Goal: Task Accomplishment & Management: Complete application form

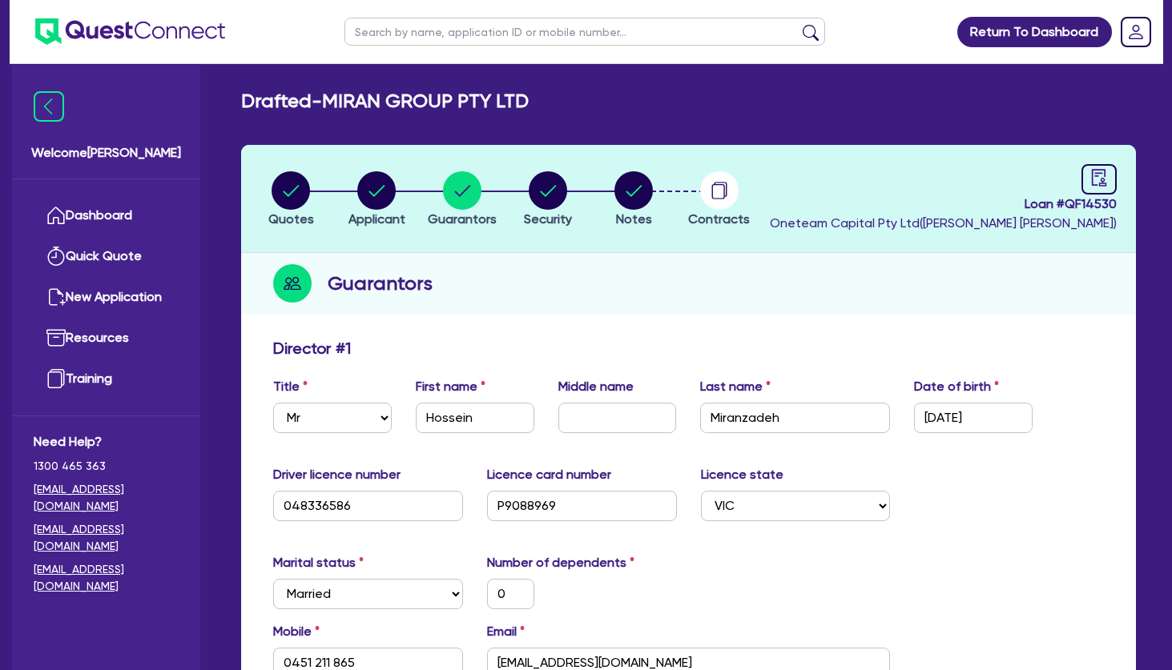
select select "MR"
select select "VIC"
select select "MARRIED"
select select "CASH"
select select "VEHICLE"
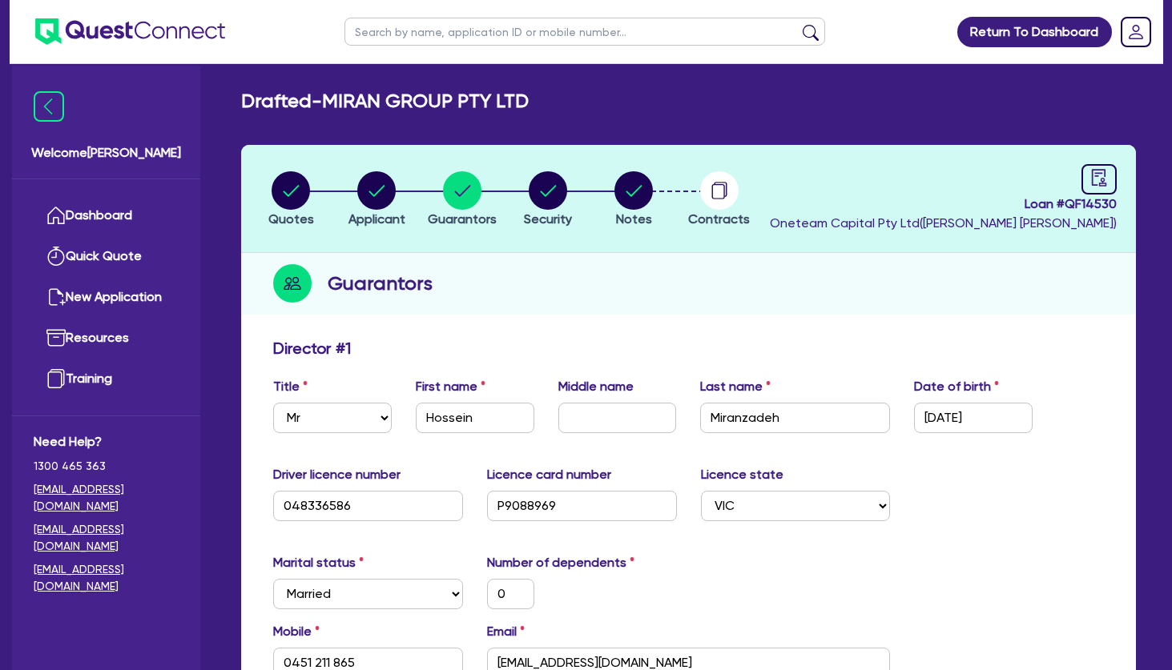
select select "EQUIPMENT"
click at [375, 203] on circle "button" at bounding box center [376, 190] width 38 height 38
select select "COMPANY"
select select "HEALTH_BEAUTY"
select select "HAIR_BEAUTY_SALONS"
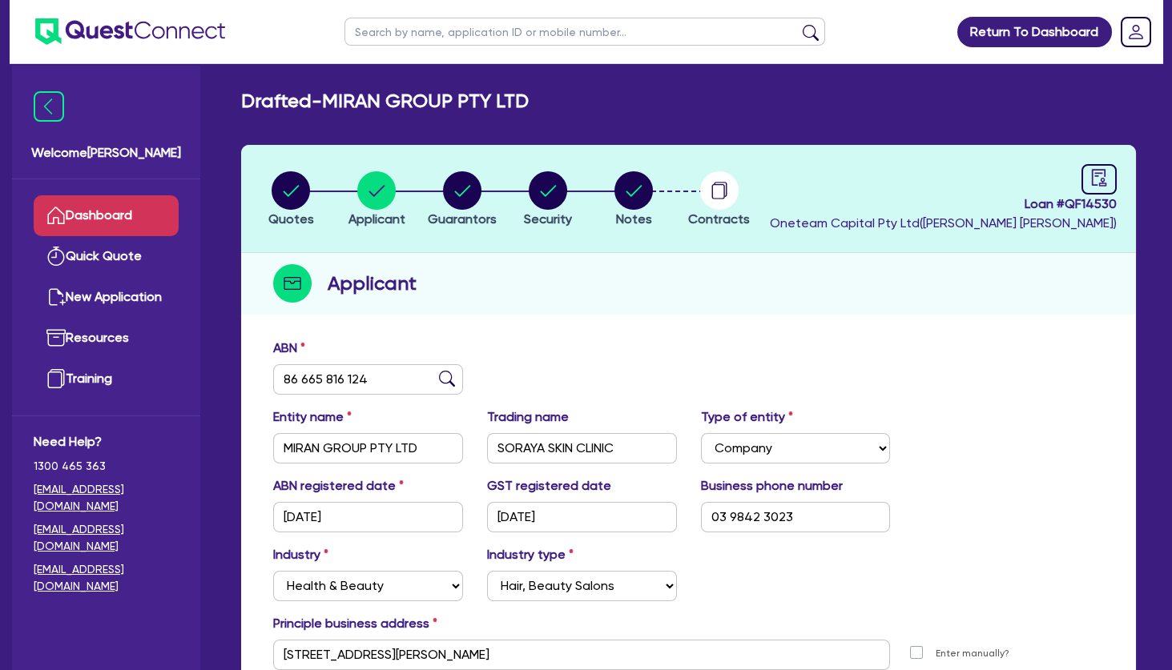
click at [117, 211] on link "Dashboard" at bounding box center [106, 215] width 145 height 41
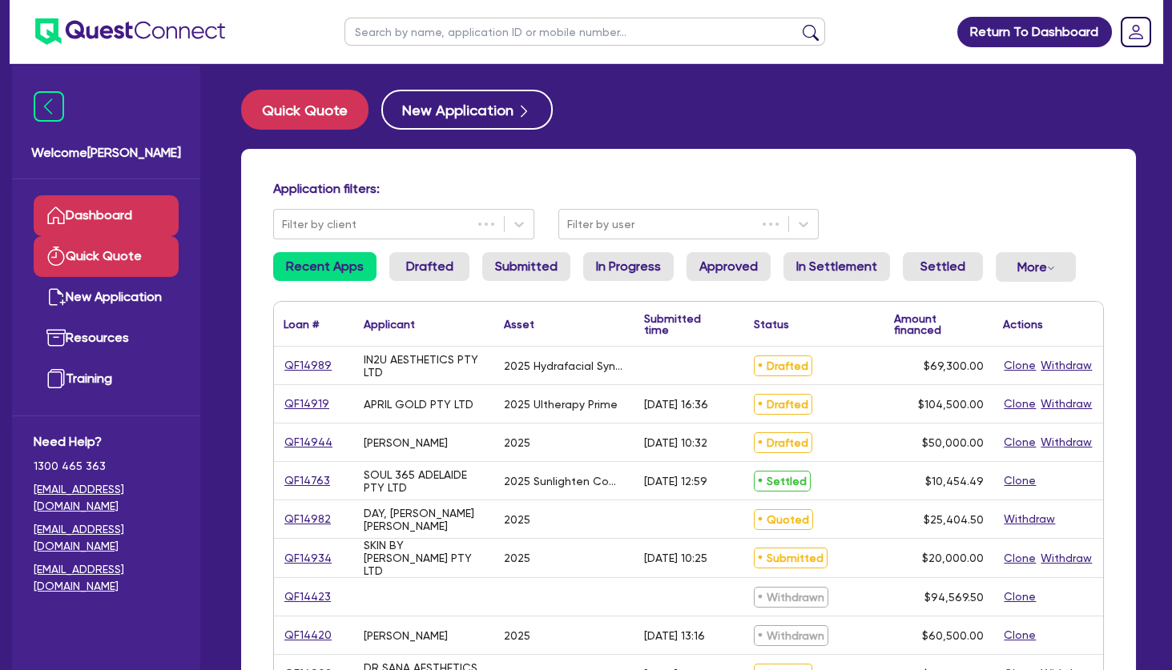
click at [121, 260] on link "Quick Quote" at bounding box center [106, 256] width 145 height 41
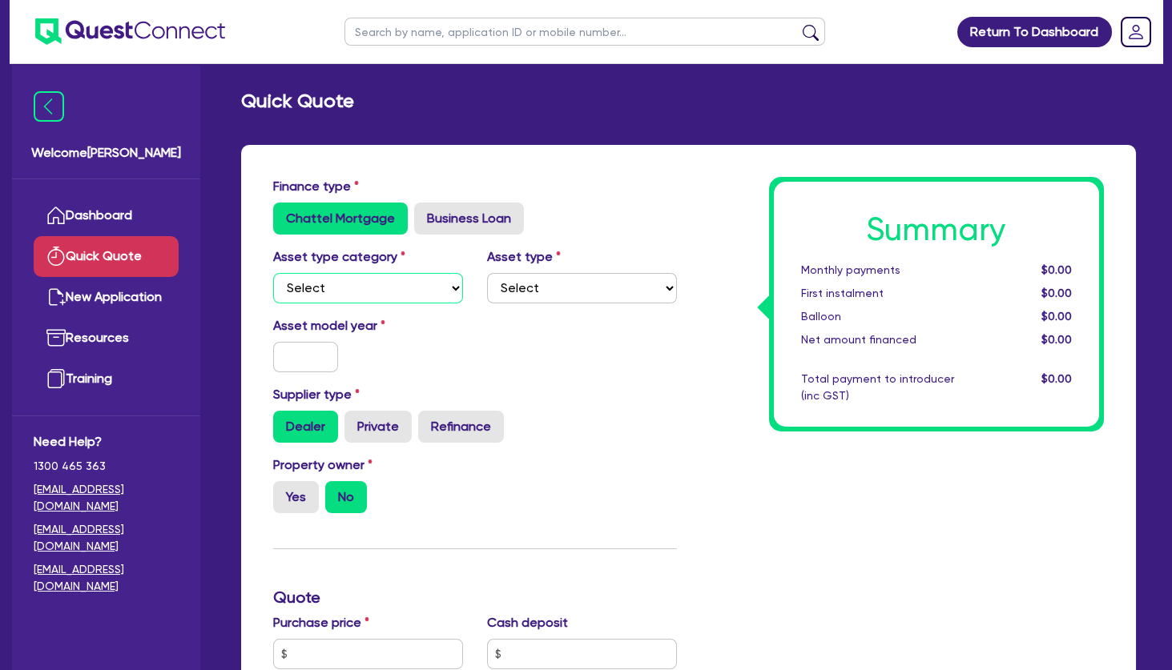
click at [273, 273] on select "Select Cars and light trucks Primary assets Secondary assets Tertiary assets" at bounding box center [368, 288] width 190 height 30
select select "TERTIARY_ASSETS"
click option "Tertiary assets" at bounding box center [0, 0] width 0 height 0
click at [487, 273] on select "Select Beauty equipment IT equipment IT software Watercraft Other" at bounding box center [582, 288] width 190 height 30
select select "BEAUTY_EQUIPMENT"
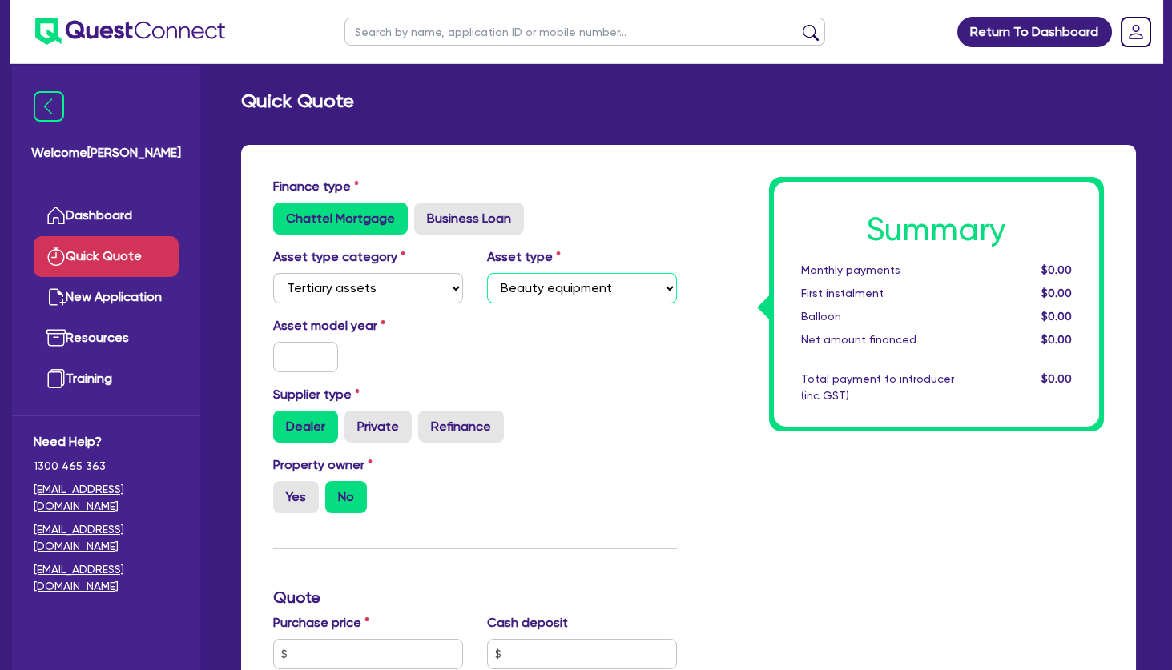
click option "Beauty equipment" at bounding box center [0, 0] width 0 height 0
click at [303, 356] on input "text" at bounding box center [305, 357] width 65 height 30
type input "2025"
click at [299, 494] on label "Yes" at bounding box center [296, 497] width 46 height 32
click at [283, 492] on input "Yes" at bounding box center [278, 486] width 10 height 10
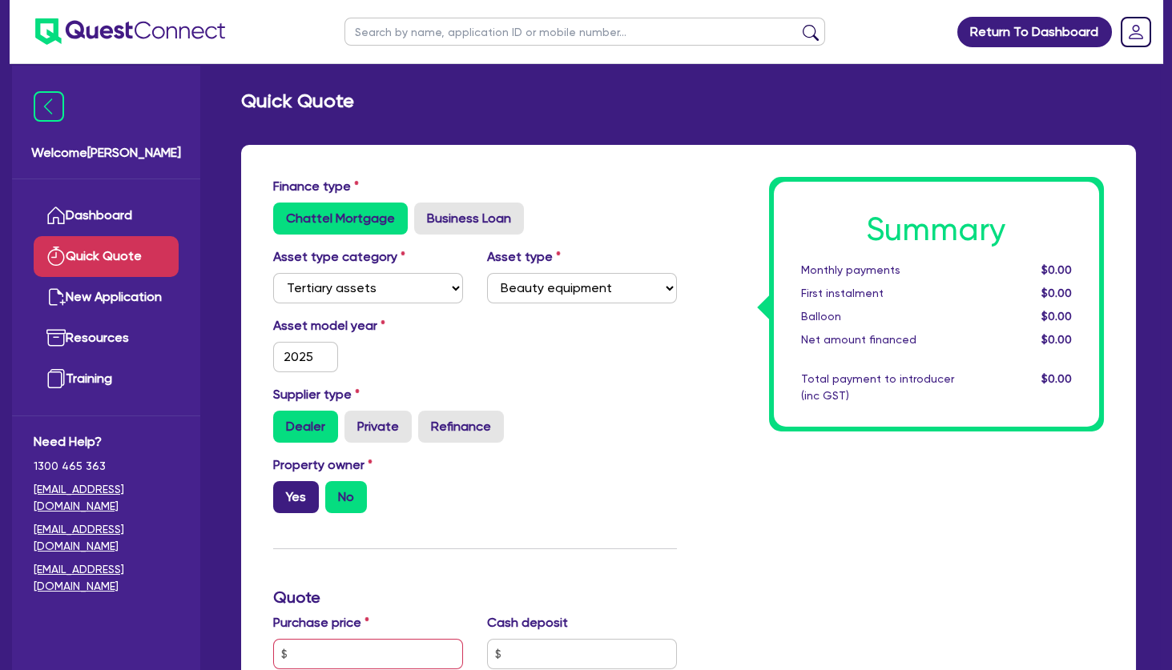
radio input "true"
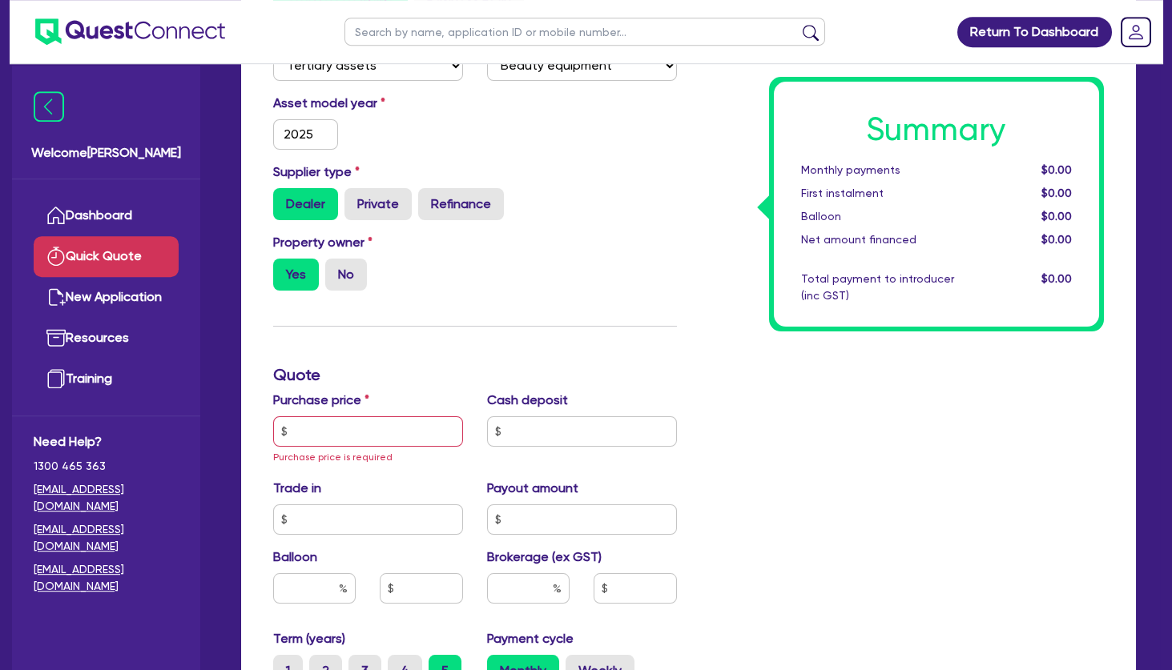
scroll to position [259, 0]
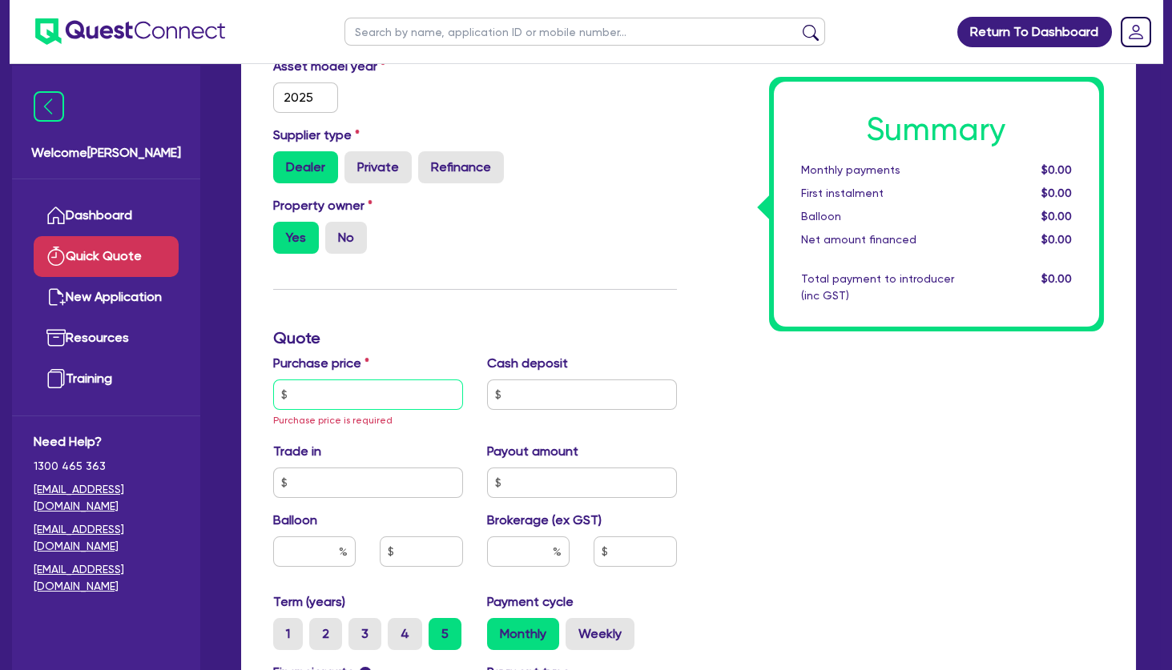
click at [348, 400] on input "text" at bounding box center [368, 395] width 190 height 30
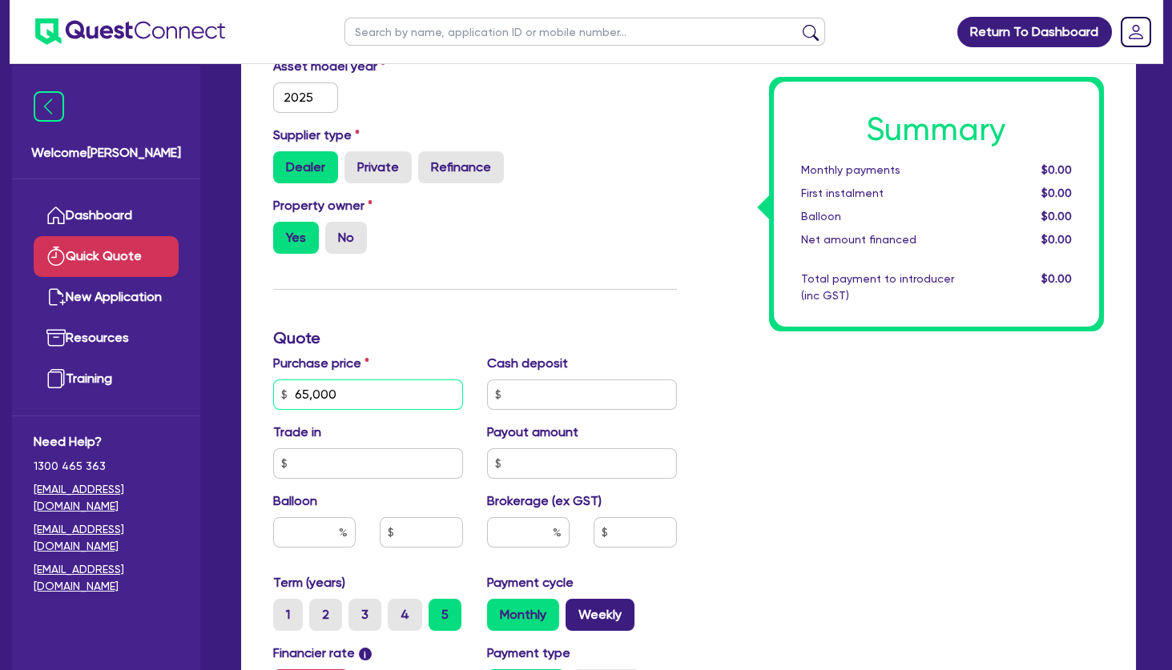
type input "65,000"
click at [606, 624] on label "Weekly" at bounding box center [599, 615] width 69 height 32
click at [576, 609] on input "Weekly" at bounding box center [570, 604] width 10 height 10
radio input "true"
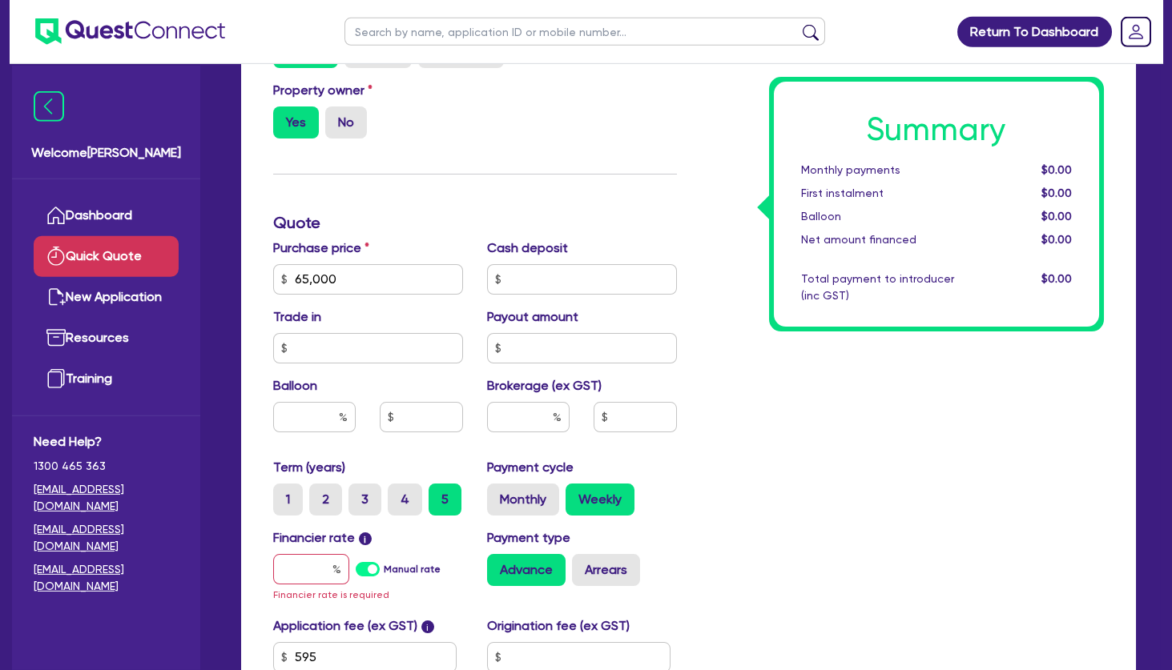
scroll to position [432, 0]
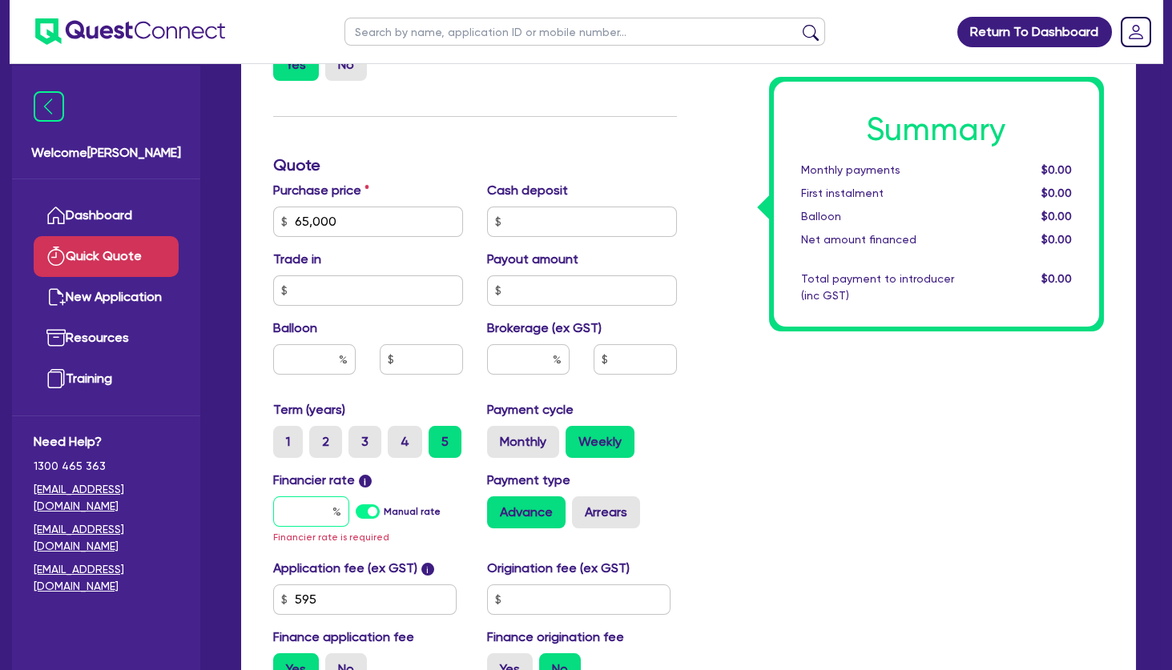
click at [312, 509] on input "text" at bounding box center [311, 512] width 76 height 30
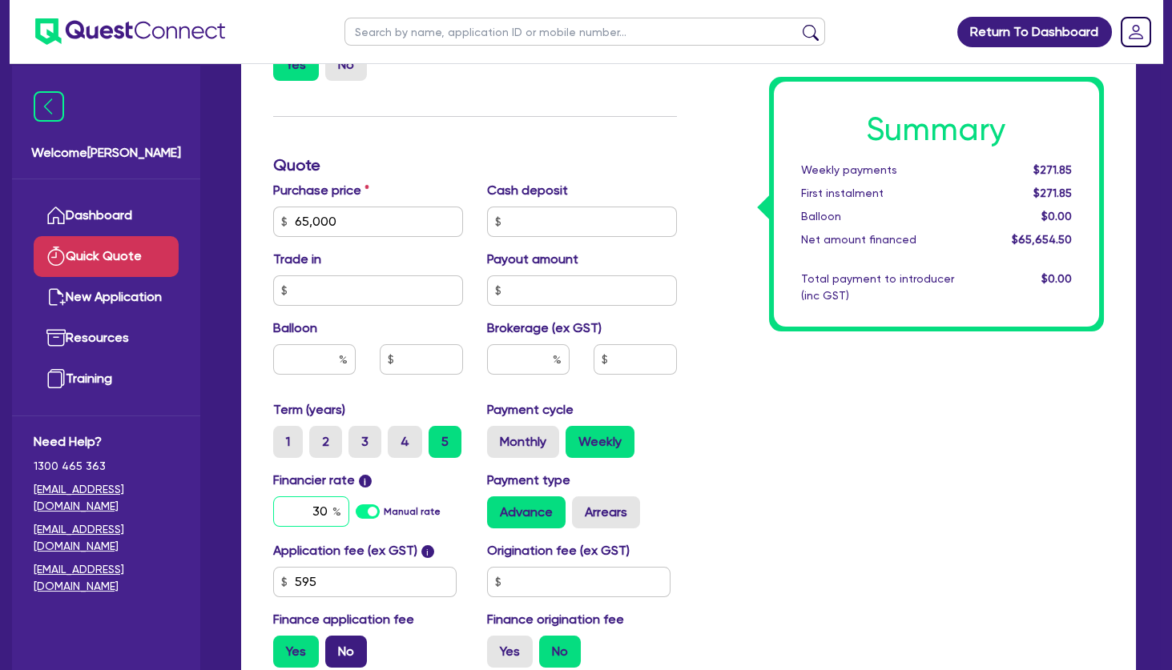
type input "30"
click at [348, 647] on label "No" at bounding box center [346, 652] width 42 height 32
click at [336, 646] on input "No" at bounding box center [330, 641] width 10 height 10
radio input "true"
click at [808, 510] on div "Summary Weekly payments $480.54 First instalment i $1,135.04 Balloon $0.00 Net …" at bounding box center [903, 213] width 428 height 936
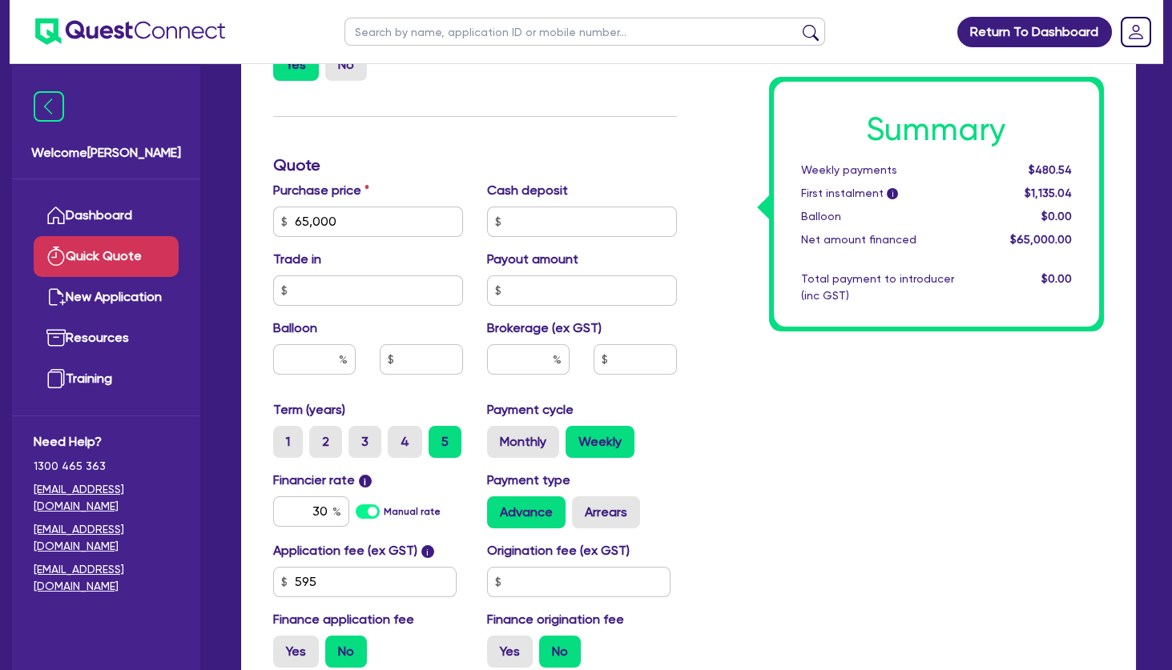
scroll to position [0, 0]
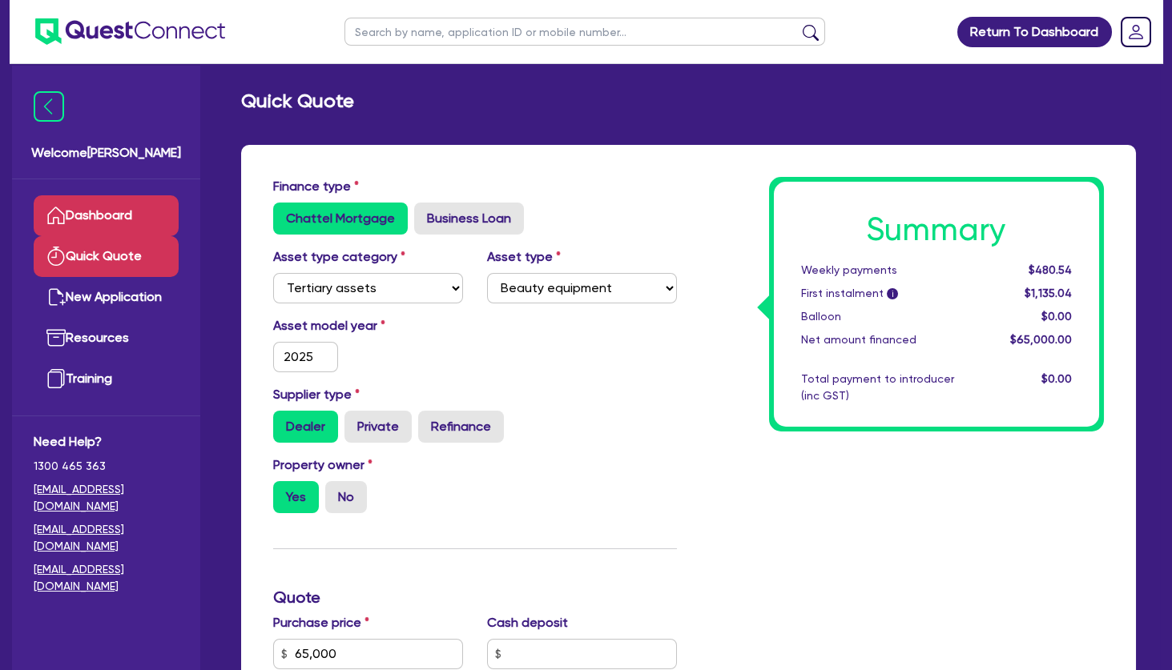
click at [135, 213] on link "Dashboard" at bounding box center [106, 215] width 145 height 41
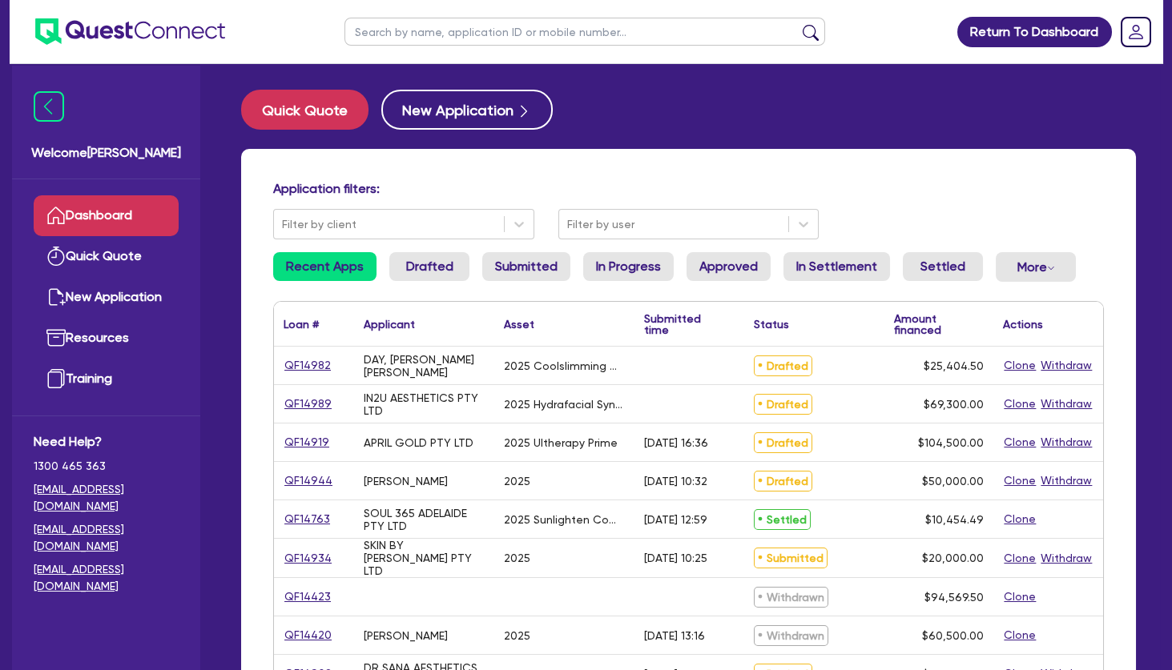
click at [731, 164] on div "Application filters: Filter by client Filter by user Recent Apps Drafted Submit…" at bounding box center [688, 671] width 895 height 1045
click at [444, 111] on button "New Application" at bounding box center [466, 110] width 171 height 40
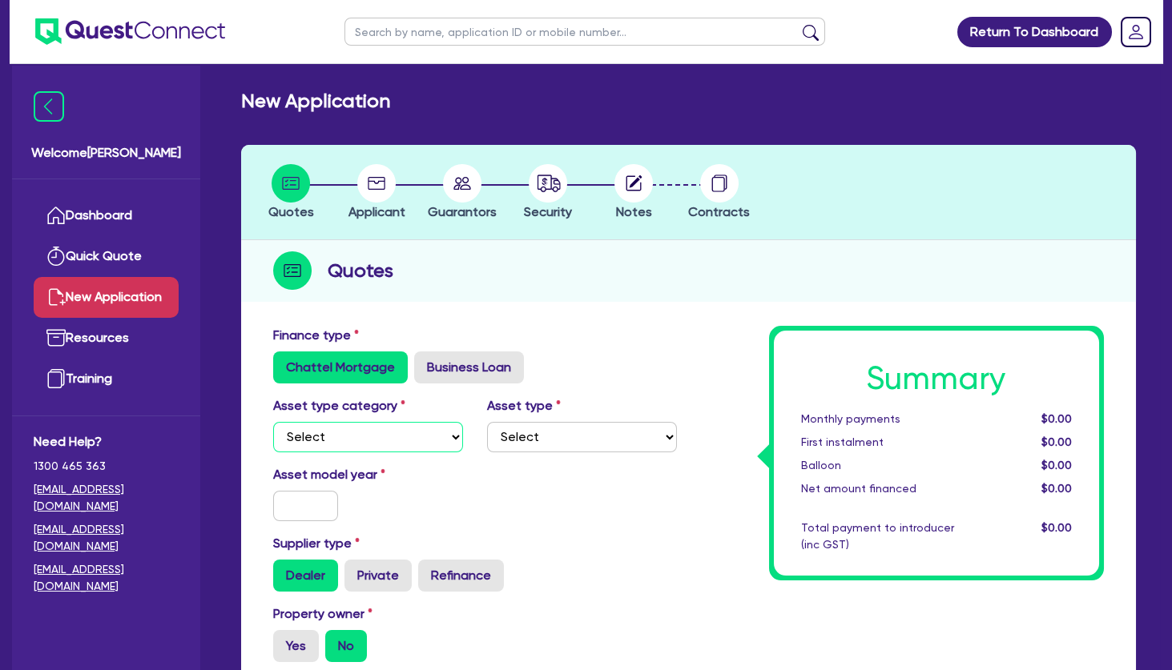
click at [273, 422] on select "Select Cars and light trucks Primary assets Secondary assets Tertiary assets" at bounding box center [368, 437] width 190 height 30
select select "TERTIARY_ASSETS"
click option "Tertiary assets" at bounding box center [0, 0] width 0 height 0
click at [487, 422] on select "Select Beauty equipment IT equipment IT software Watercraft Other" at bounding box center [582, 437] width 190 height 30
select select "BEAUTY_EQUIPMENT"
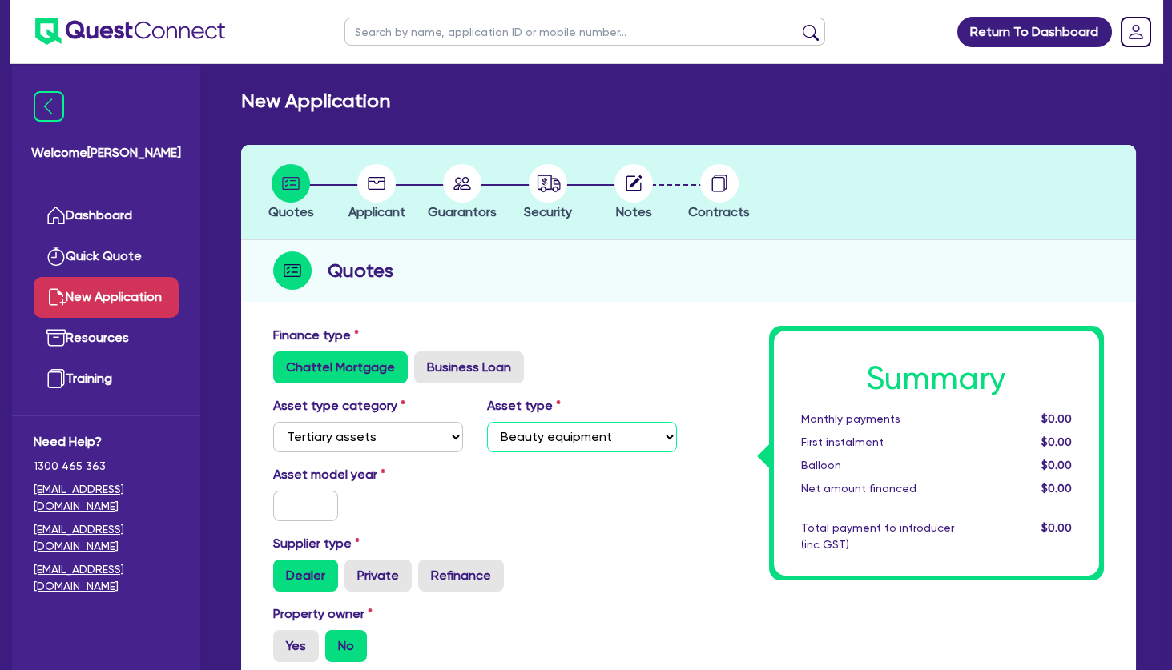
click option "Beauty equipment" at bounding box center [0, 0] width 0 height 0
click at [324, 513] on input "text" at bounding box center [305, 506] width 65 height 30
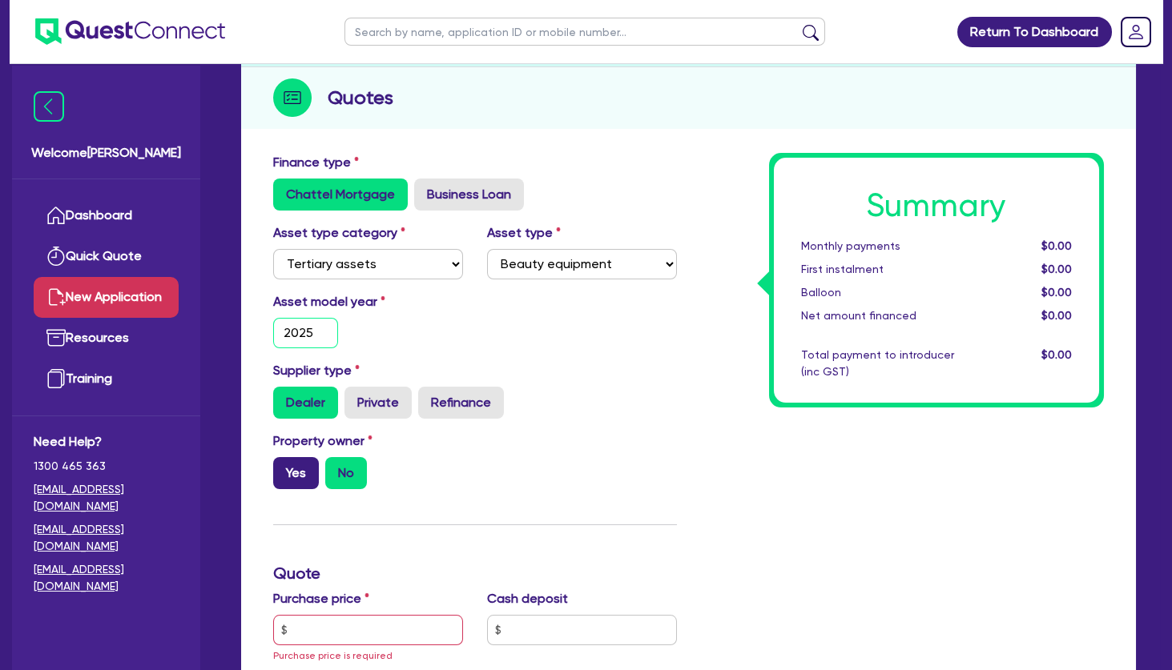
type input "2025"
click at [309, 476] on label "Yes" at bounding box center [296, 473] width 46 height 32
click at [283, 468] on input "Yes" at bounding box center [278, 462] width 10 height 10
radio input "true"
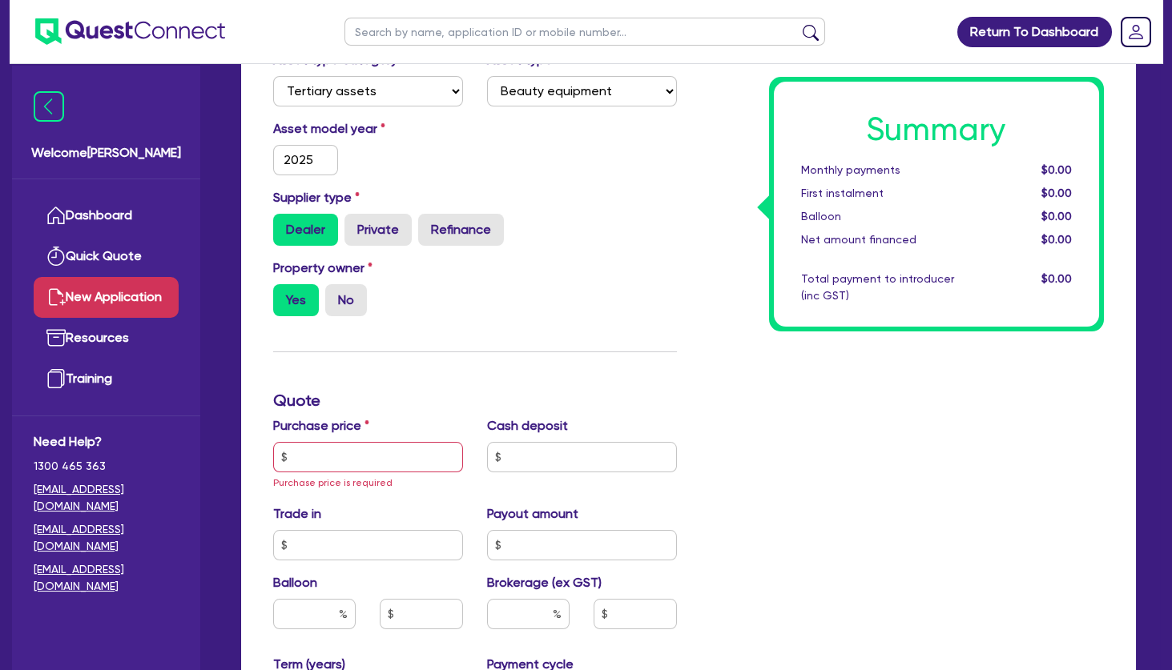
click at [639, 332] on div "Finance type Chattel Mortgage Business Loan Asset type category Select Cars and…" at bounding box center [475, 466] width 428 height 973
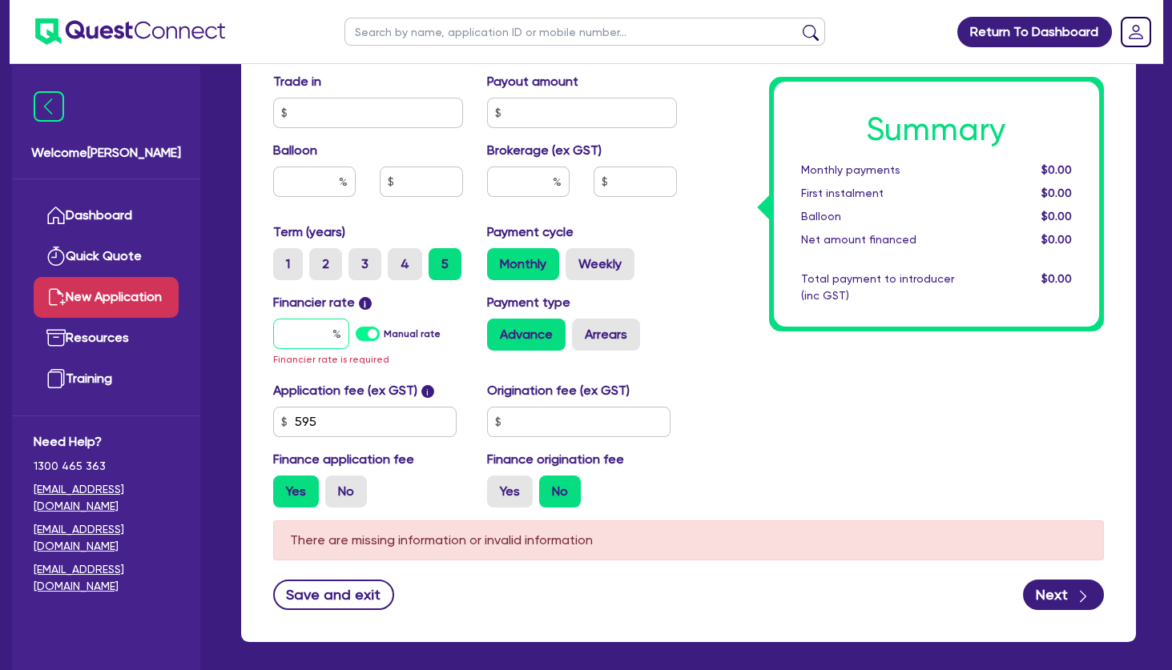
click at [329, 330] on input "text" at bounding box center [311, 334] width 76 height 30
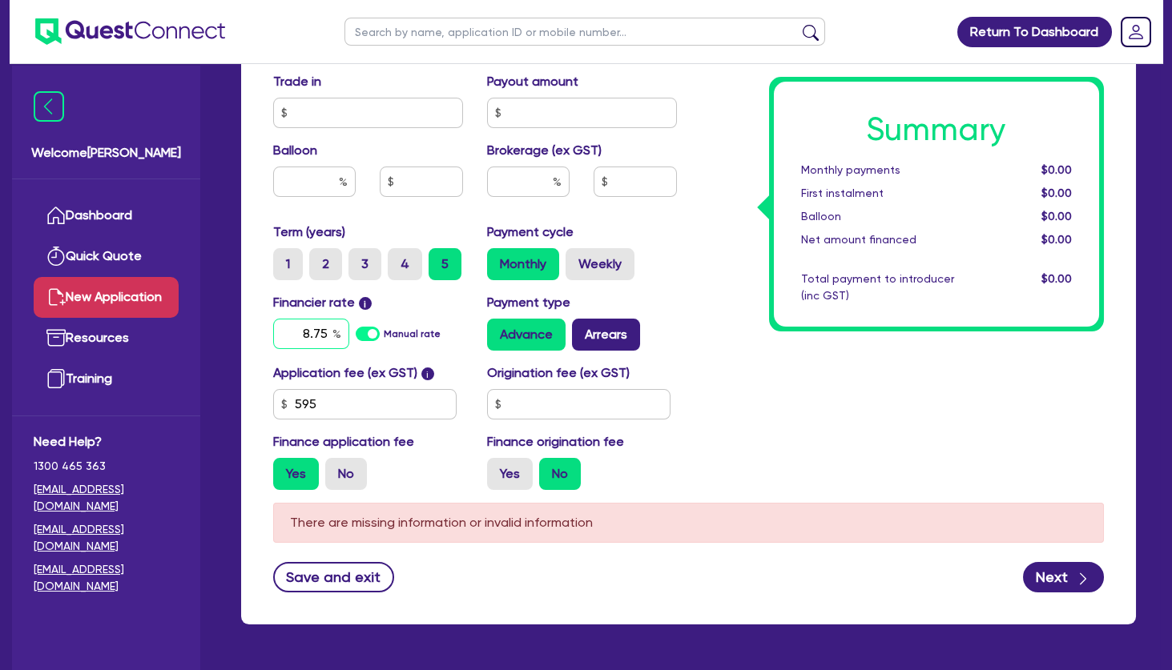
type input "8.75"
click at [627, 328] on label "Arrears" at bounding box center [606, 335] width 68 height 32
click at [582, 328] on input "Arrears" at bounding box center [577, 324] width 10 height 10
radio input "true"
click at [707, 326] on div "Summary Monthly payments $0.00 First instalment $0.00 Balloon $0.00 Net amount …" at bounding box center [903, 25] width 428 height 955
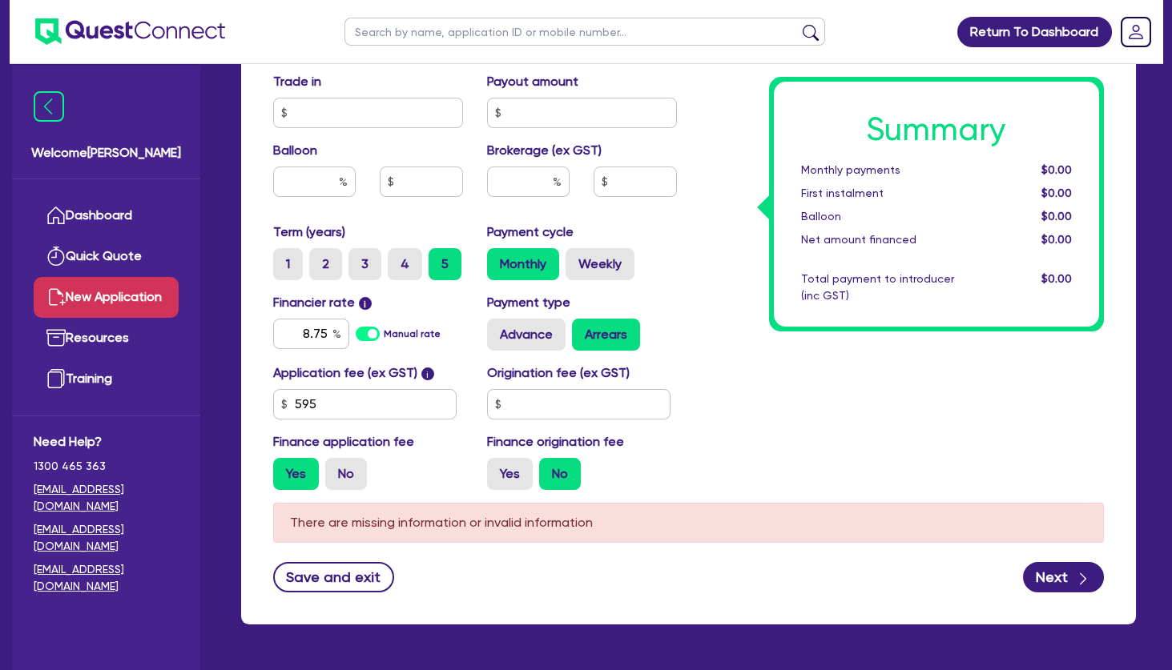
click at [598, 421] on div "Application fee (ex GST) i 595 Origination fee (ex GST) Finance application fee…" at bounding box center [475, 433] width 428 height 139
click at [353, 474] on label "No" at bounding box center [346, 474] width 42 height 32
click at [336, 468] on input "No" at bounding box center [330, 463] width 10 height 10
radio input "true"
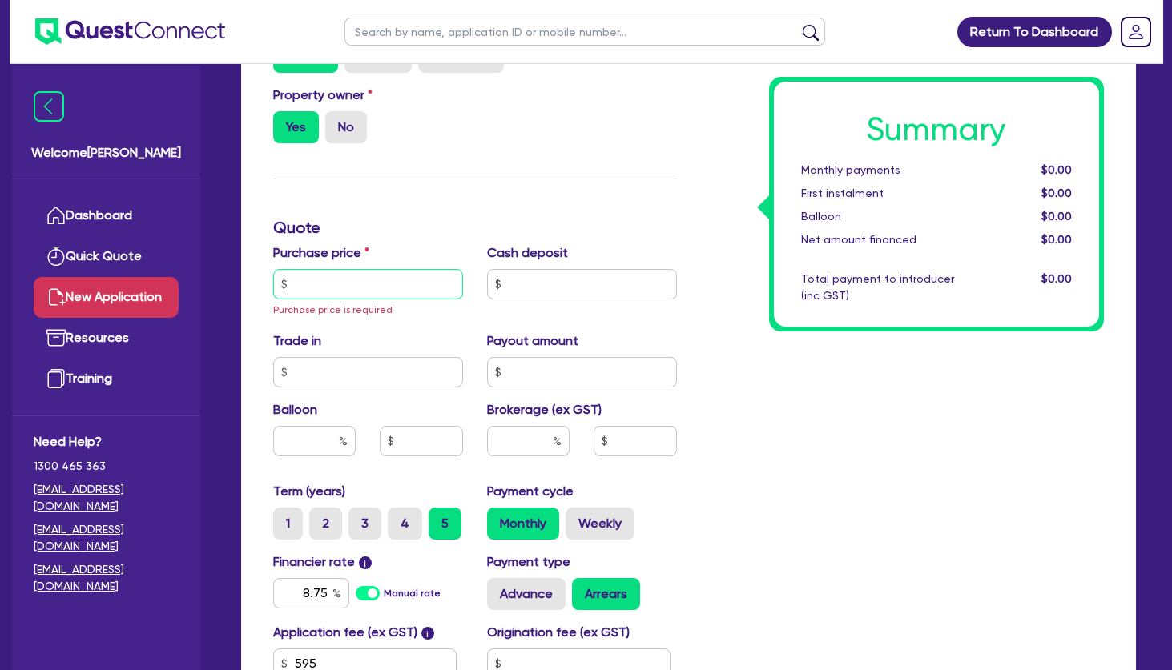
click at [370, 291] on input "text" at bounding box center [368, 284] width 190 height 30
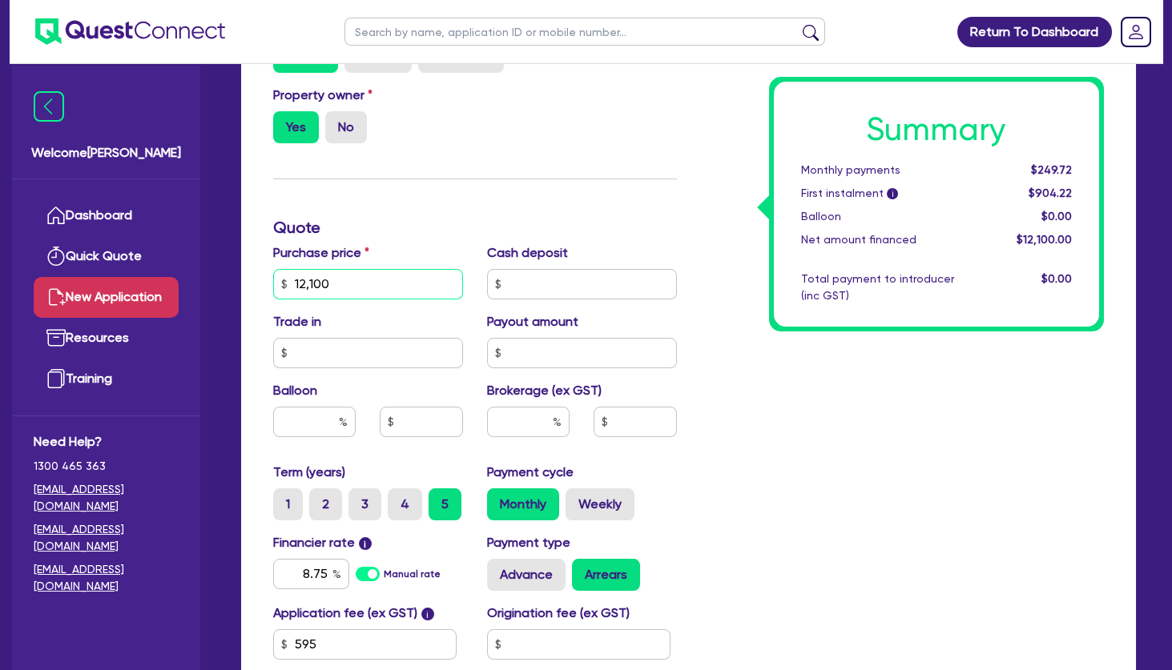
type input "12,100"
click at [566, 291] on input "text" at bounding box center [582, 284] width 190 height 30
type input "1,000"
click at [845, 456] on div "Summary Monthly payments Calculating... First instalment i Calculating... Ballo…" at bounding box center [903, 275] width 428 height 936
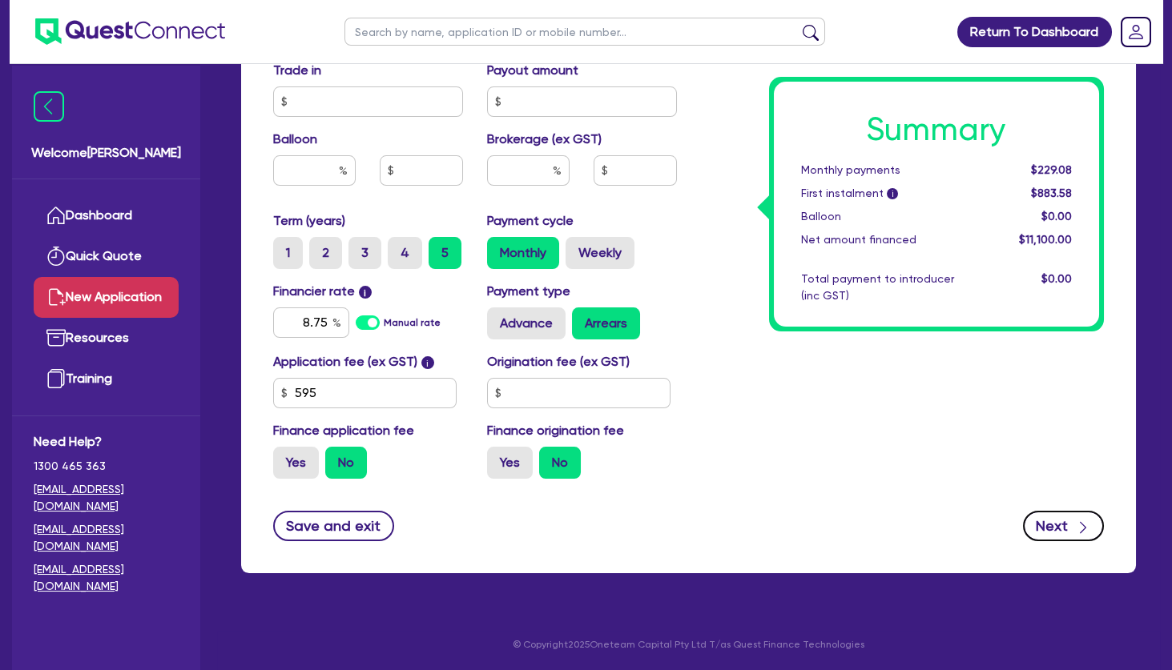
click at [1047, 517] on button "Next" at bounding box center [1063, 526] width 81 height 30
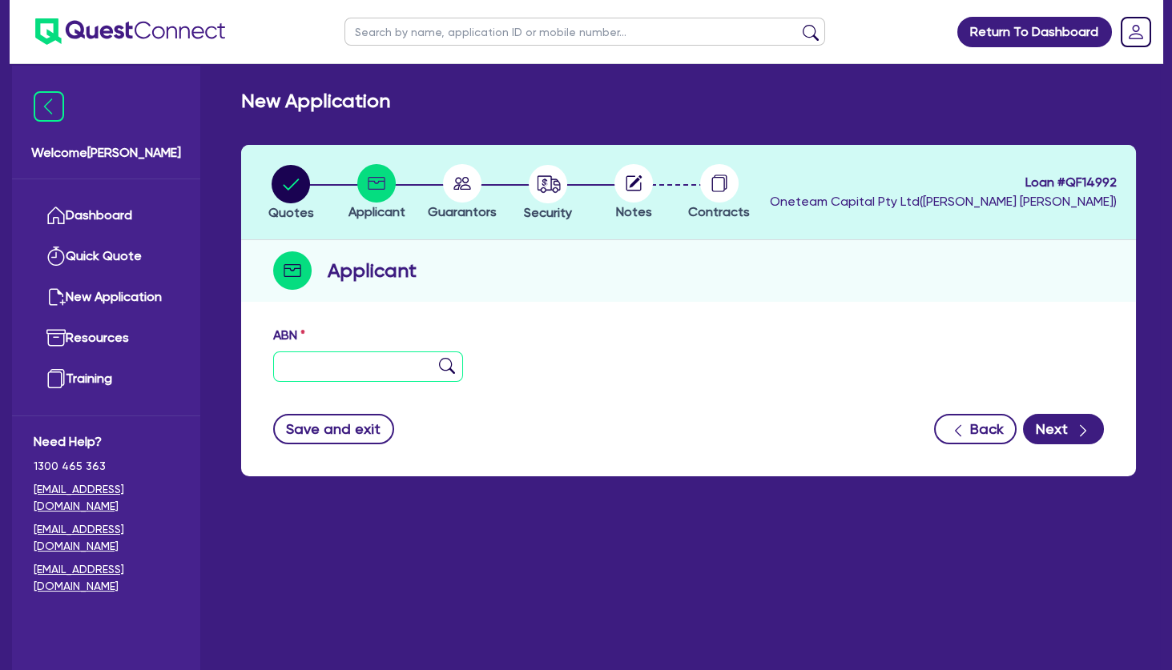
click at [368, 360] on input "text" at bounding box center [368, 367] width 190 height 30
paste input "18 798 036 476"
type input "18 798 036 476"
click at [444, 365] on img at bounding box center [447, 366] width 16 height 16
type input "[PERSON_NAME]"
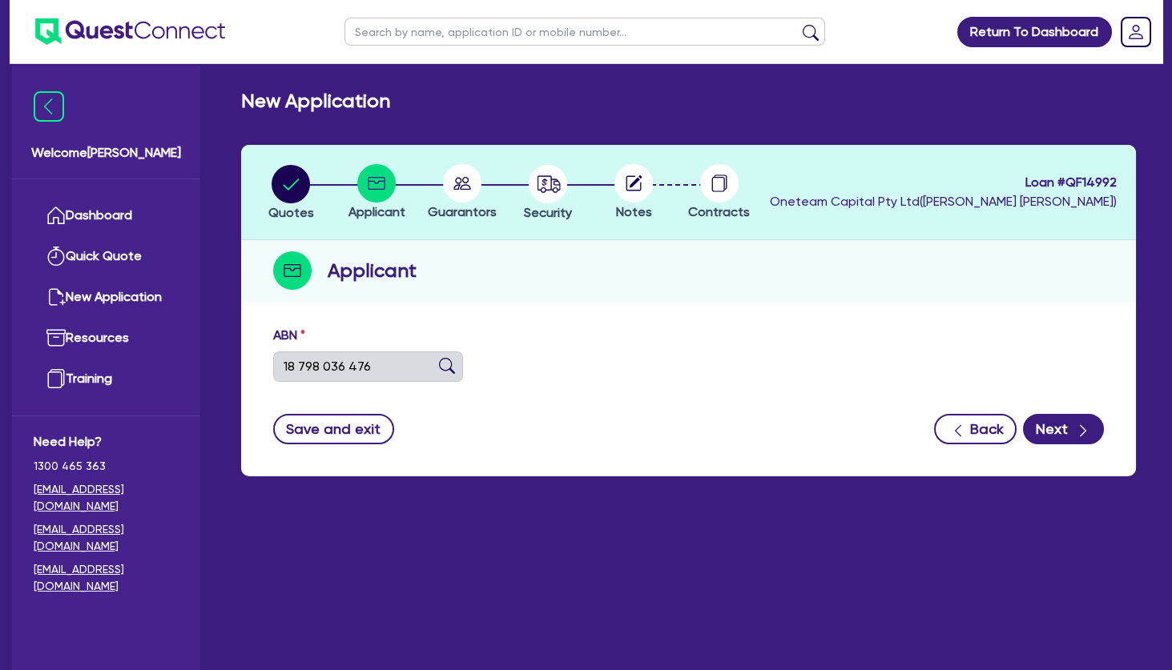
type input "Skin haus aesthetic"
select select "SOLE_TRADER"
type input "19/02/2014"
type input "17/08/2025"
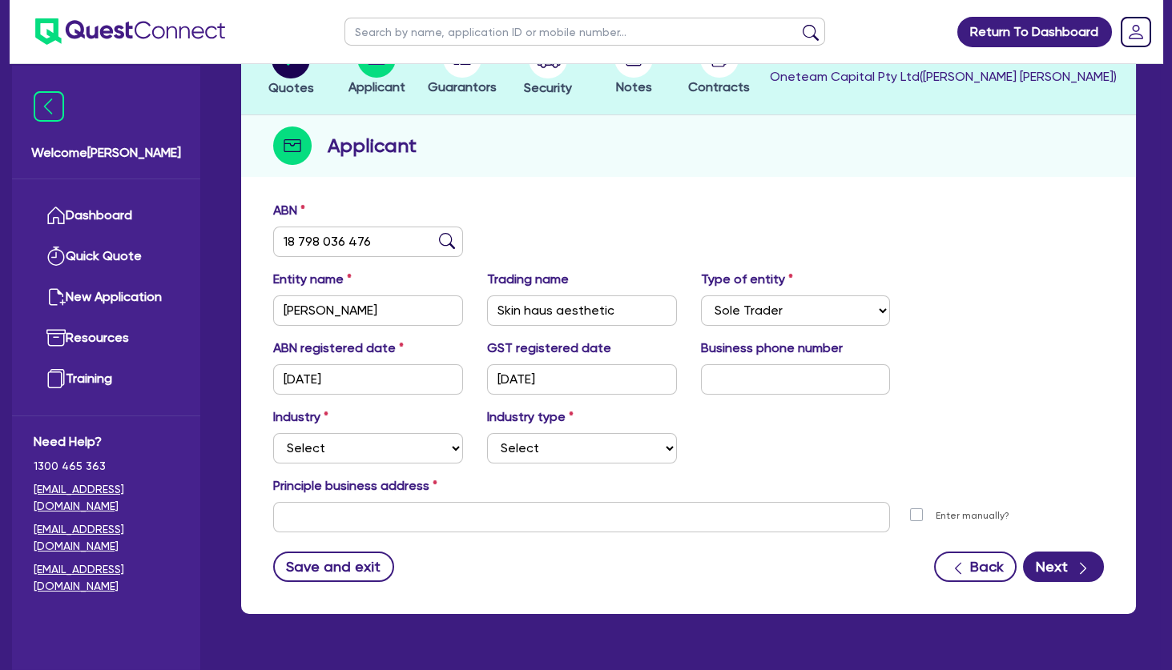
scroll to position [166, 0]
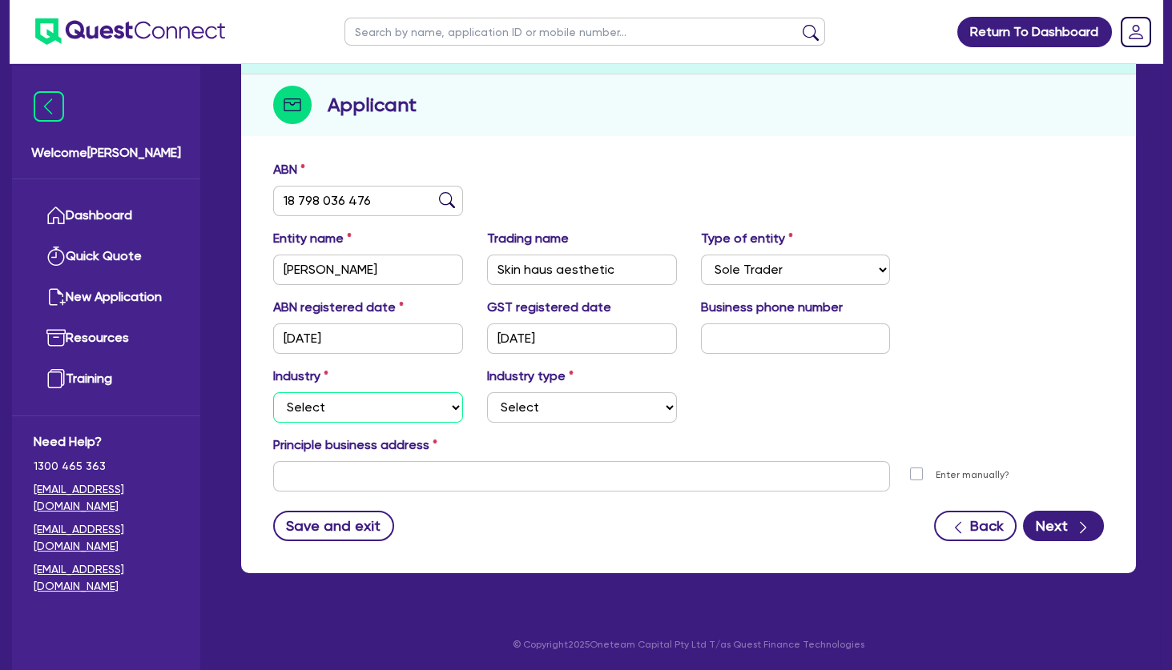
click at [273, 392] on select "Select Accomodation & Food Services Administrative & Support Services Agricultu…" at bounding box center [368, 407] width 190 height 30
select select "HEALTH_BEAUTY"
click option "Health & Beauty" at bounding box center [0, 0] width 0 height 0
click at [487, 392] on select "Select Chiropractic, Osteopathic Services Cosmetics Supplies Day Spas, Health R…" at bounding box center [582, 407] width 190 height 30
select select "HAIR_BEAUTY_SALONS"
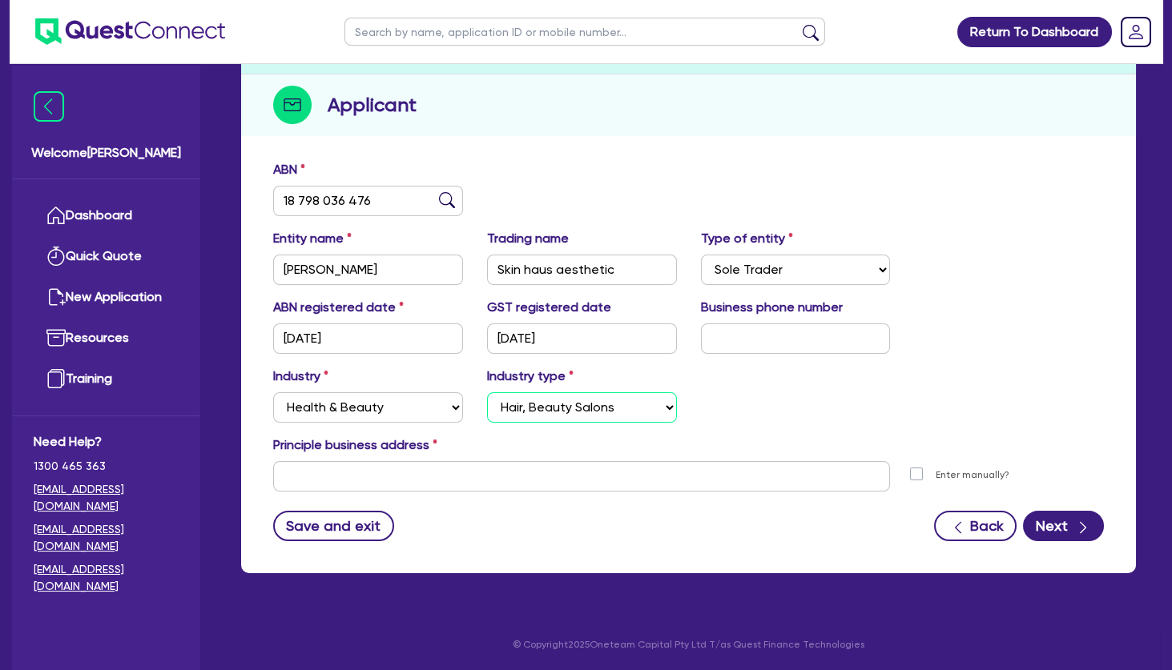
click option "Hair, Beauty Salons" at bounding box center [0, 0] width 0 height 0
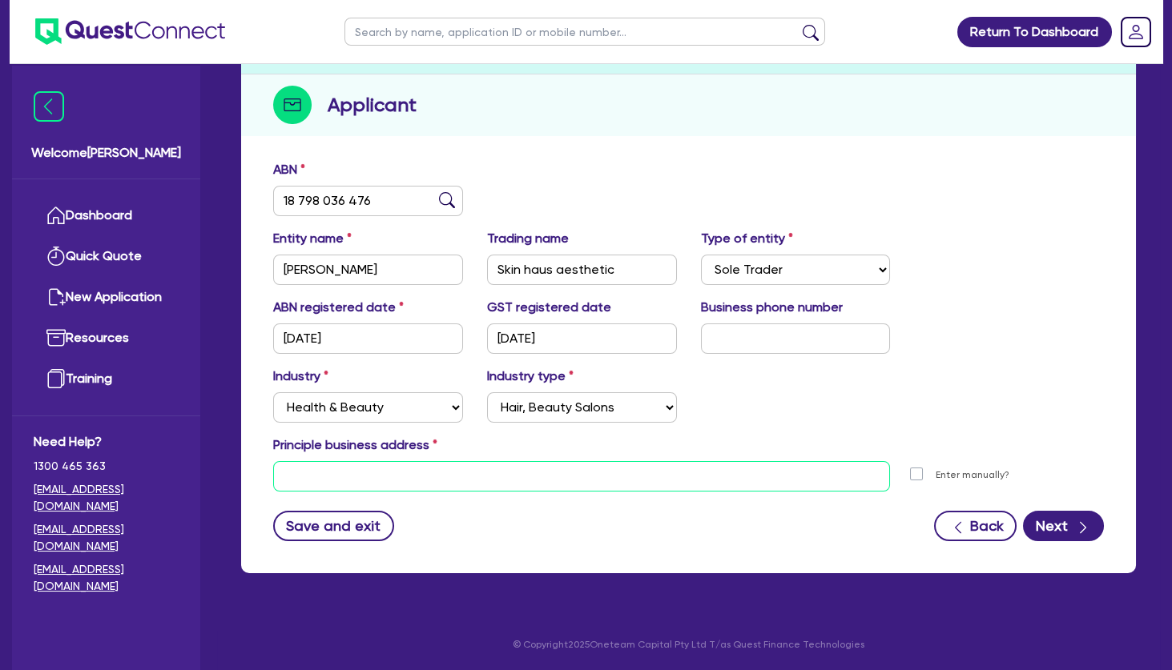
click at [448, 473] on input "text" at bounding box center [581, 476] width 617 height 30
paste input "35 Broad St, Bass Hill NSW 2197"
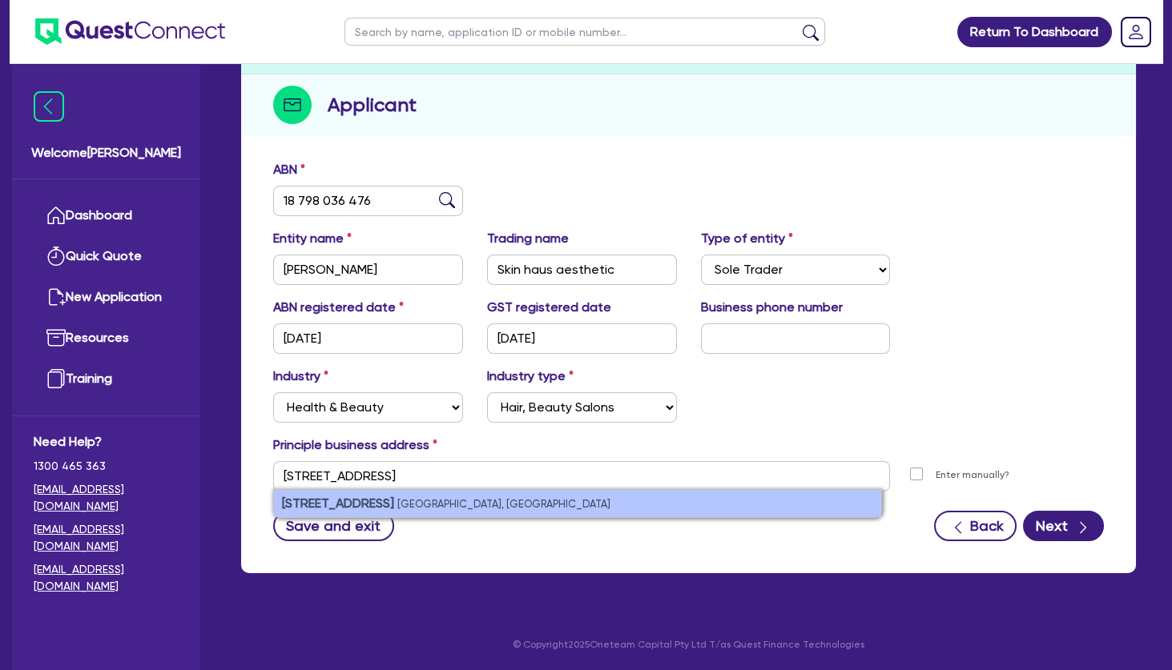
click at [444, 498] on small "Bass Hill NSW 2197, Australia" at bounding box center [503, 504] width 213 height 12
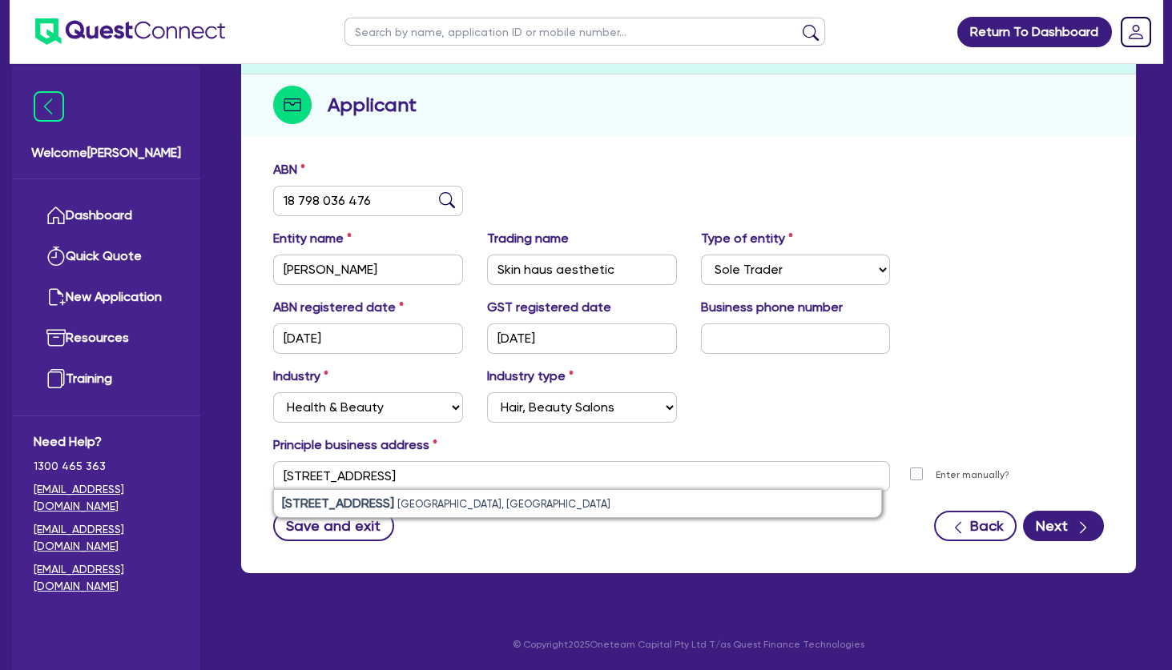
type input "35 Broad St Bass Hill NSW 2197"
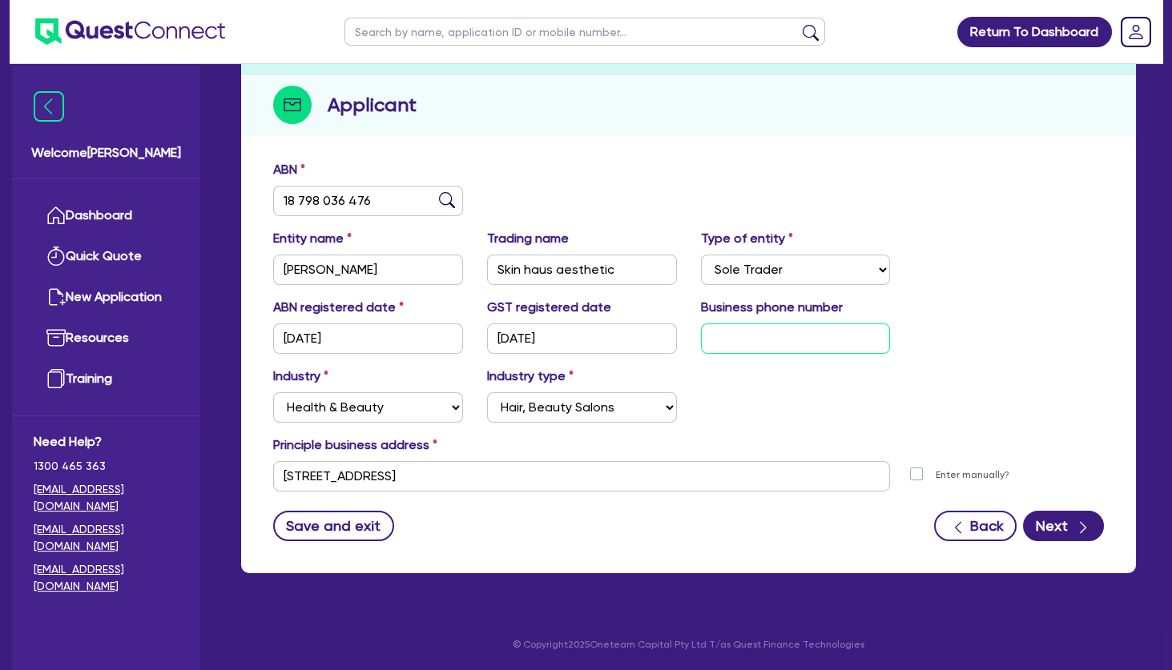
click at [718, 344] on input "text" at bounding box center [796, 339] width 190 height 30
paste input "04 1237 5813"
type input "04 1237 5813"
drag, startPoint x: 1012, startPoint y: 332, endPoint x: 1018, endPoint y: 350, distance: 18.5
click at [1014, 339] on div "ABN registered date 19/02/2014 GST registered date 17/08/2025 Business phone nu…" at bounding box center [688, 332] width 854 height 69
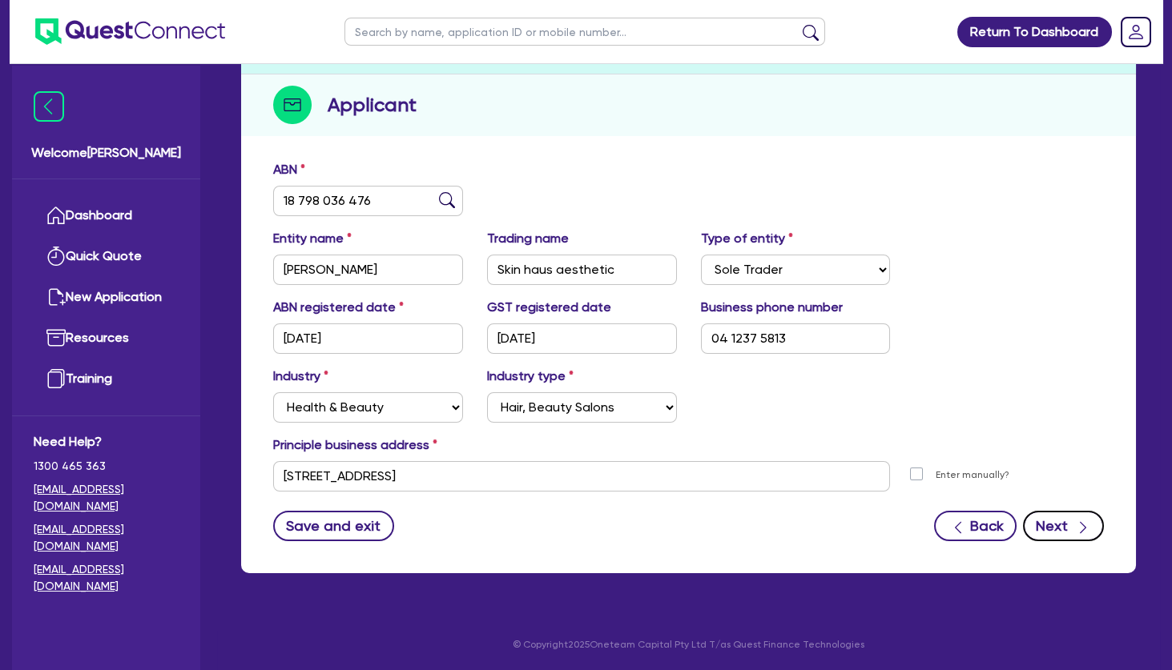
click at [1060, 527] on button "Next" at bounding box center [1063, 526] width 81 height 30
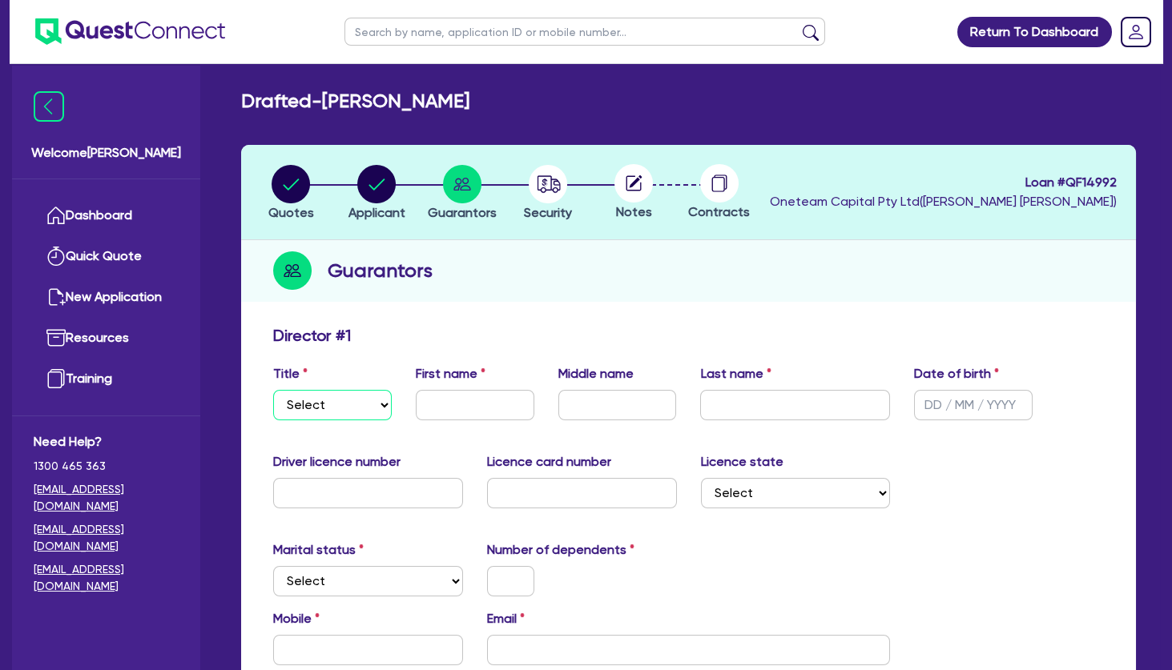
click at [273, 390] on select "Select Mr Mrs Ms Miss Dr" at bounding box center [332, 405] width 119 height 30
select select "MRS"
click option "Mrs" at bounding box center [0, 0] width 0 height 0
click at [444, 336] on div "Director # 1" at bounding box center [688, 339] width 854 height 26
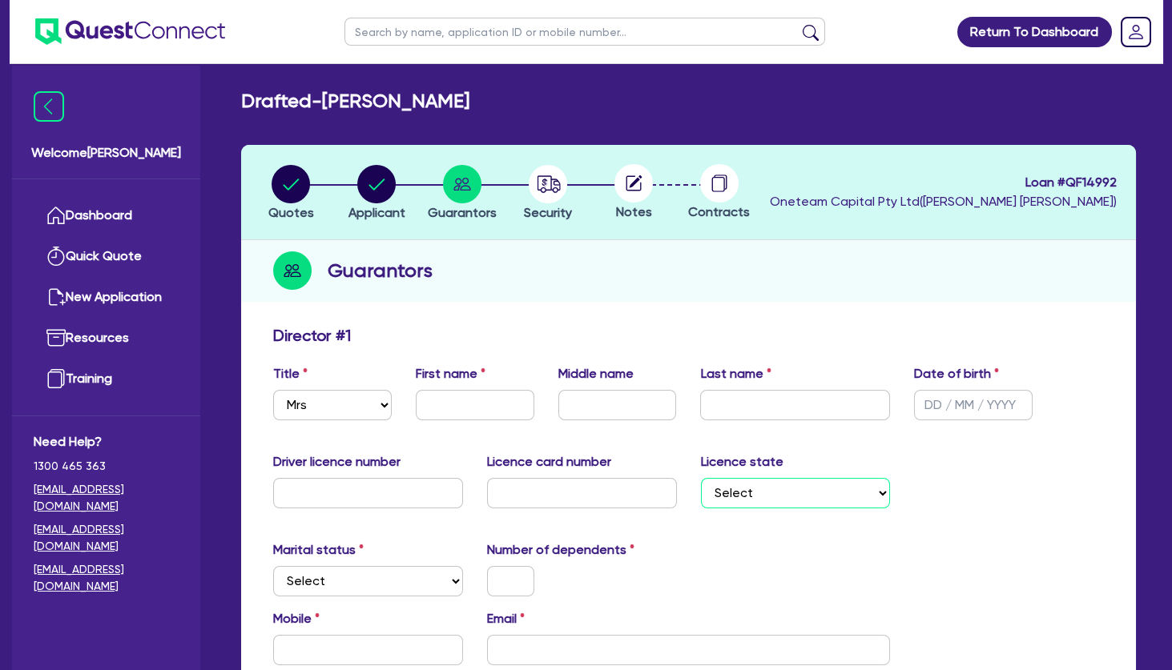
click at [701, 478] on select "Select NSW VIC QLD TAS ACT SA NT WA" at bounding box center [796, 493] width 190 height 30
select select "[GEOGRAPHIC_DATA]"
click option "[GEOGRAPHIC_DATA]" at bounding box center [0, 0] width 0 height 0
click at [364, 184] on circle "button" at bounding box center [376, 184] width 38 height 38
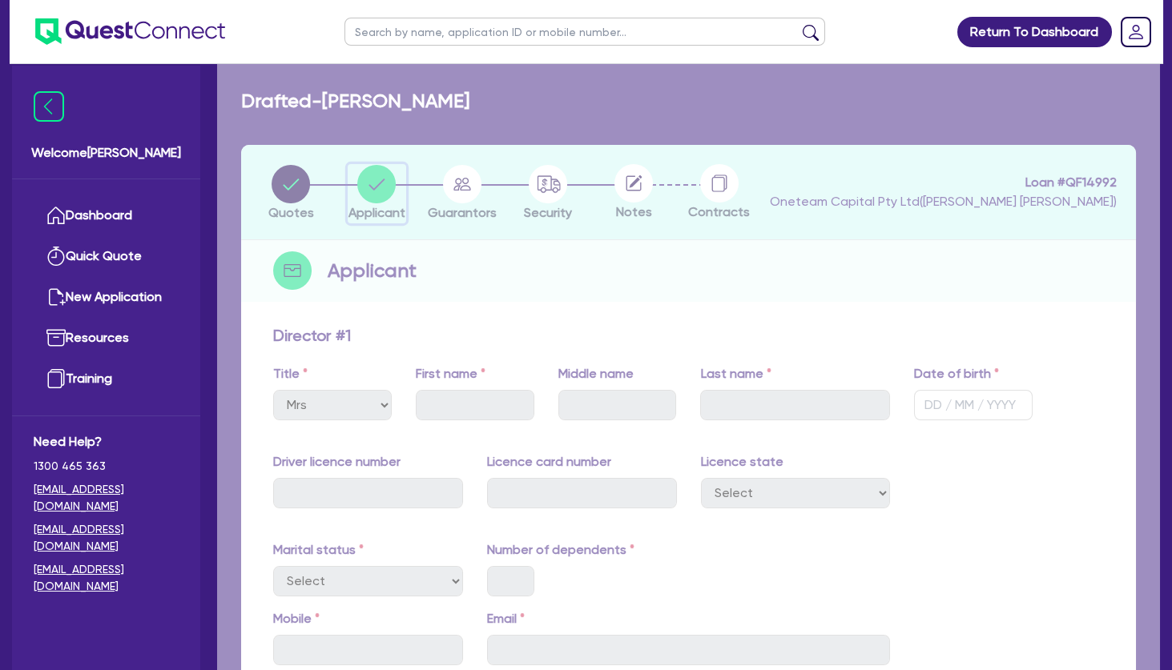
select select "SOLE_TRADER"
select select "HEALTH_BEAUTY"
select select "HAIR_BEAUTY_SALONS"
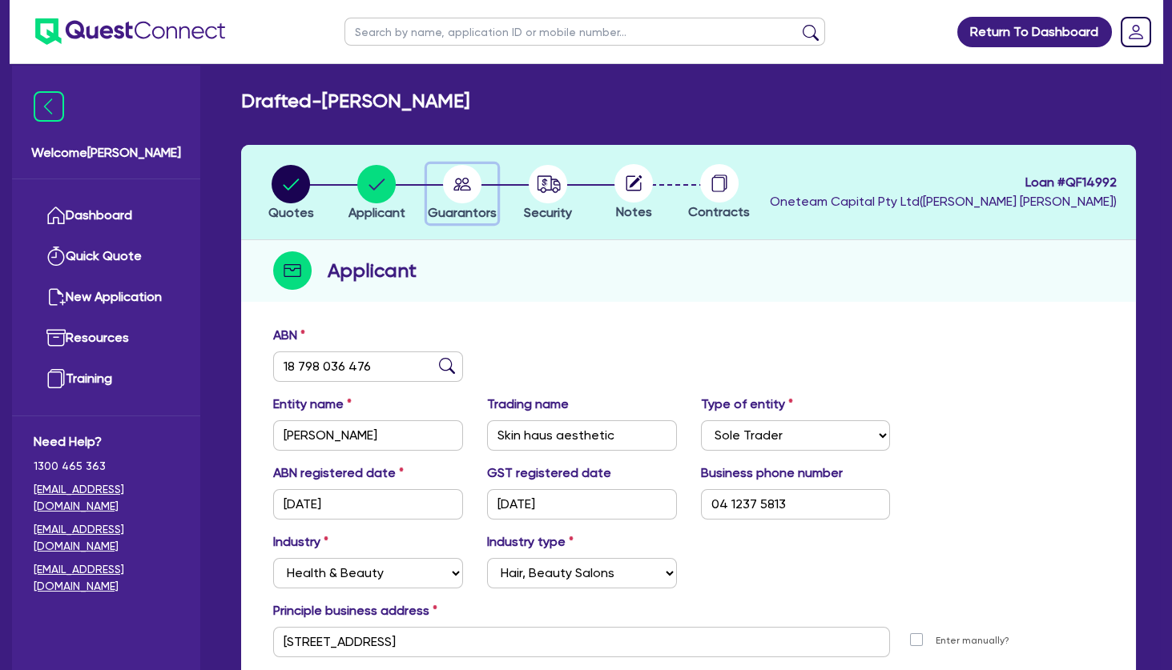
click at [463, 187] on circle "button" at bounding box center [462, 184] width 38 height 38
select select "MRS"
select select "[GEOGRAPHIC_DATA]"
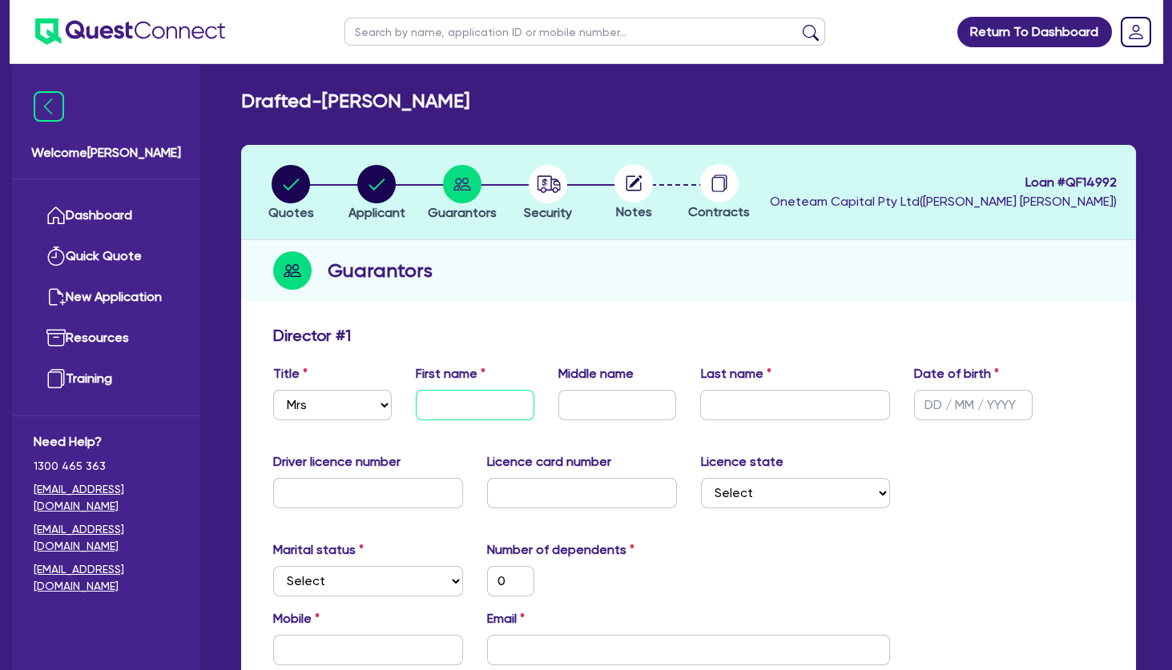
click at [472, 398] on input "text" at bounding box center [475, 405] width 119 height 30
type input "A"
type input "0"
type input "As"
type input "0"
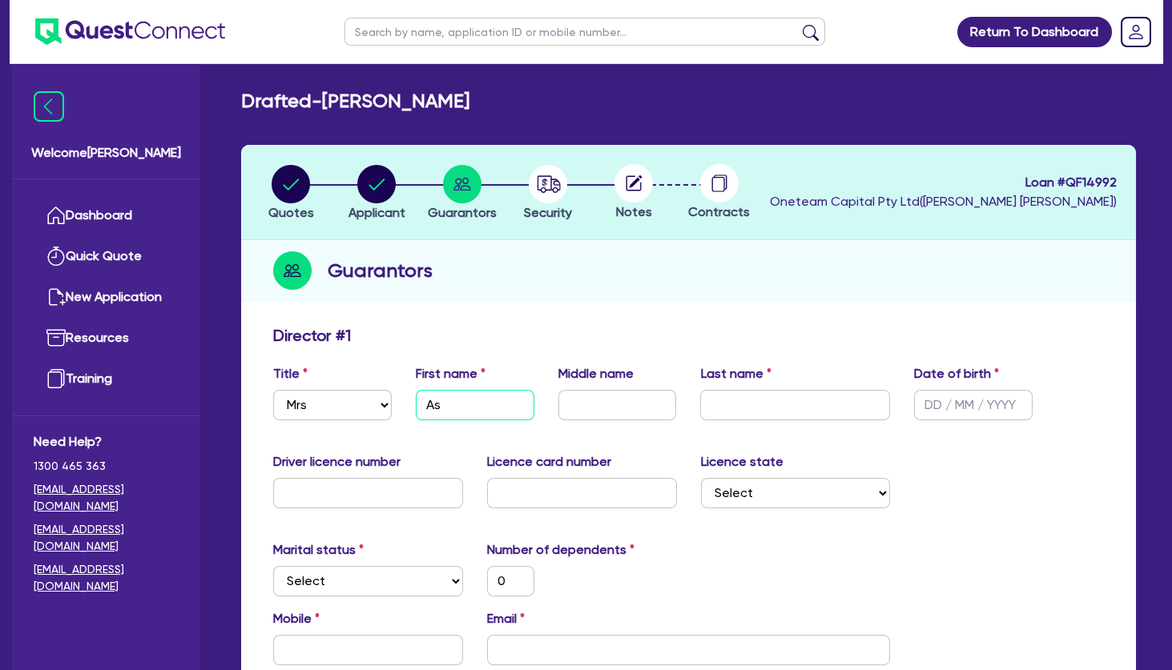
type input "Asm"
type input "0"
type input "Asma"
type input "0"
type input "Asma"
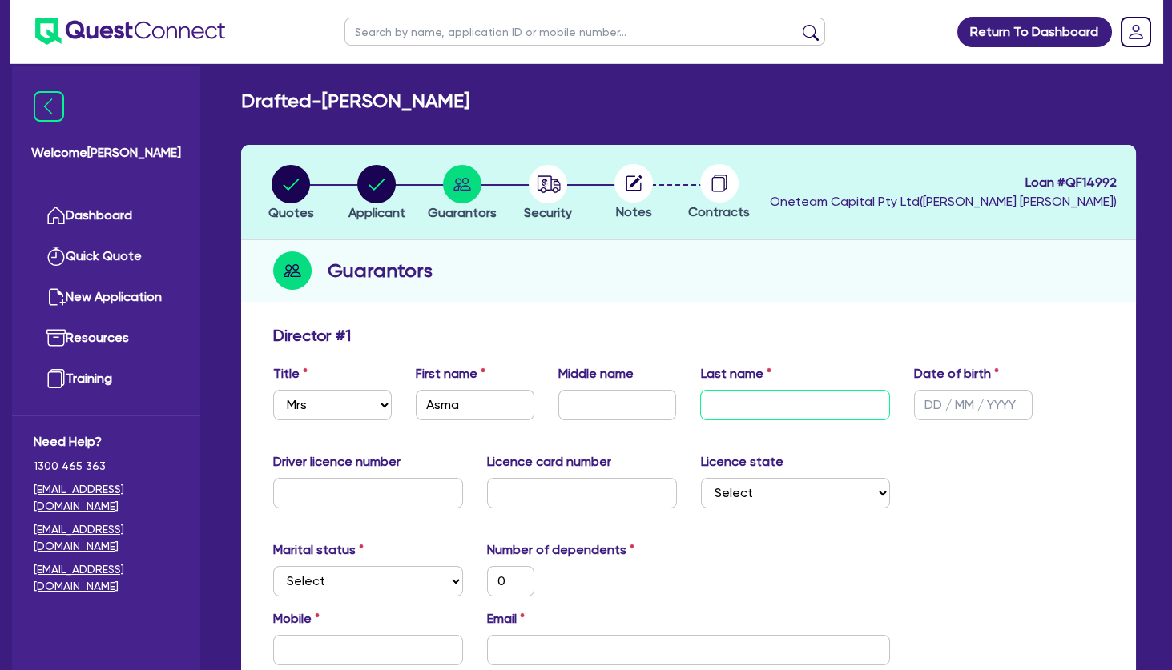
click at [750, 406] on input "text" at bounding box center [795, 405] width 190 height 30
type input "N"
type input "0"
type input "Na"
type input "0"
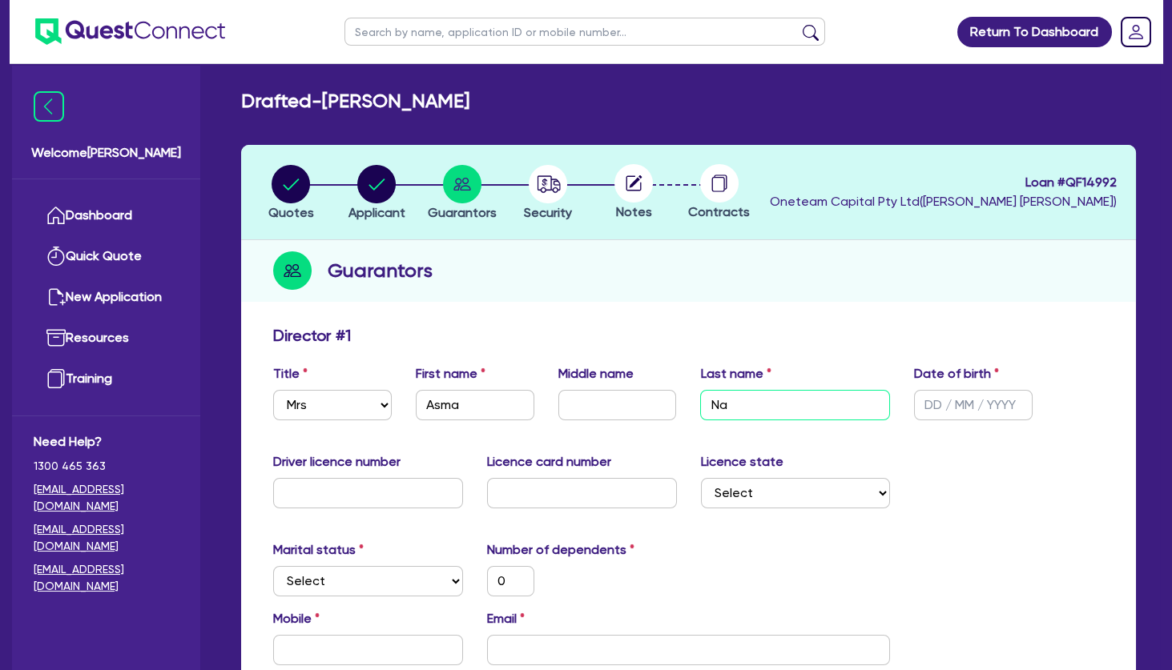
type input "Naj"
type input "0"
type input "Naji"
type input "0"
type input "Naji"
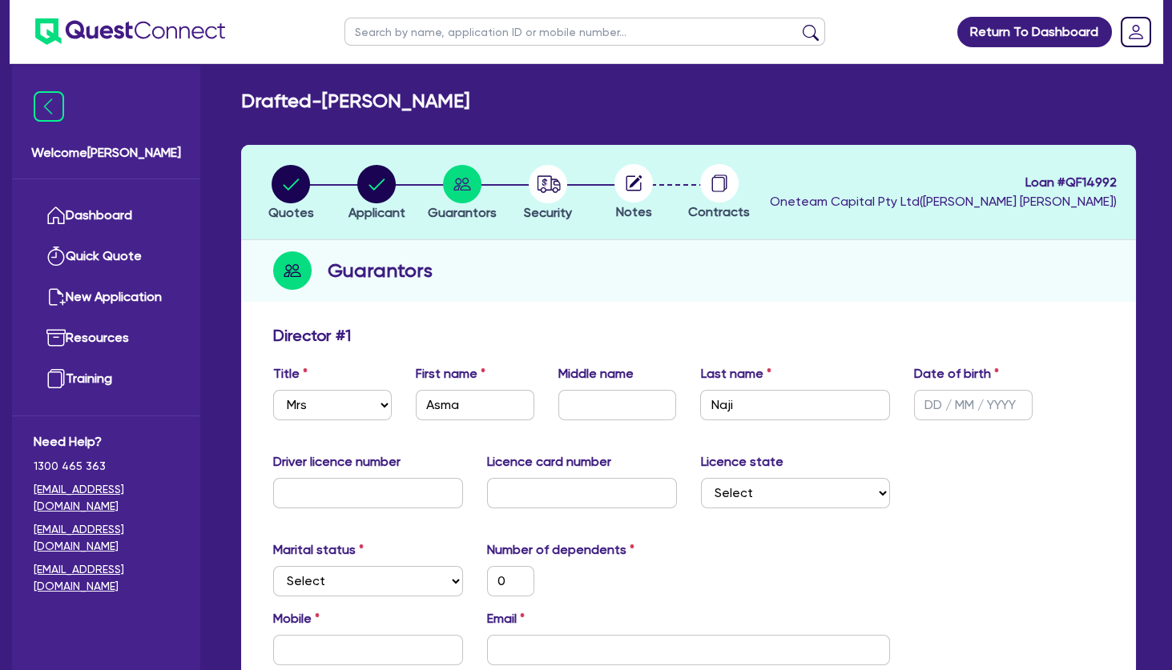
click at [786, 332] on div "Director # 1" at bounding box center [688, 339] width 854 height 26
drag, startPoint x: 966, startPoint y: 404, endPoint x: 783, endPoint y: 470, distance: 194.3
click at [965, 404] on input "text" at bounding box center [973, 405] width 119 height 30
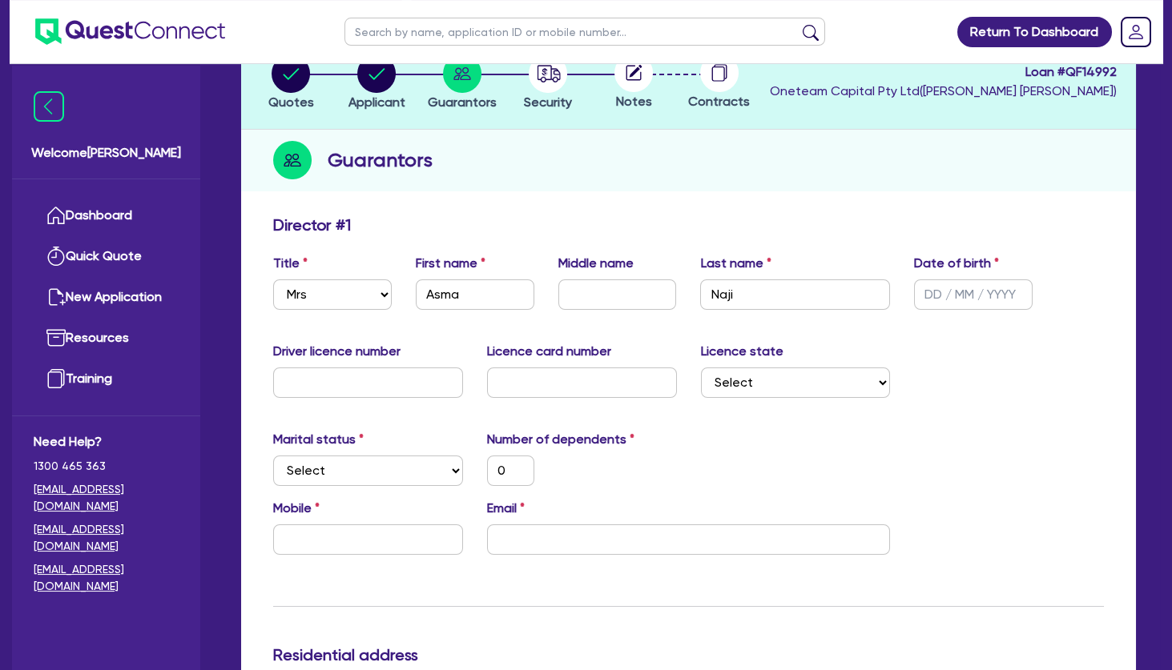
scroll to position [173, 0]
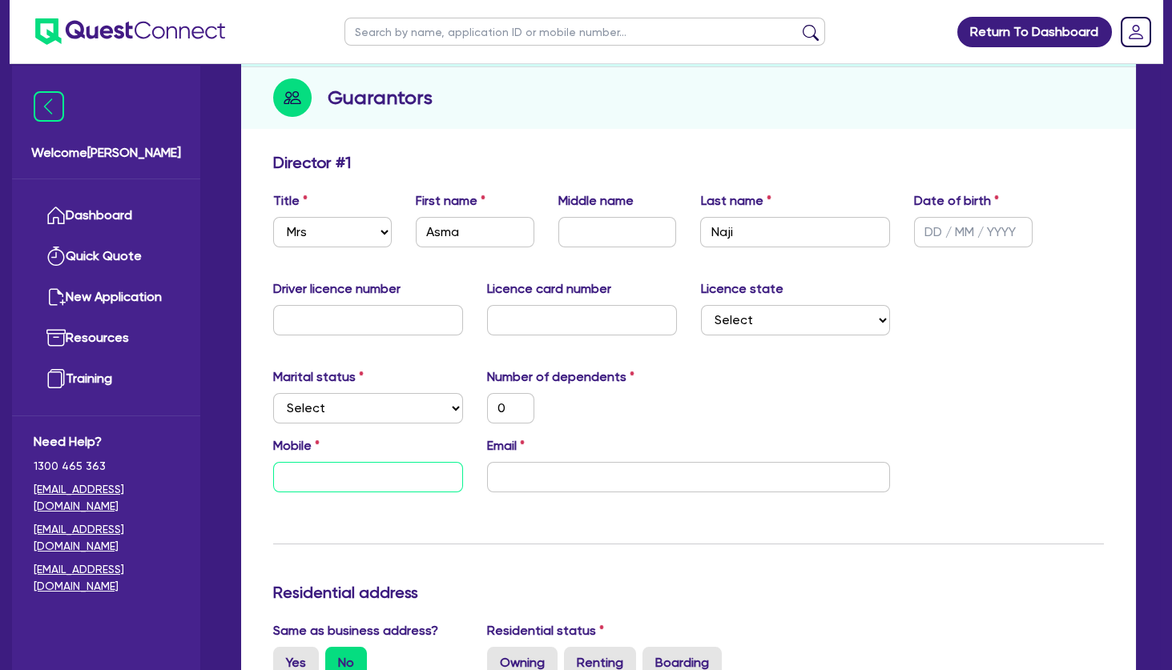
click at [321, 477] on input "text" at bounding box center [368, 477] width 190 height 30
type input "0"
type input "04"
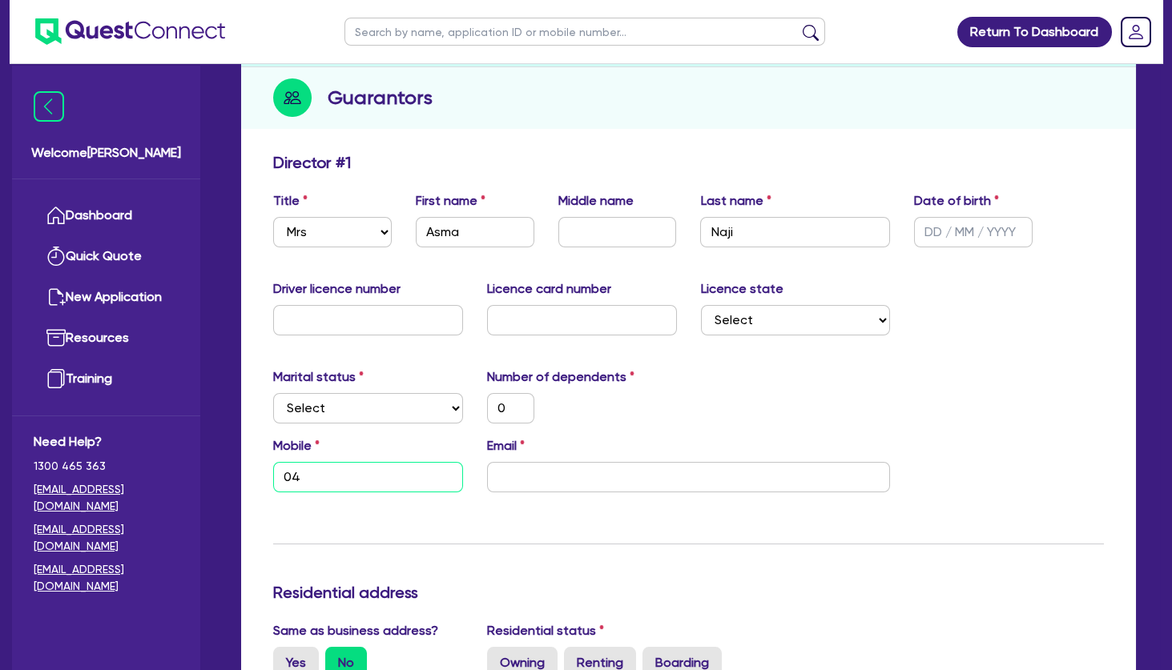
type input "0"
type input "041"
type input "0"
type input "0412"
type input "0"
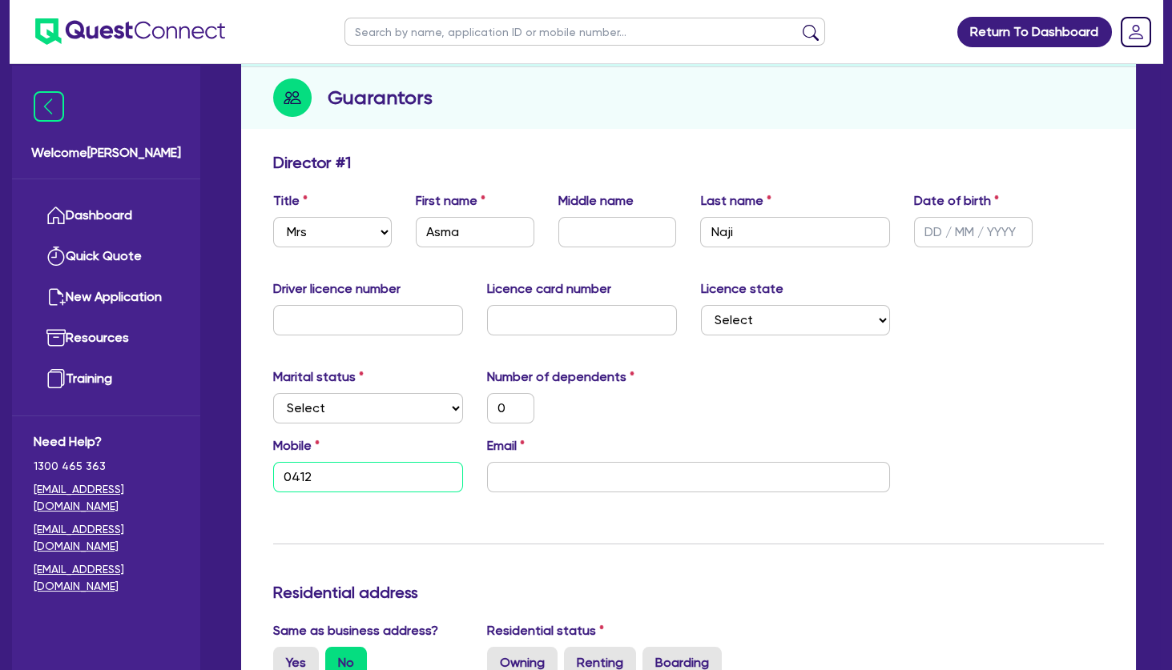
type input "0412 3"
type input "0"
type input "0412 37"
type input "0"
type input "0412 375"
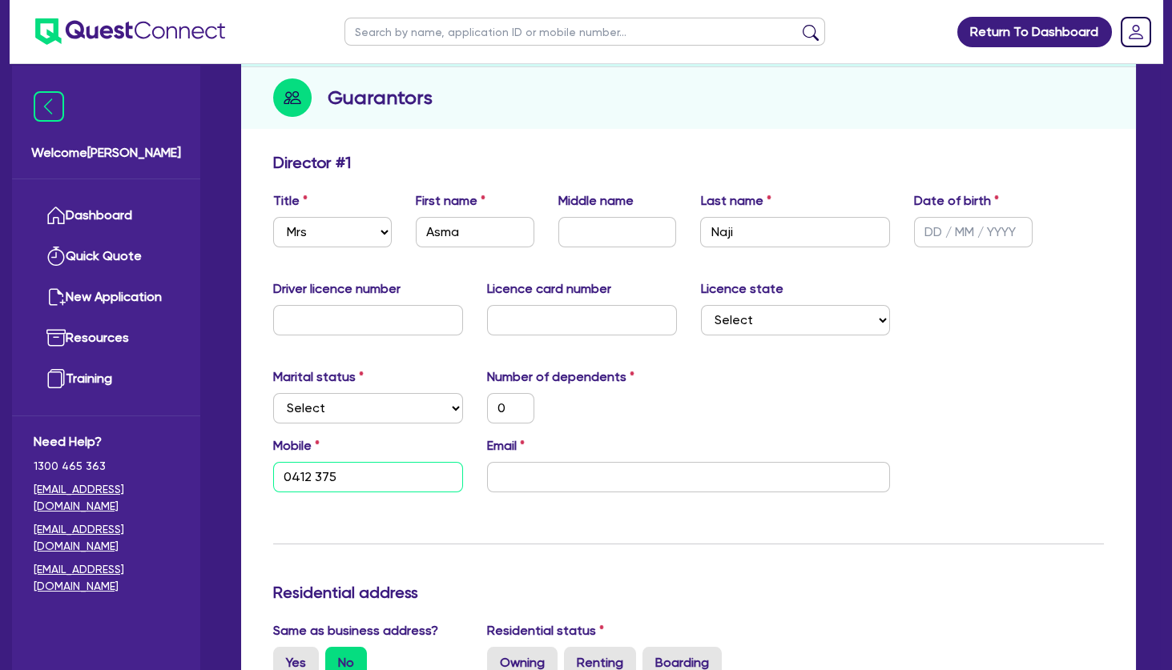
type input "0"
type input "0412 375 8"
type input "0"
type input "0412 375 81"
type input "0"
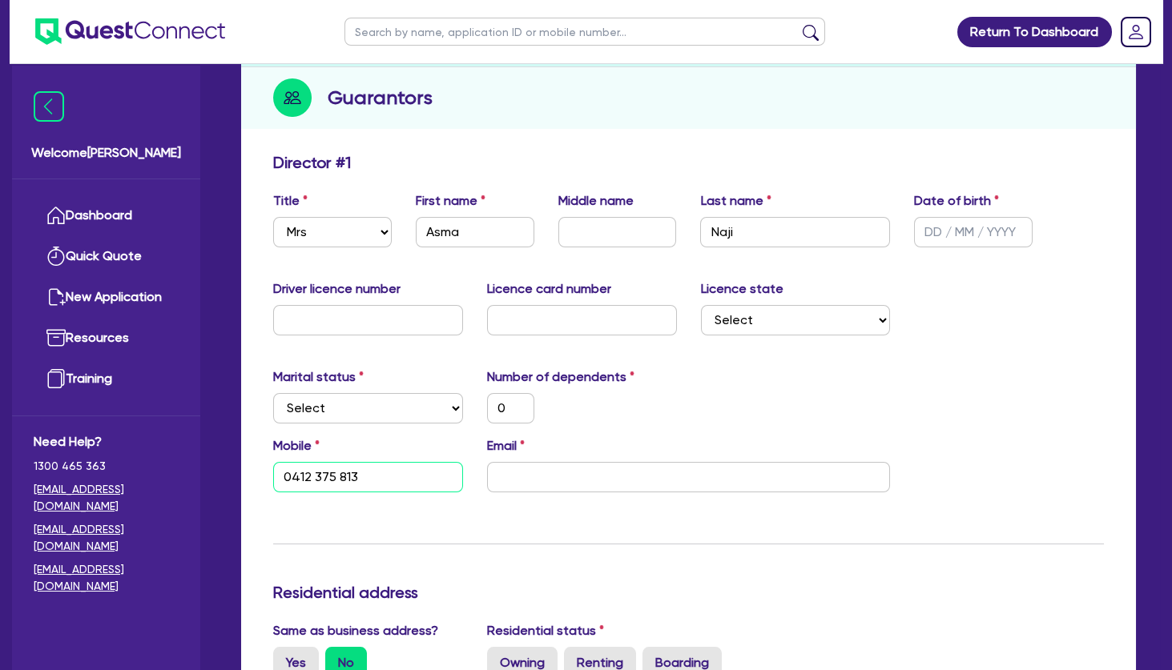
type input "0412 375 813"
click at [546, 479] on input "email" at bounding box center [689, 477] width 404 height 30
type input "0"
type input "0412 375 813"
type input "a"
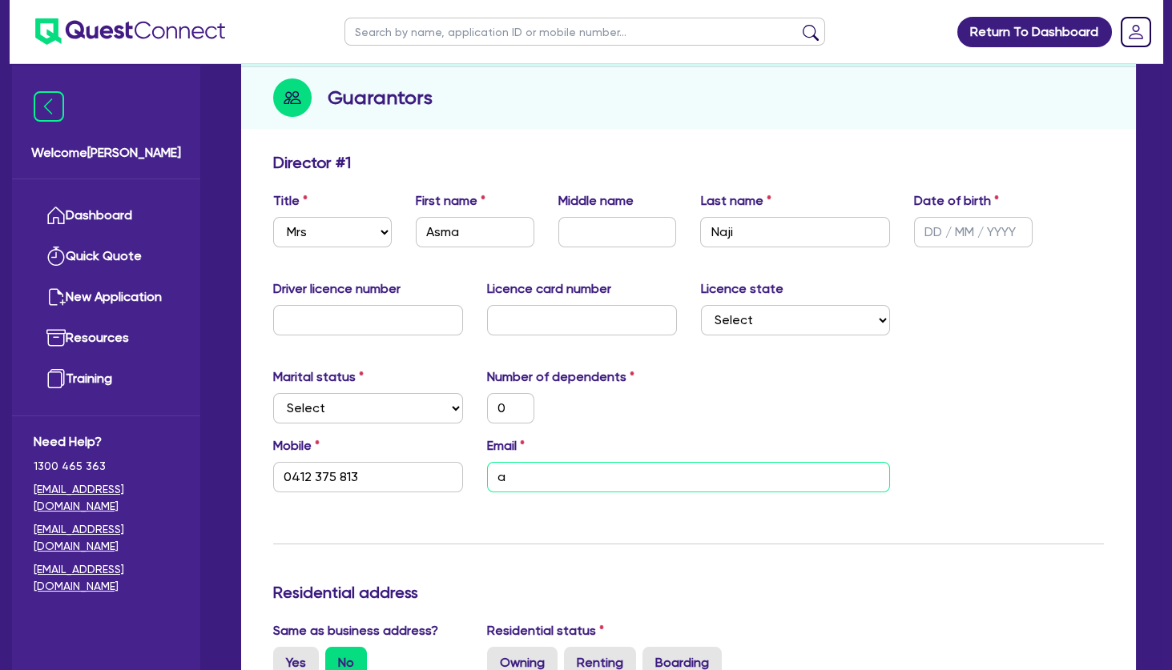
type input "0"
type input "0412 375 813"
type input "as"
type input "0"
type input "0412 375 813"
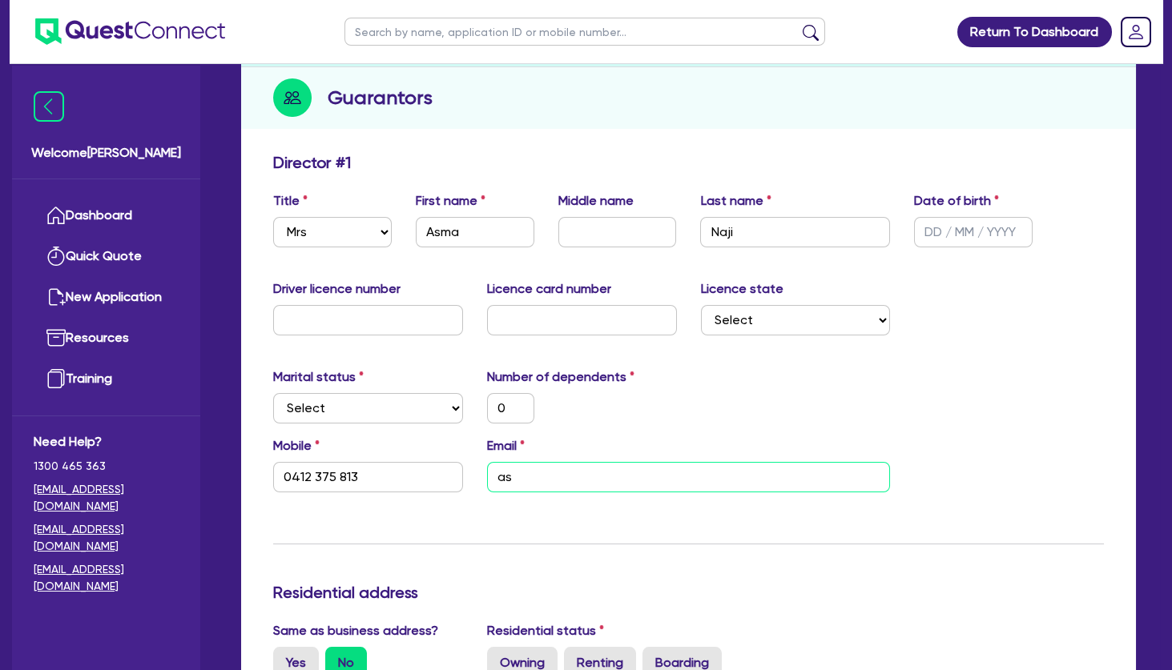
type input "asm"
type input "0"
type input "0412 375 813"
type input "asma"
type input "0"
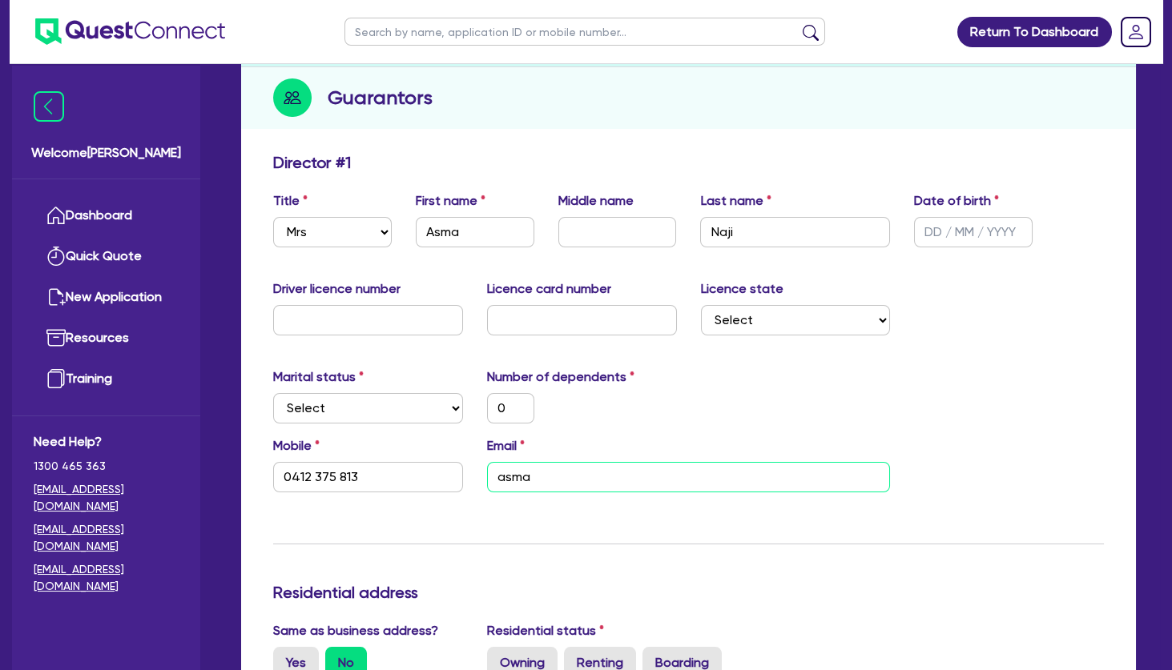
type input "0412 375 813"
type input "asman"
type input "0"
type input "0412 375 813"
type input "asmana"
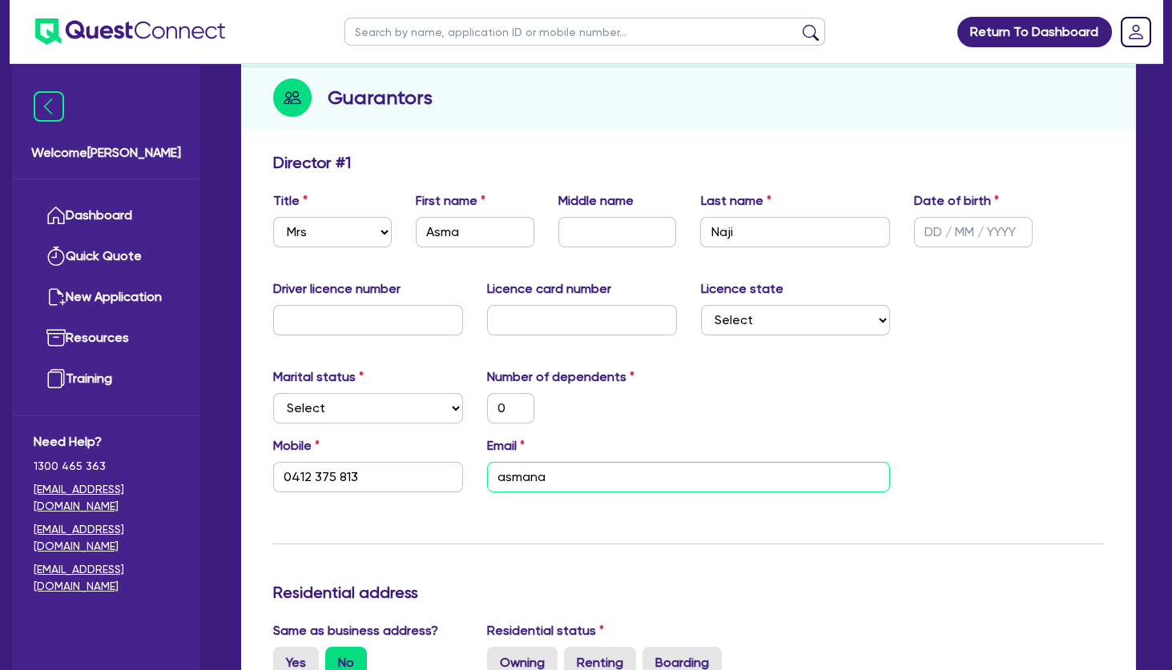
type input "0"
type input "0412 375 813"
type input "asmanaj"
type input "0"
type input "0412 375 813"
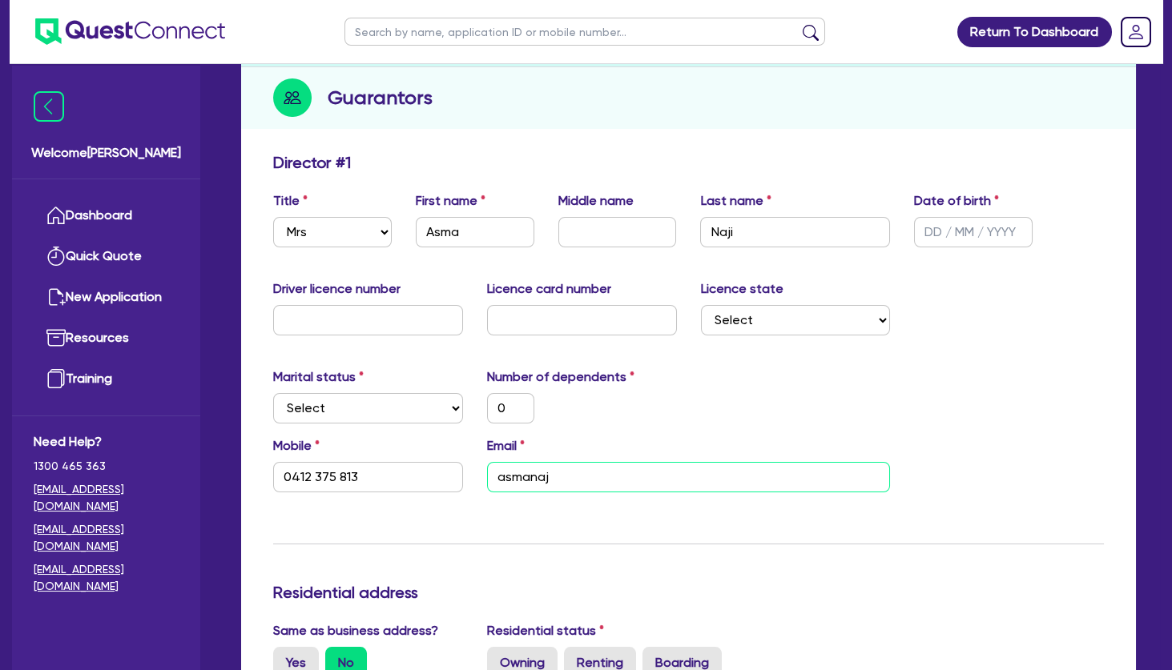
type input "asmanaji"
type input "0"
type input "0412 375 813"
type input "asmanaji@"
type input "0"
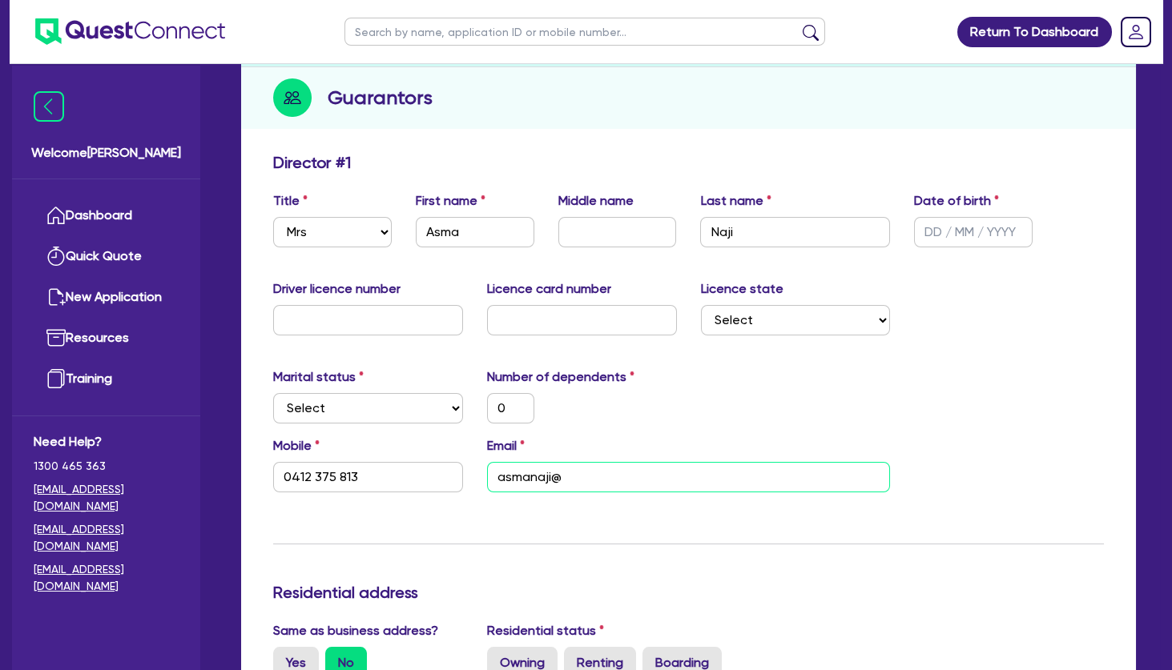
type input "0412 375 813"
type input "asmanaji@h"
type input "0"
type input "0412 375 813"
type input "asmanaji@ho"
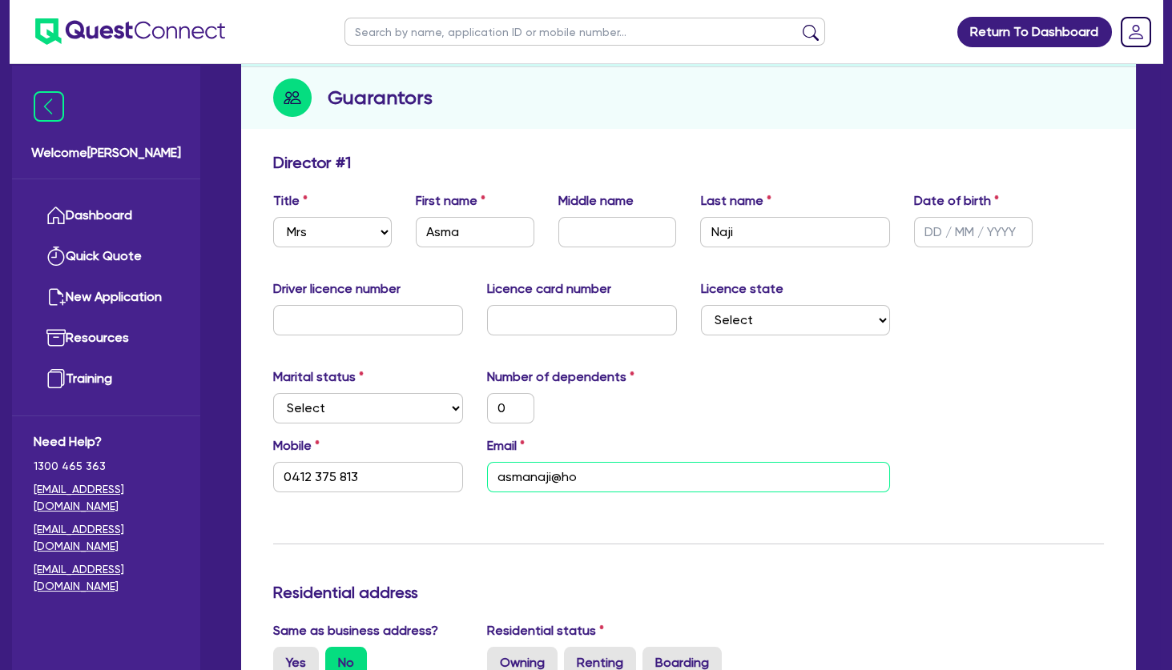
type input "0"
type input "0412 375 813"
type input "asmanaji@hot"
type input "0"
type input "0412 375 813"
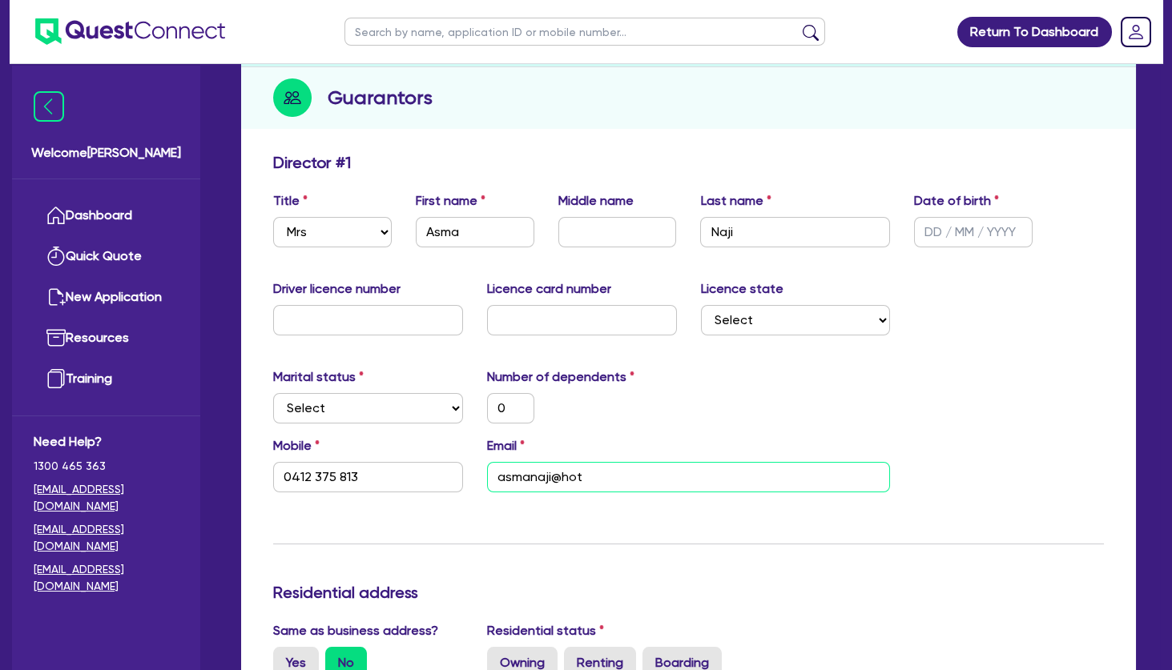
type input "asmanaji@hotm"
type input "0"
type input "0412 375 813"
type input "asmanaji@hotma"
type input "0"
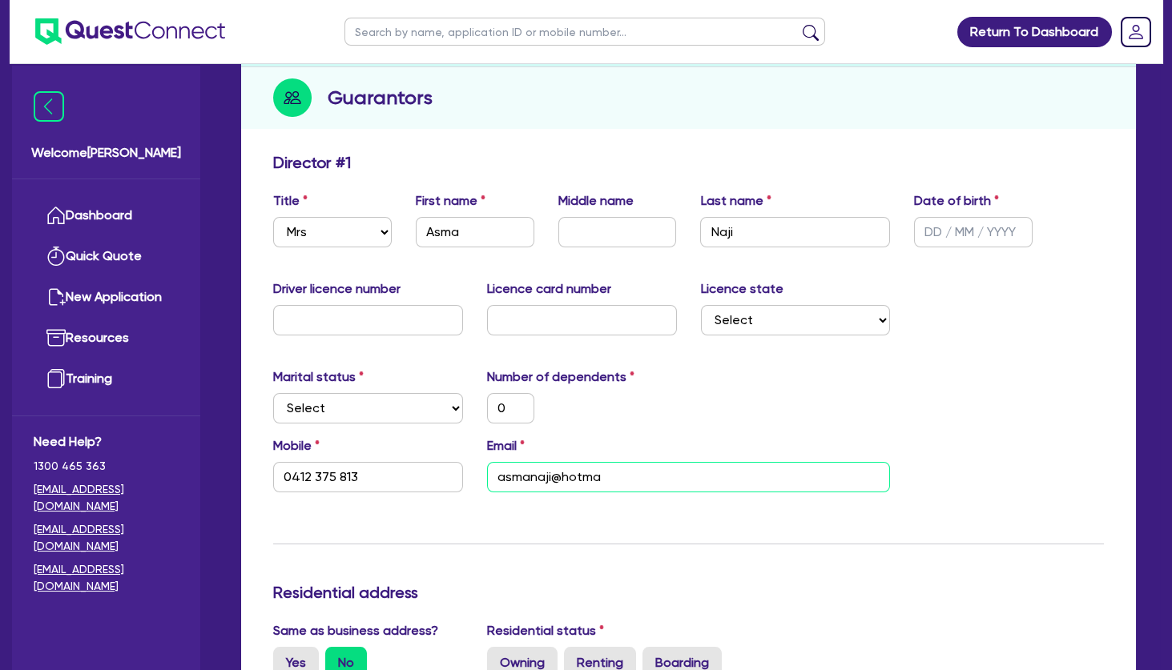
type input "0412 375 813"
type input "asmanaji@hotmai"
type input "0"
type input "0412 375 813"
type input "asmanaji@hotmail"
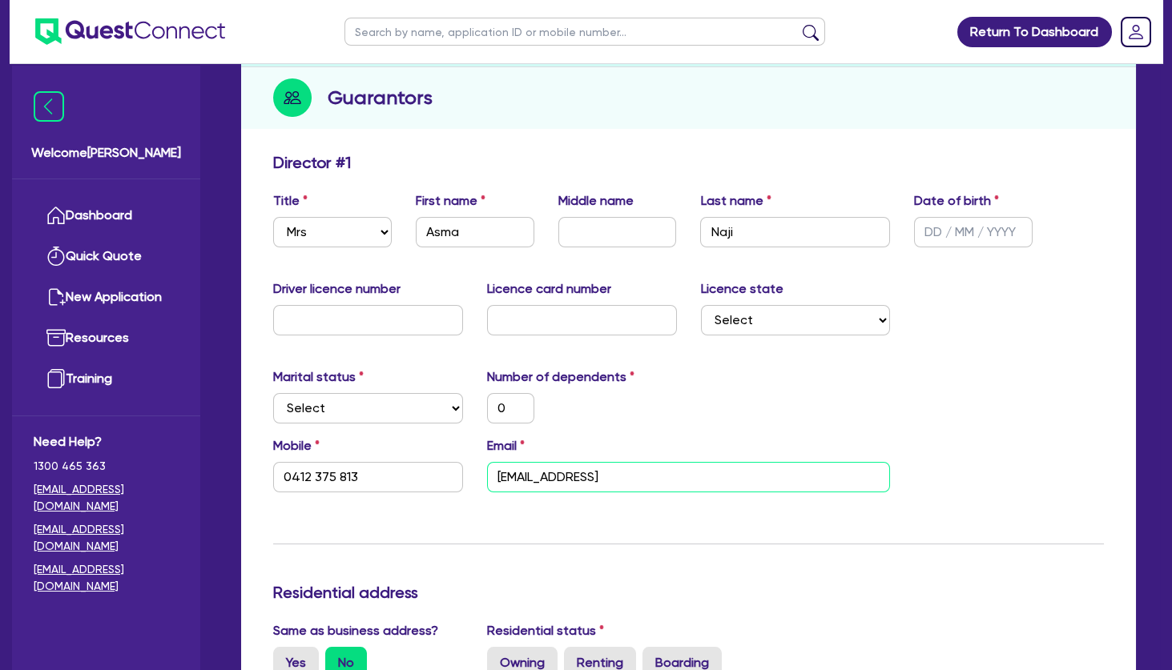
type input "0"
type input "0412 375 813"
type input "asmanaji@hotmail."
type input "0"
type input "0412 375 813"
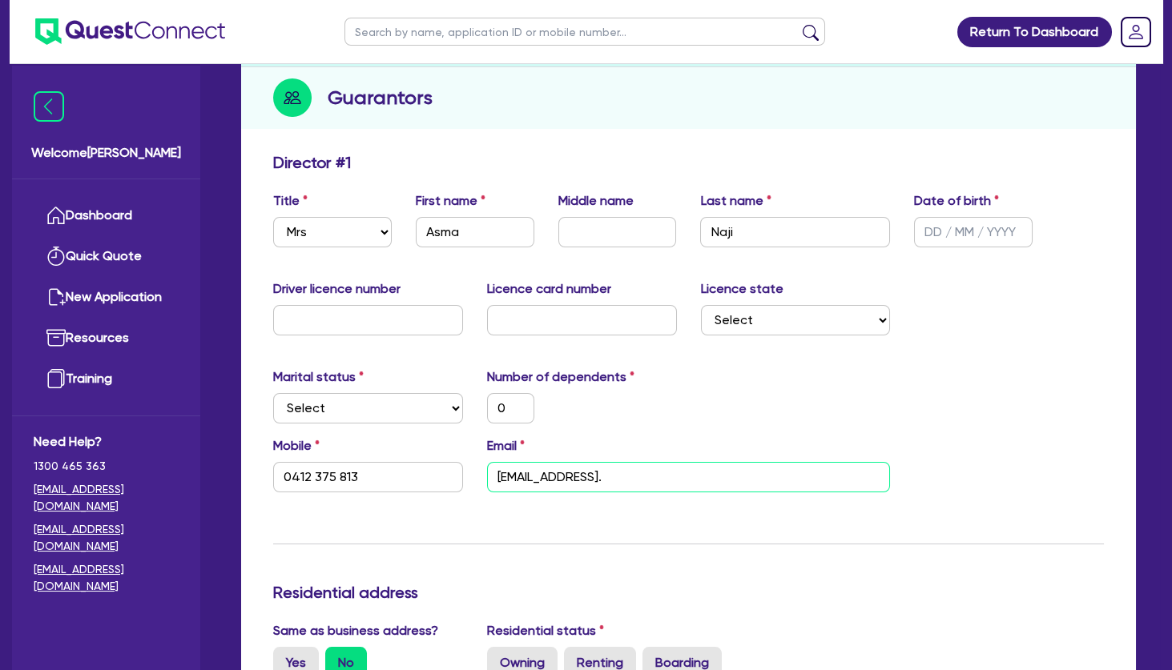
type input "asmanaji@hotmail.c"
type input "0"
type input "0412 375 813"
type input "asmanaji@hotmail.co"
type input "0"
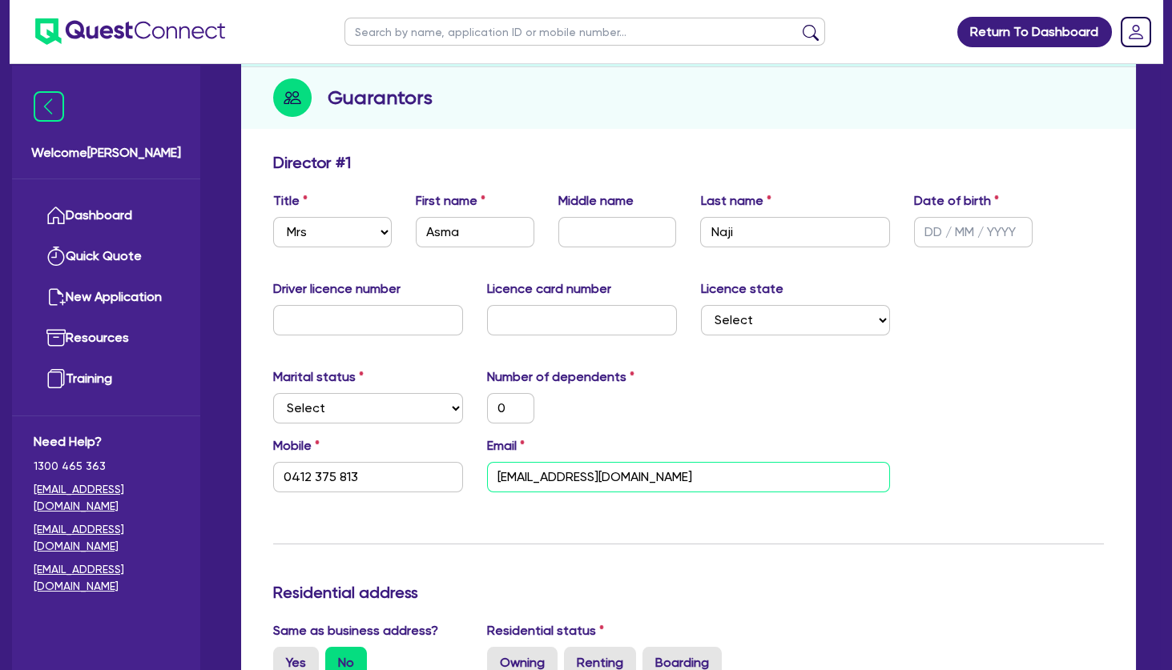
type input "0412 375 813"
type input "asmanaji@hotmail.com"
click at [733, 413] on div "Marital status Select Single Married De Facto / Partner Number of dependents 0" at bounding box center [688, 402] width 854 height 69
click at [273, 393] on select "Select Single Married De Facto / Partner" at bounding box center [368, 408] width 190 height 30
select select "MARRIED"
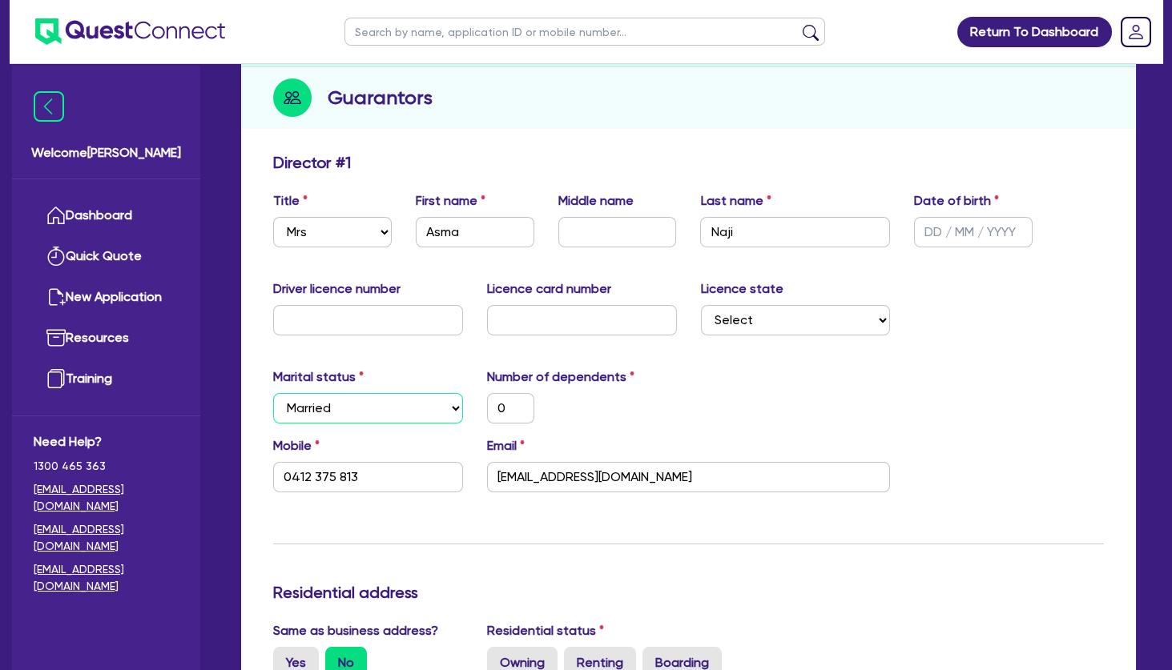
click option "Married" at bounding box center [0, 0] width 0 height 0
type input "0"
type input "0412 375 813"
click at [683, 412] on div "0" at bounding box center [582, 408] width 214 height 30
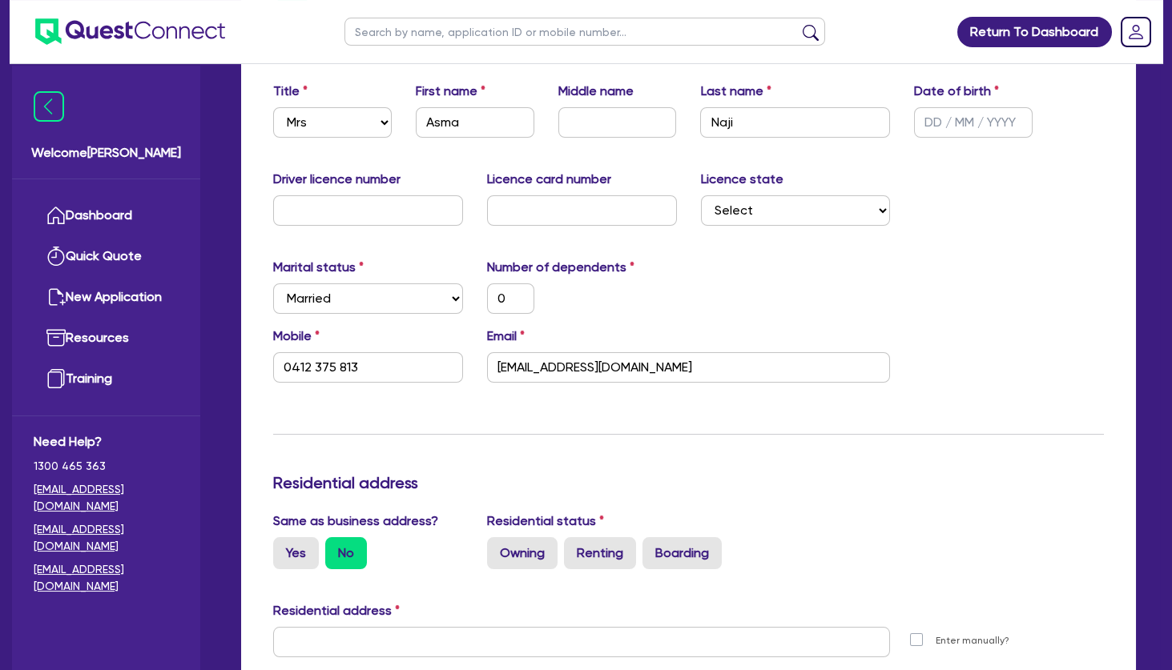
scroll to position [346, 0]
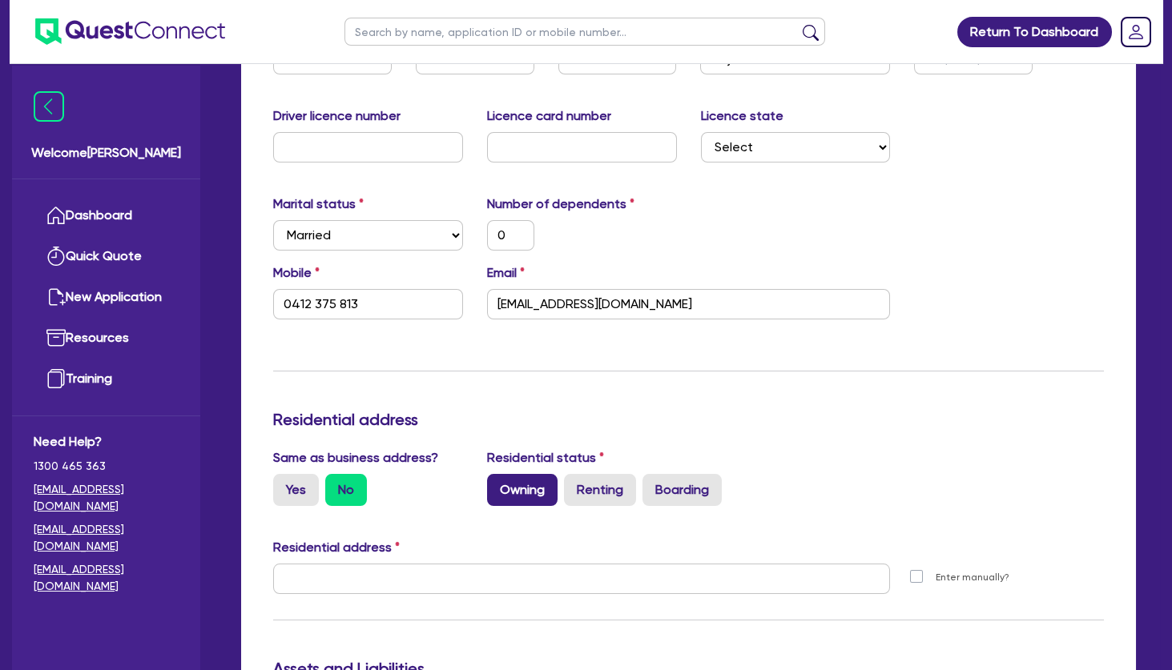
click at [537, 489] on label "Owning" at bounding box center [522, 490] width 70 height 32
click at [497, 484] on input "Owning" at bounding box center [492, 479] width 10 height 10
radio input "true"
type input "0"
type input "0412 375 813"
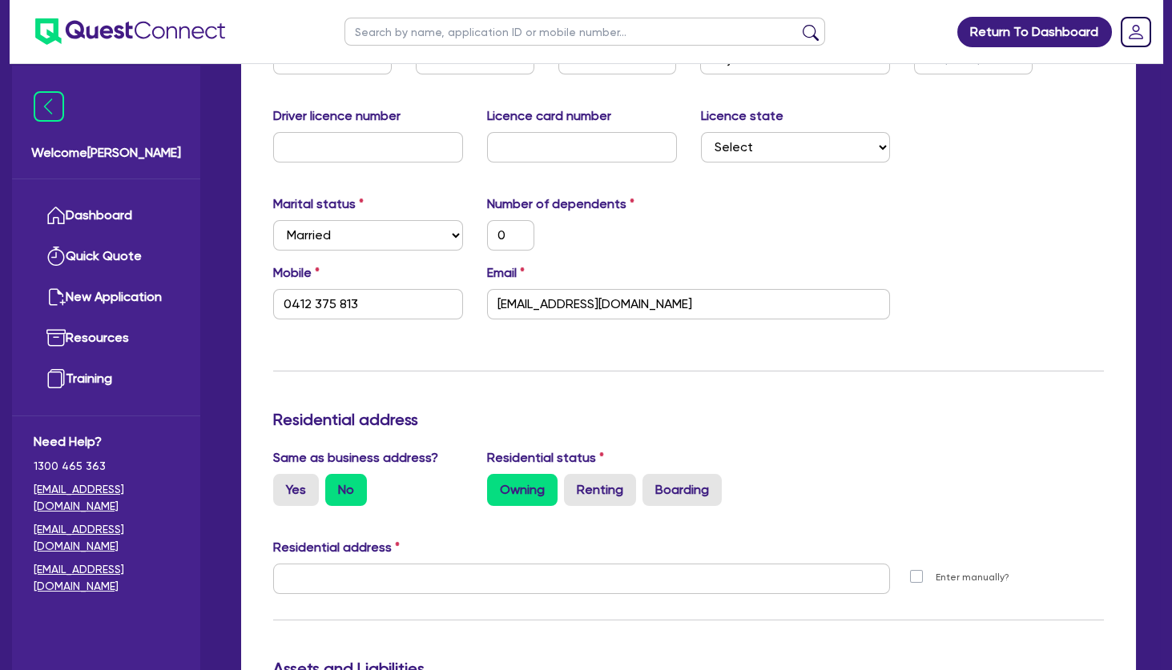
scroll to position [86, 0]
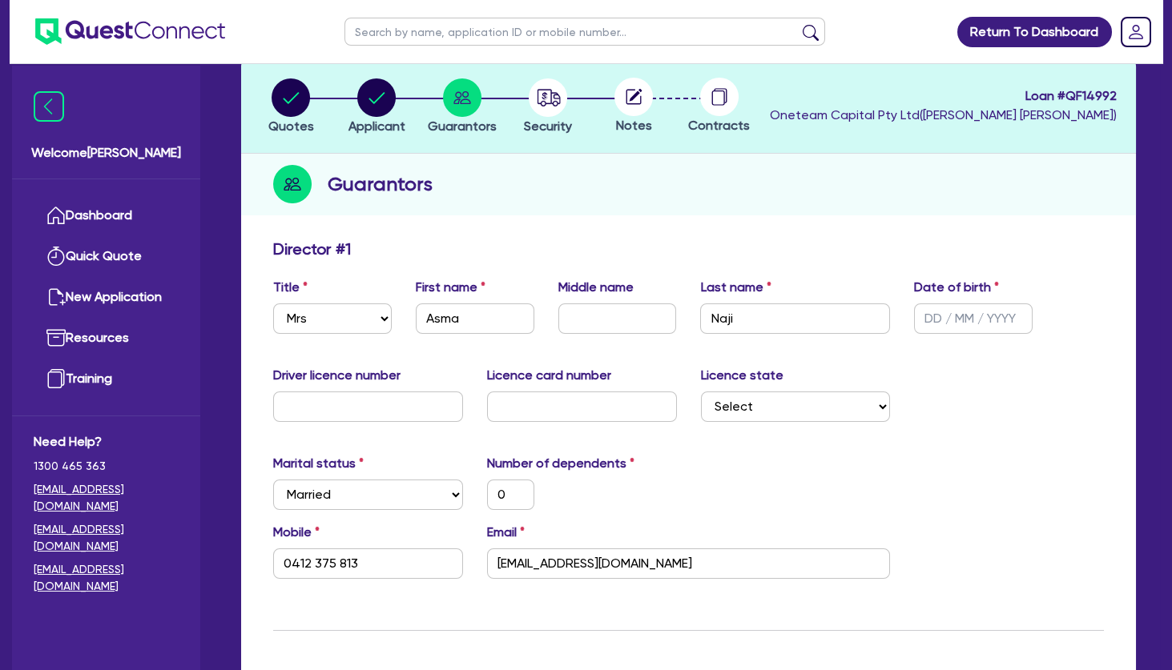
click at [762, 484] on div "Marital status Select Single Married De Facto / Partner Number of dependents 0" at bounding box center [688, 488] width 854 height 69
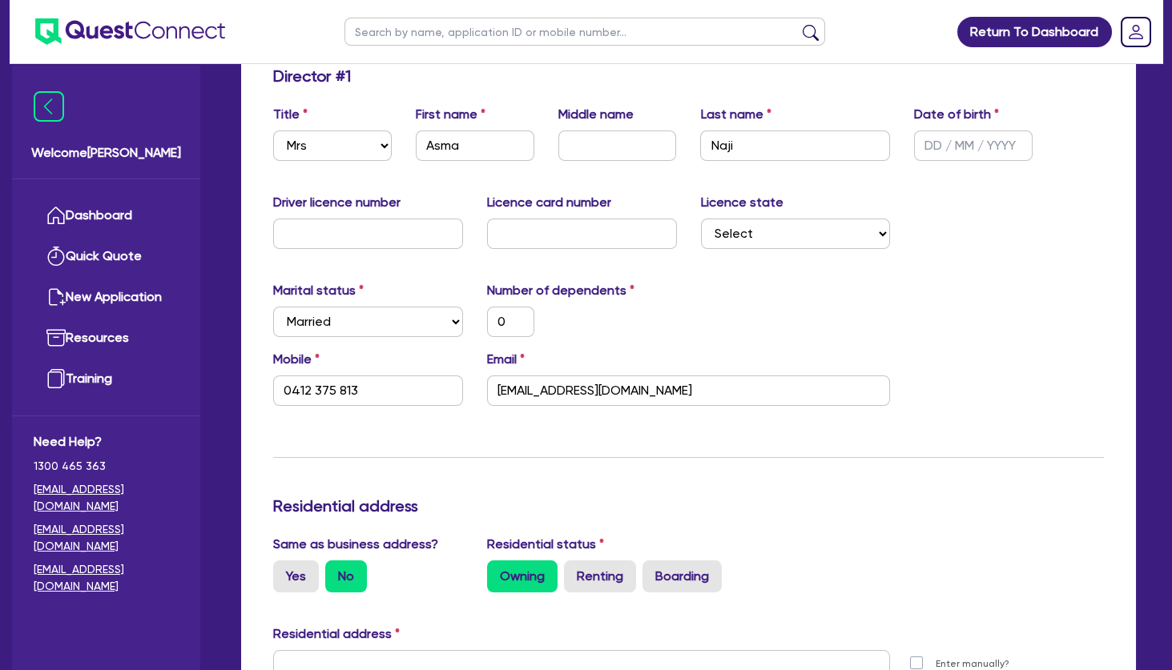
scroll to position [0, 0]
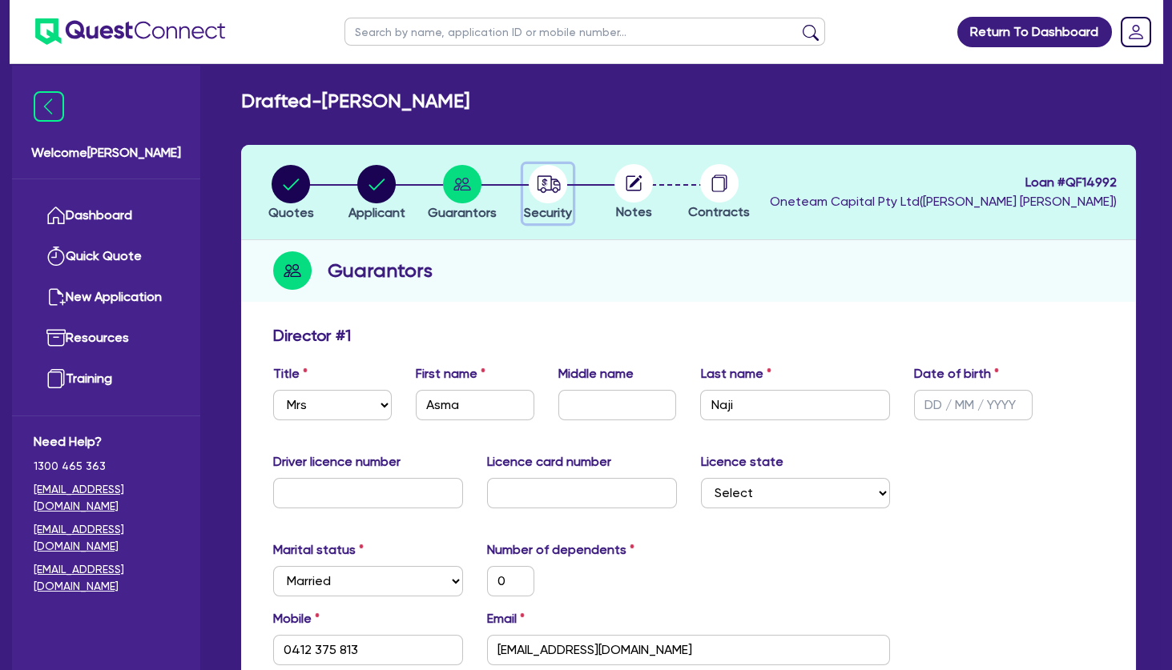
click at [544, 189] on circle "button" at bounding box center [548, 184] width 38 height 38
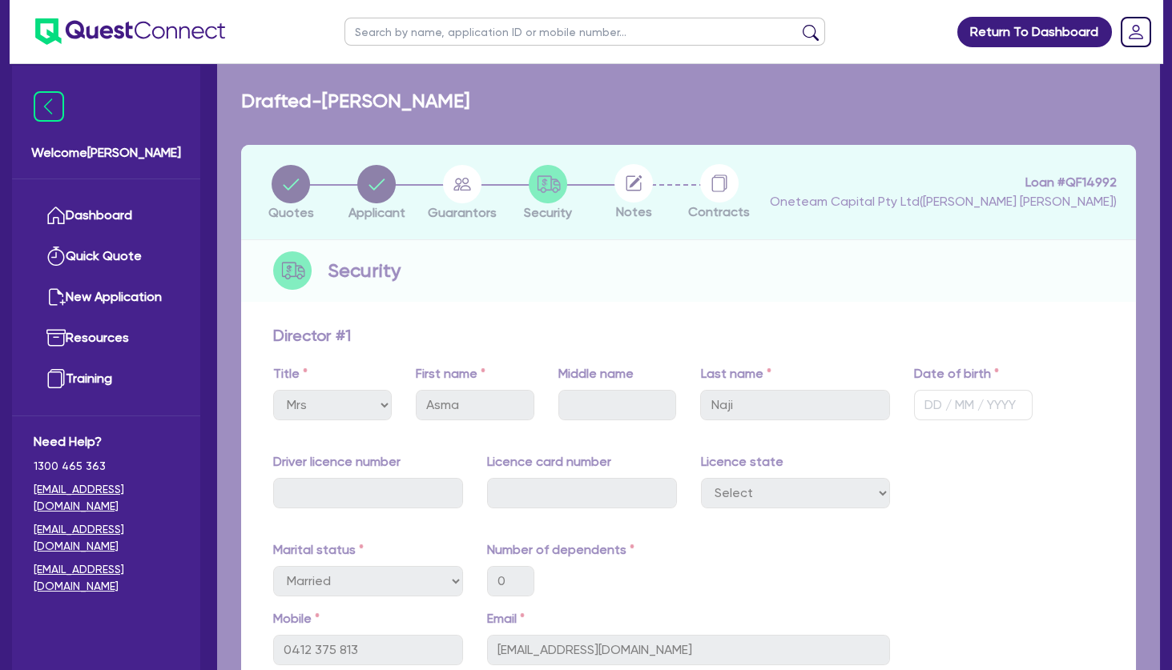
drag, startPoint x: 654, startPoint y: 304, endPoint x: 558, endPoint y: 197, distance: 144.0
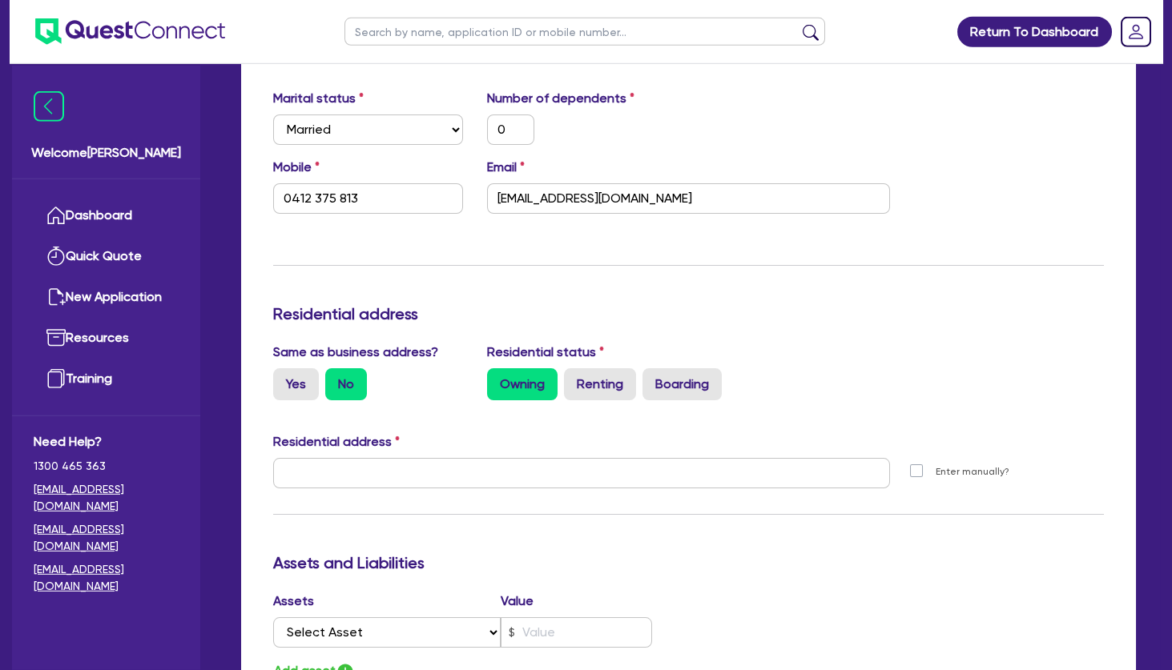
scroll to position [519, 0]
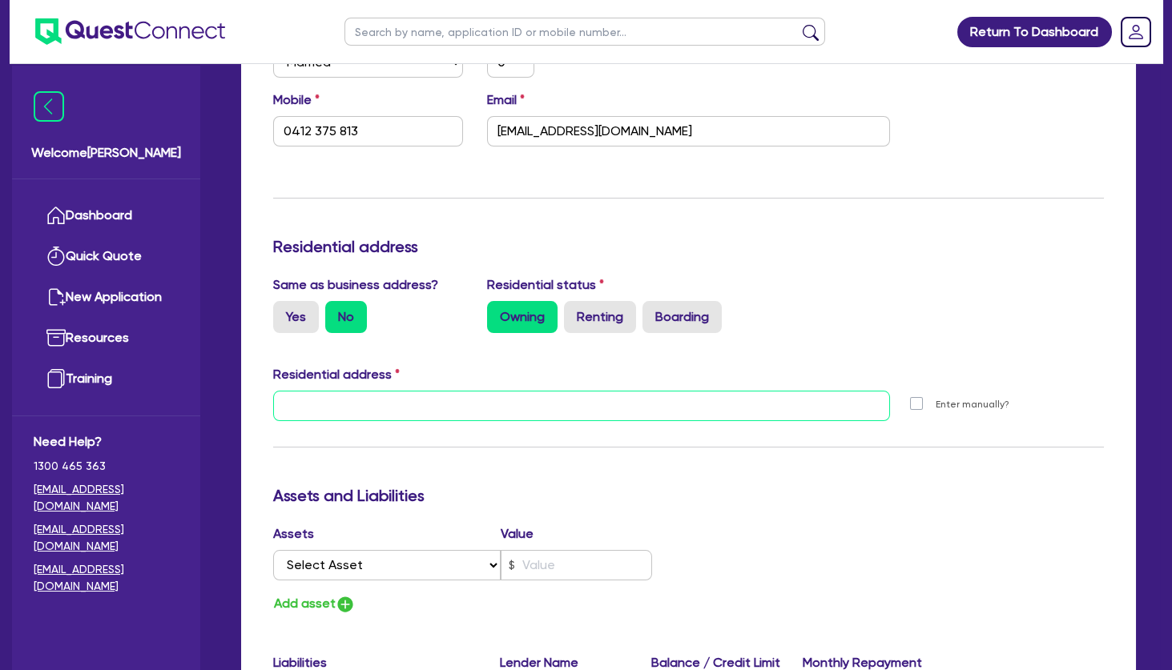
click at [390, 414] on input "text" at bounding box center [581, 406] width 617 height 30
paste input "35 Broad Street, Bass Hill, NSW 2197"
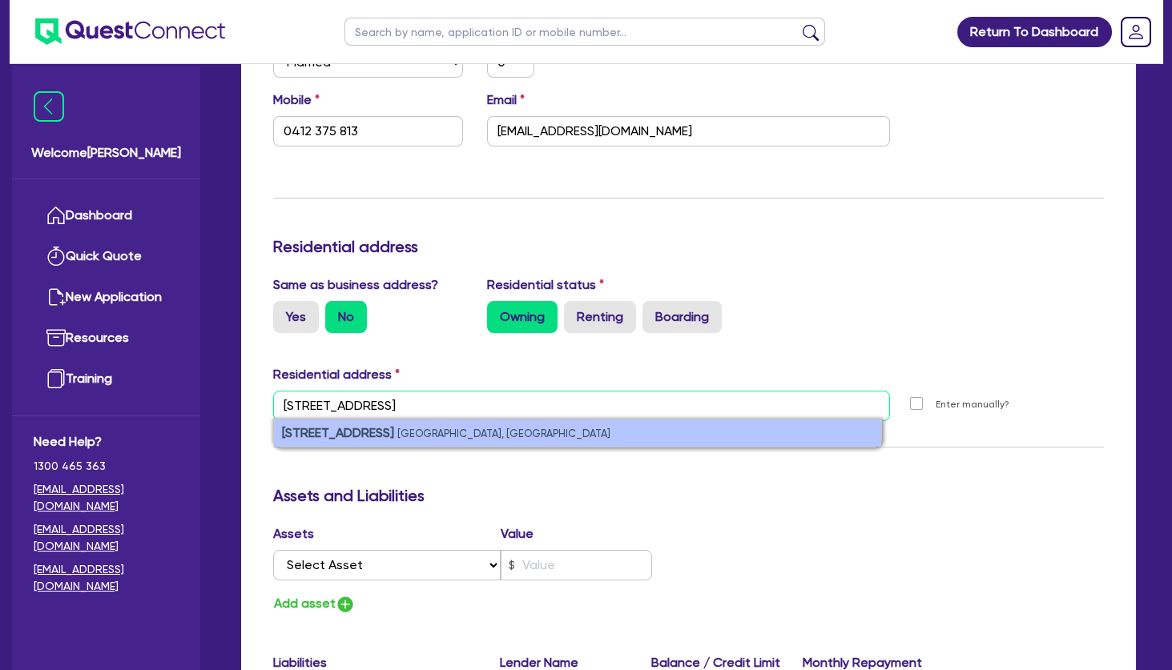
type input "35 Broad Street, Bass Hill, NSW 2197"
click at [397, 432] on small "Bass Hill NSW 2197, Australia" at bounding box center [503, 434] width 213 height 12
type input "0"
type input "0412 375 813"
type input "35 Broad St Bass Hill NSW 2197"
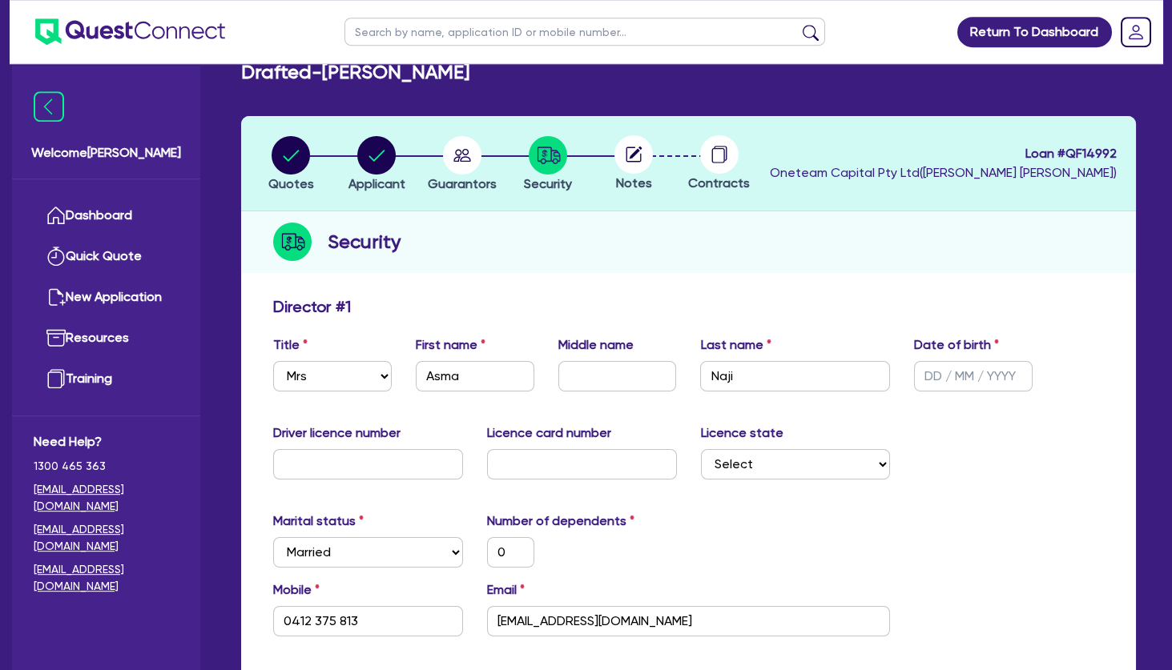
scroll to position [0, 0]
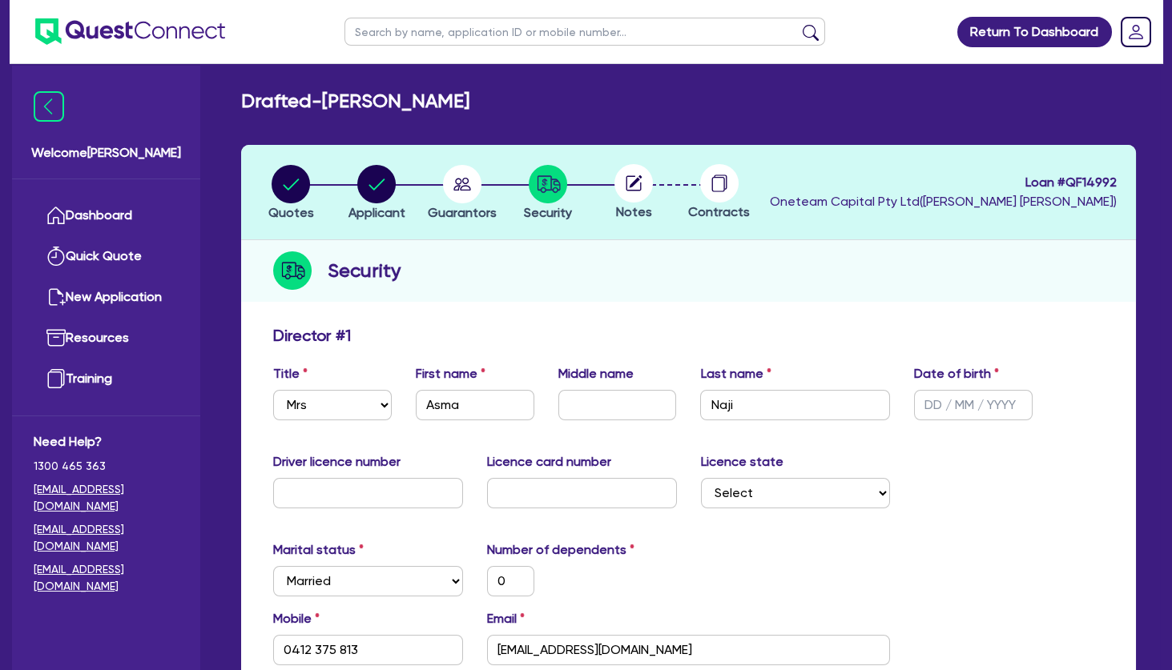
click at [954, 408] on input "text" at bounding box center [973, 405] width 119 height 30
type input "0 / /"
type input "0"
type input "0412 375 813"
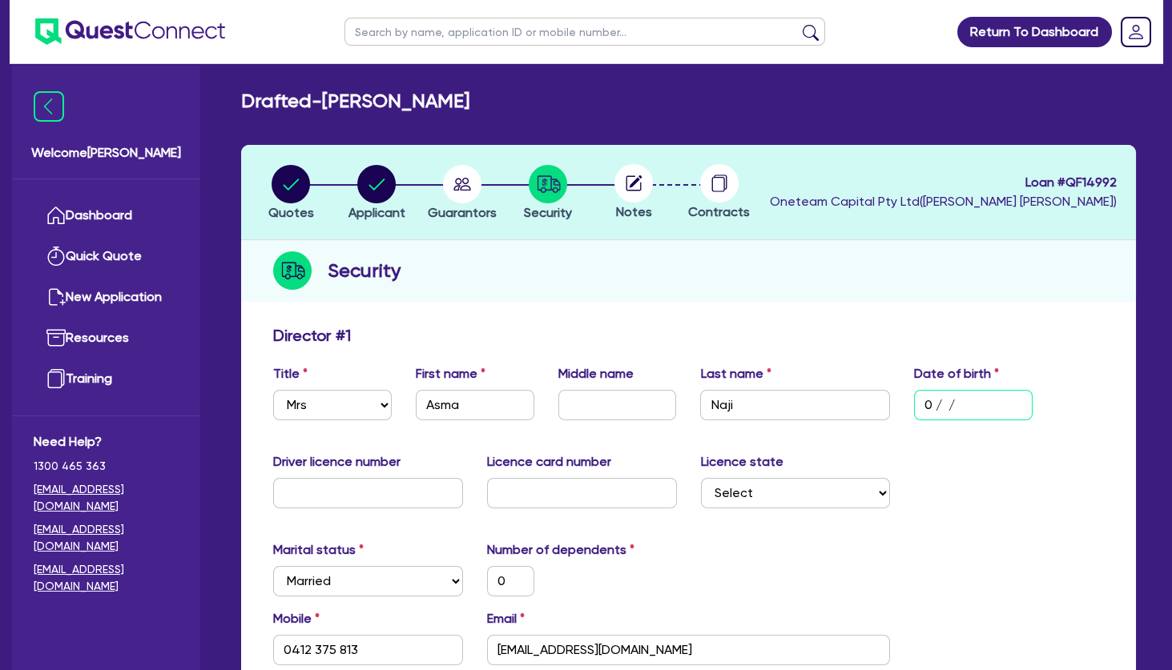
type input "01/ /"
type input "0"
type input "0412 375 813"
type input "01/0 /"
type input "0"
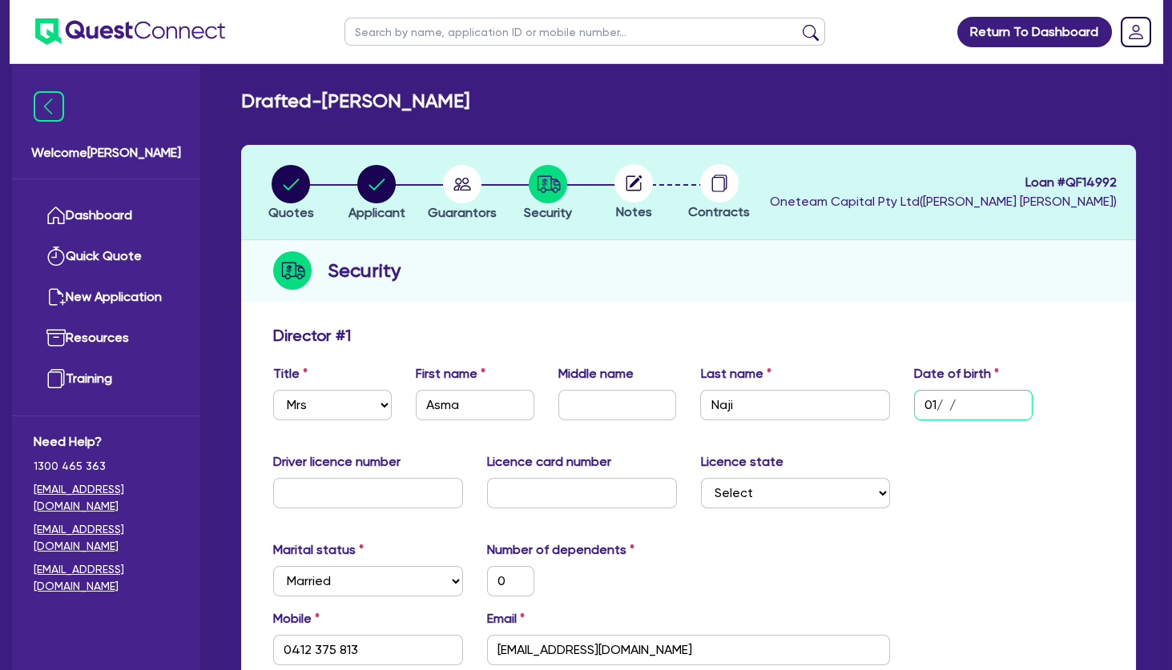
type input "0412 375 813"
type input "01/01/"
type input "0"
type input "0412 375 813"
type input "01/01/0"
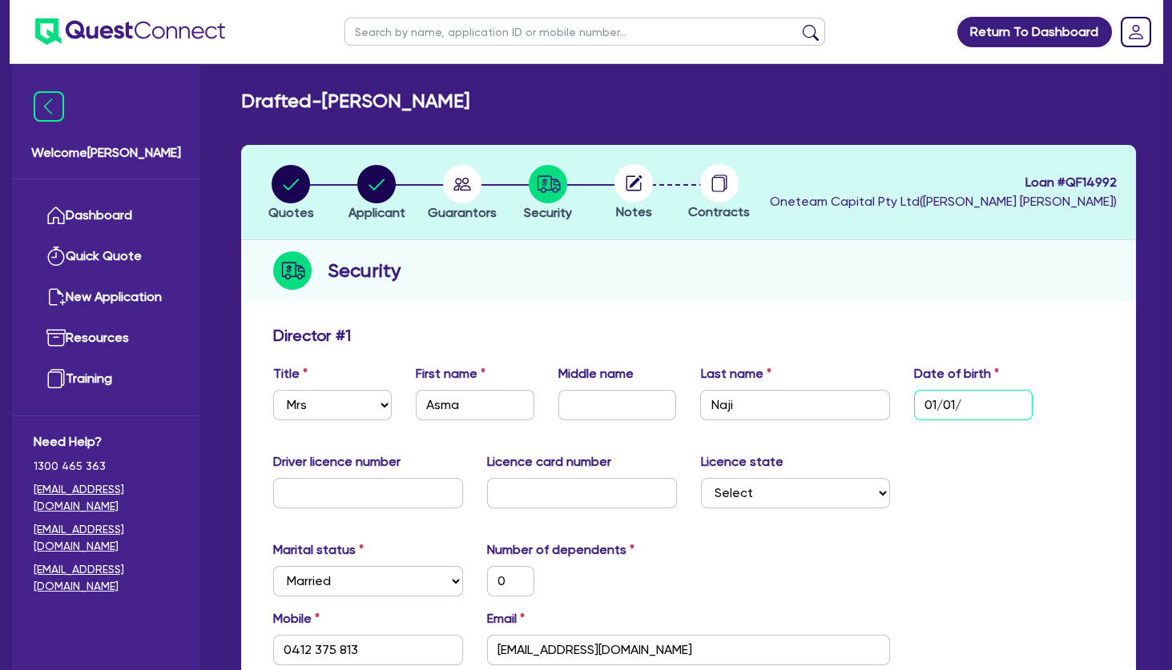
type input "0"
type input "0412 375 813"
type input "01/01/01"
type input "0"
type input "0412 375 813"
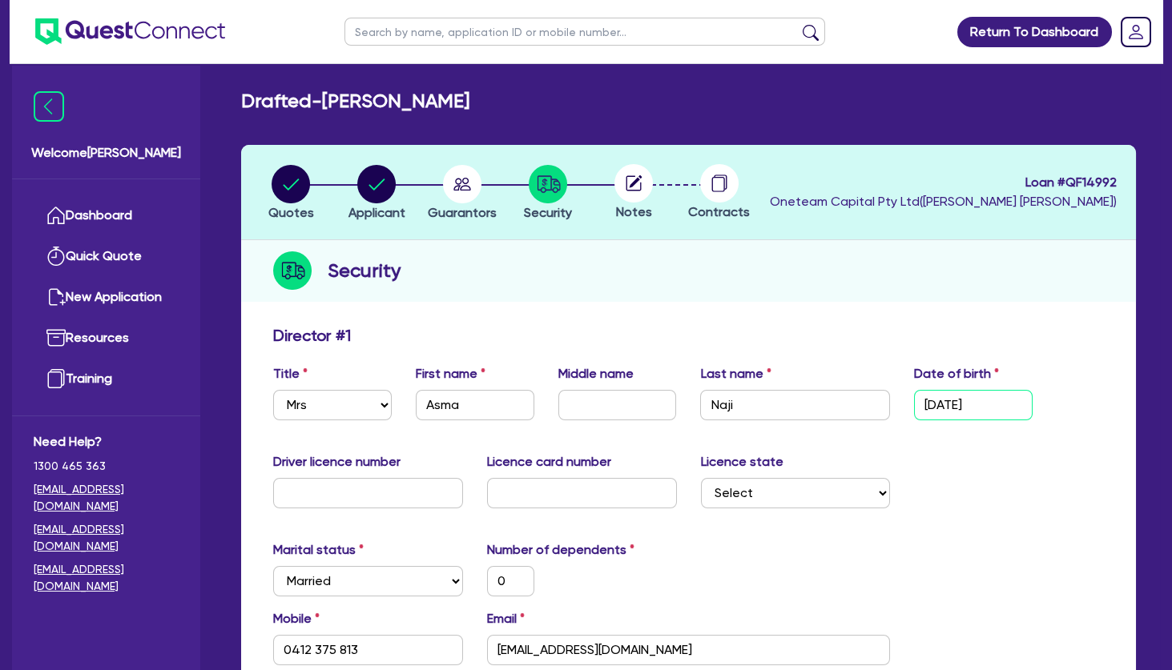
type input "01/01/0"
type input "0"
type input "0412 375 813"
type input "01/01/"
type input "0"
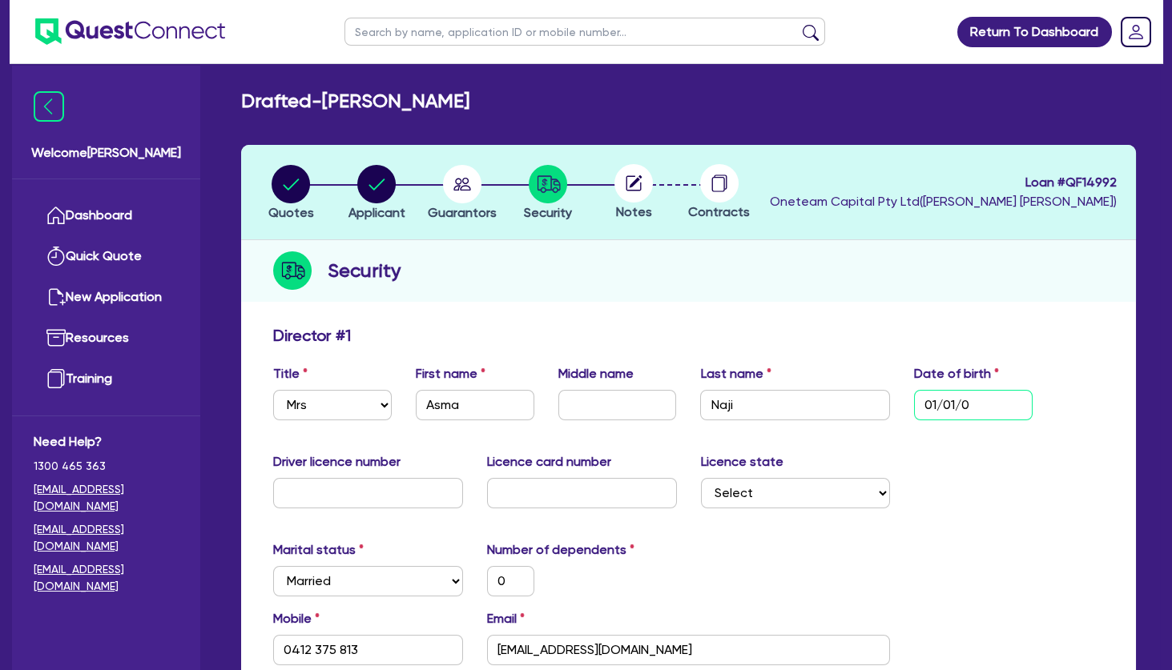
type input "0412 375 813"
type input "01/0 /"
type input "0"
type input "0412 375 813"
type input "01/ /"
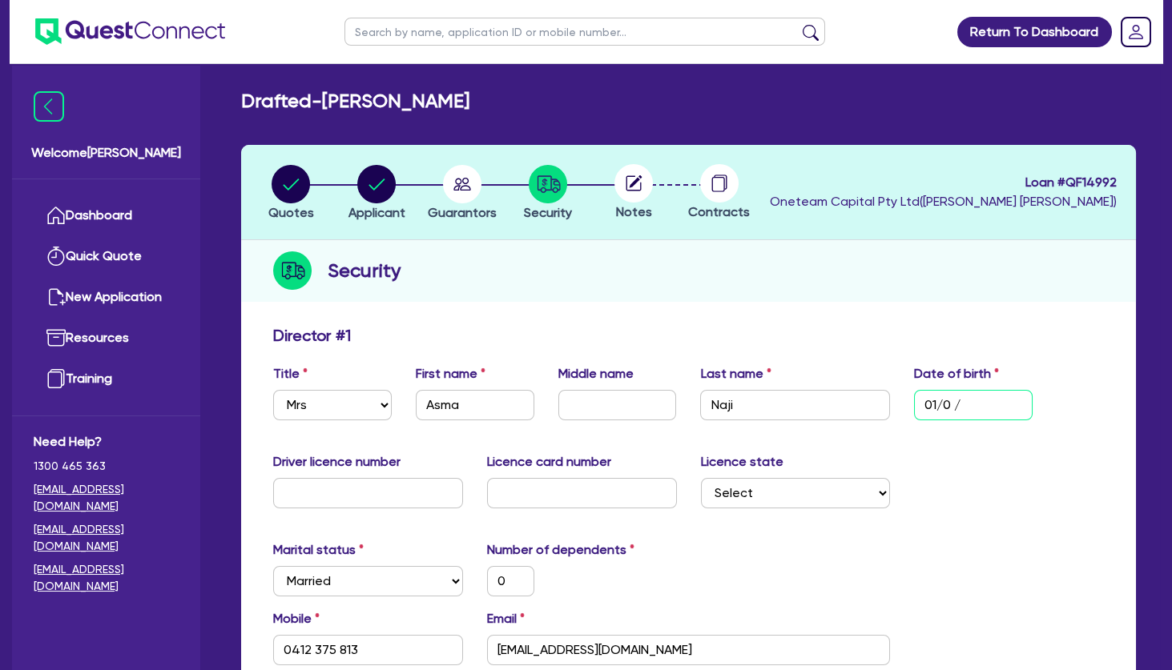
type input "0"
type input "0412 375 813"
type input "0 / /"
type input "0"
type input "0412 375 813"
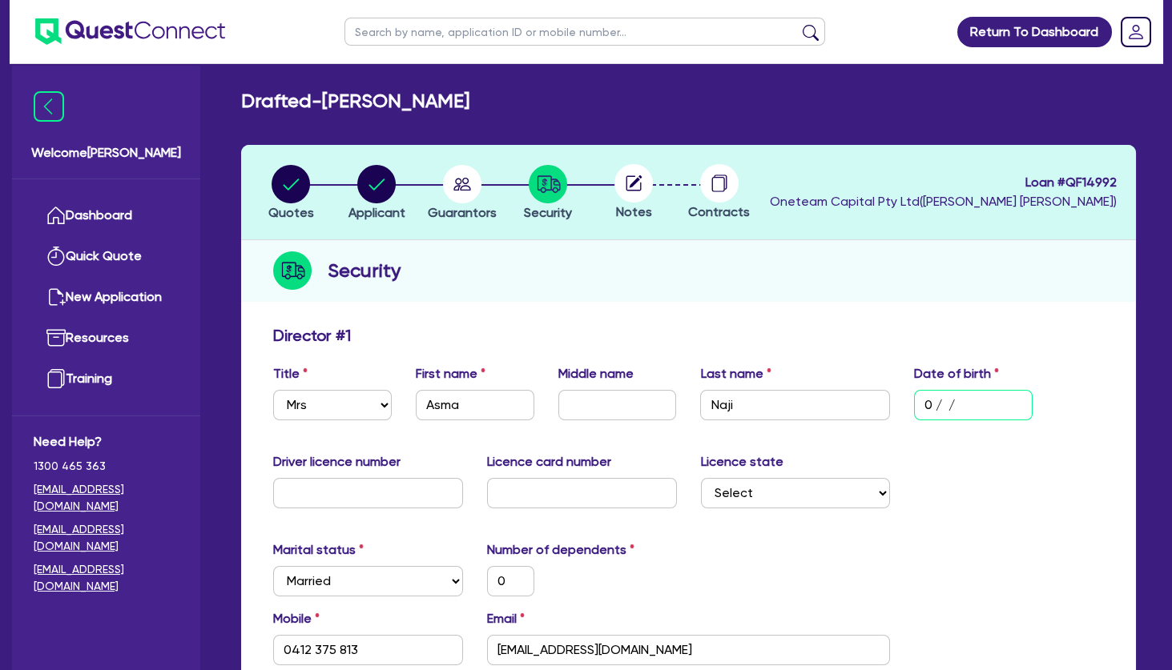
type input "01/ /"
type input "0"
type input "0412 375 813"
type input "01/0 /"
type input "0"
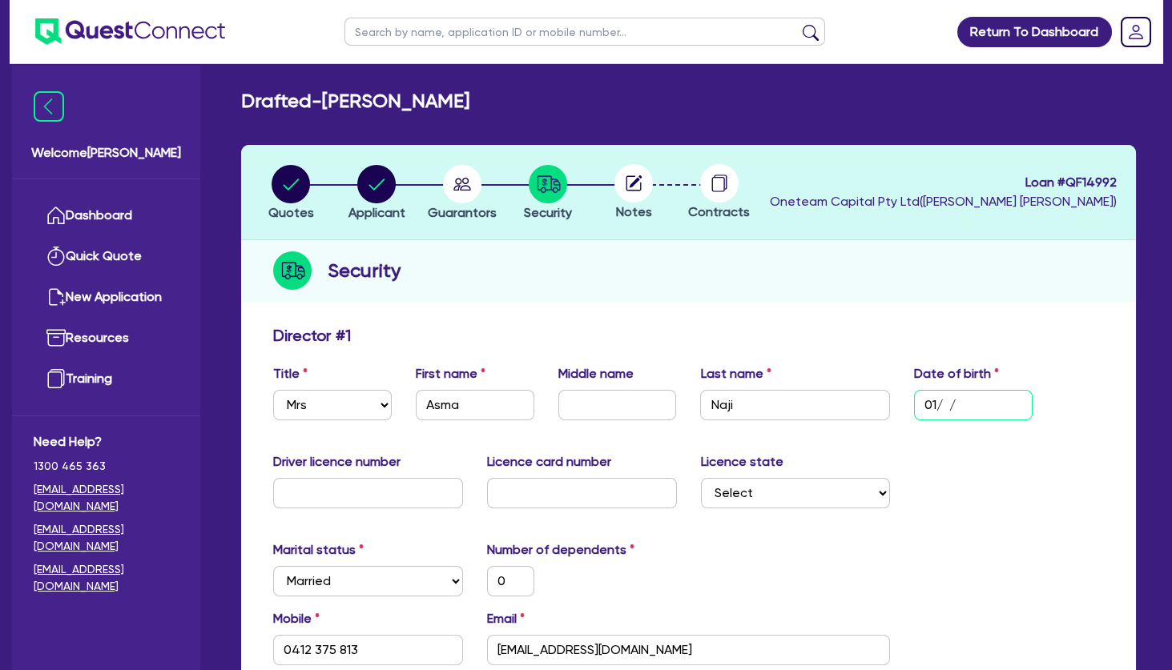
type input "0412 375 813"
type input "01/07/"
type input "0"
type input "0412 375 813"
type input "01/07/1"
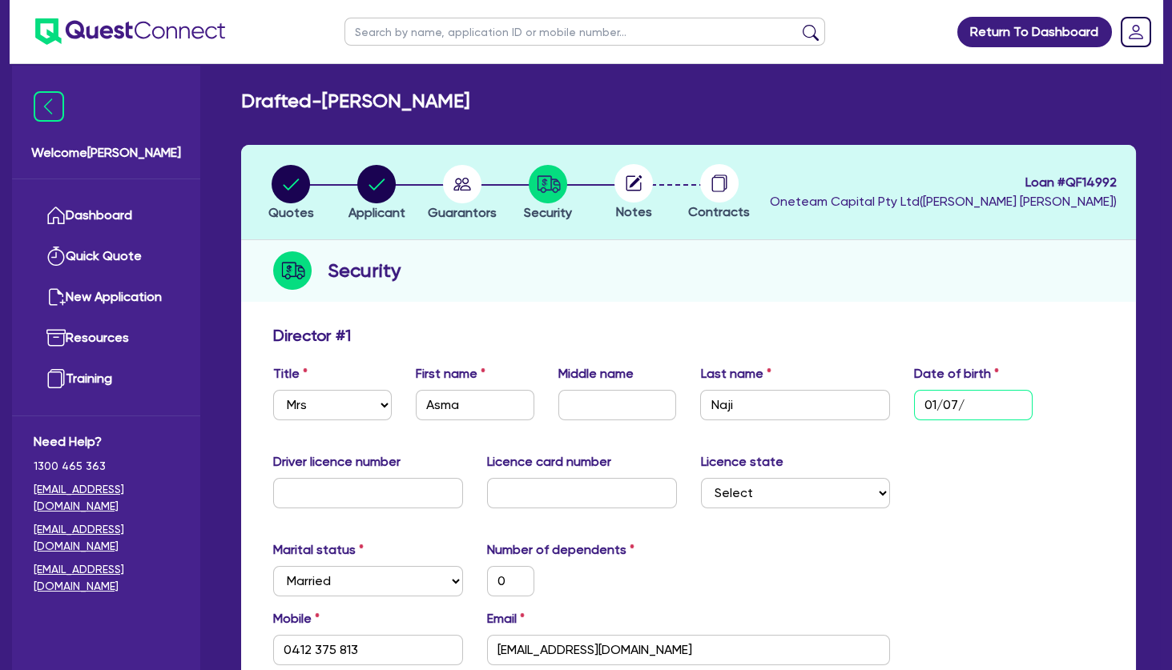
type input "0"
type input "0412 375 813"
type input "01/07/19"
type input "0"
type input "0412 375 813"
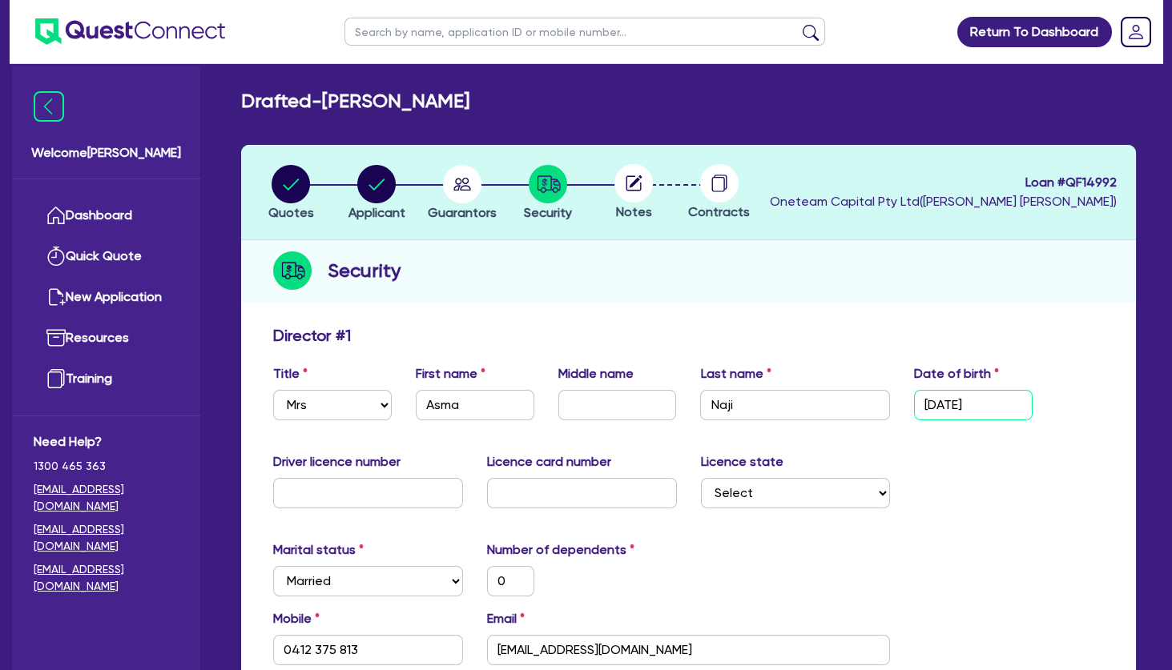
type input "01/07/198"
click at [1013, 551] on div "Marital status Select Single Married De Facto / Partner Number of dependents 0" at bounding box center [688, 575] width 854 height 69
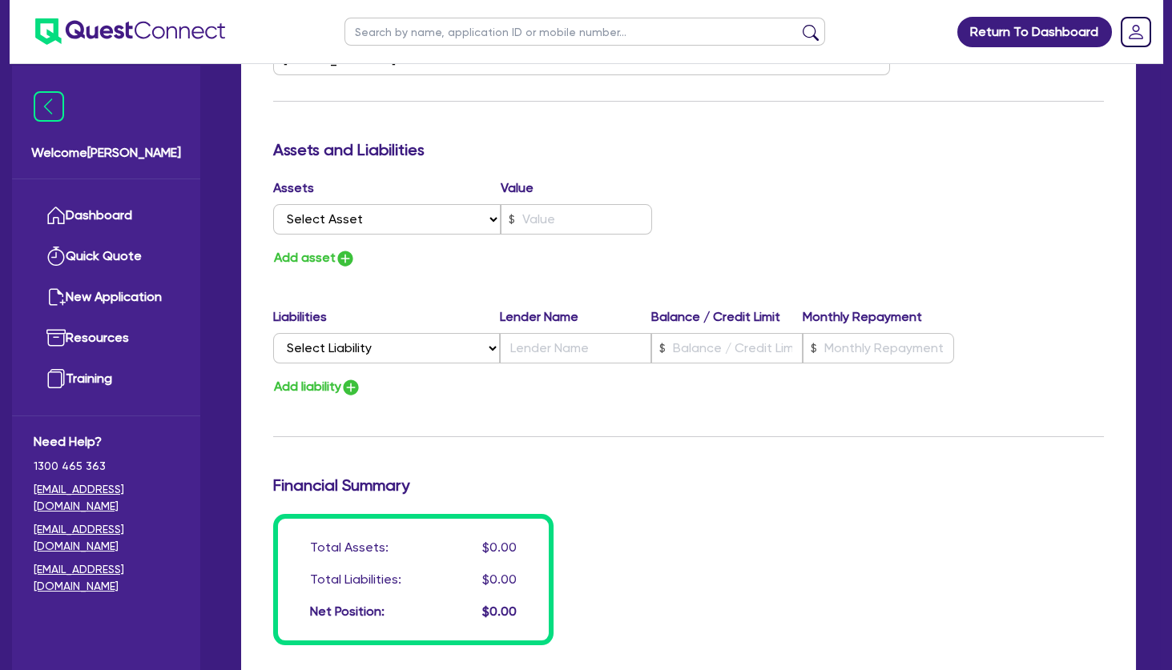
scroll to position [1185, 0]
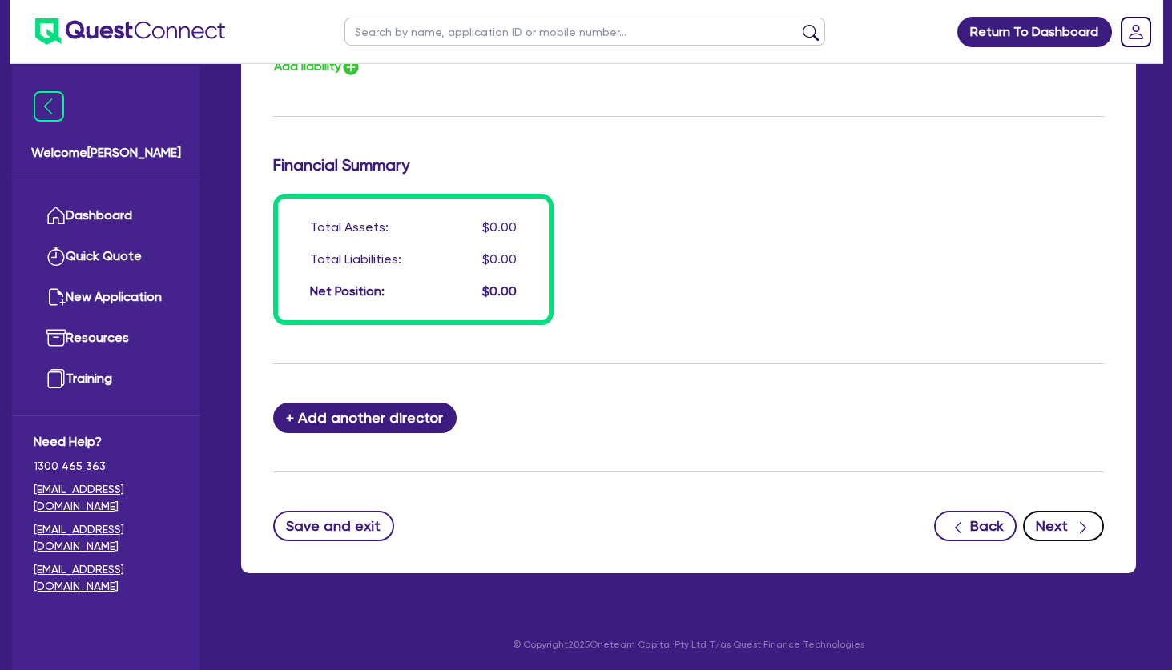
click at [1071, 525] on button "Next" at bounding box center [1063, 526] width 81 height 30
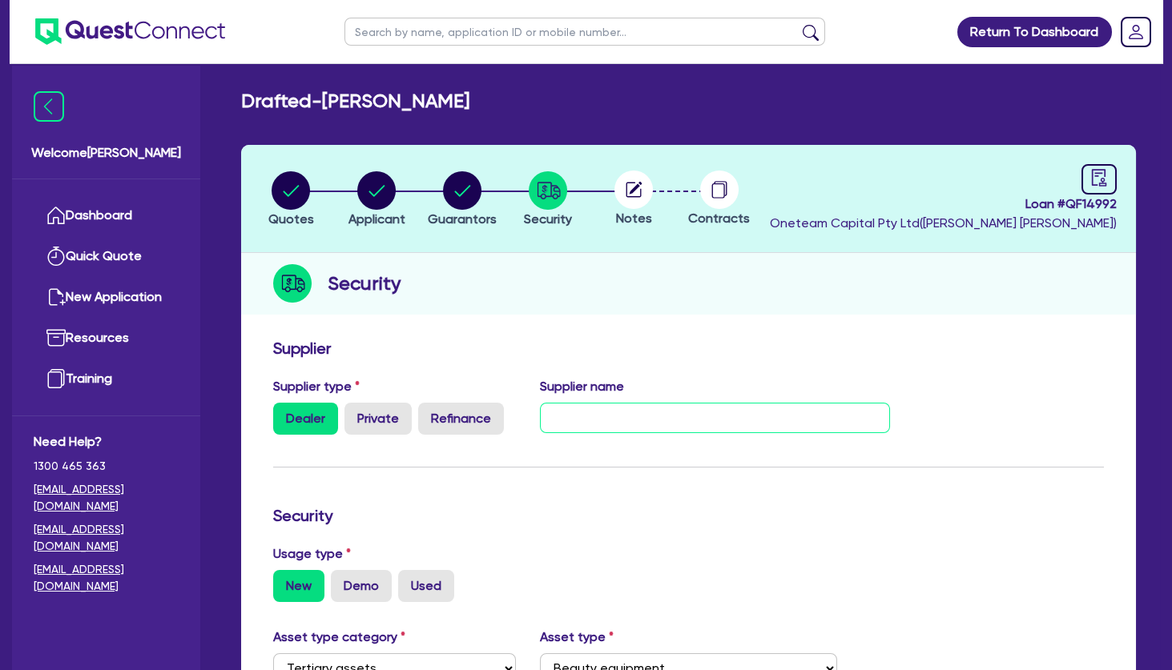
click at [604, 408] on input "text" at bounding box center [715, 418] width 350 height 30
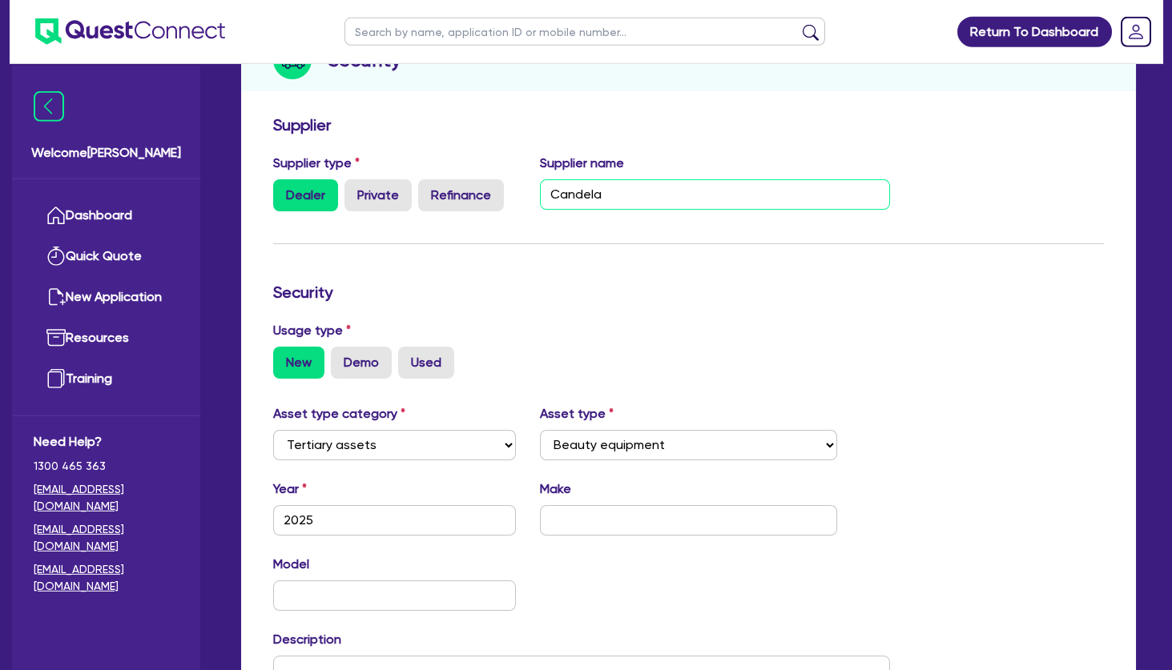
scroll to position [259, 0]
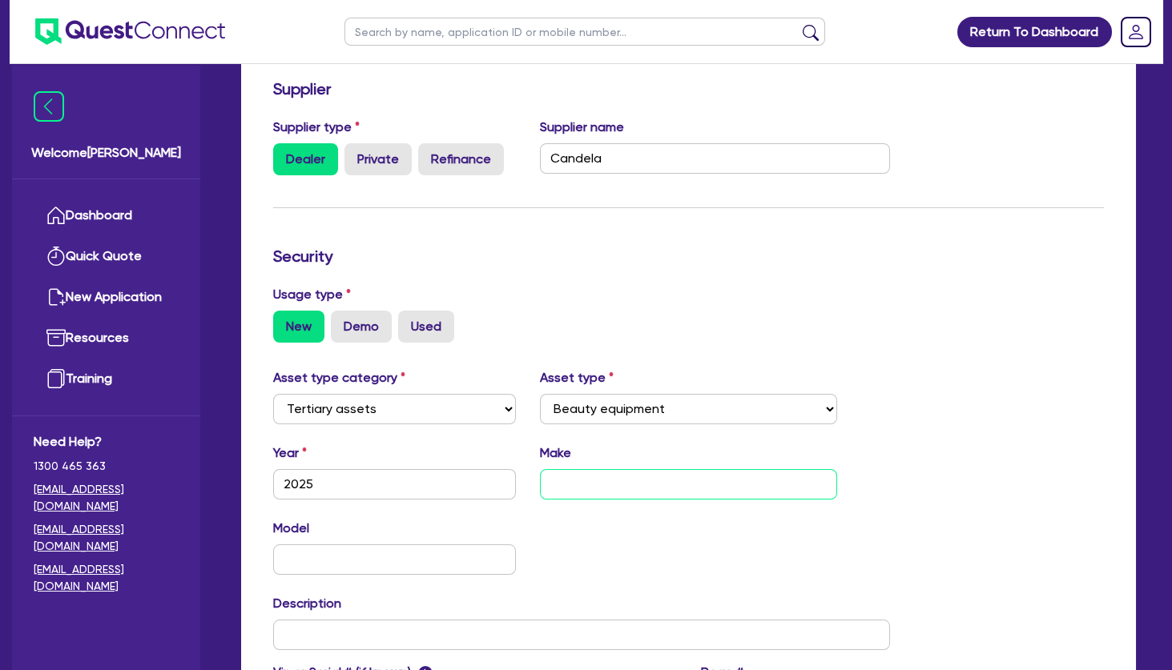
click at [609, 475] on input "text" at bounding box center [688, 484] width 296 height 30
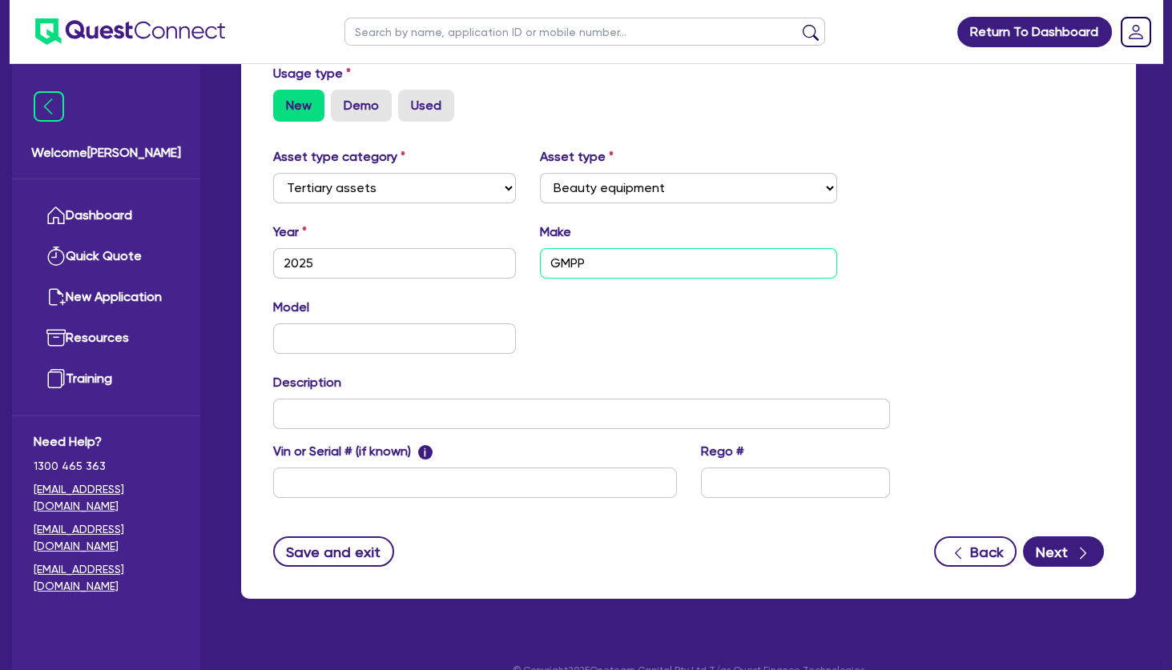
scroll to position [505, 0]
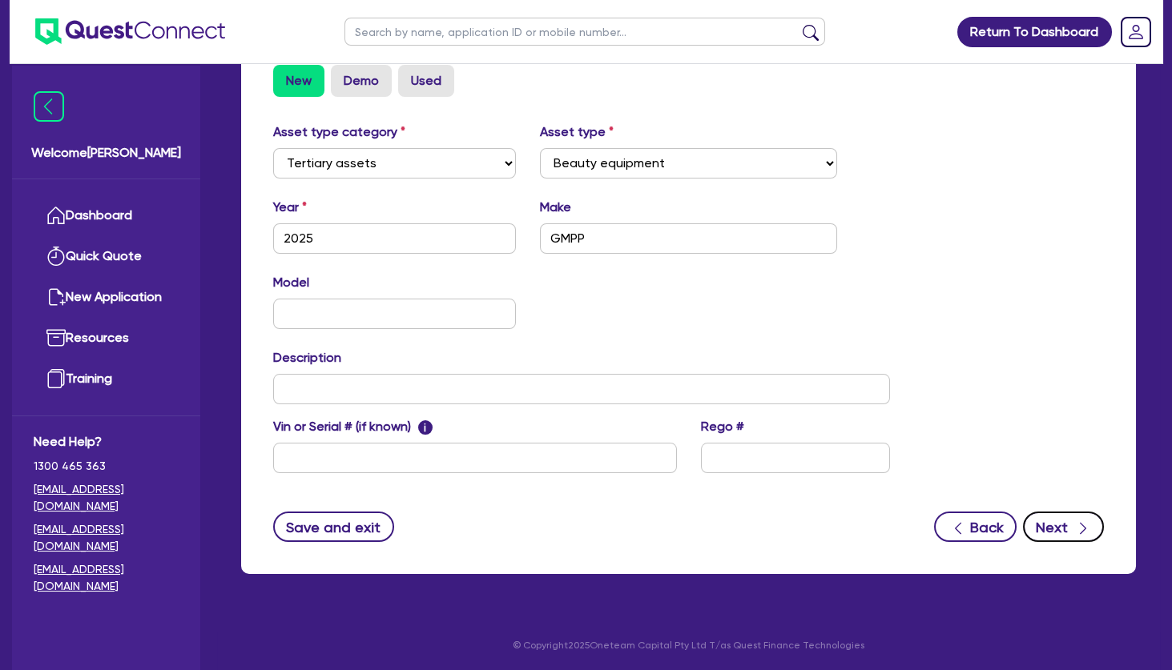
click at [1068, 524] on button "Next" at bounding box center [1063, 527] width 81 height 30
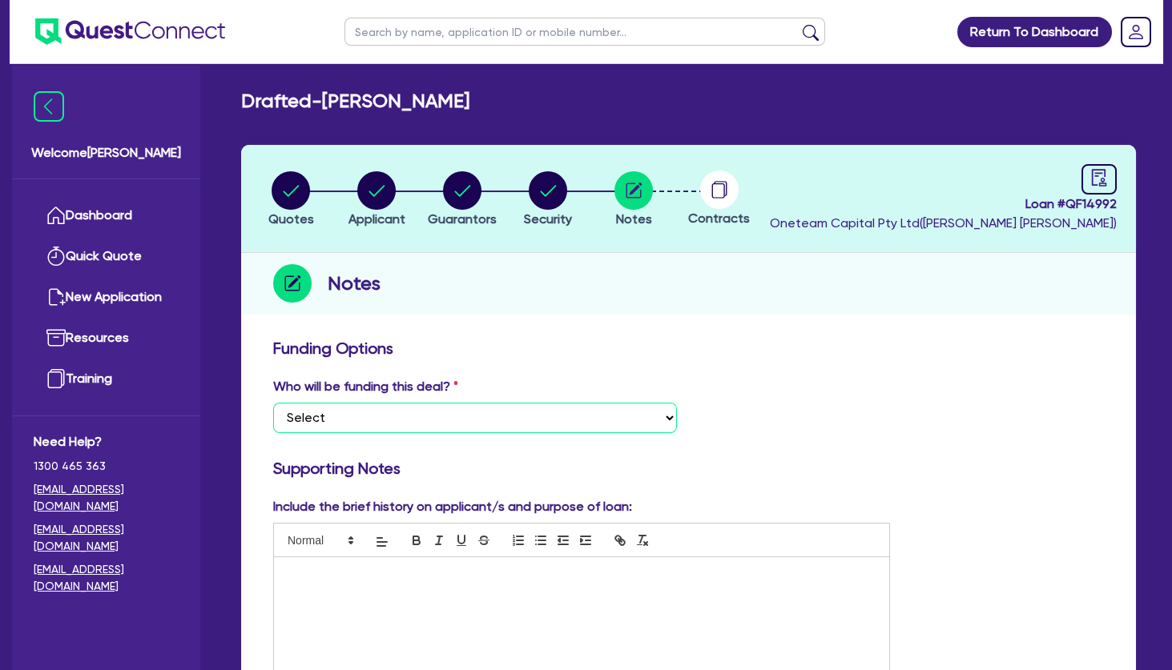
click at [273, 403] on select "Select I want Quest to fund 100% I will fund 100% I will co-fund with Quest Oth…" at bounding box center [475, 418] width 404 height 30
click option "Other - I am referring this deal in" at bounding box center [0, 0] width 0 height 0
click at [447, 581] on div at bounding box center [581, 617] width 615 height 120
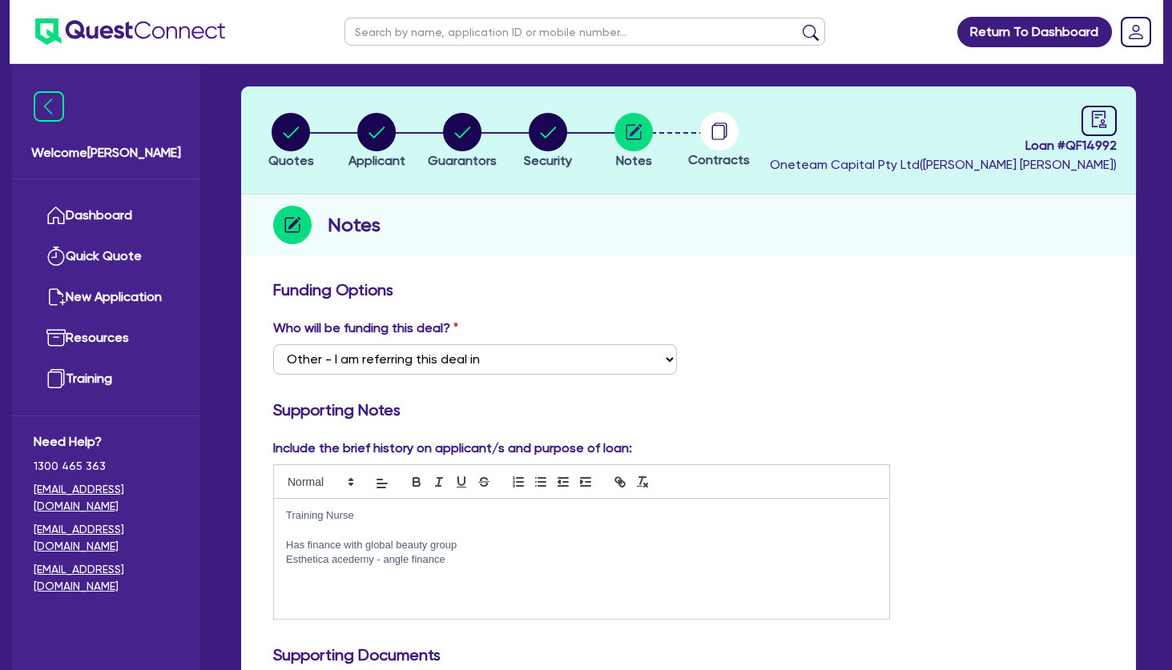
scroll to position [86, 0]
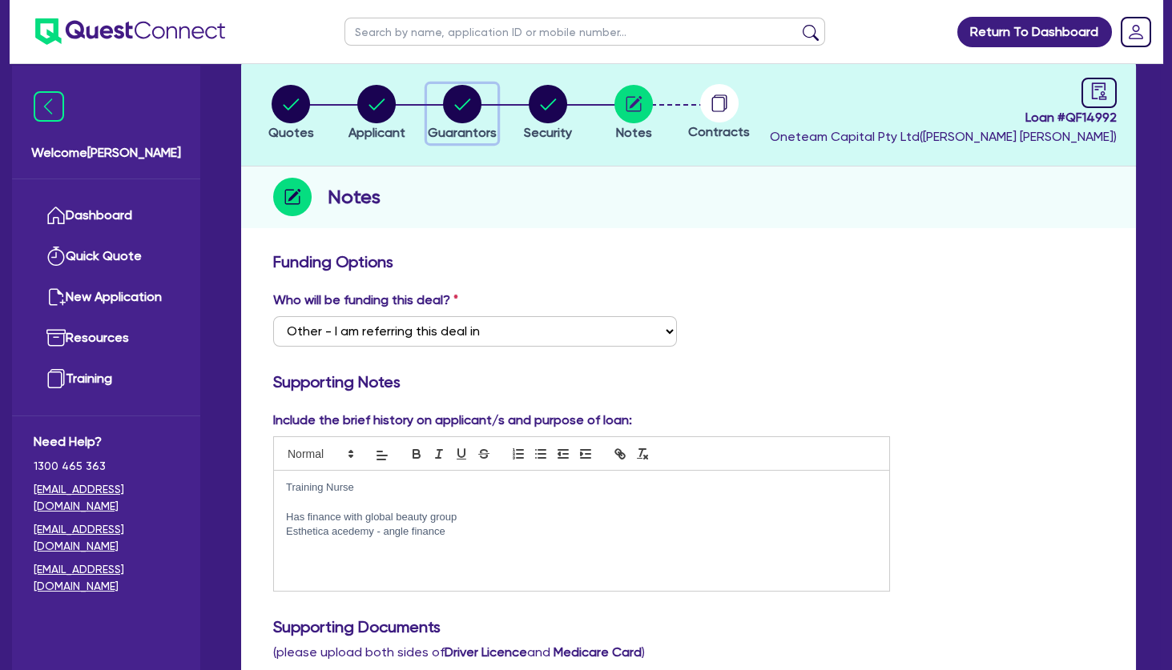
click at [461, 105] on circle "button" at bounding box center [462, 104] width 38 height 38
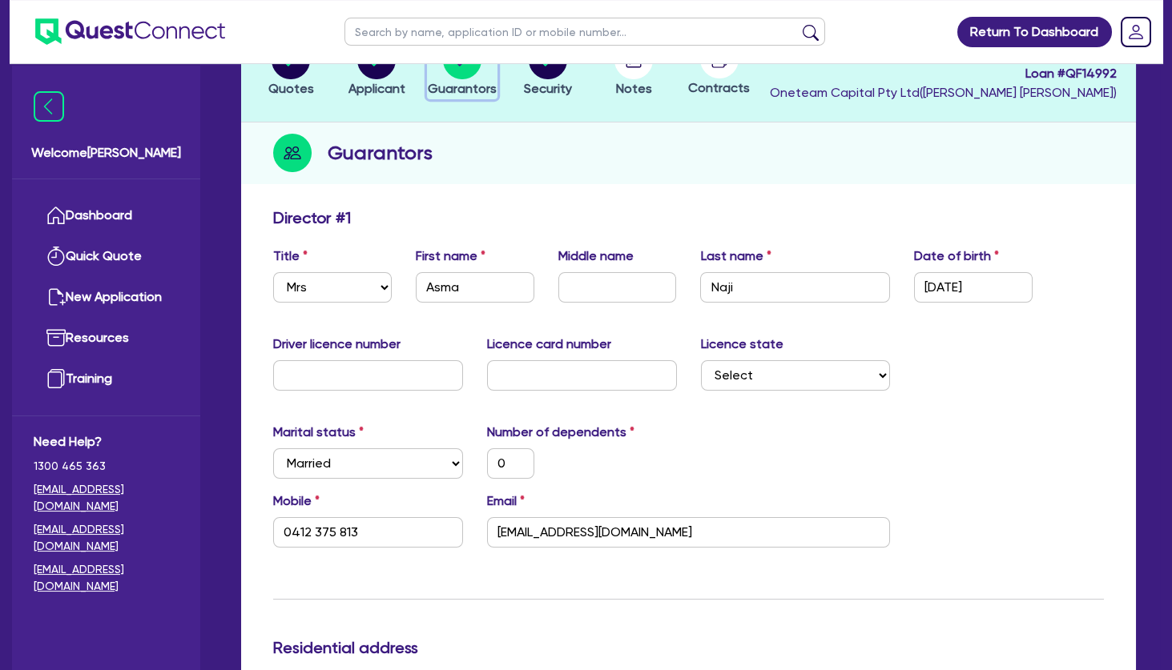
scroll to position [173, 0]
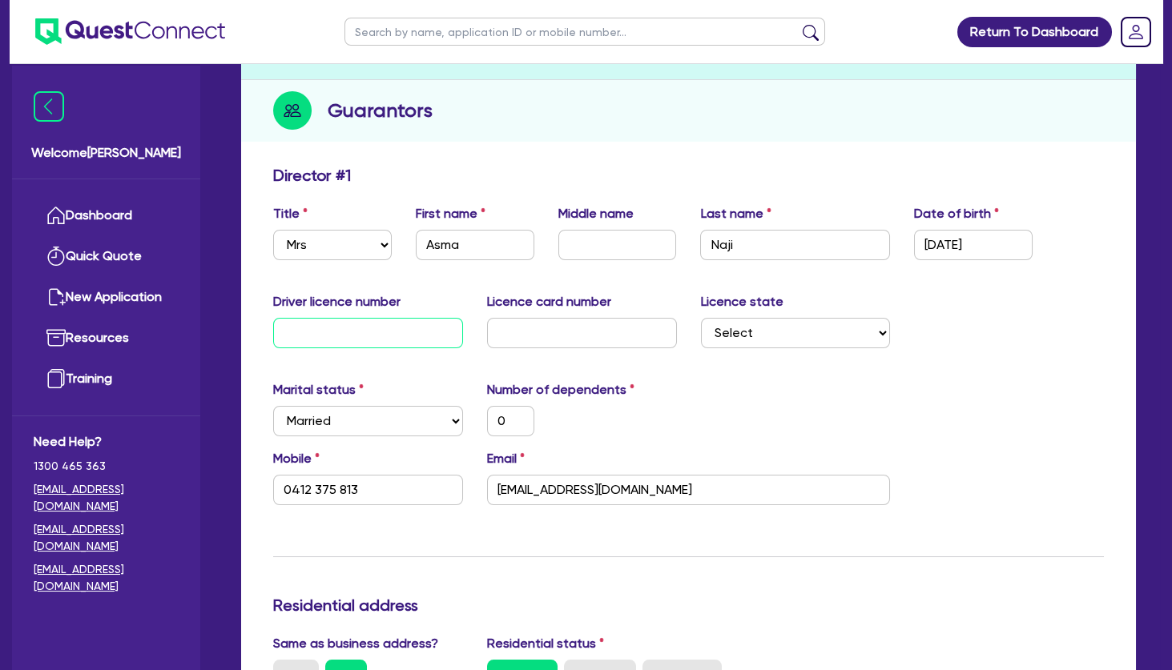
click at [400, 325] on input "text" at bounding box center [368, 333] width 190 height 30
click at [581, 330] on input "text" at bounding box center [582, 333] width 190 height 30
click at [846, 391] on div "Marital status Select Single Married De Facto / Partner Number of dependents 0" at bounding box center [688, 414] width 854 height 69
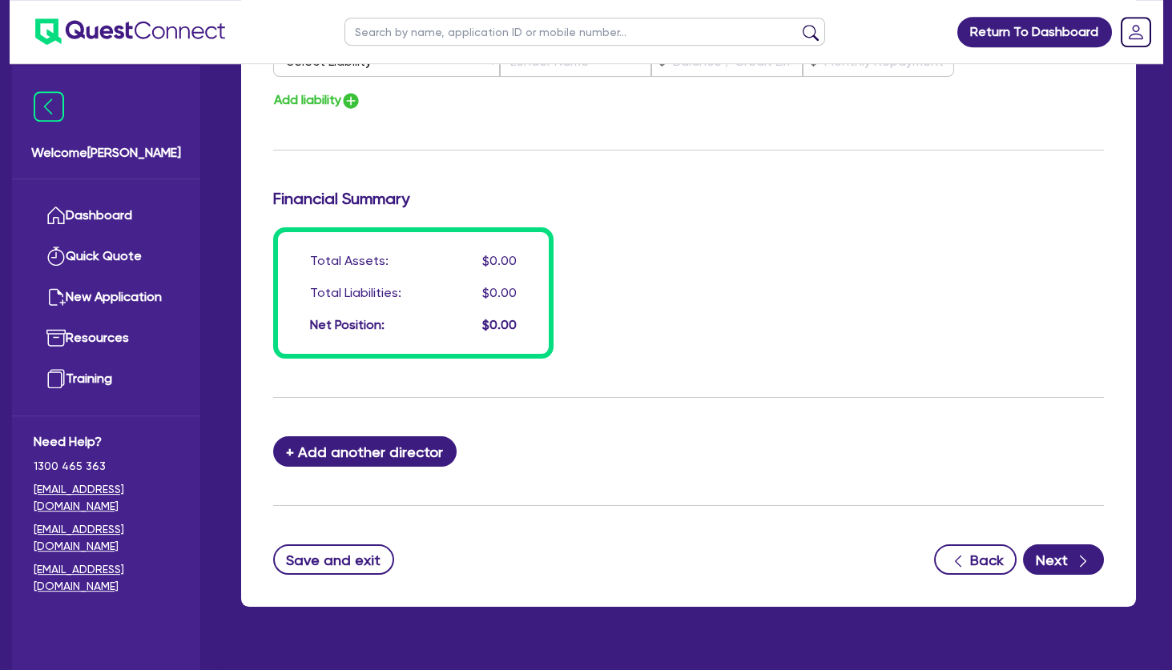
scroll to position [1197, 0]
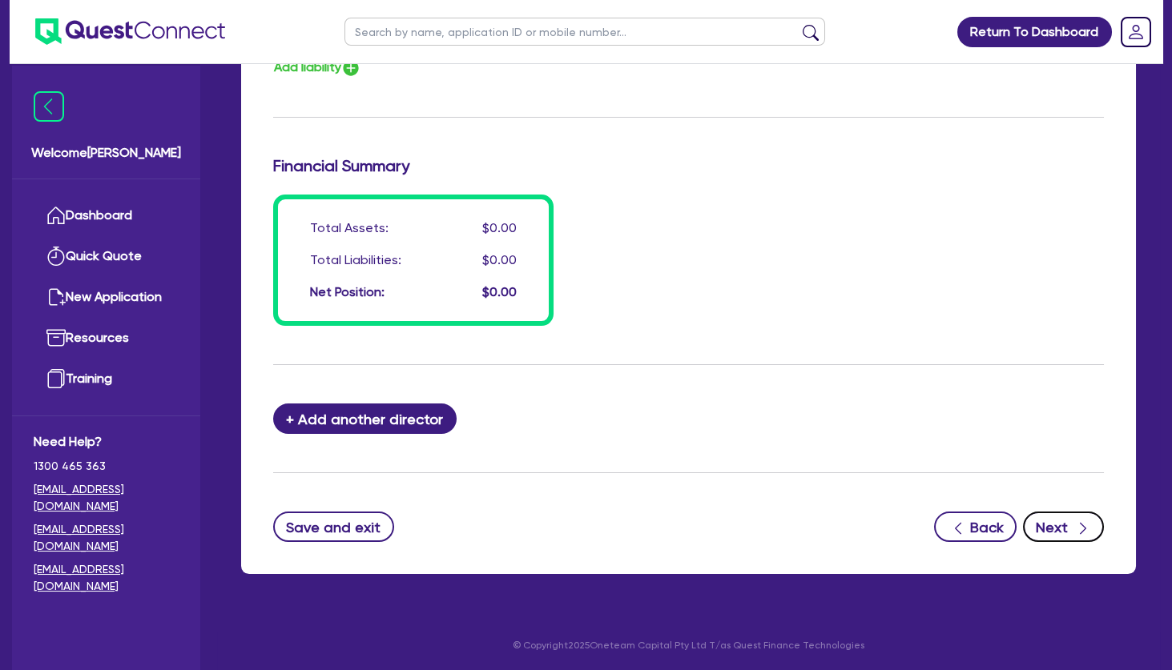
click at [1060, 527] on button "Next" at bounding box center [1063, 527] width 81 height 30
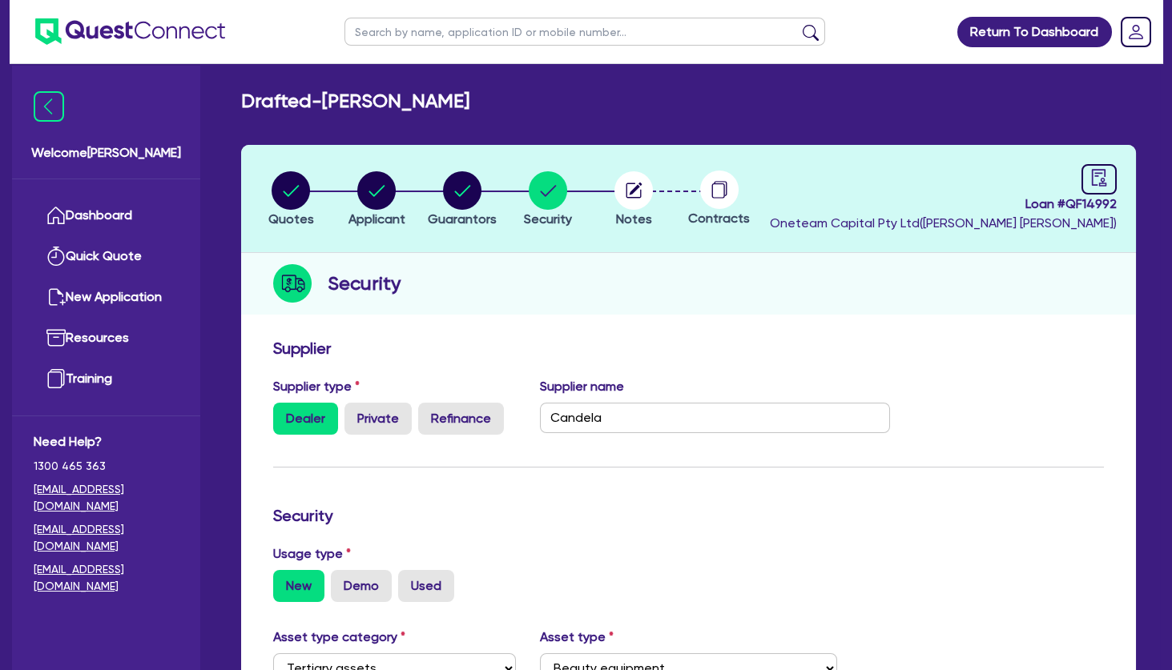
drag, startPoint x: 656, startPoint y: 305, endPoint x: 614, endPoint y: 213, distance: 101.1
click at [655, 304] on div "Security" at bounding box center [688, 284] width 895 height 62
click at [631, 192] on icon "button" at bounding box center [635, 189] width 13 height 13
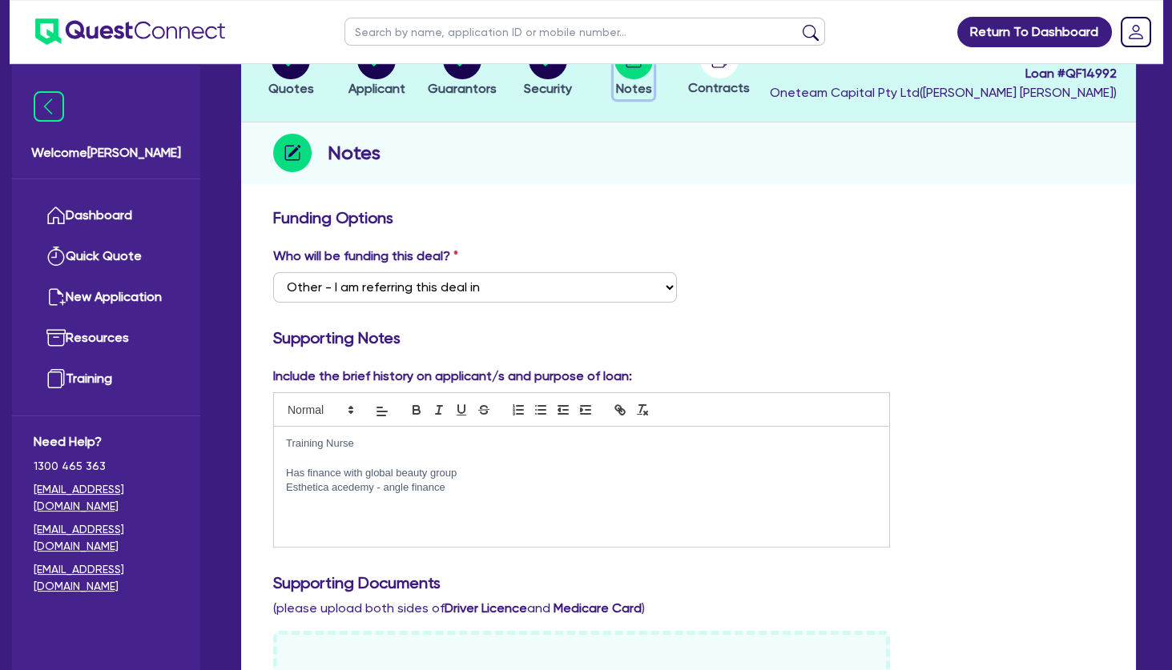
scroll to position [173, 0]
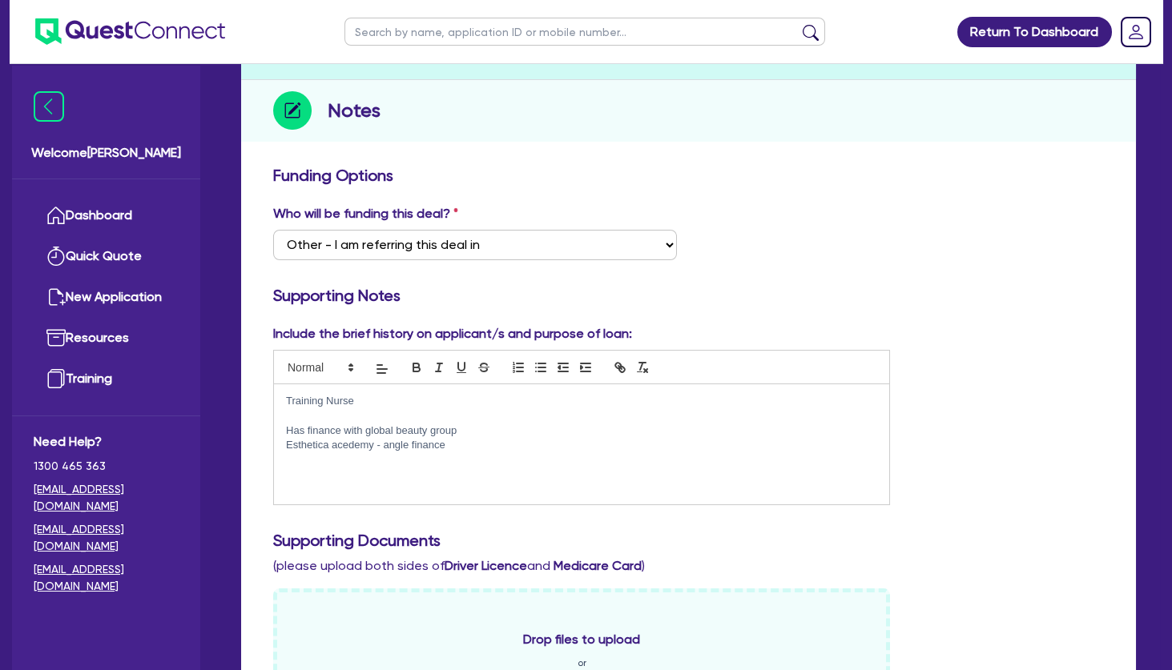
click at [383, 476] on div "Training Nurse Has finance with global beauty group Esthetica acedemy - angle f…" at bounding box center [581, 444] width 615 height 120
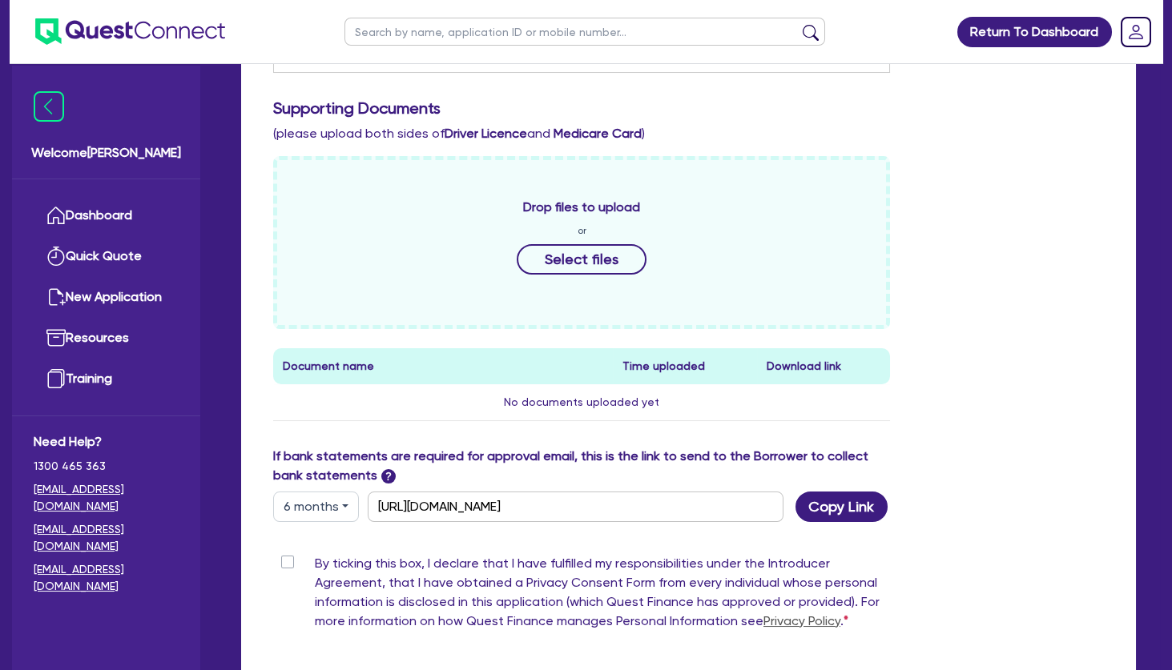
scroll to position [692, 0]
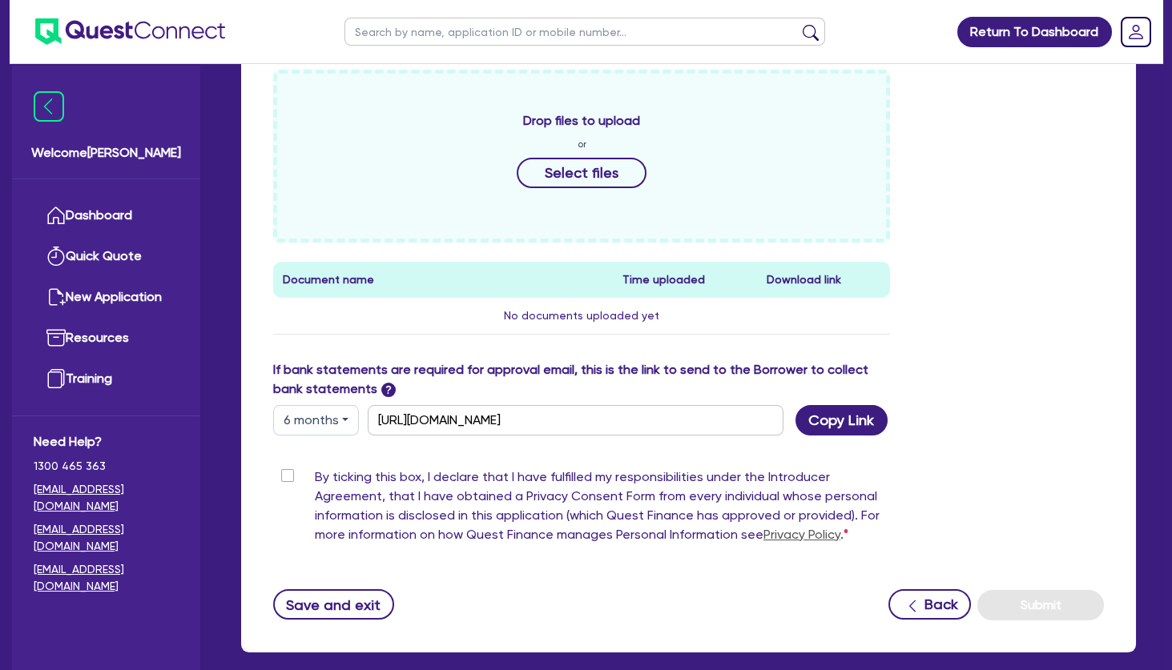
click at [315, 476] on label "By ticking this box, I declare that I have fulfilled my responsibilities under …" at bounding box center [602, 509] width 575 height 83
click at [286, 476] on input "By ticking this box, I declare that I have fulfilled my responsibilities under …" at bounding box center [279, 475] width 13 height 15
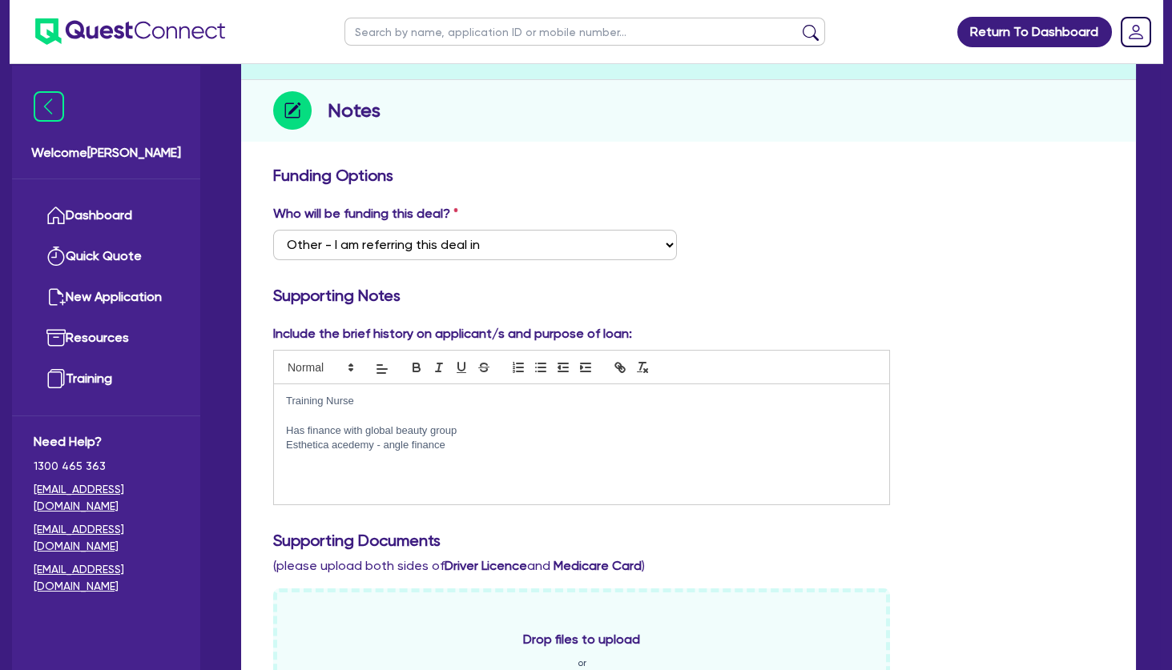
scroll to position [0, 0]
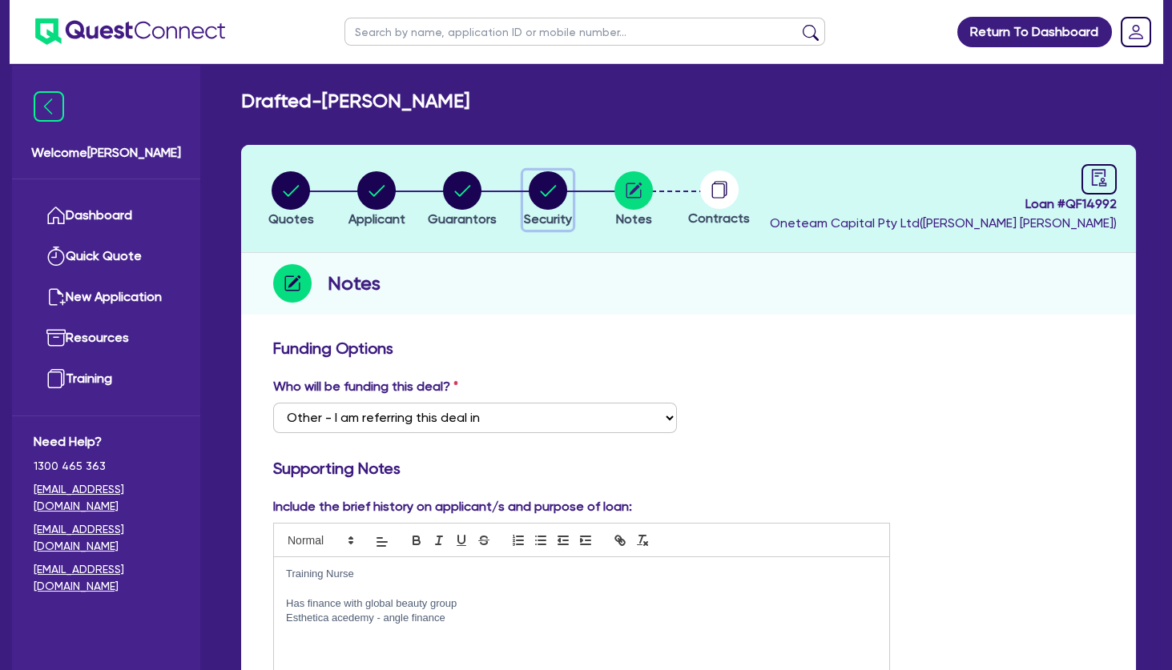
click at [537, 202] on circle "button" at bounding box center [548, 190] width 38 height 38
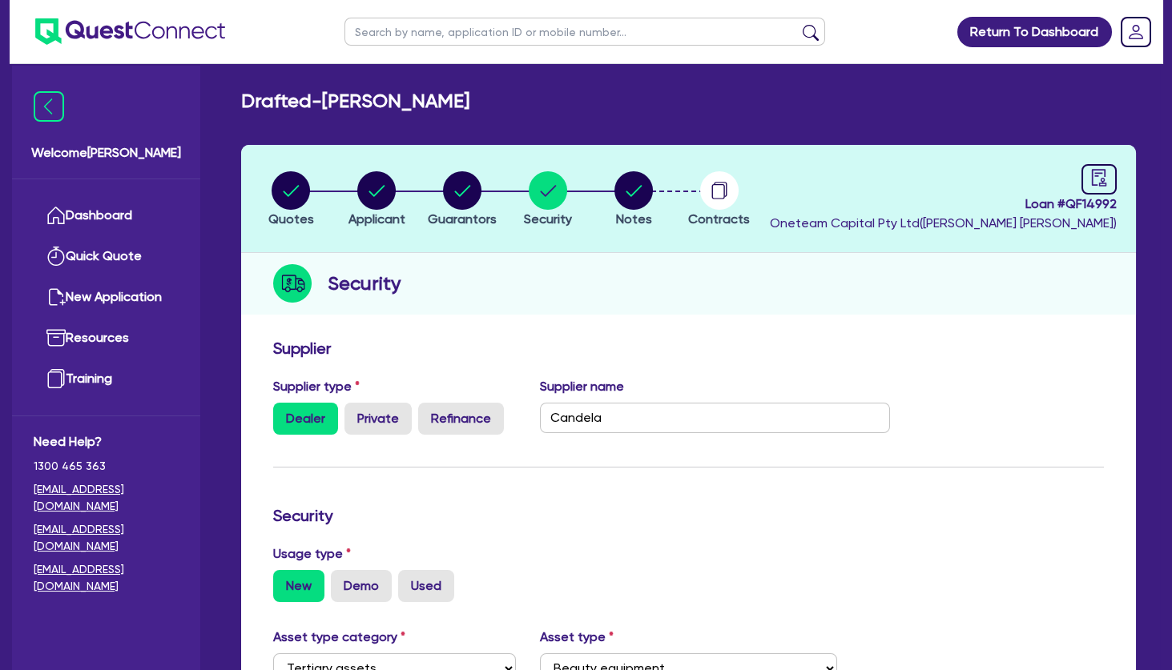
click at [645, 304] on div "Security" at bounding box center [688, 284] width 895 height 62
drag, startPoint x: 645, startPoint y: 328, endPoint x: 637, endPoint y: 314, distance: 16.1
click at [643, 325] on div "Quotes Applicant Guarantors Security Notes Contracts Loan # QF14992 Oneteam Cap…" at bounding box center [688, 612] width 895 height 935
click at [472, 193] on circle "button" at bounding box center [462, 190] width 38 height 38
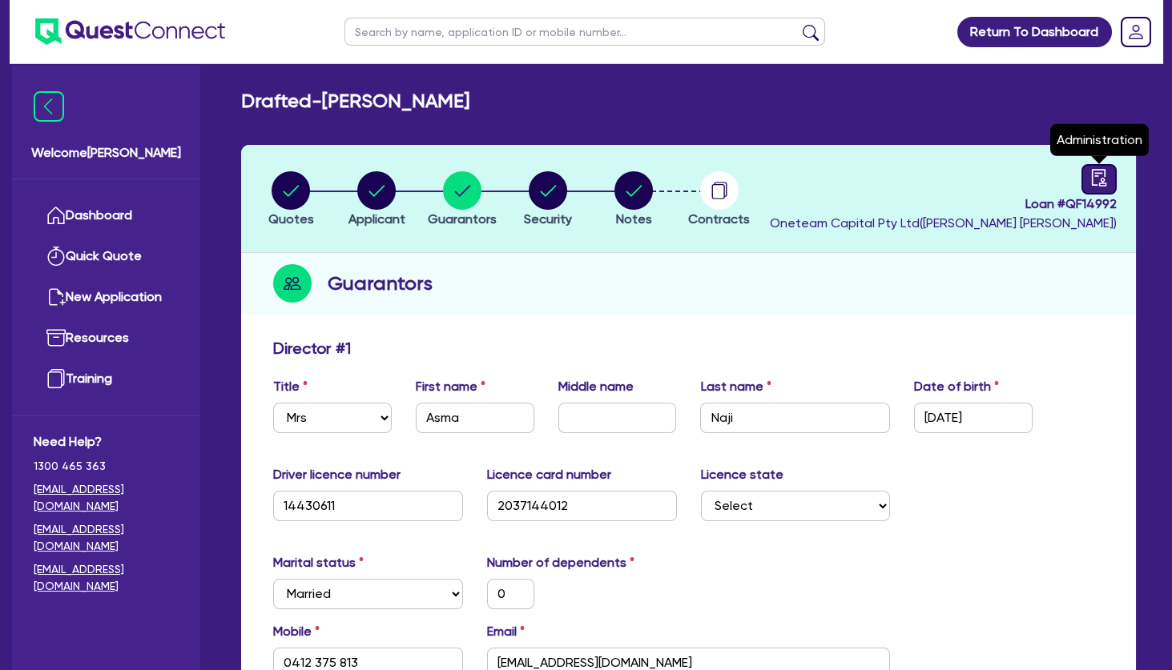
click at [1090, 175] on icon "audit" at bounding box center [1099, 178] width 18 height 18
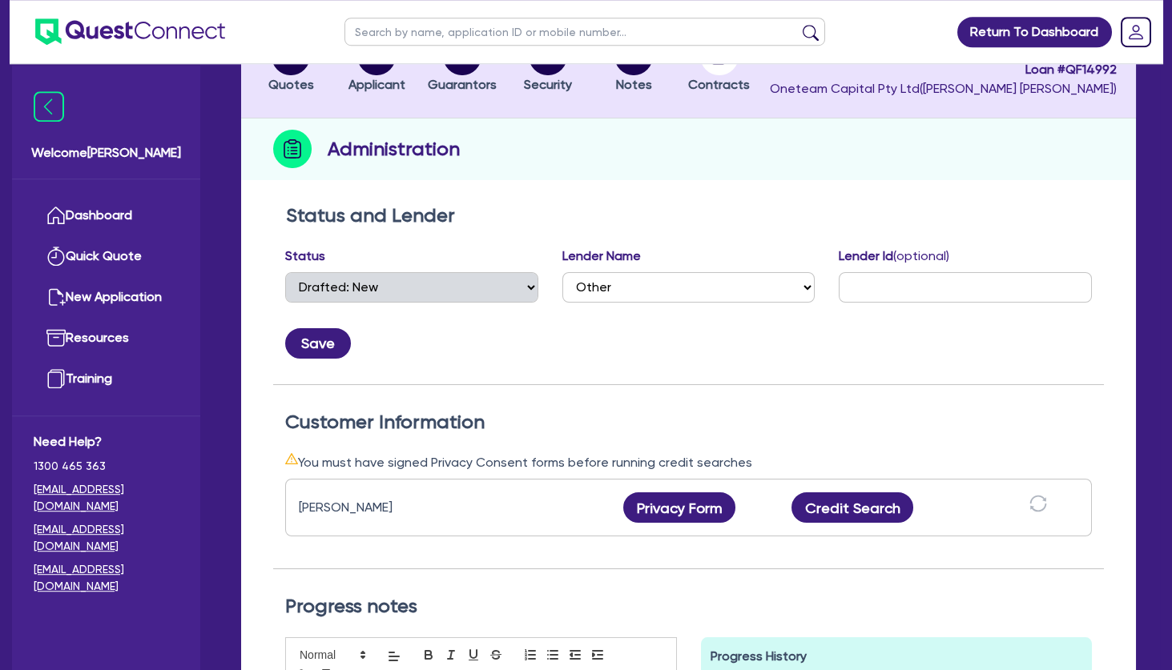
scroll to position [173, 0]
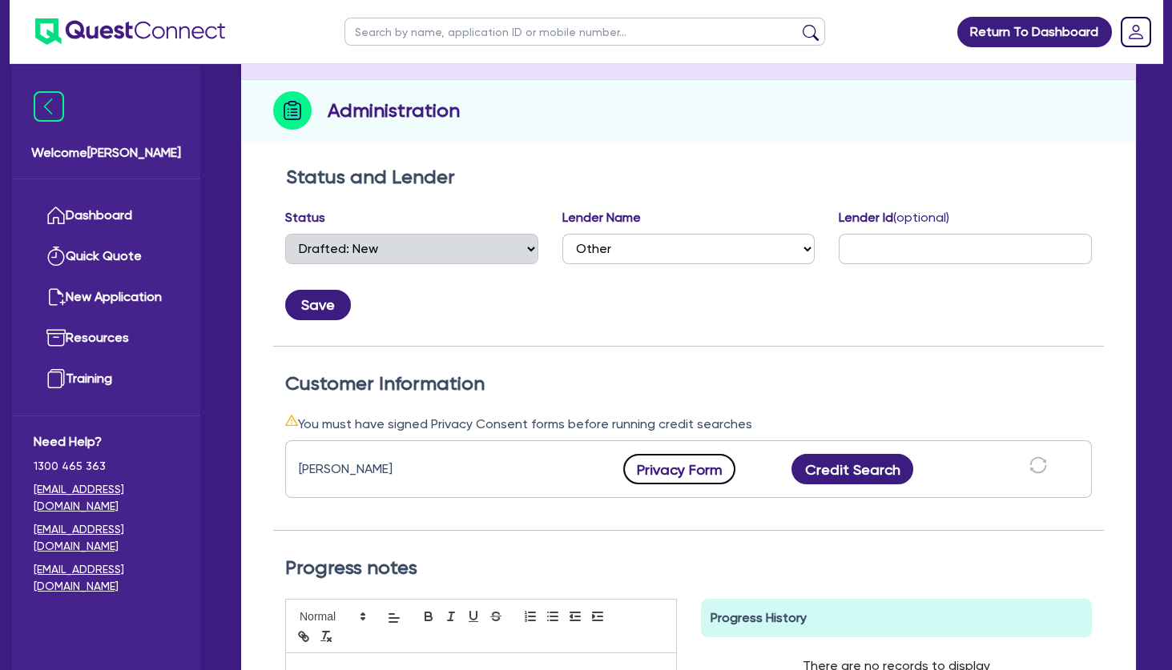
click at [692, 468] on button "Privacy Form" at bounding box center [679, 469] width 112 height 30
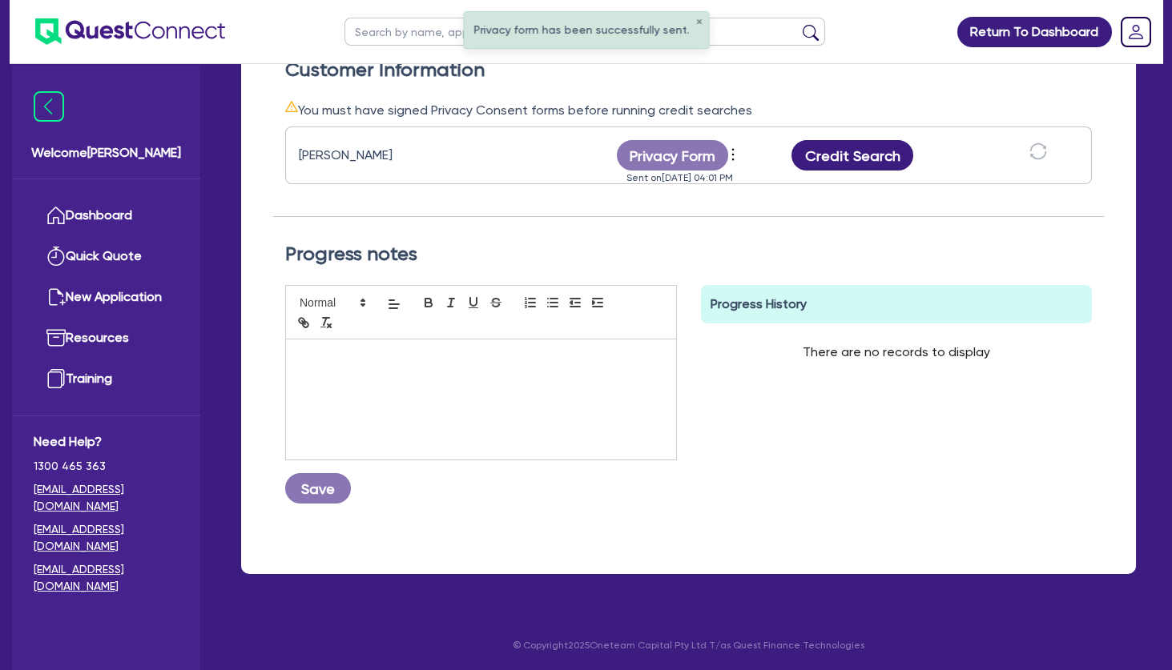
scroll to position [0, 0]
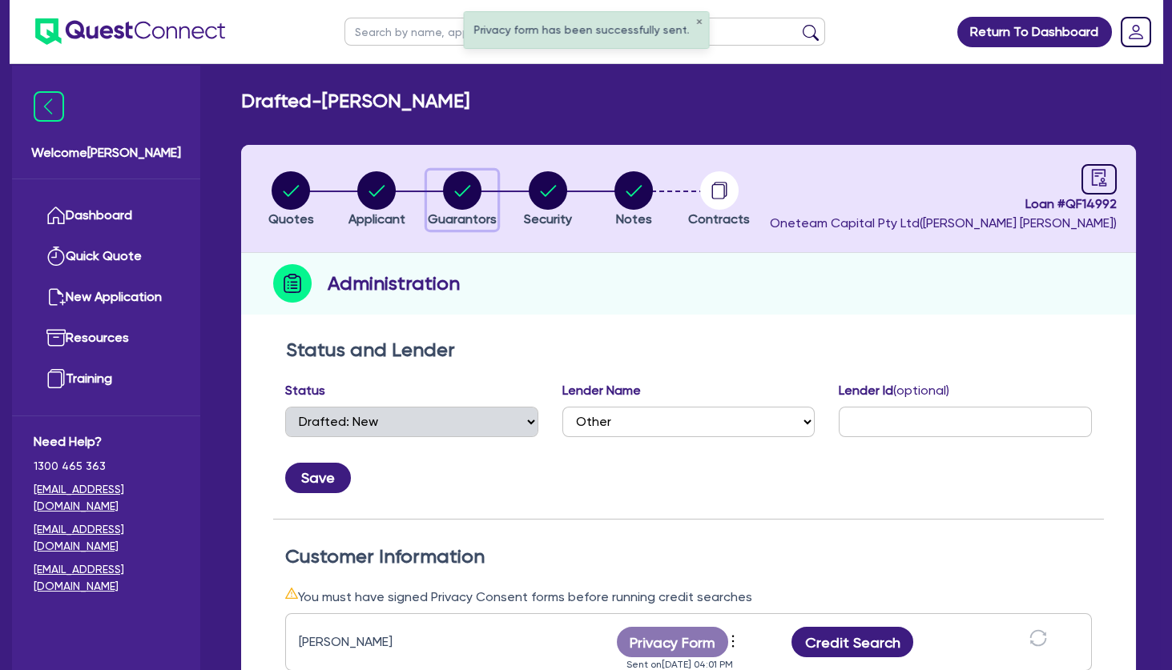
click at [466, 190] on icon "button" at bounding box center [463, 190] width 16 height 11
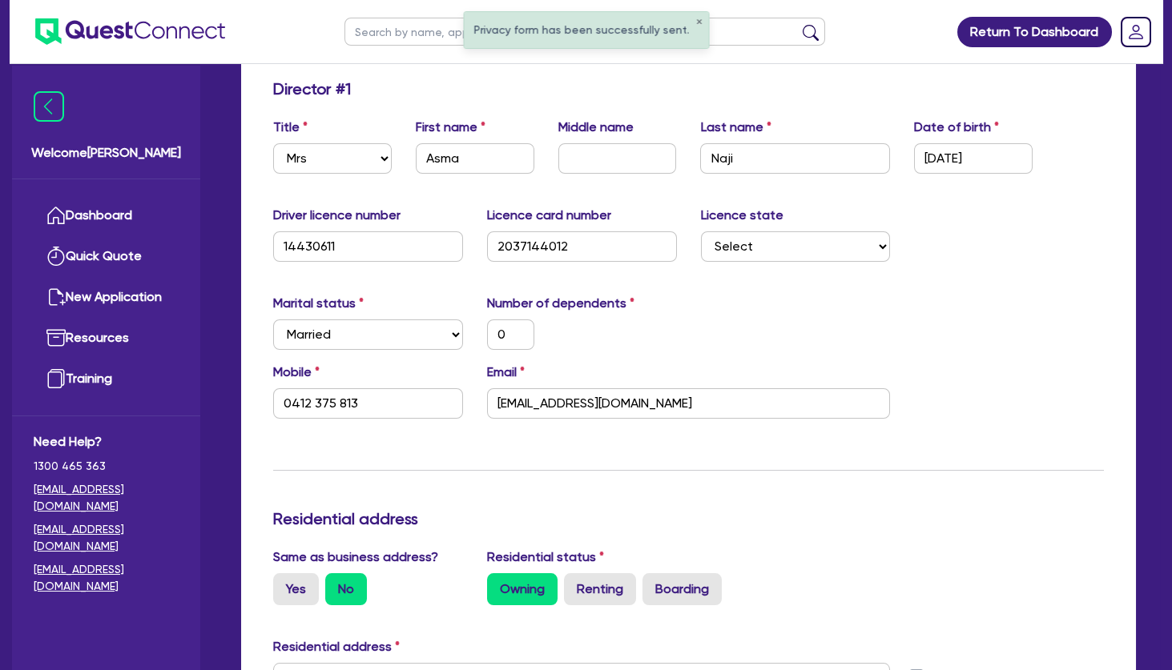
click at [849, 364] on div "Email asmanaji@hotmail.com" at bounding box center [689, 391] width 428 height 56
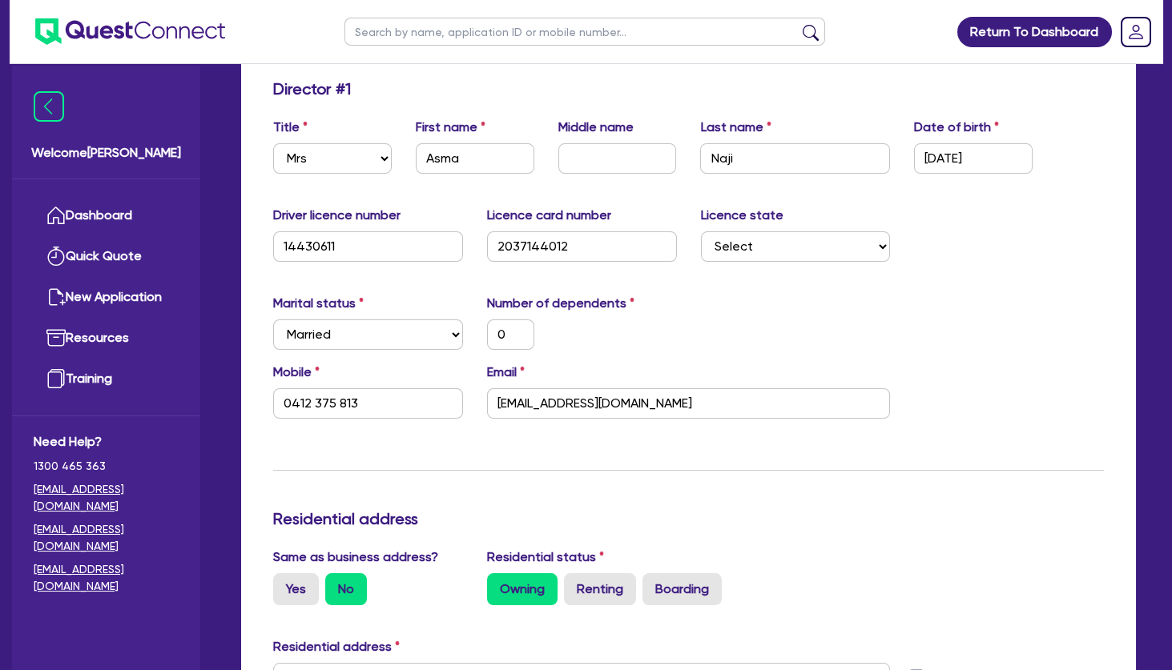
scroll to position [605, 0]
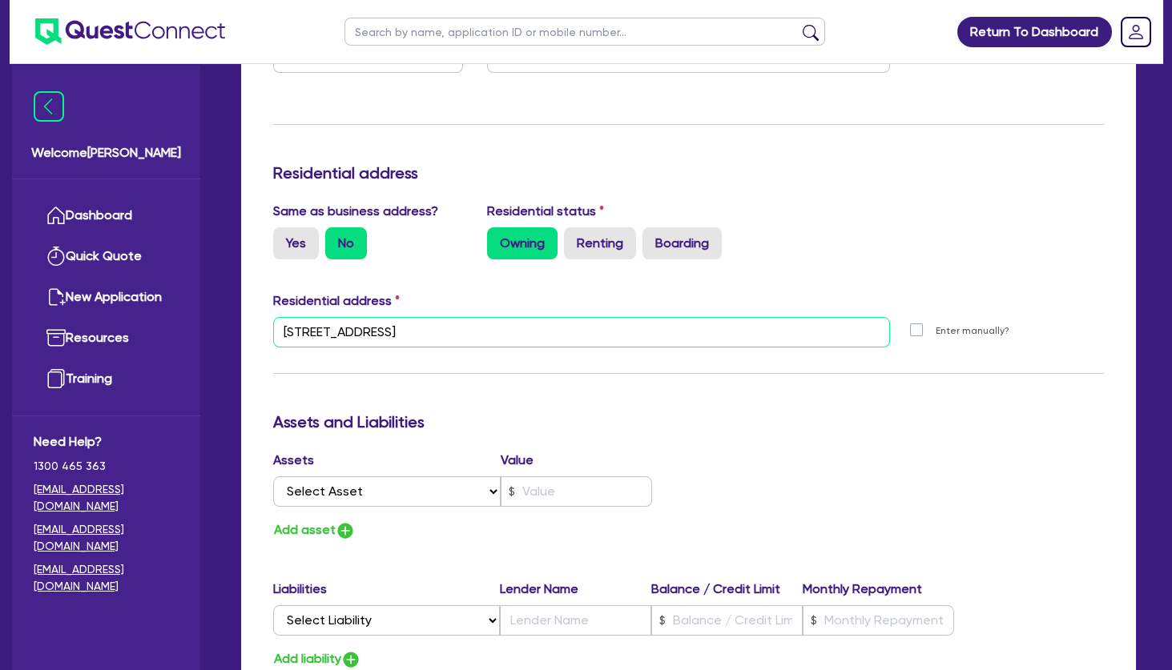
drag, startPoint x: 860, startPoint y: 338, endPoint x: 633, endPoint y: 336, distance: 226.6
click at [859, 338] on input "35 Broad St Bass Hill NSW 2197" at bounding box center [581, 332] width 617 height 30
click at [443, 390] on div "Update residential status for Director #1 Boarding is only acceptable when the …" at bounding box center [688, 325] width 830 height 1184
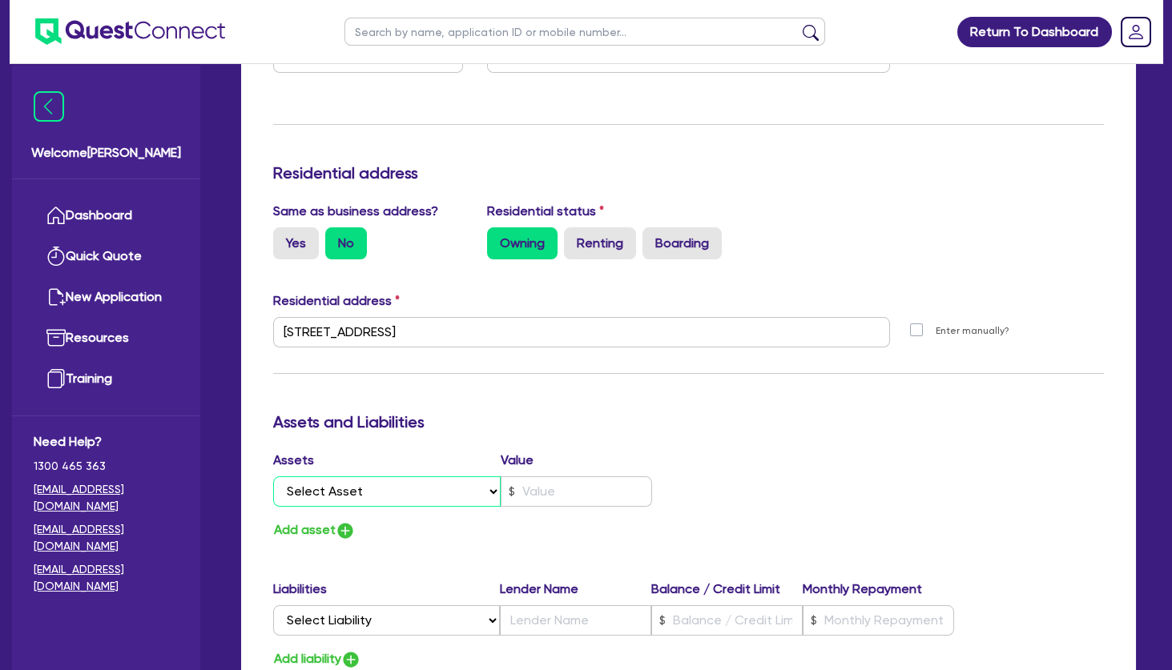
click at [273, 476] on select "Select Asset Cash Property Investment property Vehicle Truck Trailer Equipment …" at bounding box center [386, 491] width 227 height 30
click option "Property" at bounding box center [0, 0] width 0 height 0
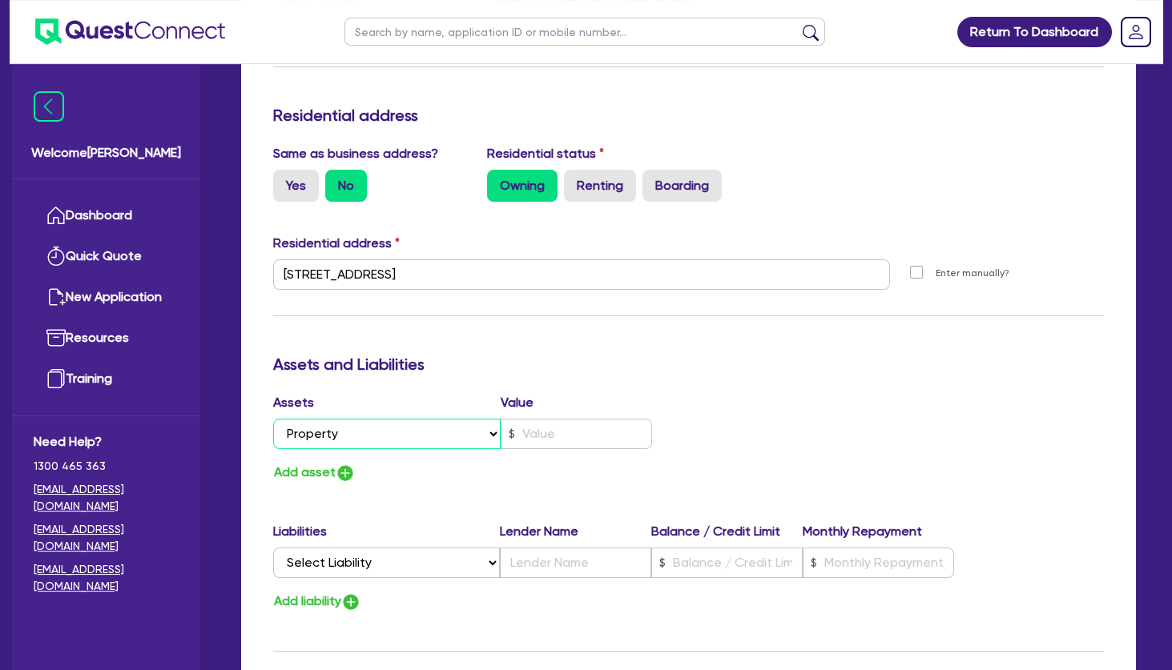
scroll to position [692, 0]
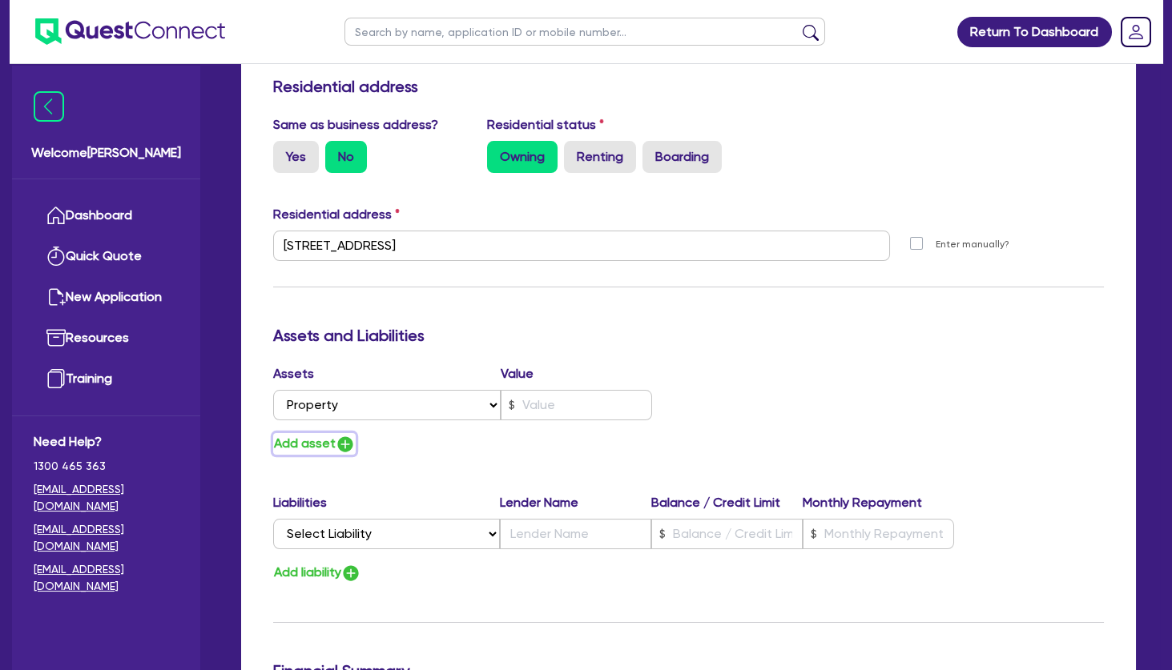
click at [320, 440] on button "Add asset" at bounding box center [314, 444] width 82 height 22
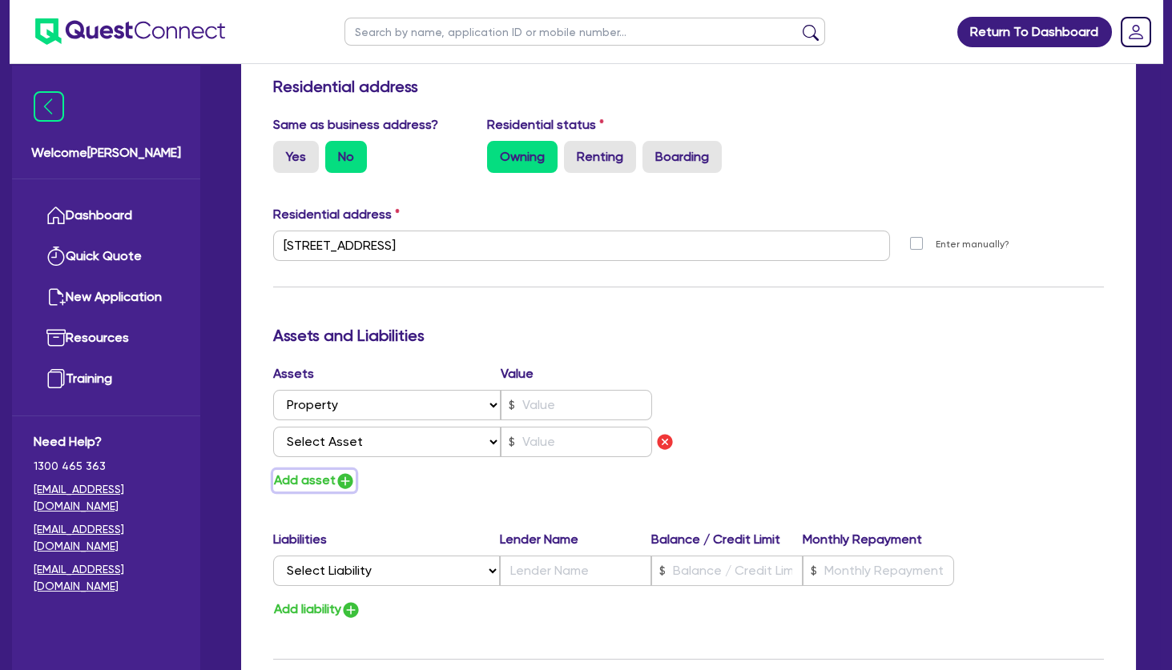
click at [309, 480] on button "Add asset" at bounding box center [314, 481] width 82 height 22
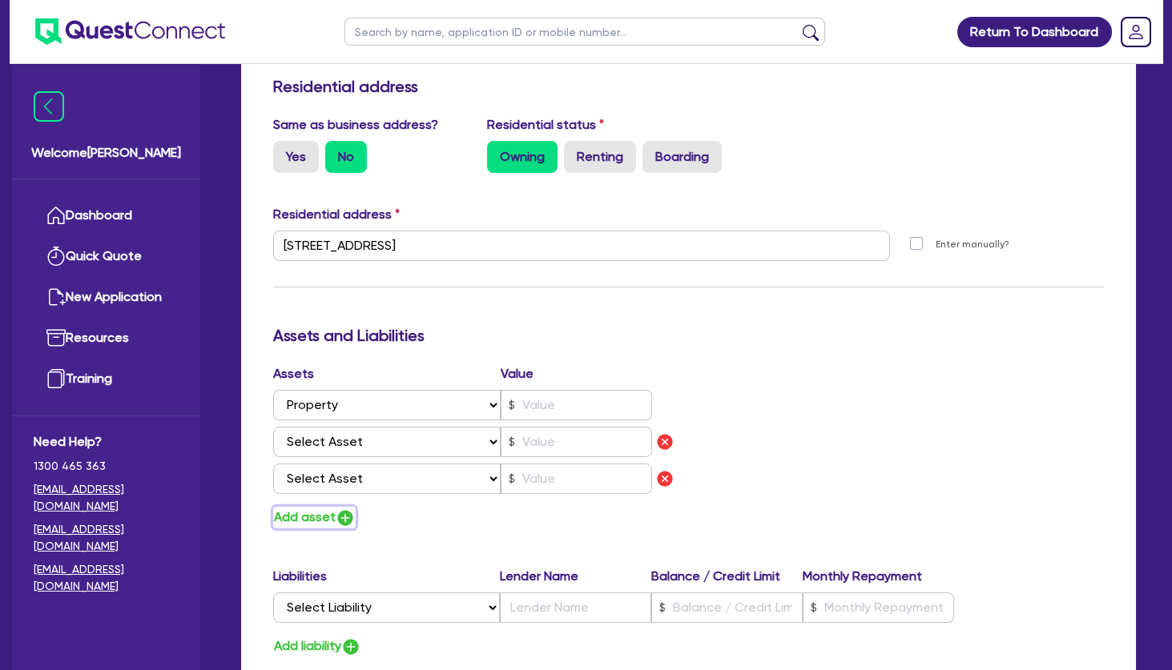
click at [309, 525] on button "Add asset" at bounding box center [314, 518] width 82 height 22
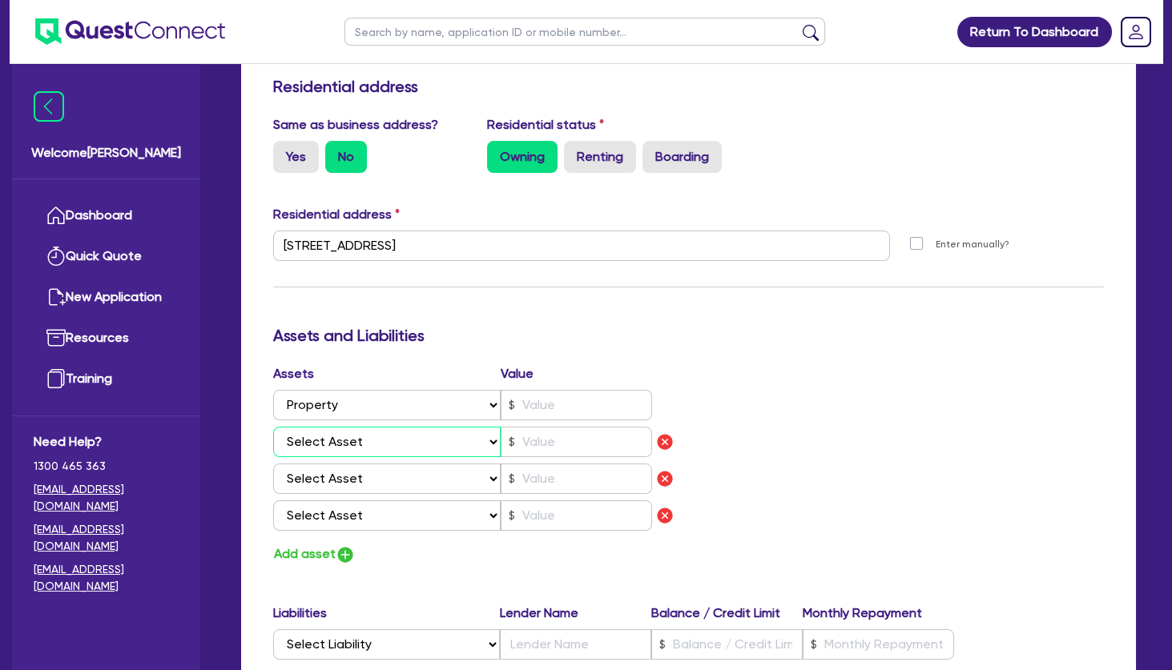
click at [273, 427] on select "Select Asset Cash Property Investment property Vehicle Truck Trailer Equipment …" at bounding box center [386, 442] width 227 height 30
click option "Investment property" at bounding box center [0, 0] width 0 height 0
click at [273, 464] on select "Select Asset Cash Property Investment property Vehicle Truck Trailer Equipment …" at bounding box center [386, 479] width 227 height 30
click option "Truck" at bounding box center [0, 0] width 0 height 0
click at [554, 395] on input "text" at bounding box center [576, 405] width 151 height 30
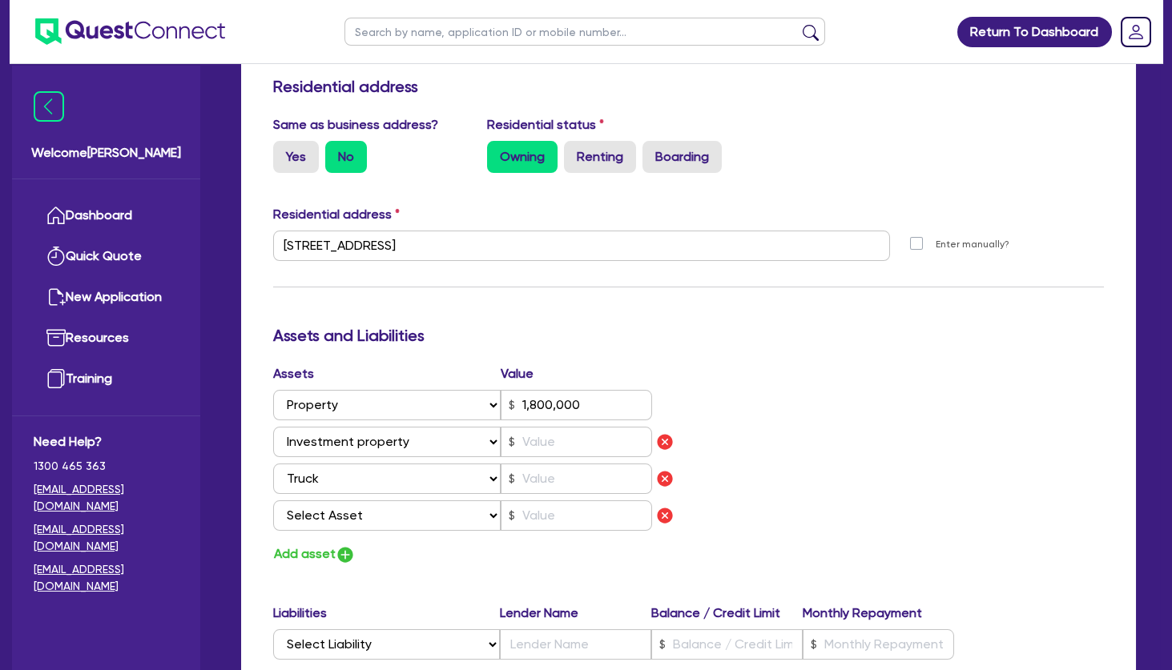
click at [796, 425] on div "Assets Value Select Asset Cash Property Investment property Vehicle Truck Trail…" at bounding box center [688, 464] width 854 height 201
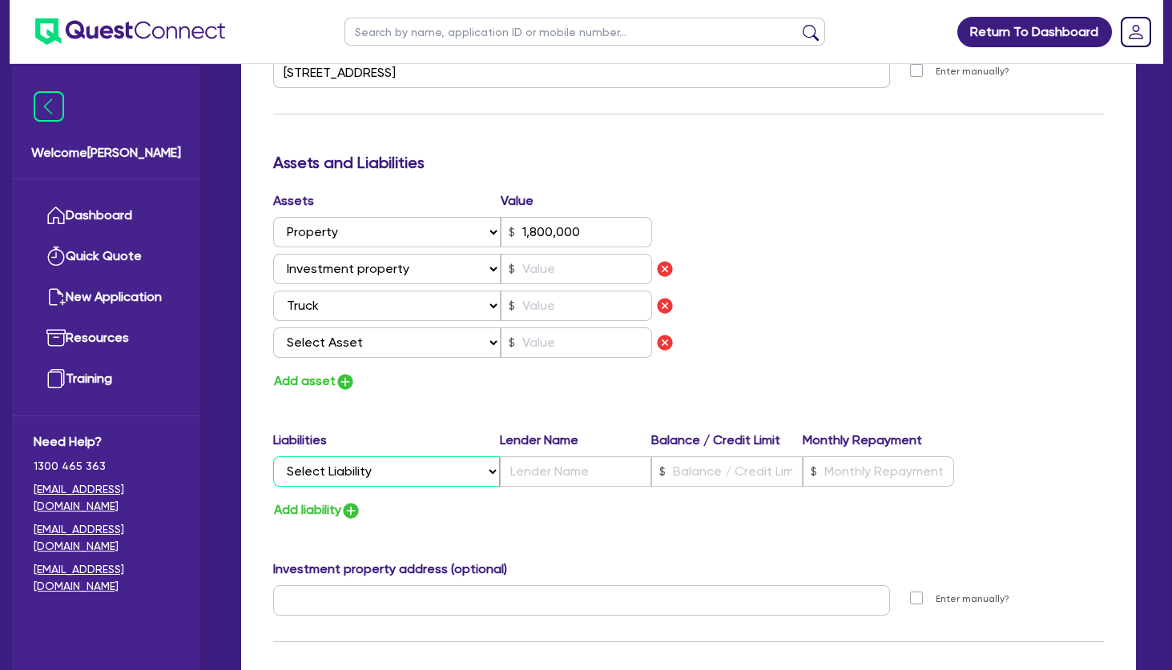
click at [273, 456] on select "Select Liability Credit card Mortgage Investment property loan Vehicle loan Tru…" at bounding box center [386, 471] width 227 height 30
click option "Mortgage" at bounding box center [0, 0] width 0 height 0
click at [625, 472] on input "text" at bounding box center [575, 471] width 151 height 30
click at [719, 480] on input "text" at bounding box center [726, 471] width 151 height 30
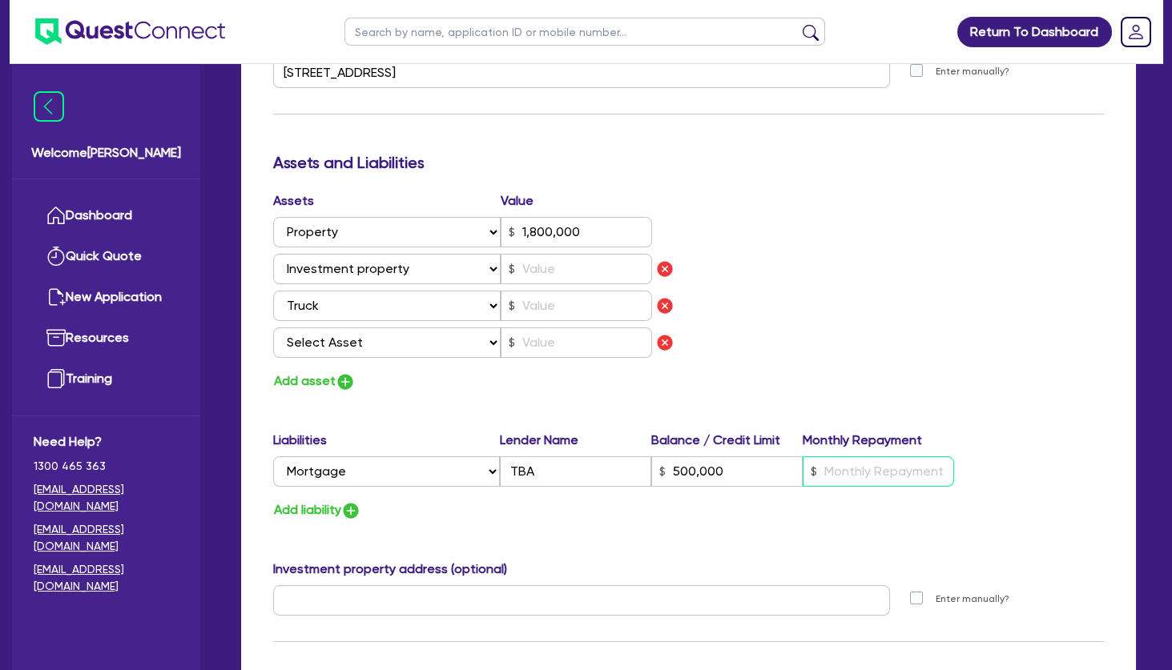
click at [907, 476] on input "text" at bounding box center [877, 471] width 151 height 30
click at [946, 325] on div "Assets Value Select Asset Cash Property Investment property Vehicle Truck Trail…" at bounding box center [688, 291] width 854 height 201
click at [273, 291] on select "Select Asset Cash Property Investment property Vehicle Truck Trailer Equipment …" at bounding box center [386, 306] width 227 height 30
click option "Vehicle" at bounding box center [0, 0] width 0 height 0
click at [273, 254] on select "Select Asset Cash Property Investment property Vehicle Truck Trailer Equipment …" at bounding box center [386, 269] width 227 height 30
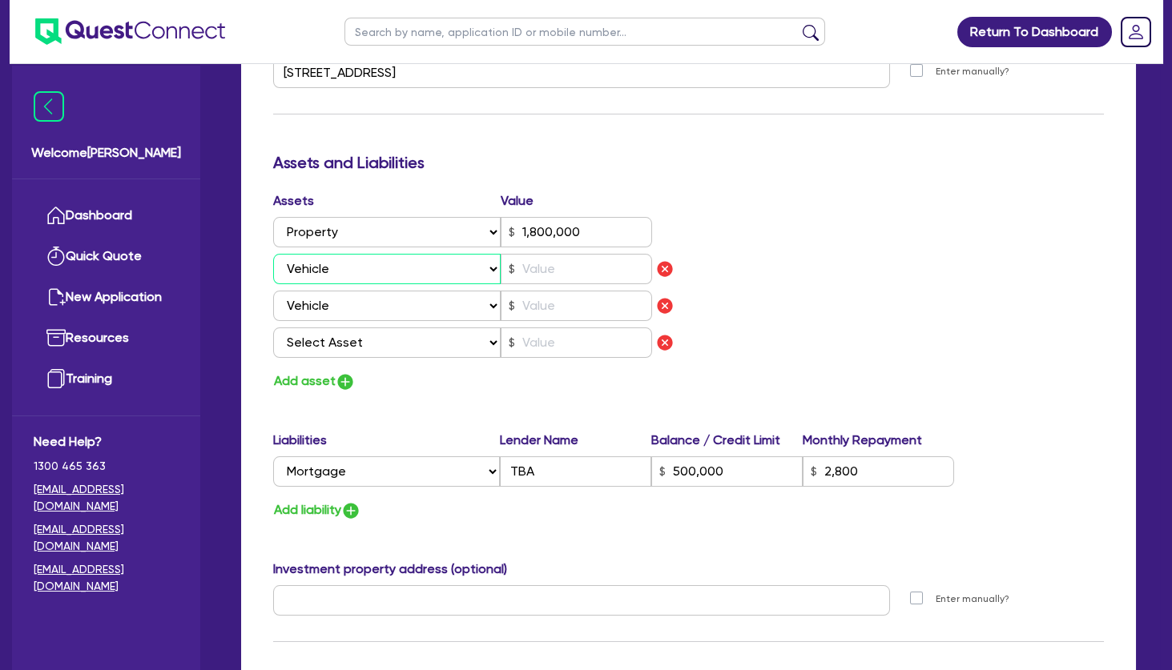
click option "Vehicle" at bounding box center [0, 0] width 0 height 0
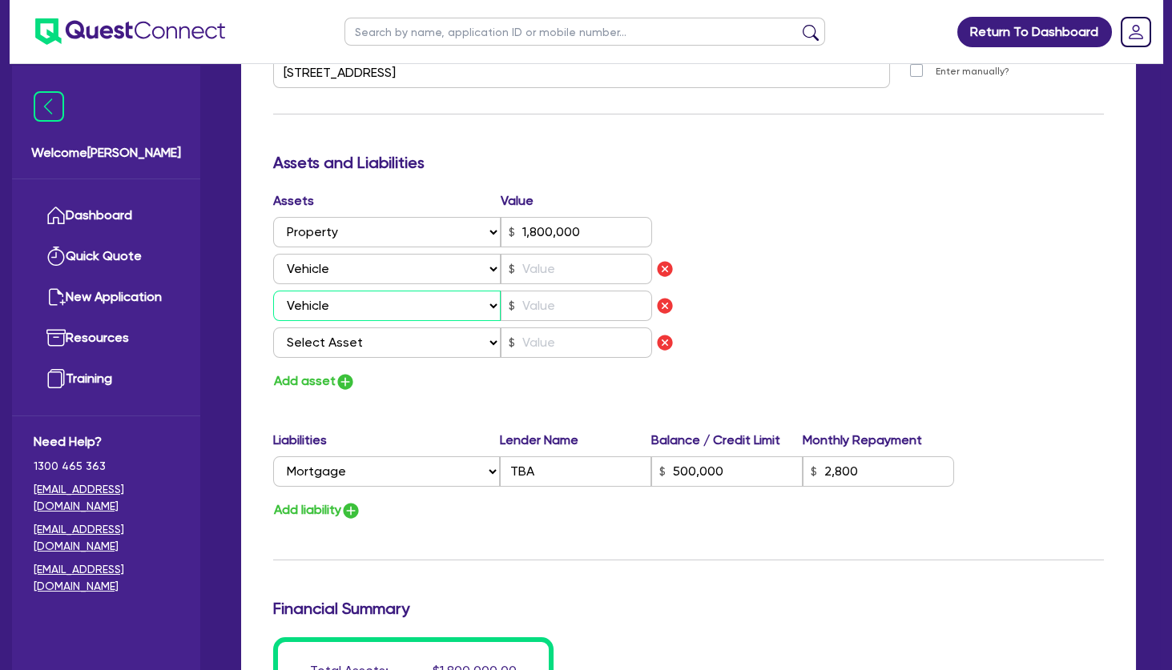
click at [273, 291] on select "Select Asset Cash Property Investment property Vehicle Truck Trailer Equipment …" at bounding box center [386, 306] width 227 height 30
click option "Cash" at bounding box center [0, 0] width 0 height 0
click at [273, 328] on select "Select Asset Cash Property Investment property Vehicle Truck Trailer Equipment …" at bounding box center [386, 343] width 227 height 30
click option "Household & personal asset" at bounding box center [0, 0] width 0 height 0
click at [312, 379] on button "Add asset" at bounding box center [314, 382] width 82 height 22
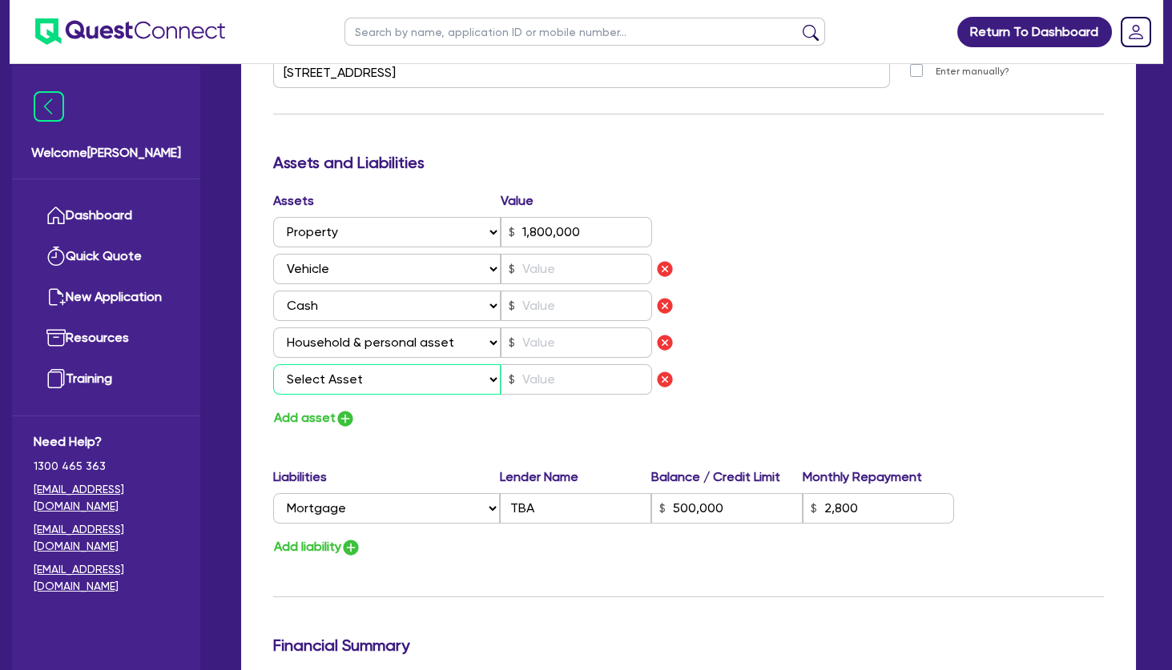
click at [273, 364] on select "Select Asset Cash Property Investment property Vehicle Truck Trailer Equipment …" at bounding box center [386, 379] width 227 height 30
click option "Other asset" at bounding box center [0, 0] width 0 height 0
click at [558, 275] on input "text" at bounding box center [576, 269] width 151 height 30
click at [785, 277] on div "Assets Value Select Asset Cash Property Investment property Vehicle Truck Trail…" at bounding box center [688, 310] width 854 height 238
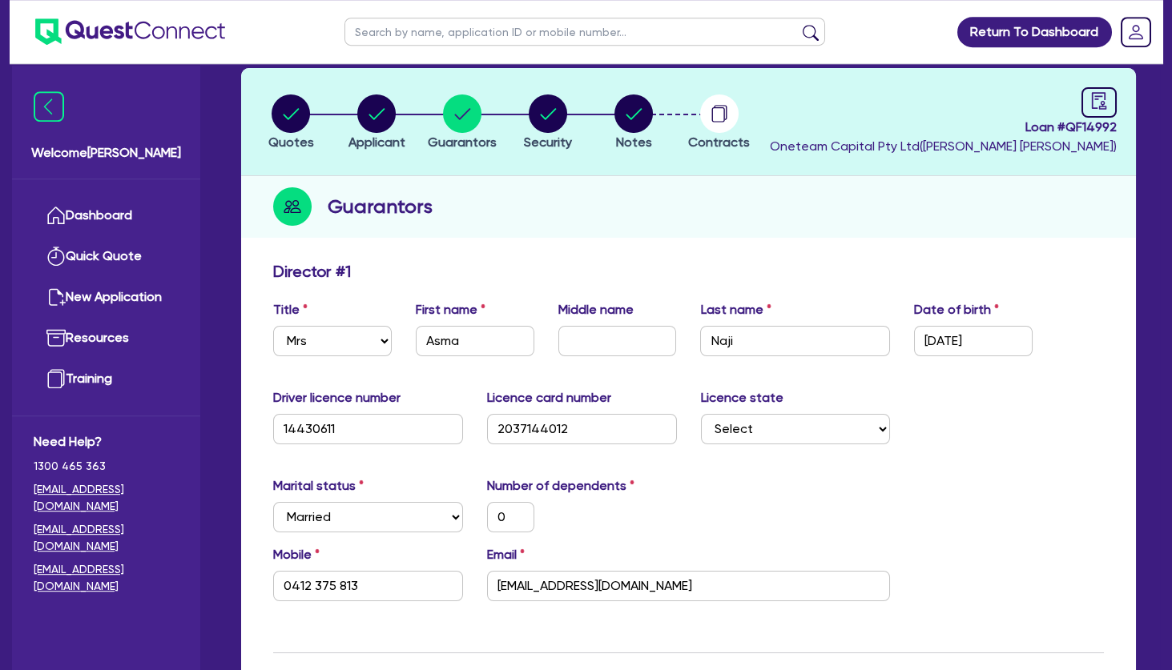
scroll to position [0, 0]
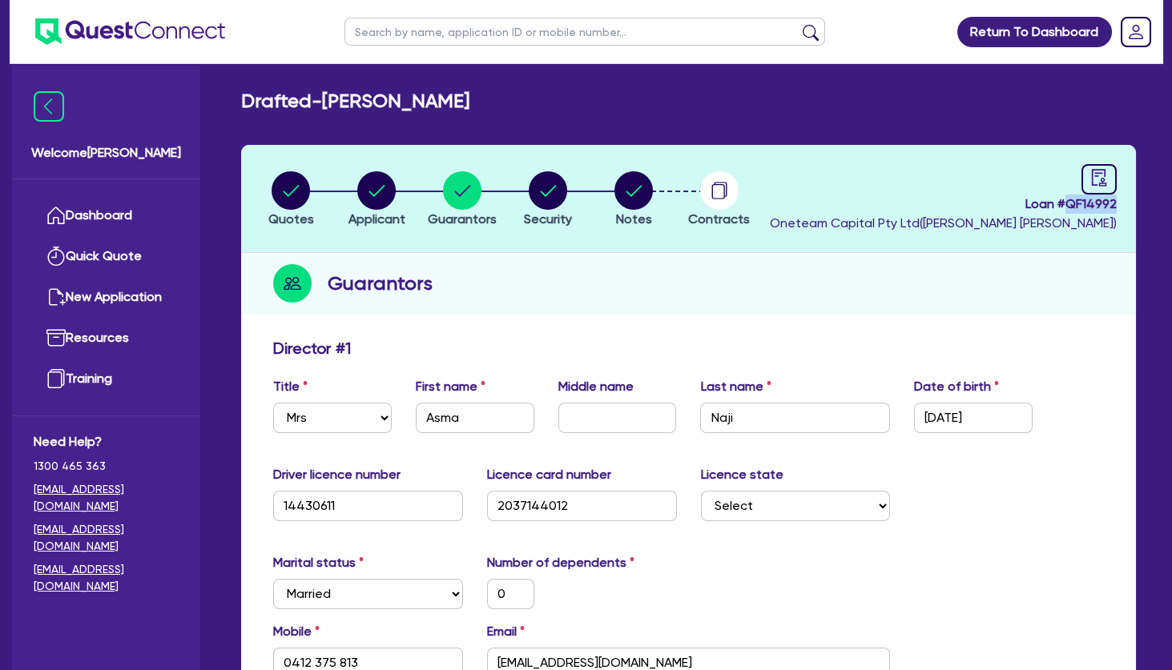
drag, startPoint x: 1109, startPoint y: 204, endPoint x: 1067, endPoint y: 207, distance: 42.5
click at [1067, 207] on header "Quotes Applicant Guarantors Security Notes Contracts Loan # QF14992 Oneteam Cap…" at bounding box center [688, 199] width 895 height 108
copy span "QF14992"
drag, startPoint x: 612, startPoint y: 335, endPoint x: 583, endPoint y: 242, distance: 97.3
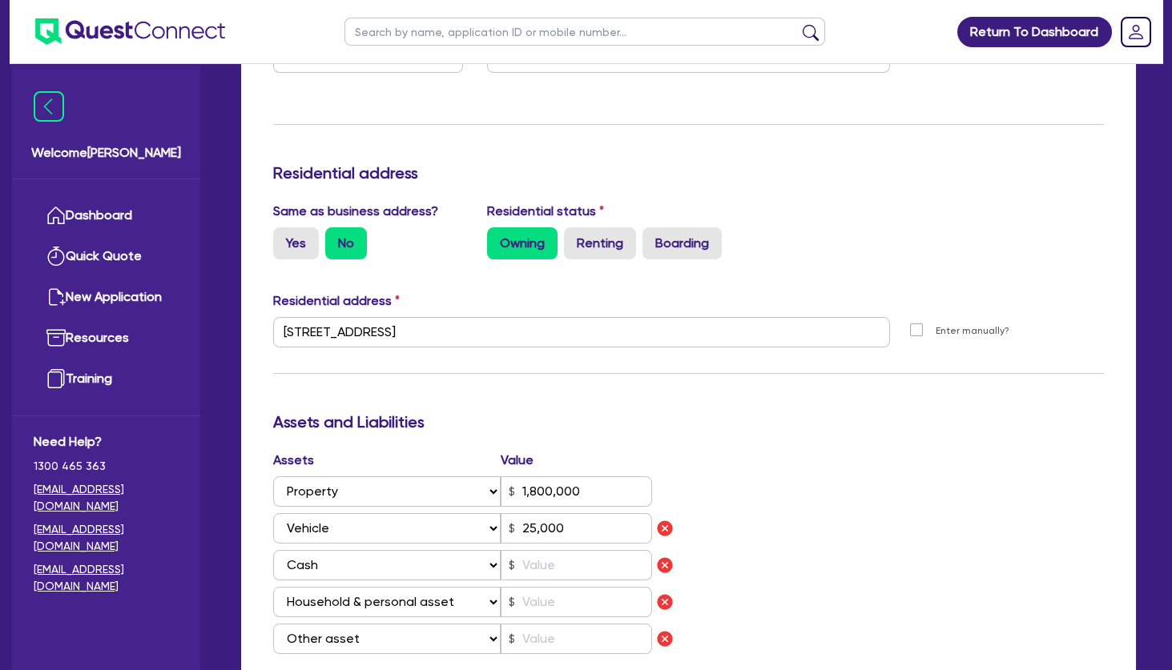
click at [722, 410] on div "Update residential status for Director #1 Boarding is only acceptable when the …" at bounding box center [688, 399] width 830 height 1332
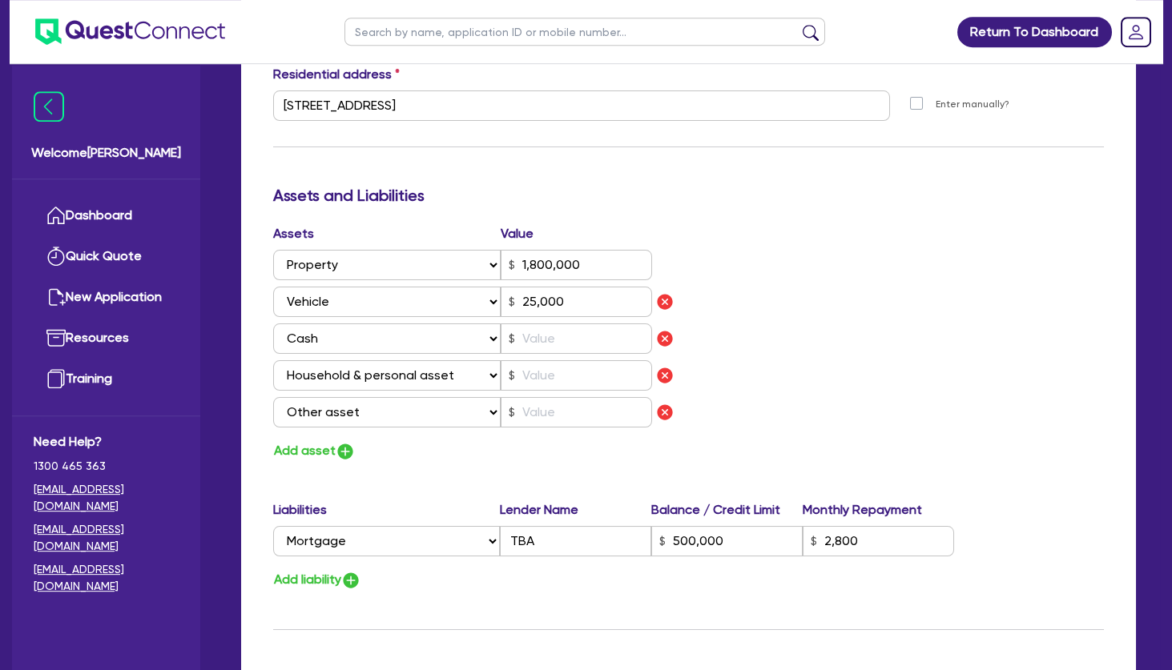
scroll to position [865, 0]
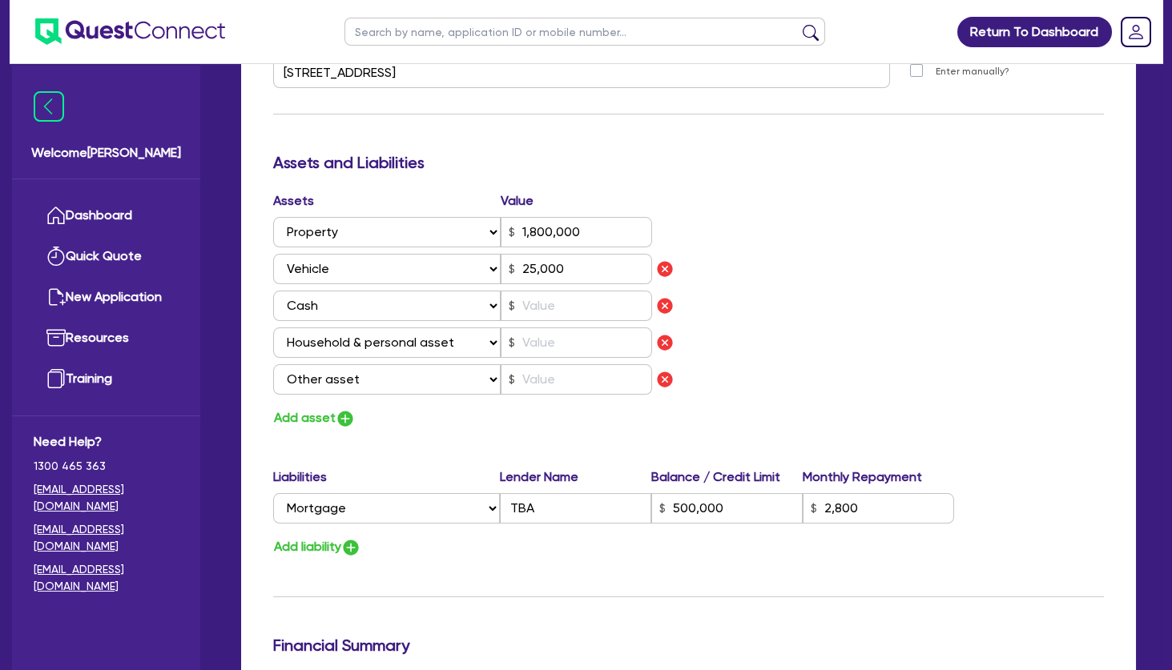
click at [761, 386] on div "Assets Value Select Asset Cash Property Investment property Vehicle Truck Trail…" at bounding box center [688, 310] width 854 height 238
click at [561, 306] on input "text" at bounding box center [576, 306] width 151 height 30
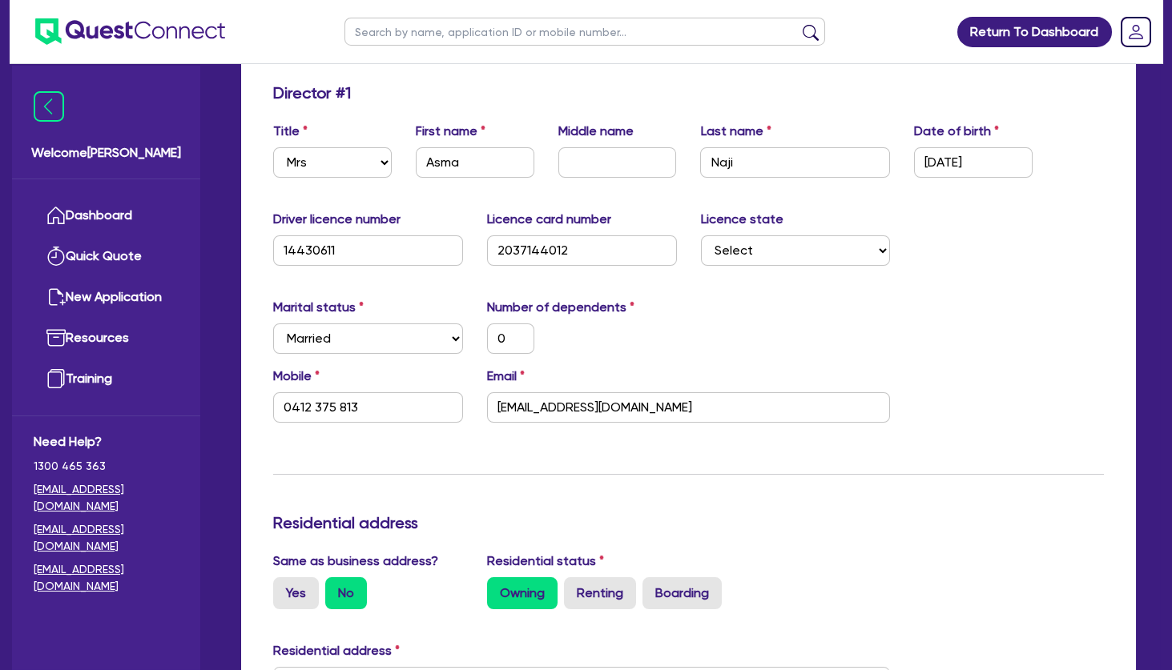
scroll to position [0, 0]
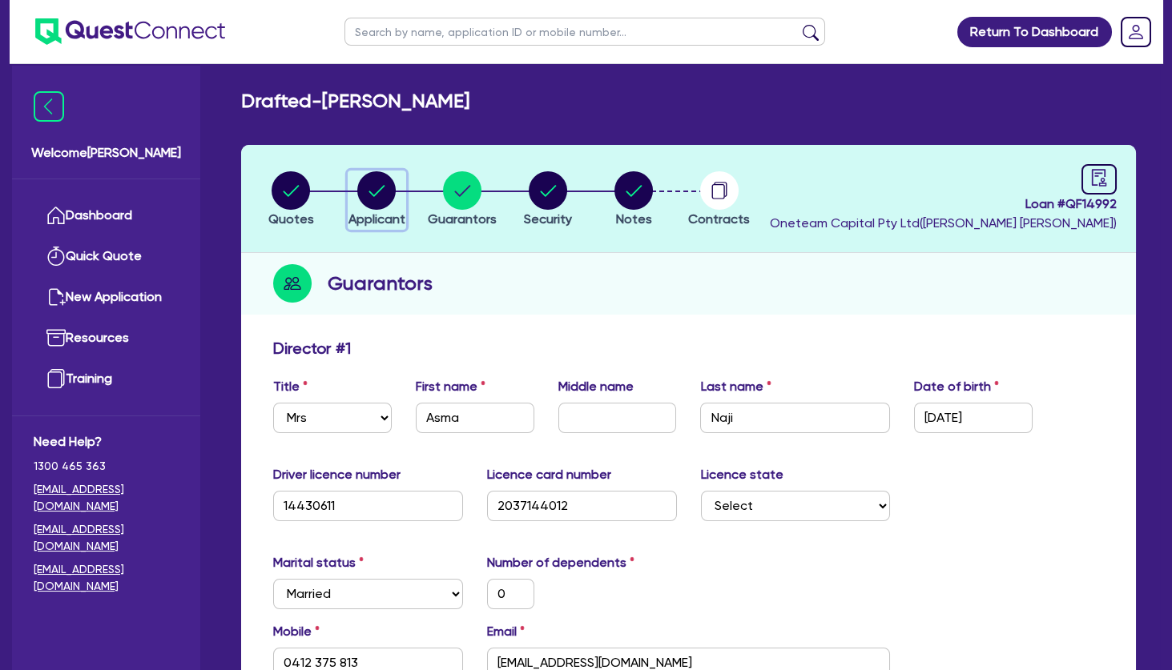
click at [379, 196] on circle "button" at bounding box center [376, 190] width 38 height 38
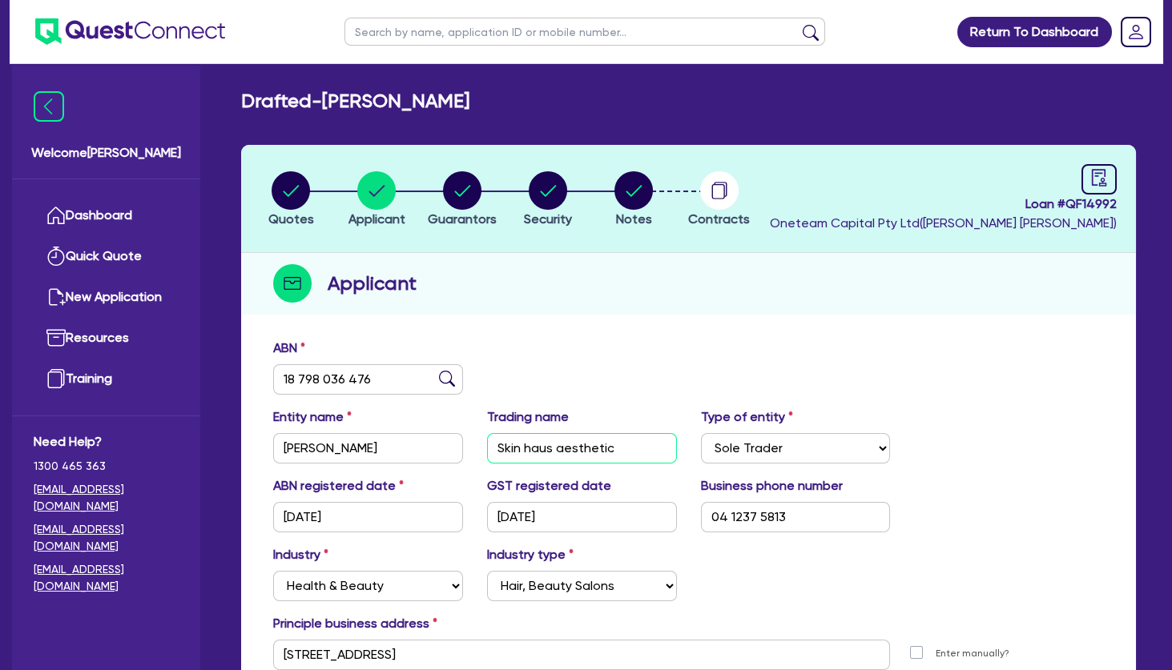
click at [602, 444] on input "Skin haus aesthetic" at bounding box center [582, 448] width 190 height 30
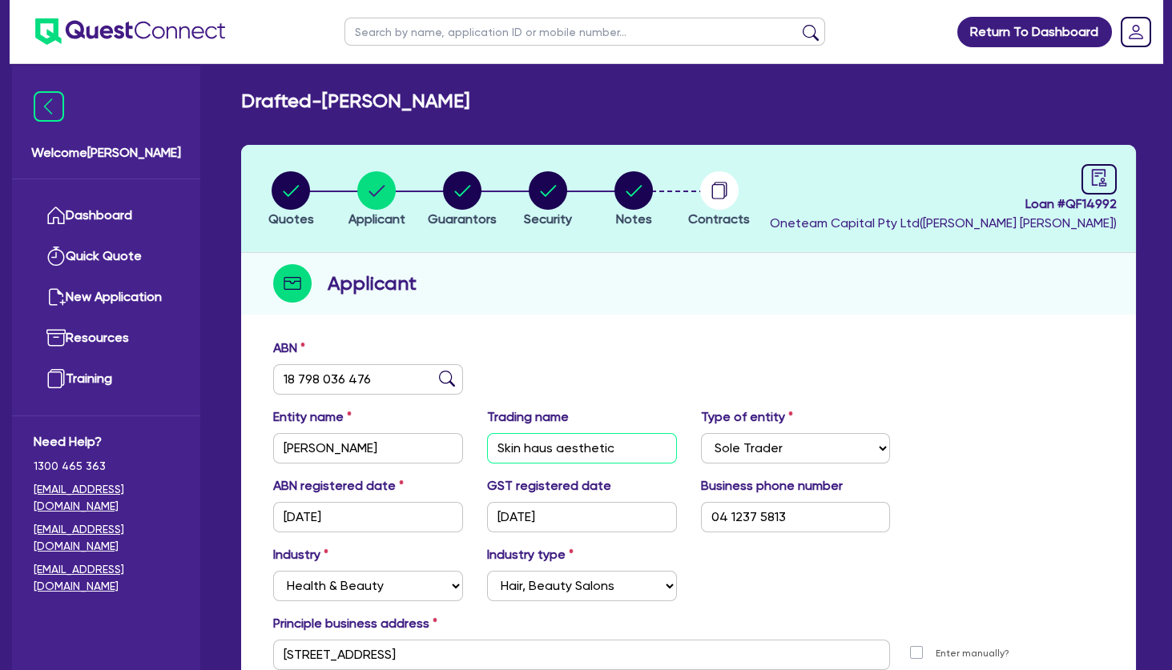
click at [602, 444] on input "Skin haus aesthetic" at bounding box center [582, 448] width 190 height 30
click at [565, 388] on div "ABN 18 798 036 476" at bounding box center [688, 373] width 854 height 69
click at [390, 444] on input "[PERSON_NAME]" at bounding box center [368, 448] width 190 height 30
drag, startPoint x: 399, startPoint y: 448, endPoint x: 270, endPoint y: 444, distance: 129.0
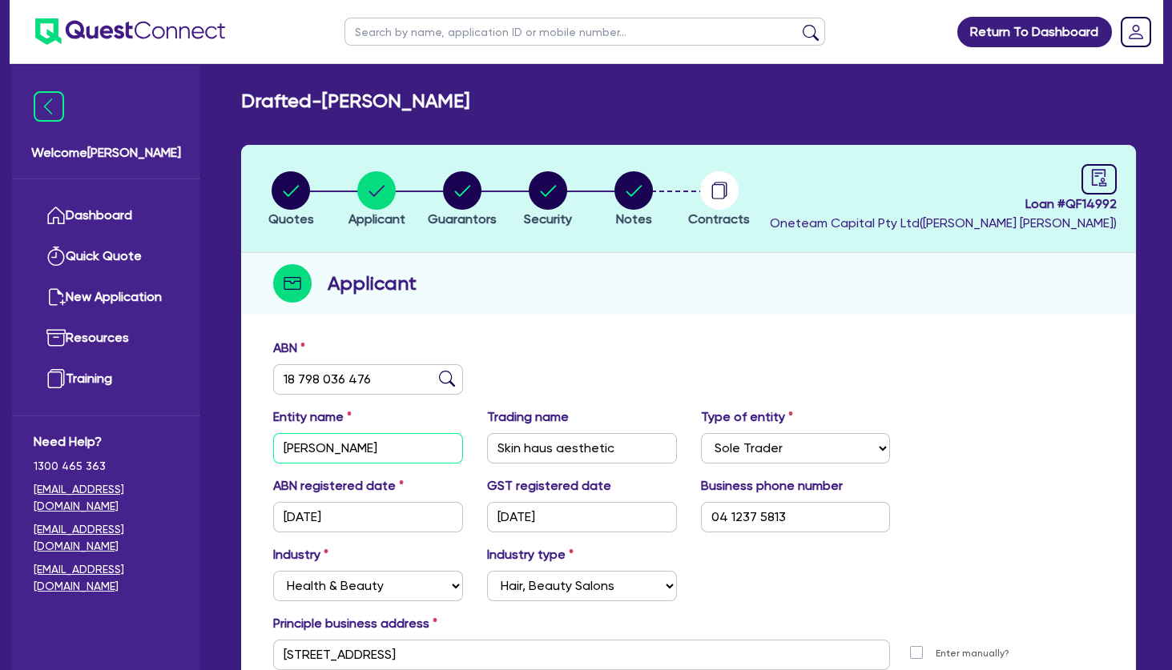
click at [273, 444] on input "[PERSON_NAME]" at bounding box center [368, 448] width 190 height 30
click at [517, 350] on div "ABN 18 798 036 476" at bounding box center [688, 373] width 854 height 69
click at [283, 196] on circle "button" at bounding box center [290, 190] width 38 height 38
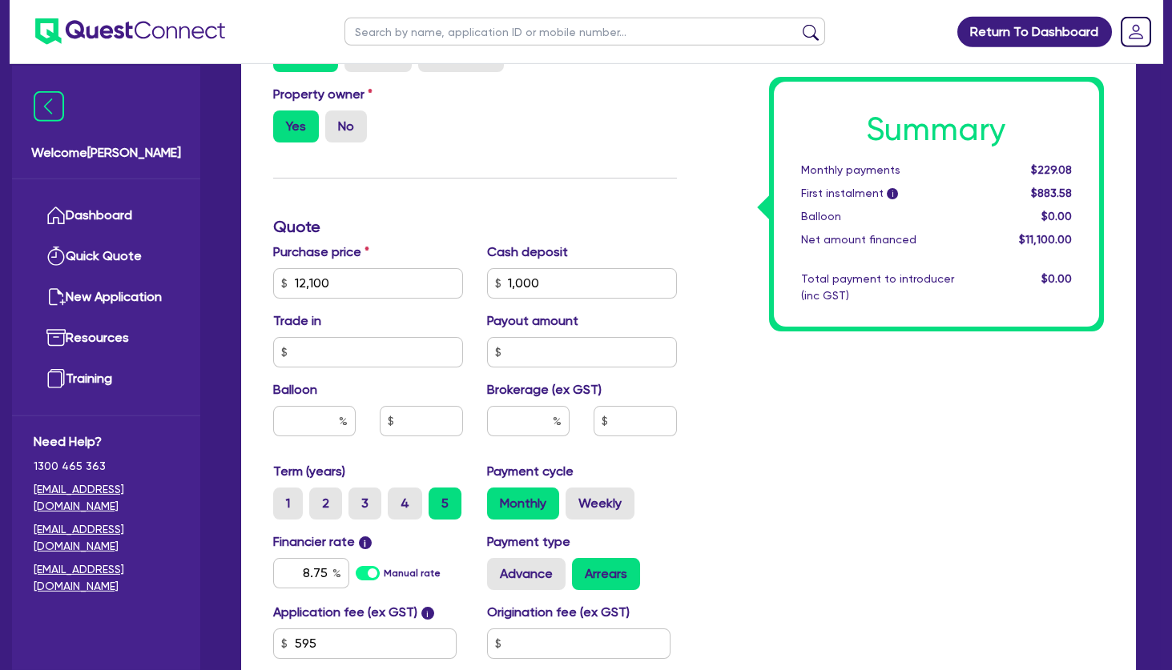
scroll to position [605, 0]
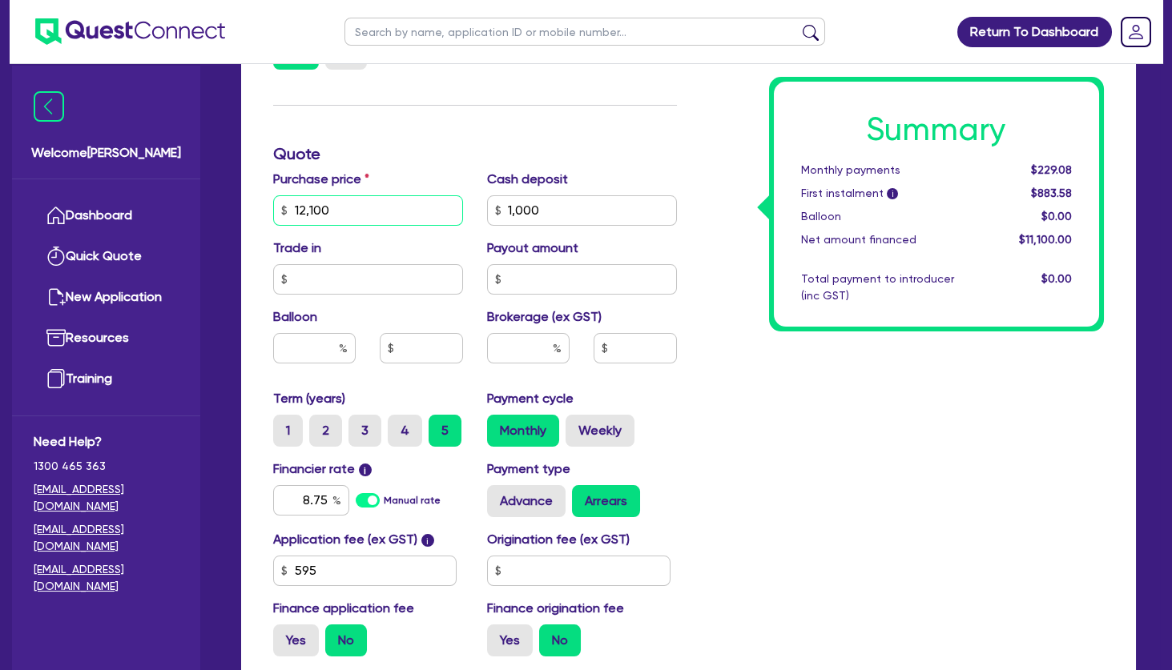
click at [423, 207] on input "12,100" at bounding box center [368, 210] width 190 height 30
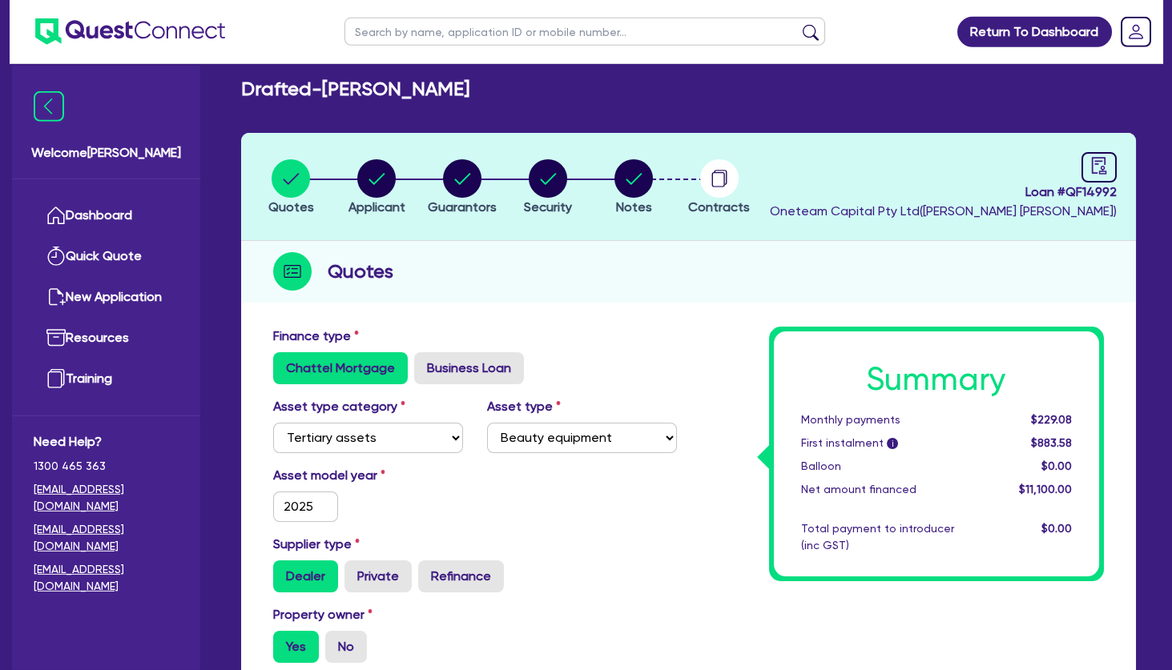
scroll to position [0, 0]
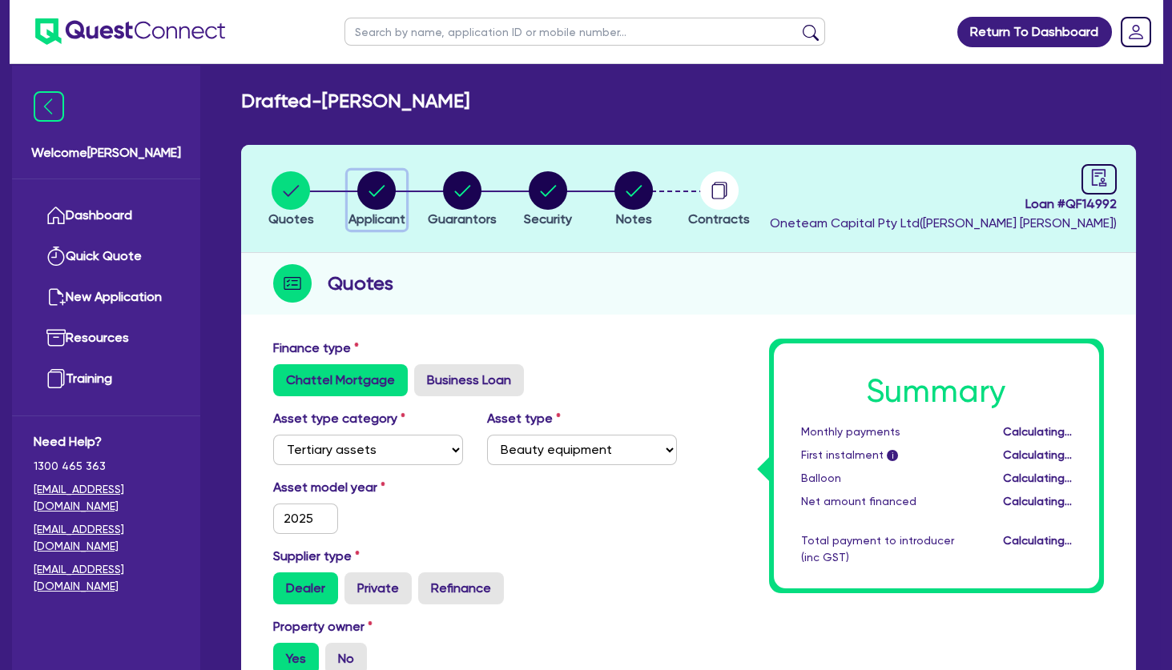
click at [380, 191] on circle "button" at bounding box center [376, 190] width 38 height 38
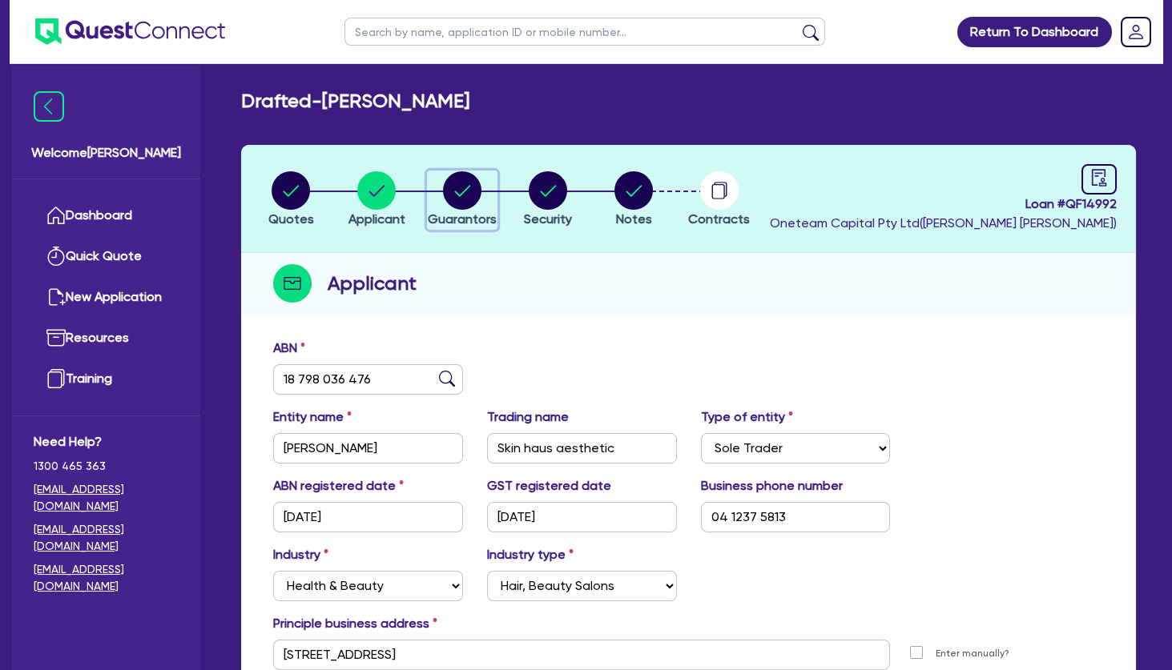
click at [461, 193] on icon "button" at bounding box center [463, 190] width 16 height 11
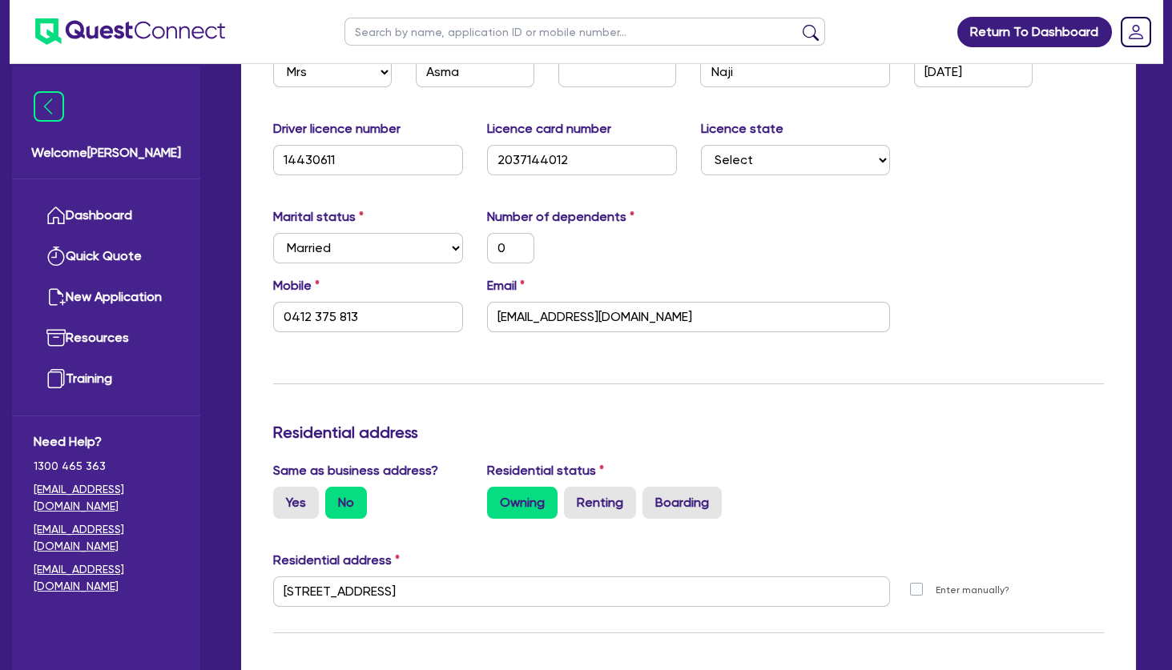
scroll to position [692, 0]
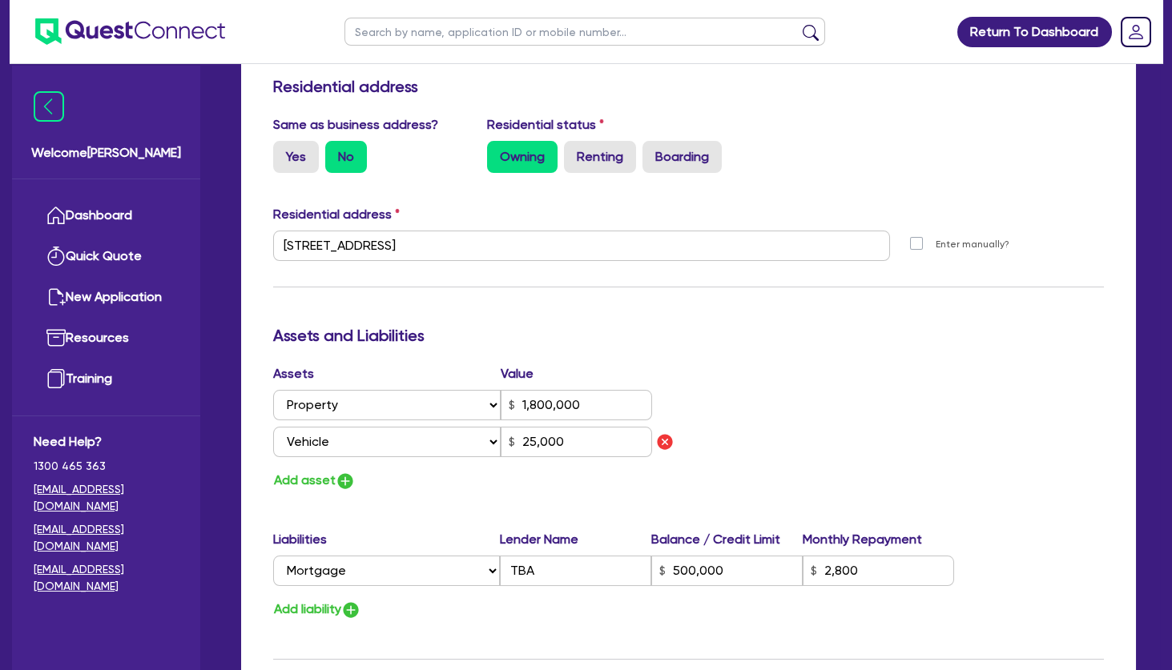
click at [286, 501] on div "Update residential status for Director #1 Boarding is only acceptable when the …" at bounding box center [688, 257] width 830 height 1221
click at [295, 493] on div "Update residential status for Director #1 Boarding is only acceptable when the …" at bounding box center [688, 257] width 830 height 1221
click at [299, 485] on button "Add asset" at bounding box center [314, 481] width 82 height 22
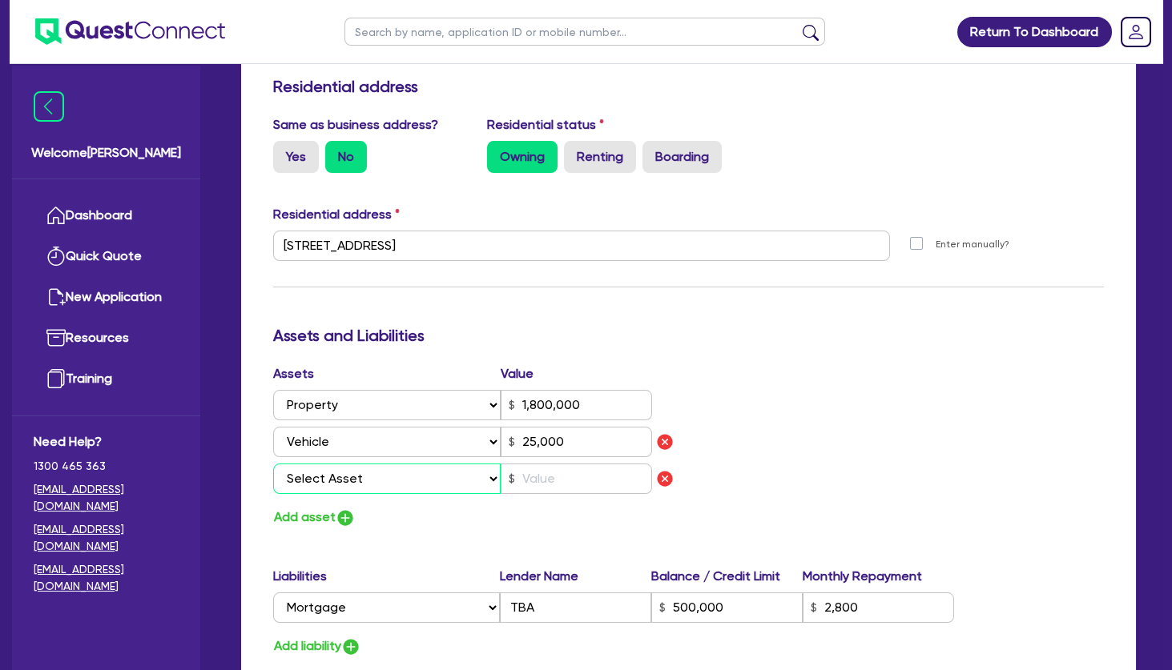
click at [273, 464] on select "Select Asset Cash Property Investment property Vehicle Truck Trailer Equipment …" at bounding box center [386, 479] width 227 height 30
click option "Cash" at bounding box center [0, 0] width 0 height 0
click at [316, 518] on button "Add asset" at bounding box center [314, 518] width 82 height 22
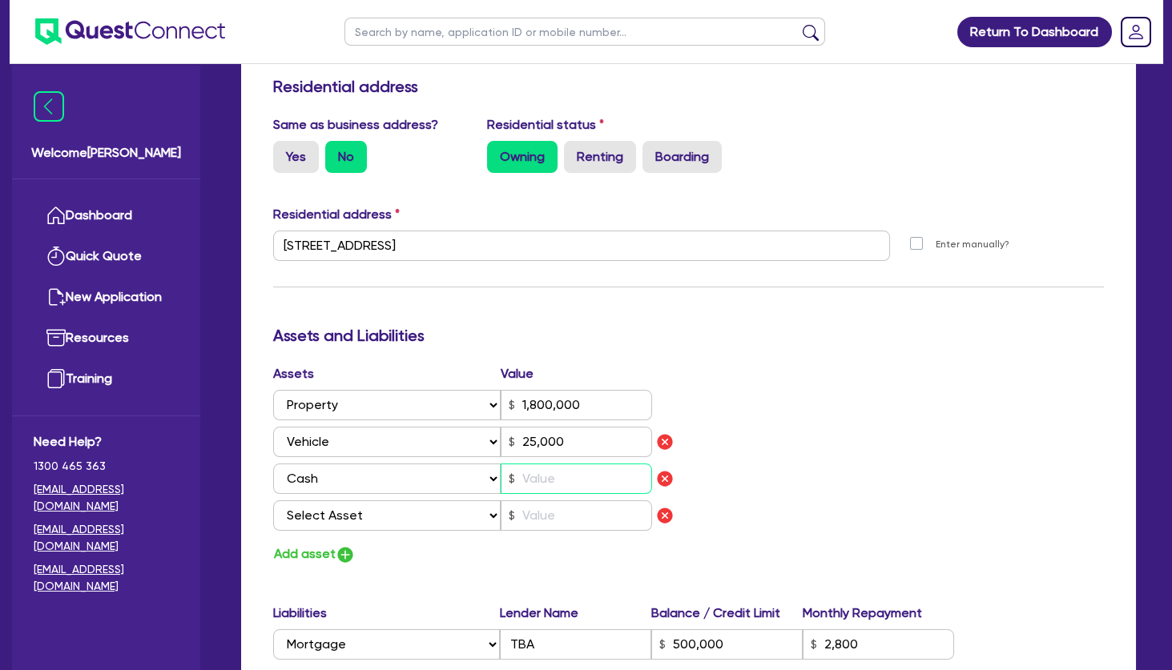
click at [574, 468] on input "text" at bounding box center [576, 479] width 151 height 30
click at [273, 501] on select "Select Asset Cash Property Investment property Vehicle Truck Trailer Equipment …" at bounding box center [386, 516] width 227 height 30
click option "Household & personal asset" at bounding box center [0, 0] width 0 height 0
click at [567, 502] on input "text" at bounding box center [576, 516] width 151 height 30
click at [804, 484] on div "Assets Value Select Asset Cash Property Investment property Vehicle Truck Trail…" at bounding box center [688, 464] width 854 height 201
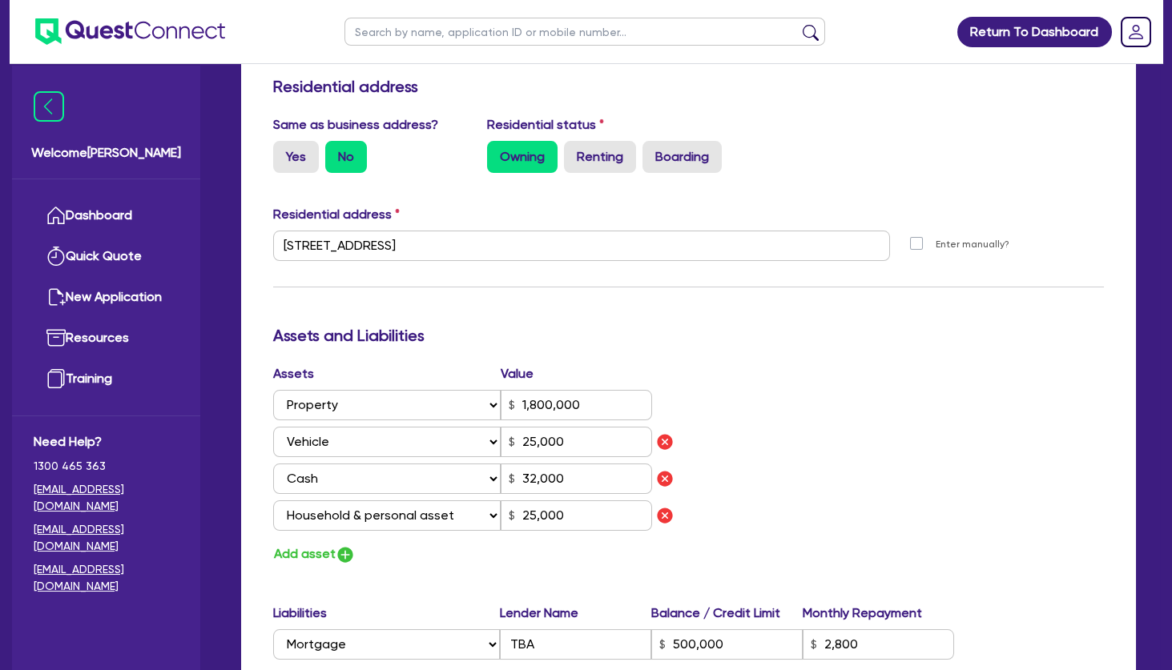
scroll to position [865, 0]
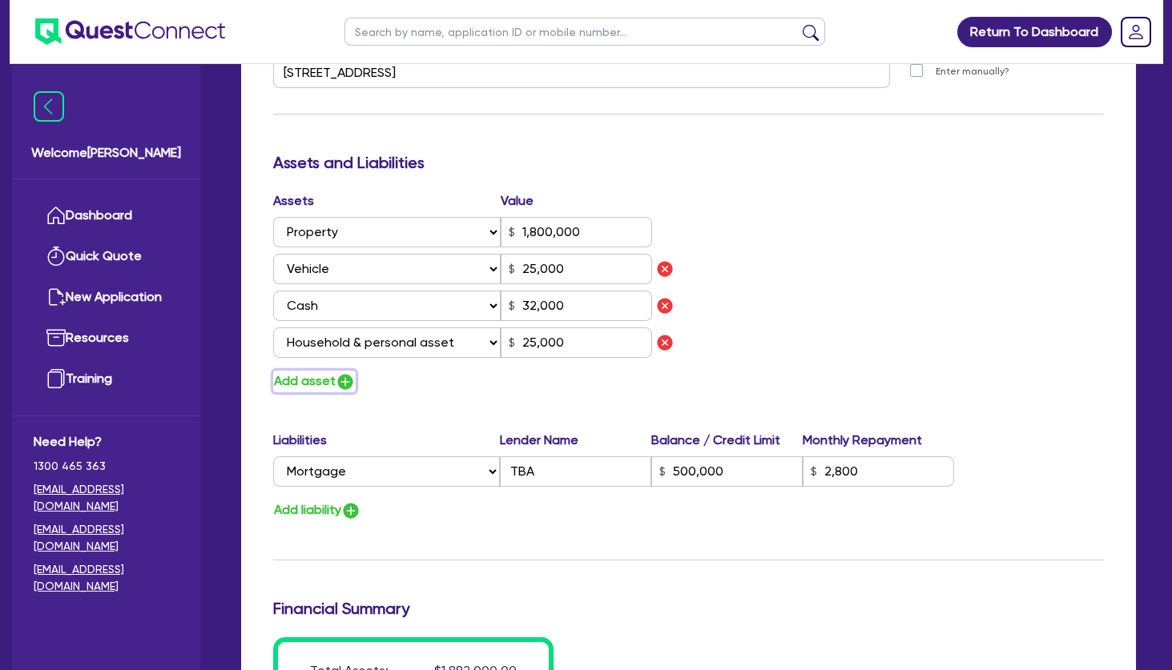
click at [297, 382] on button "Add asset" at bounding box center [314, 382] width 82 height 22
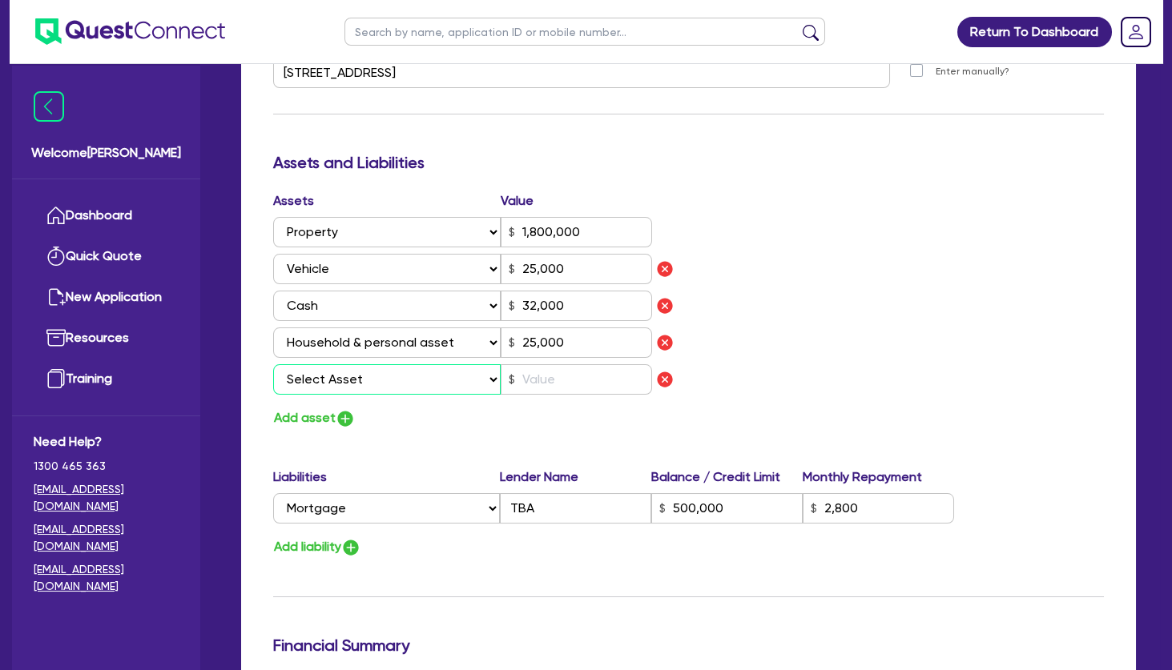
click at [273, 364] on select "Select Asset Cash Property Investment property Vehicle Truck Trailer Equipment …" at bounding box center [386, 379] width 227 height 30
click option "Other asset" at bounding box center [0, 0] width 0 height 0
click at [273, 364] on select "Select Asset Cash Property Investment property Vehicle Truck Trailer Equipment …" at bounding box center [386, 379] width 227 height 30
click at [676, 404] on div "Assets Value Select Asset Cash Property Investment property Vehicle Truck Trail…" at bounding box center [475, 310] width 428 height 238
click at [671, 379] on img "button" at bounding box center [664, 379] width 19 height 19
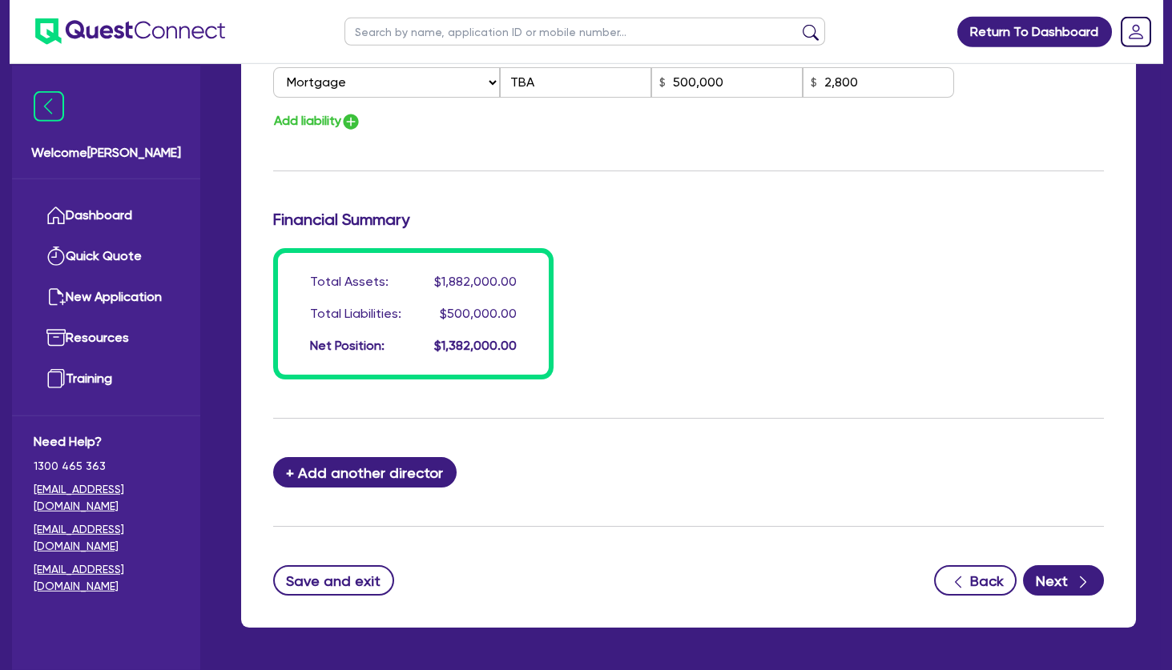
scroll to position [1297, 0]
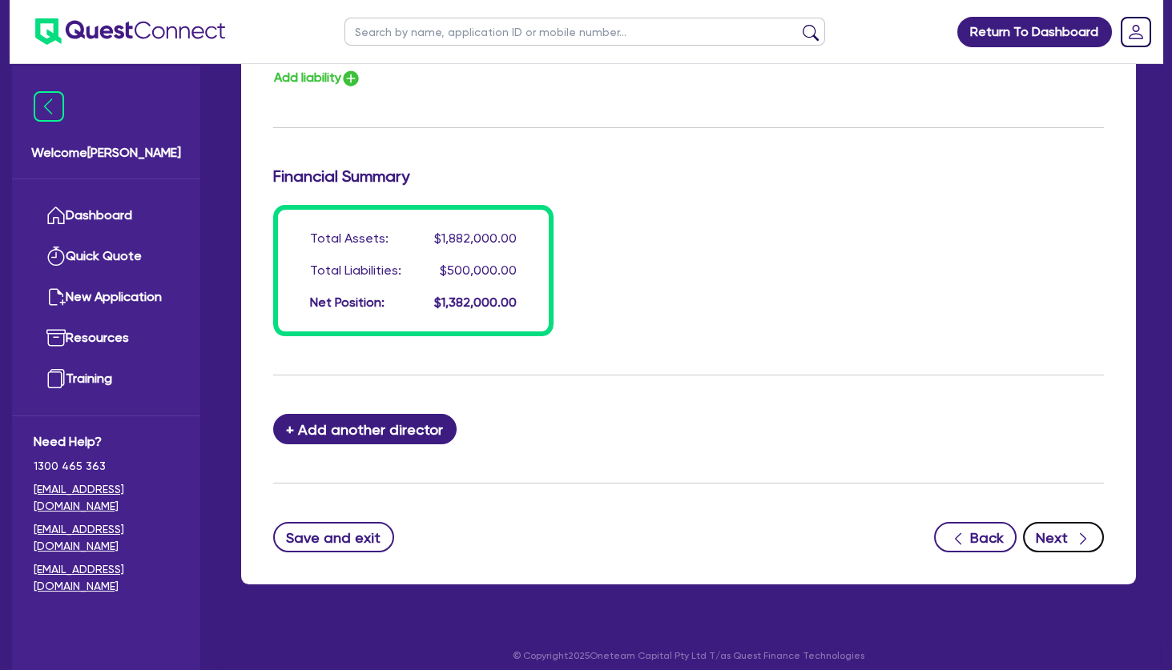
click at [1049, 532] on button "Next" at bounding box center [1063, 537] width 81 height 30
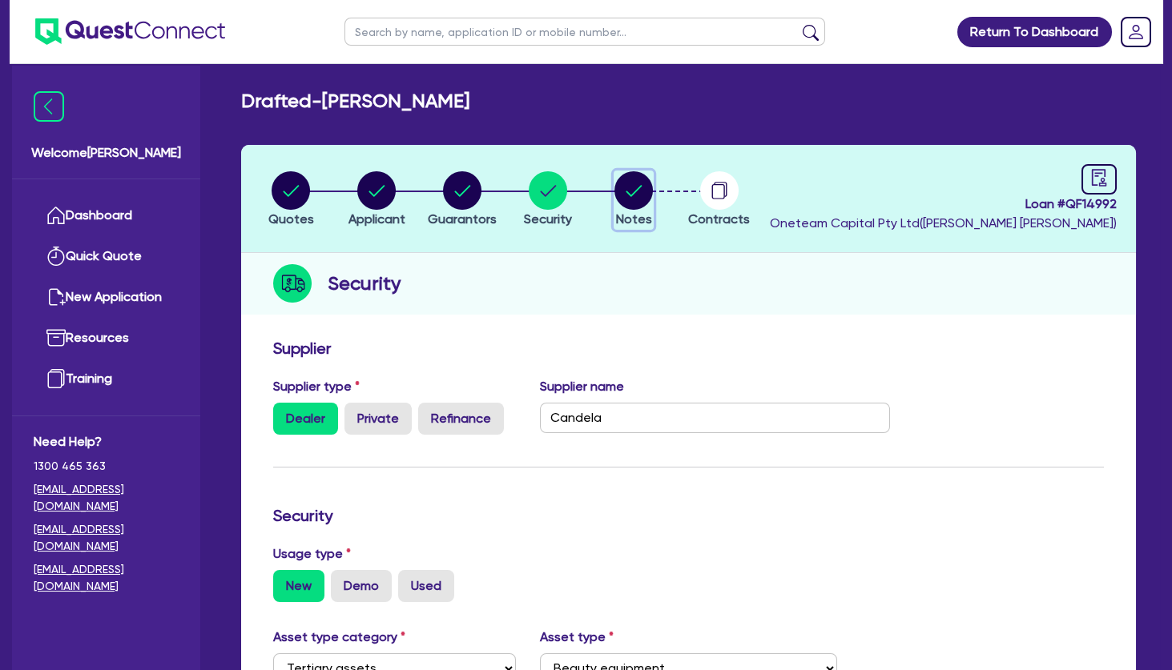
click at [624, 186] on circle "button" at bounding box center [633, 190] width 38 height 38
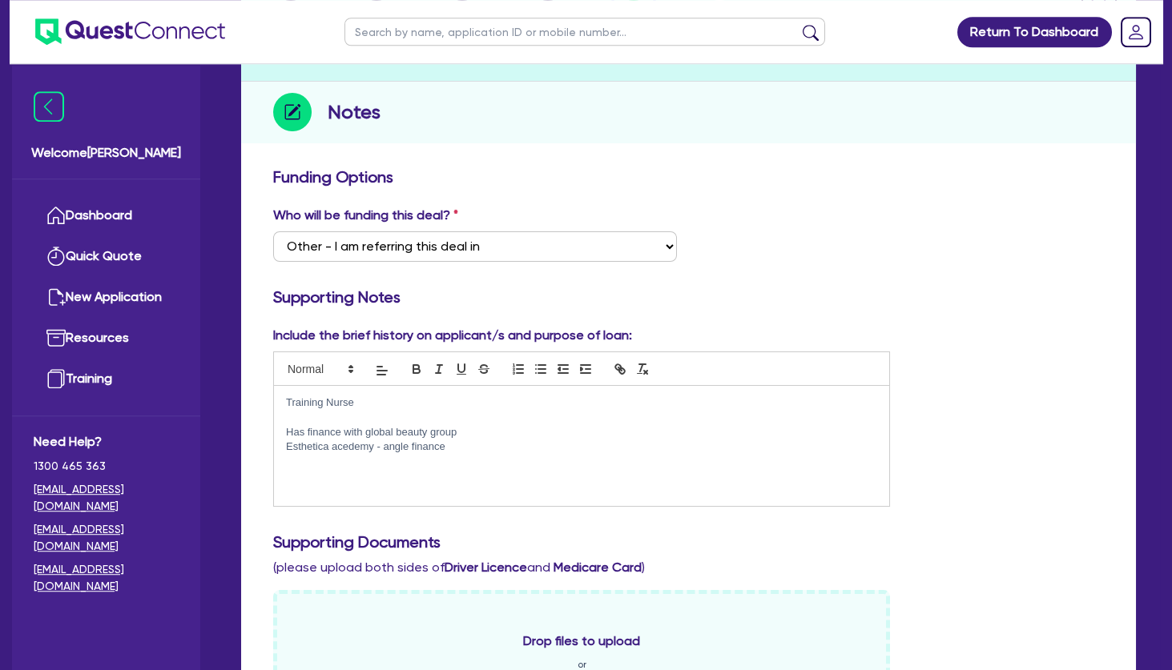
scroll to position [173, 0]
click at [497, 428] on p "Has finance with global beauty group" at bounding box center [581, 431] width 591 height 14
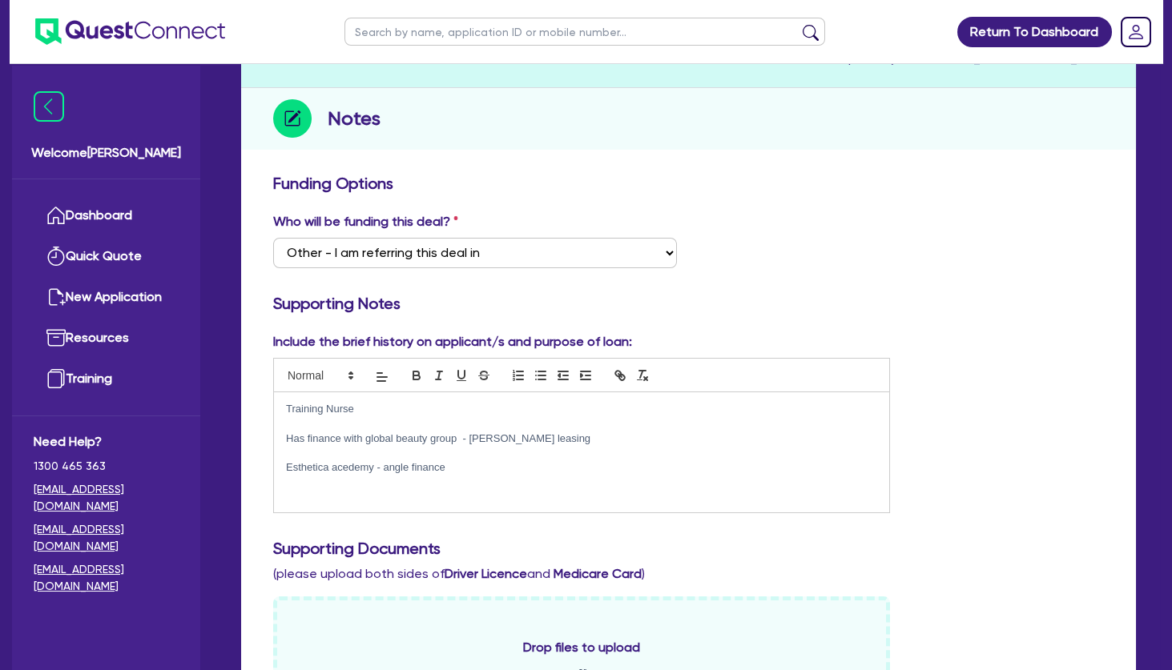
scroll to position [0, 0]
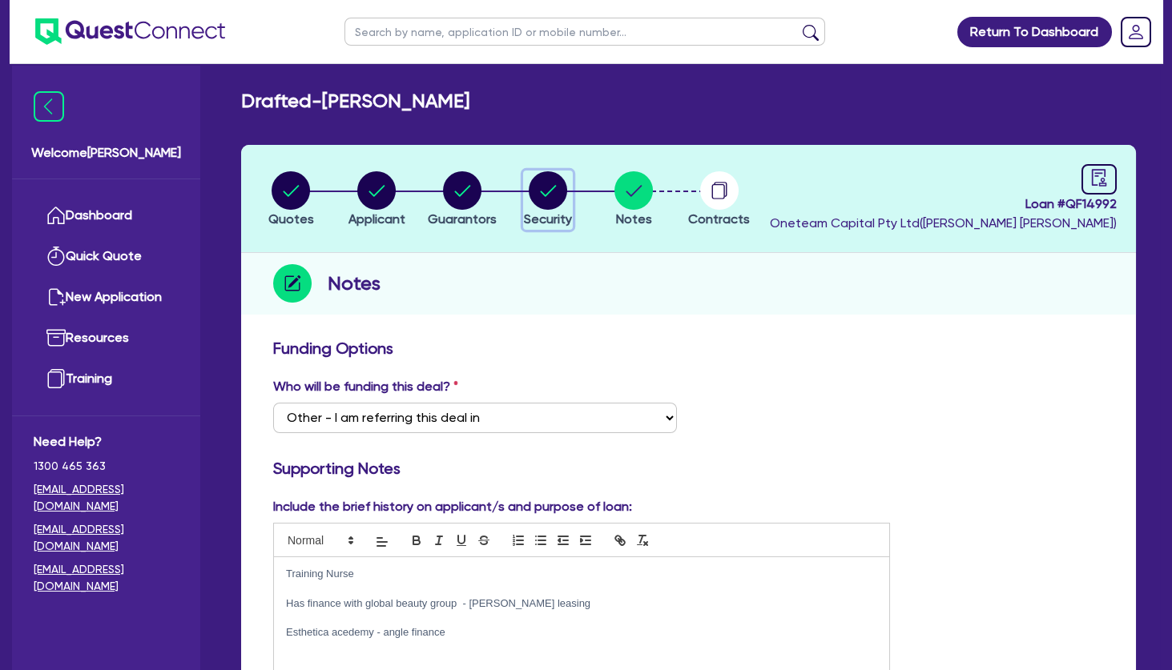
click at [548, 195] on circle "button" at bounding box center [548, 190] width 38 height 38
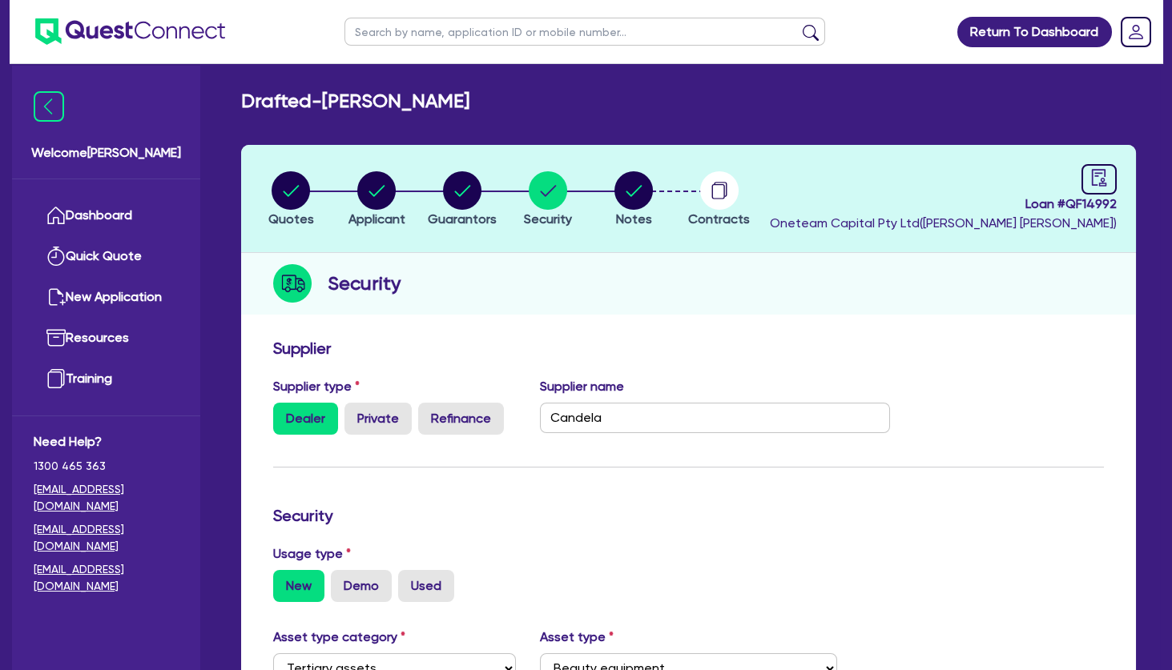
click at [653, 269] on div "Security" at bounding box center [688, 284] width 895 height 62
click at [1111, 176] on link at bounding box center [1098, 179] width 35 height 30
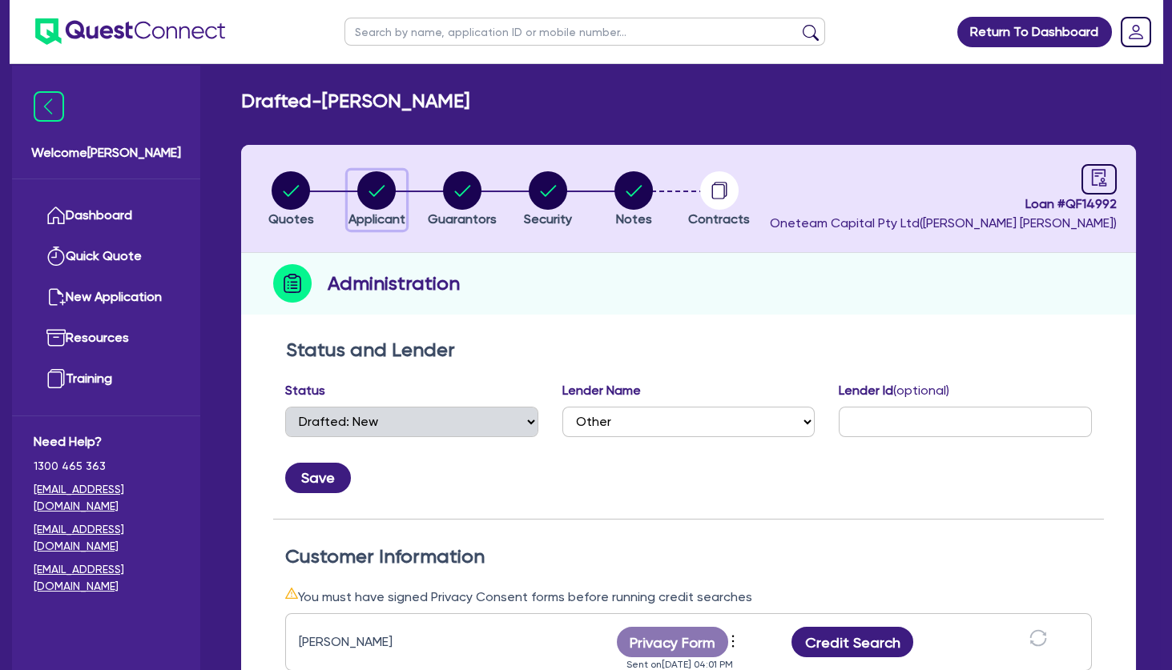
click at [381, 188] on icon "button" at bounding box center [377, 190] width 16 height 11
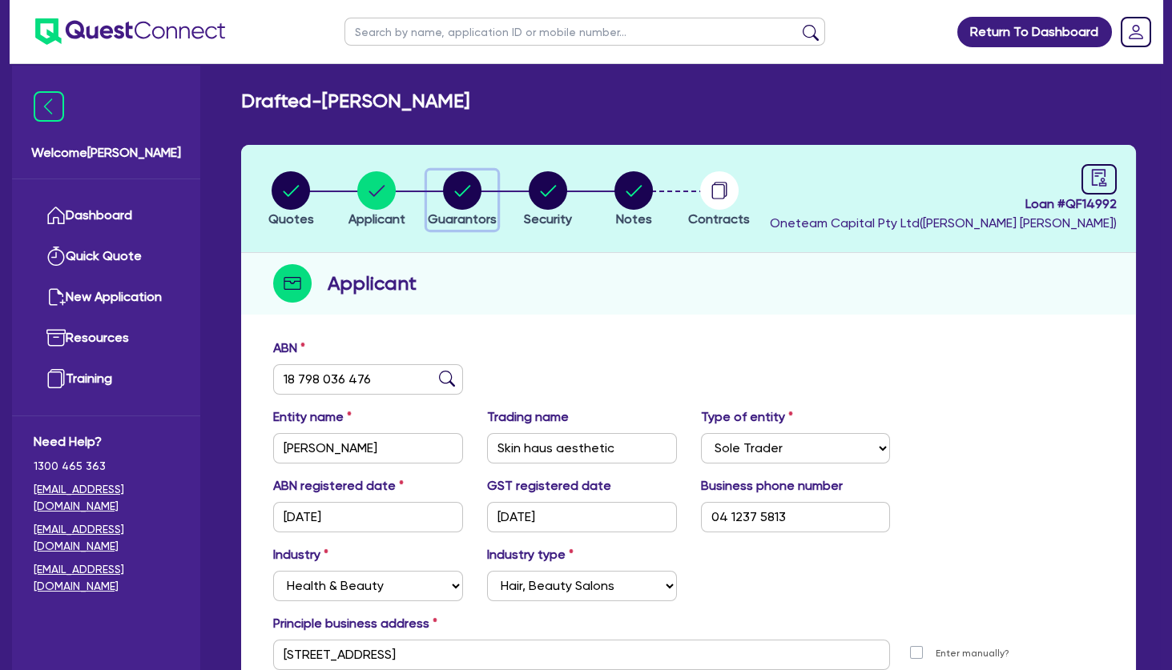
click at [436, 196] on div "button" at bounding box center [462, 190] width 69 height 38
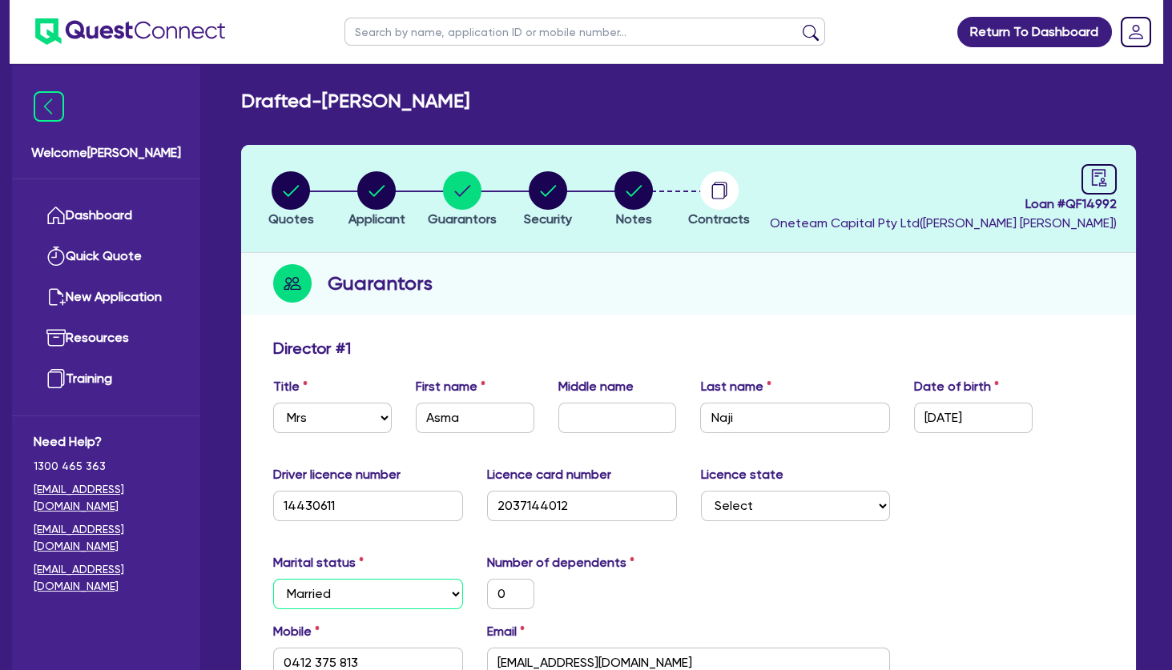
click at [273, 579] on select "Select Single Married De Facto / Partner" at bounding box center [368, 594] width 190 height 30
click option "De Facto / Partner" at bounding box center [0, 0] width 0 height 0
drag, startPoint x: 652, startPoint y: 587, endPoint x: 651, endPoint y: 557, distance: 30.4
click at [652, 585] on div "0" at bounding box center [582, 594] width 214 height 30
click at [538, 191] on circle "button" at bounding box center [548, 190] width 38 height 38
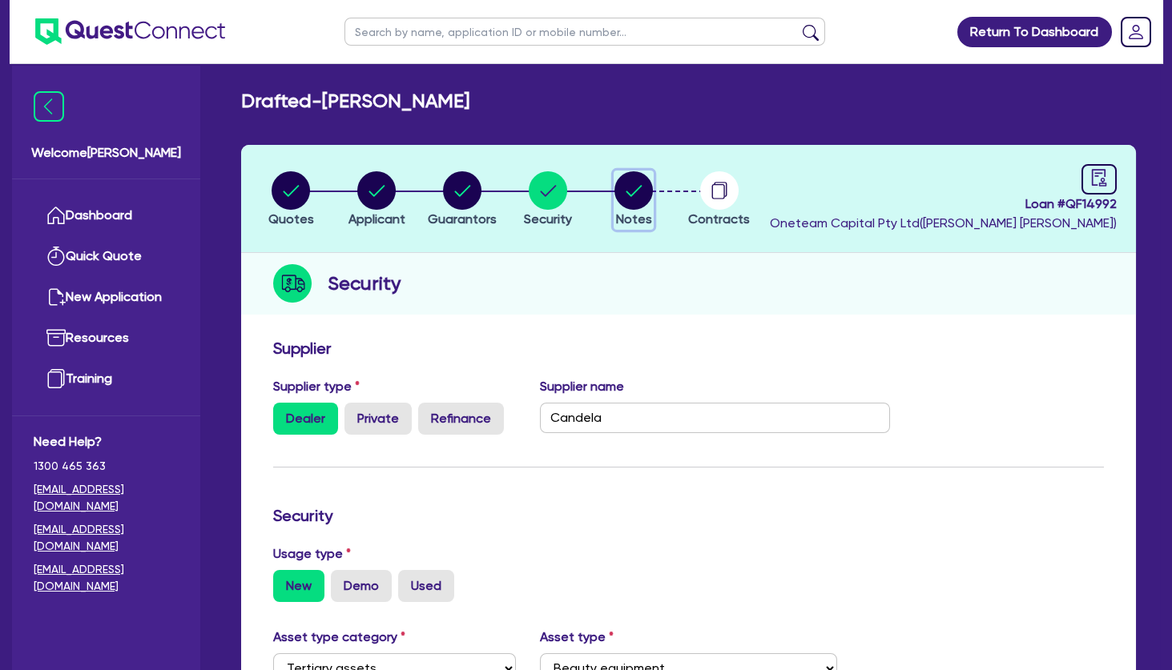
click at [628, 193] on icon "button" at bounding box center [634, 190] width 16 height 11
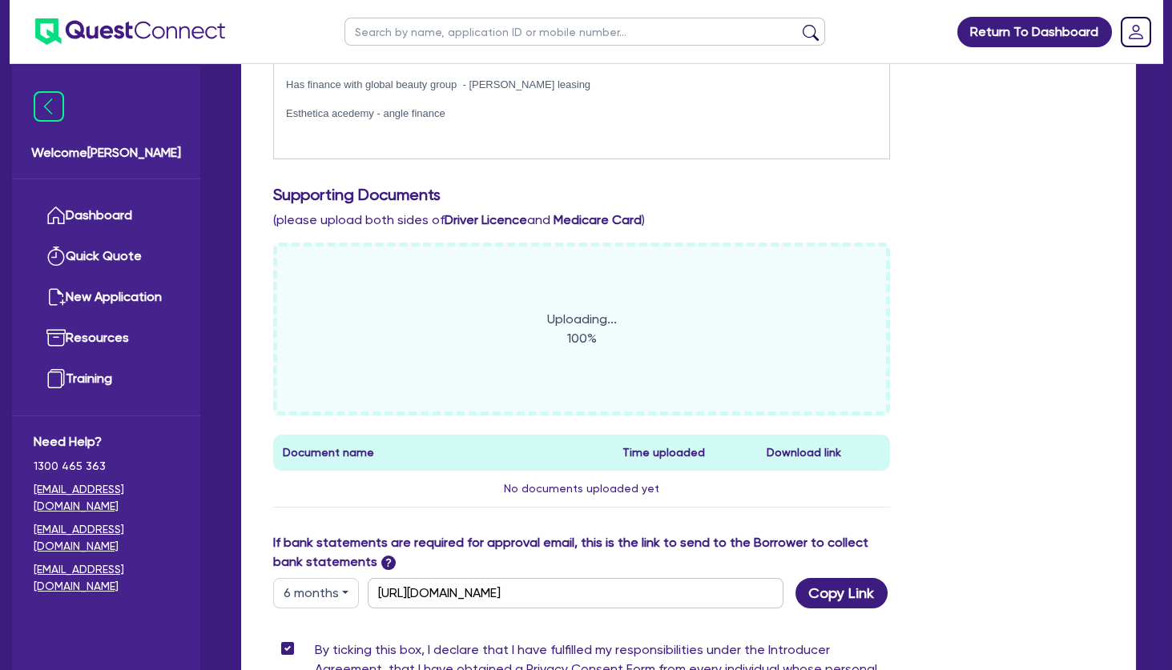
scroll to position [86, 0]
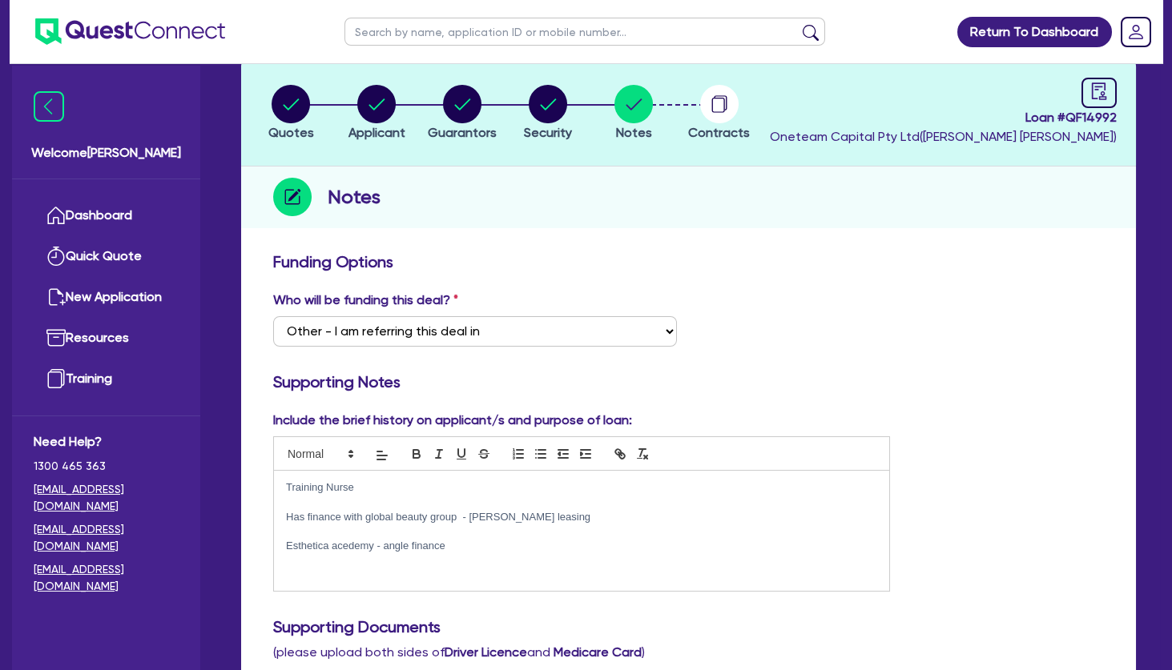
click at [521, 512] on p "Has finance with global beauty group - Grenke leasing" at bounding box center [581, 517] width 591 height 14
click at [517, 537] on p at bounding box center [581, 532] width 591 height 14
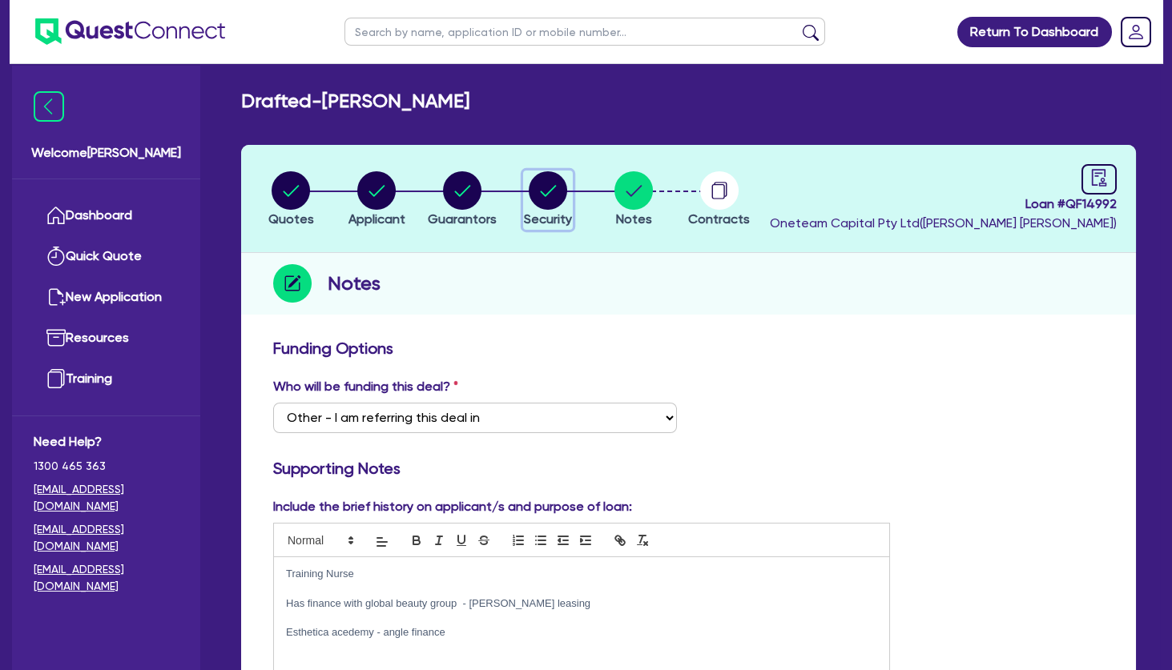
click at [548, 176] on circle "button" at bounding box center [548, 190] width 38 height 38
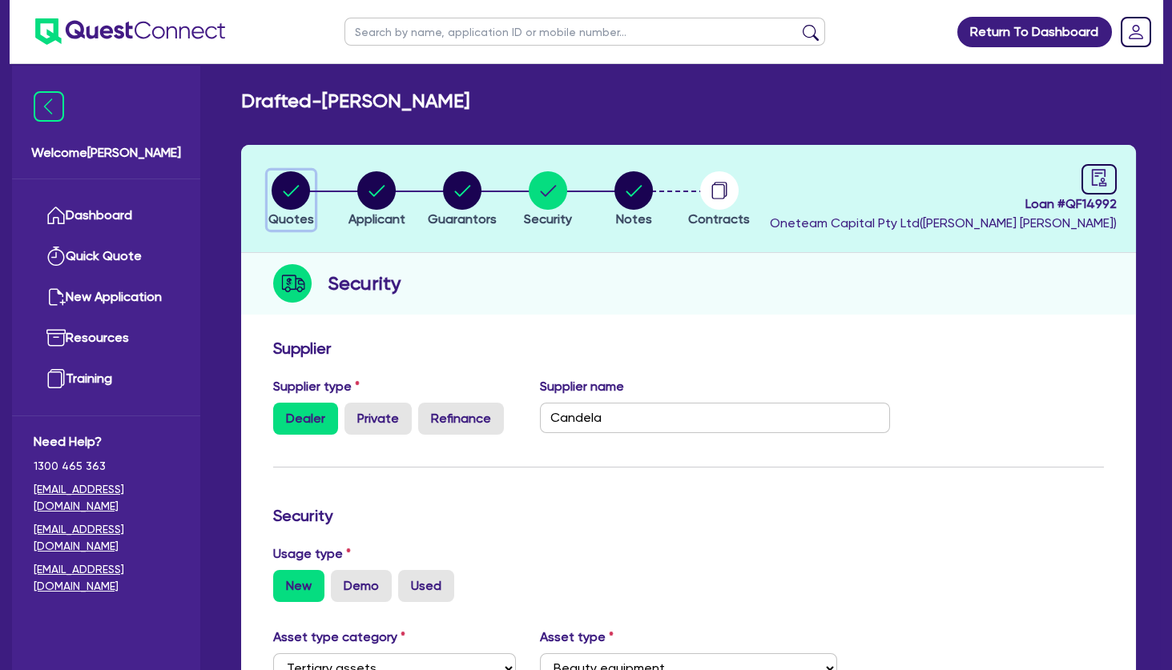
click at [281, 191] on circle "button" at bounding box center [290, 190] width 38 height 38
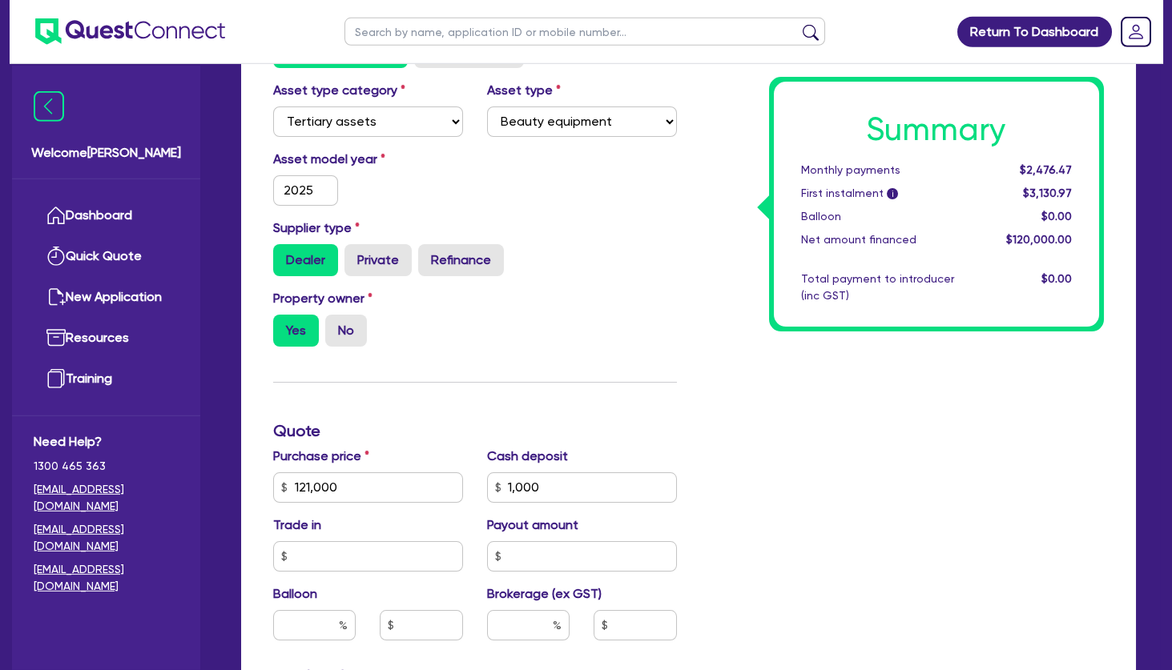
scroll to position [346, 0]
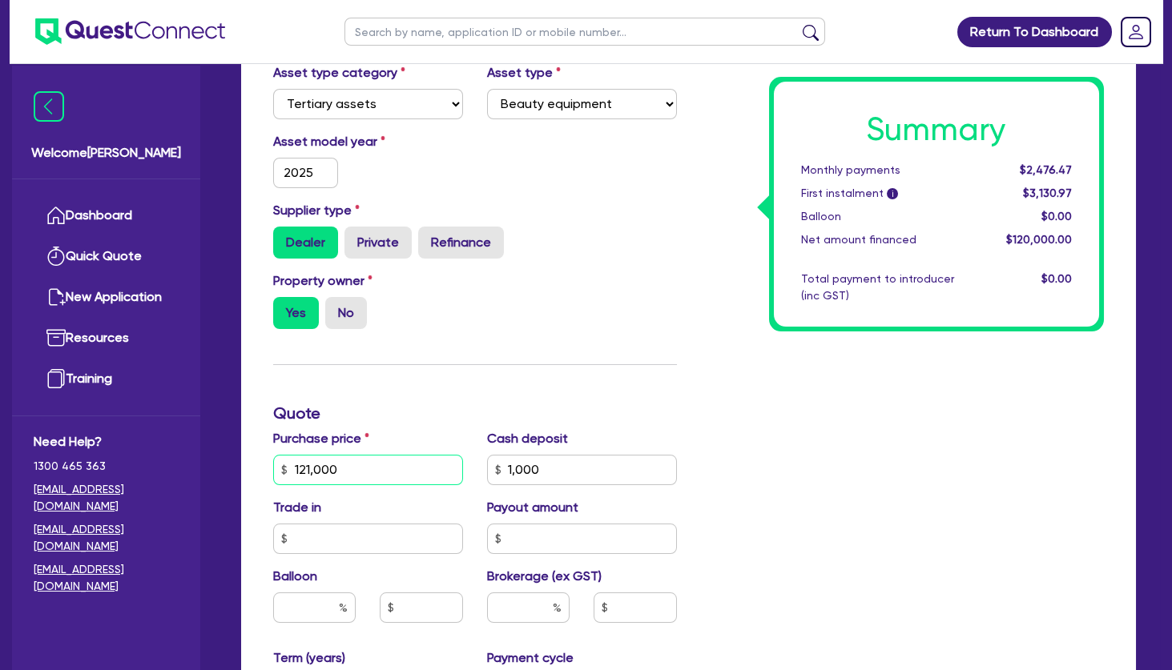
drag, startPoint x: 343, startPoint y: 472, endPoint x: 368, endPoint y: 476, distance: 25.0
click at [344, 472] on input "121,000" at bounding box center [368, 470] width 190 height 30
drag, startPoint x: 368, startPoint y: 476, endPoint x: 248, endPoint y: 465, distance: 119.8
click at [273, 465] on input "121,000" at bounding box center [368, 470] width 190 height 30
drag, startPoint x: 452, startPoint y: 367, endPoint x: 521, endPoint y: 384, distance: 71.1
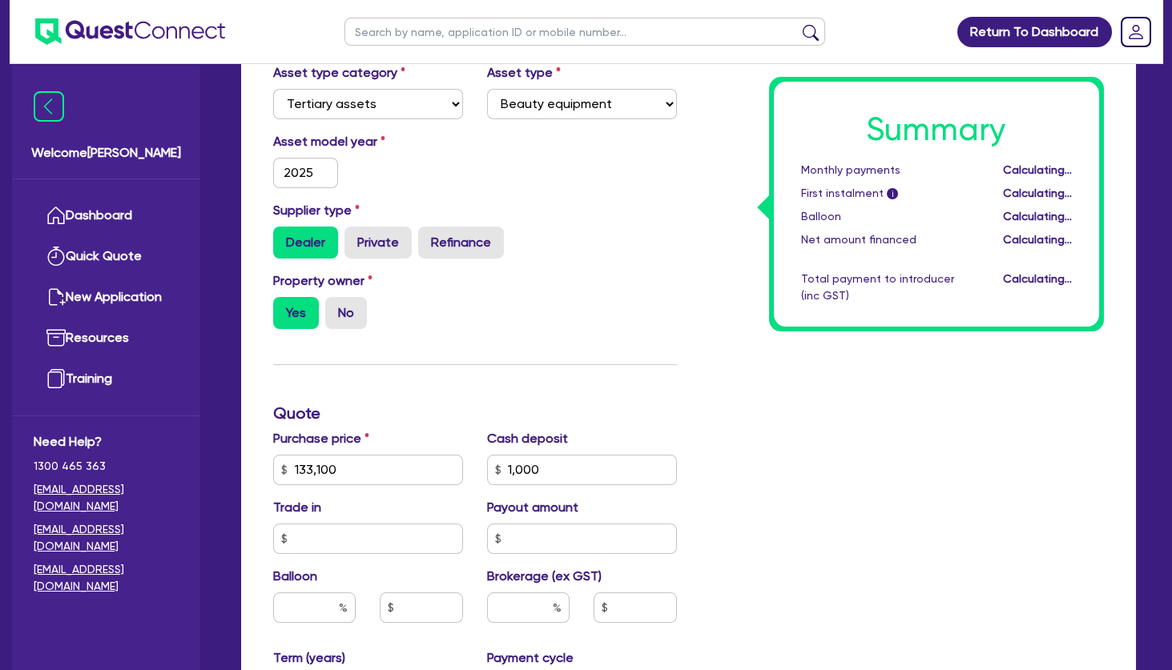
click at [452, 367] on div "Finance type Chattel Mortgage Business Loan Asset type category Select Cars and…" at bounding box center [475, 461] width 428 height 936
drag, startPoint x: 568, startPoint y: 474, endPoint x: 478, endPoint y: 474, distance: 89.7
click at [487, 474] on input "1,000" at bounding box center [582, 470] width 190 height 30
click at [769, 451] on div "Summary Monthly payments $2,726.18 First instalment i $3,380.68 Balloon $0.00 N…" at bounding box center [903, 461] width 428 height 936
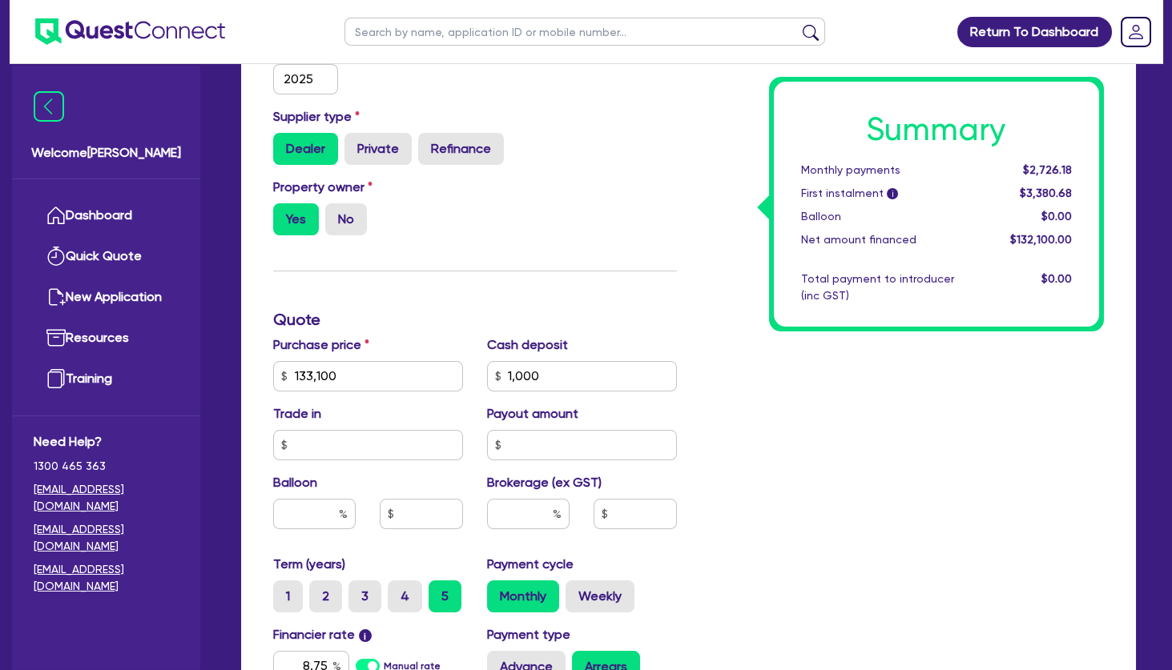
scroll to position [519, 0]
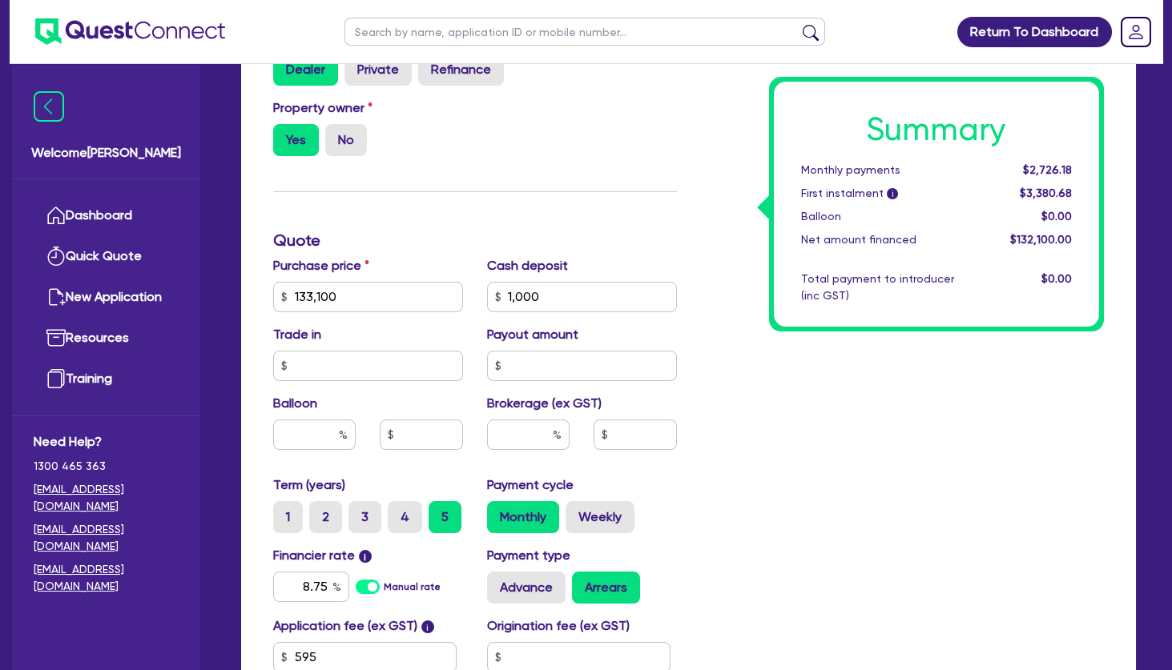
click at [746, 429] on div "Summary Monthly payments $2,726.18 First instalment i $3,380.68 Balloon $0.00 N…" at bounding box center [903, 288] width 428 height 936
click at [730, 380] on div "Summary Monthly payments $2,726.18 First instalment i $3,380.68 Balloon $0.00 N…" at bounding box center [903, 288] width 428 height 936
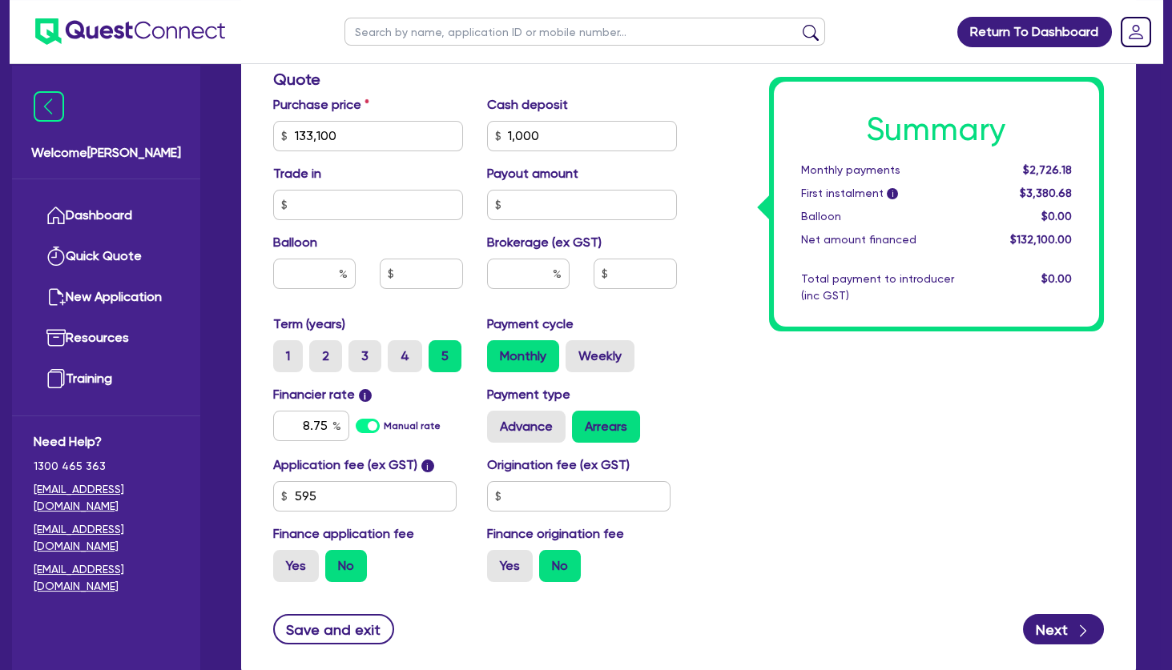
scroll to position [778, 0]
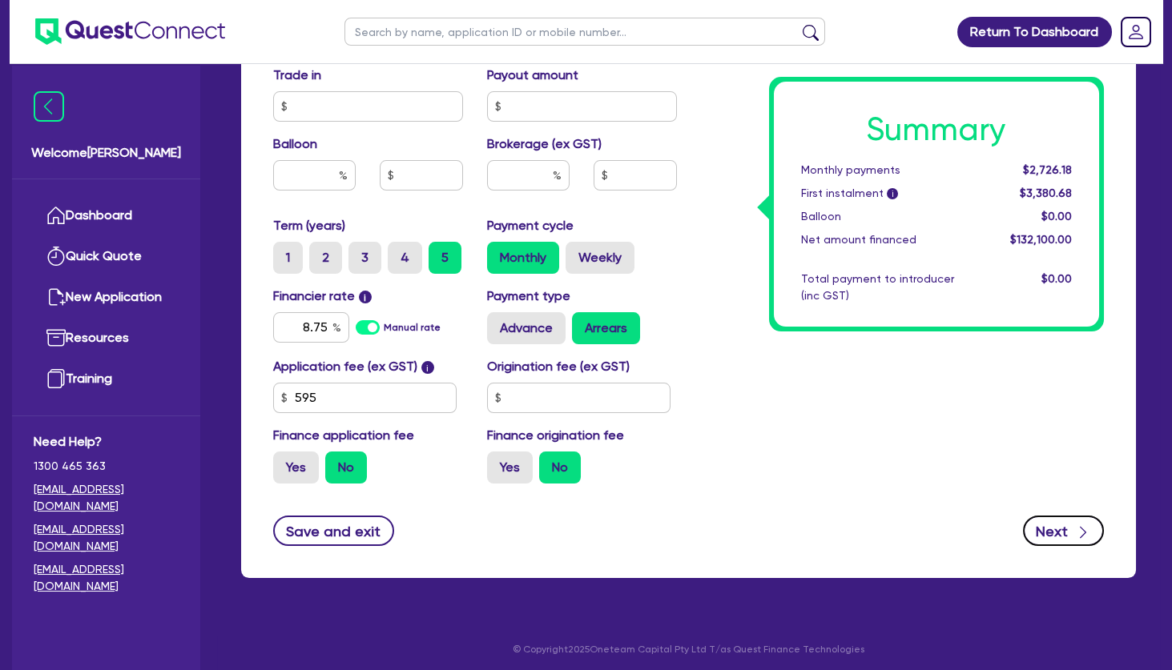
click at [1061, 529] on button "Next" at bounding box center [1063, 531] width 81 height 30
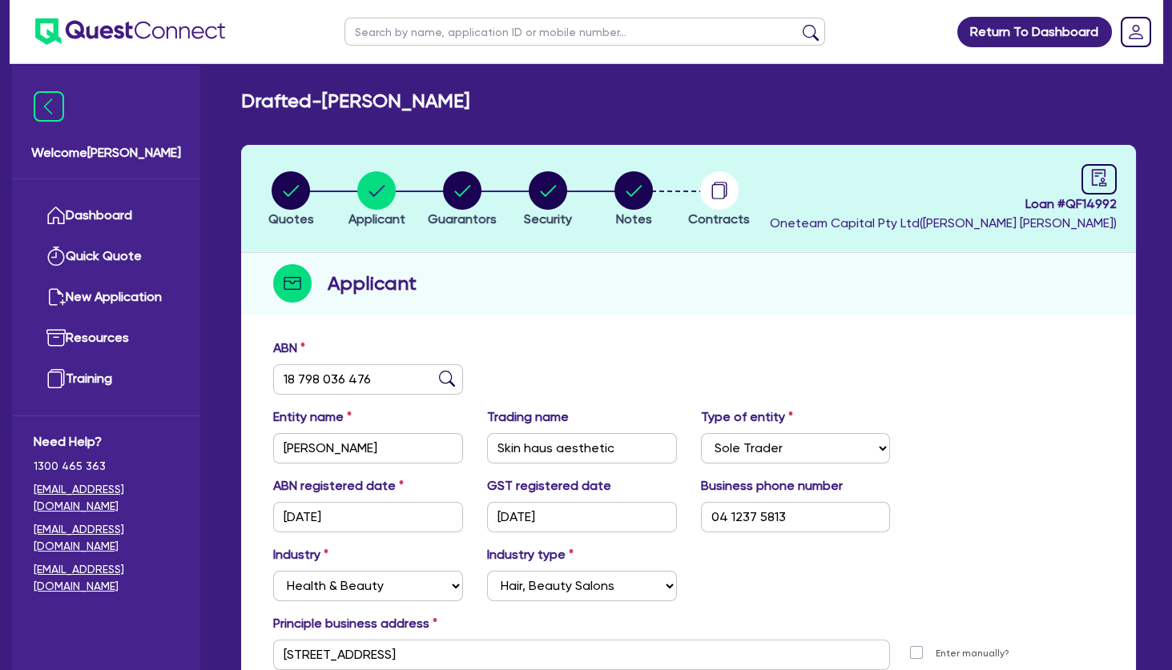
click at [645, 339] on div "ABN 18 798 036 476" at bounding box center [688, 373] width 854 height 69
click at [636, 191] on icon "button" at bounding box center [634, 190] width 16 height 11
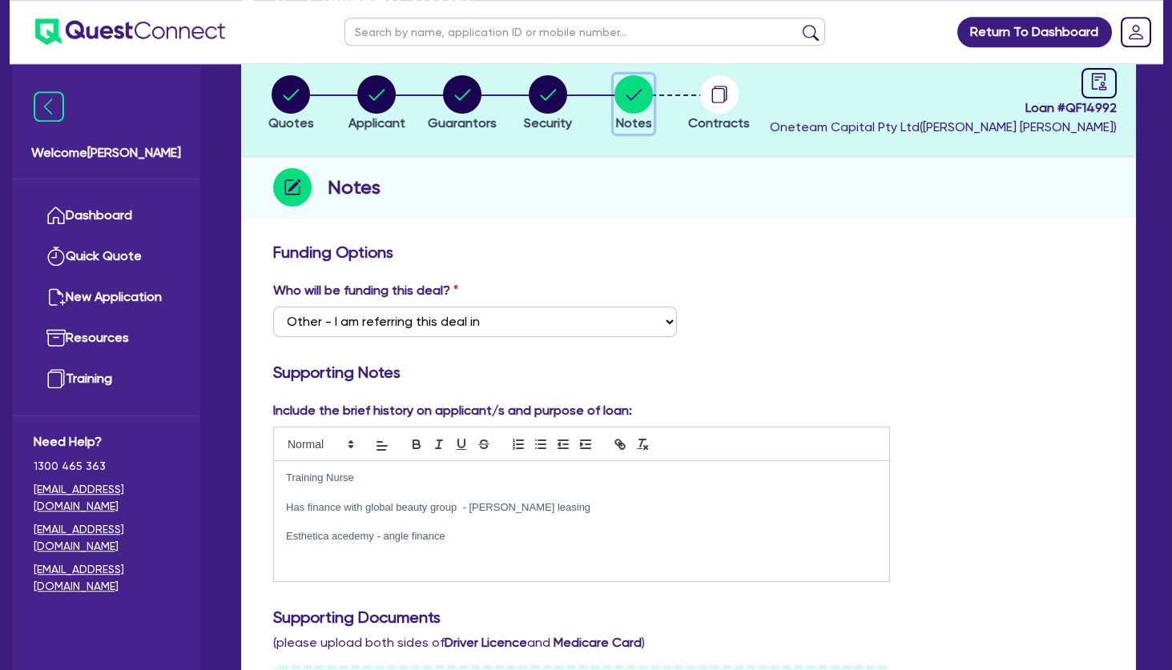
scroll to position [173, 0]
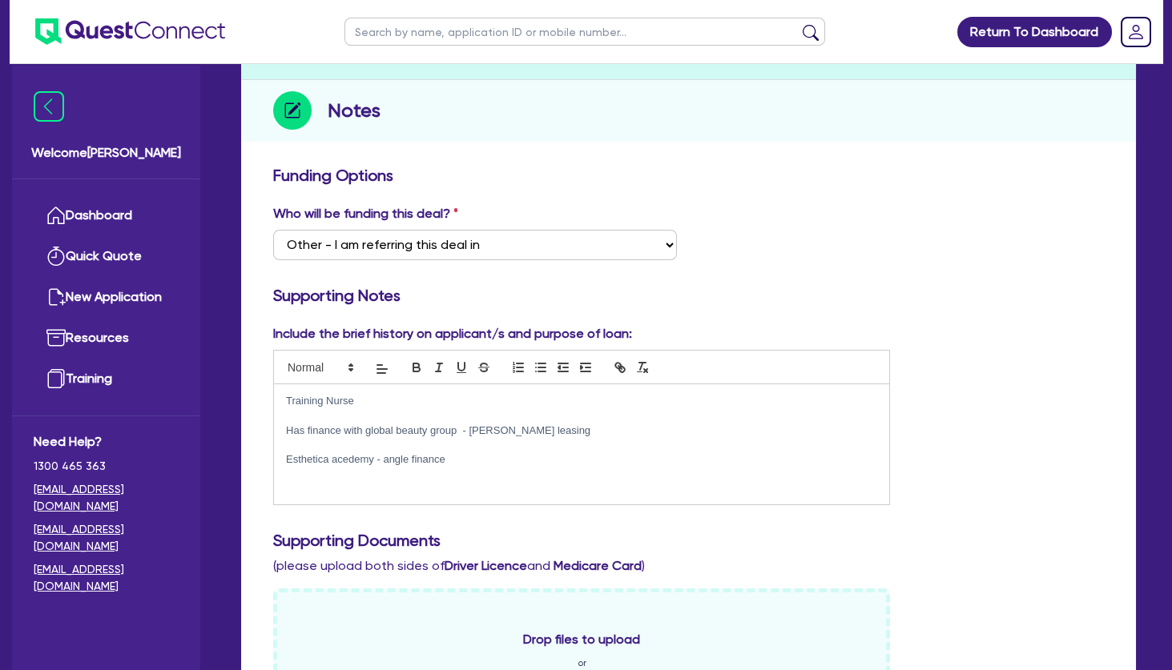
click at [493, 468] on div "Training Nurse Has finance with global beauty group - Grenke leasing Esthetica …" at bounding box center [581, 444] width 615 height 120
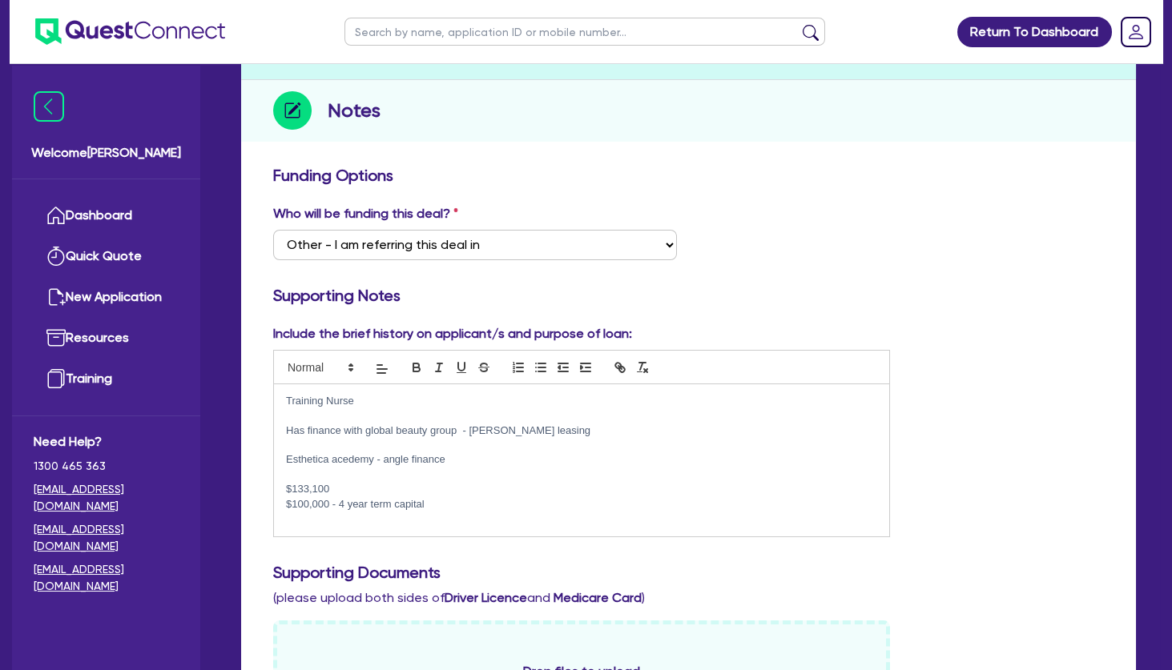
click at [348, 437] on p "Has finance with global beauty group - Grenke leasing" at bounding box center [581, 431] width 591 height 14
click at [348, 447] on p at bounding box center [581, 445] width 591 height 14
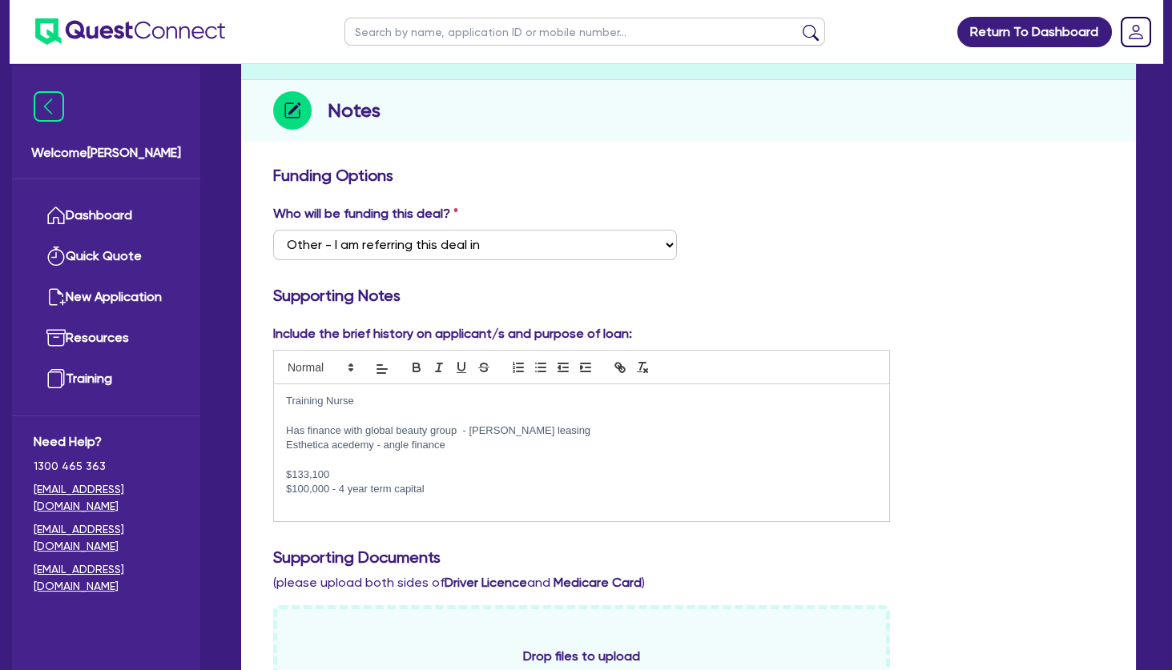
click at [356, 459] on p at bounding box center [581, 459] width 591 height 14
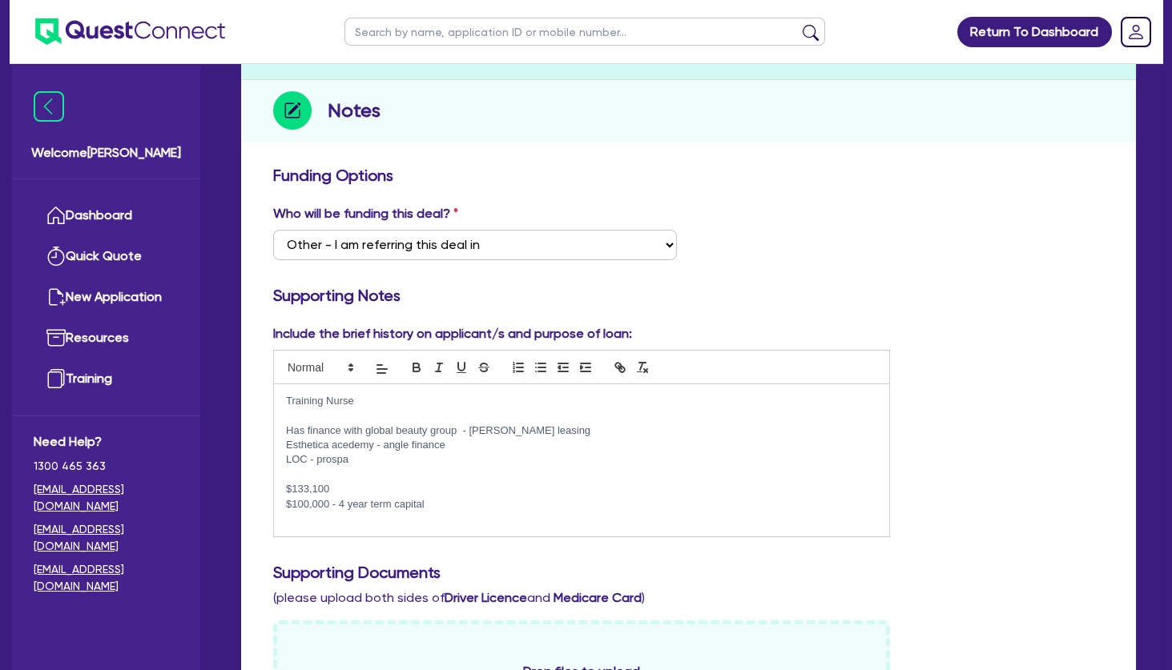
click at [360, 414] on p at bounding box center [581, 415] width 591 height 14
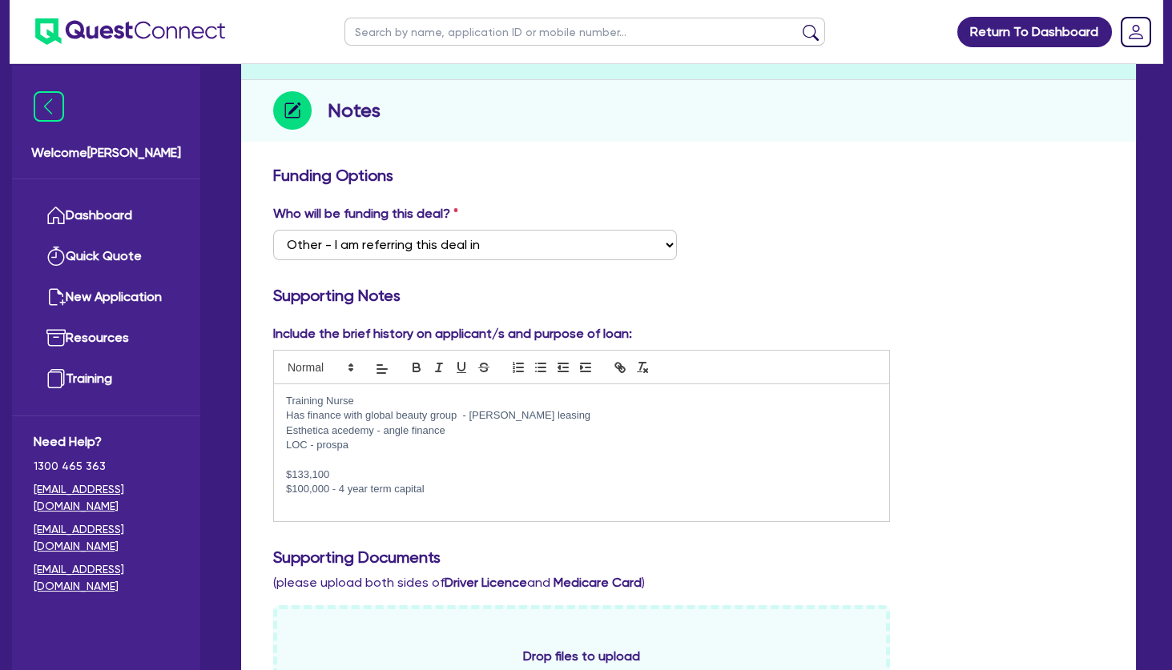
click at [364, 472] on p "$133,100" at bounding box center [581, 475] width 591 height 14
click at [379, 502] on p at bounding box center [581, 504] width 591 height 14
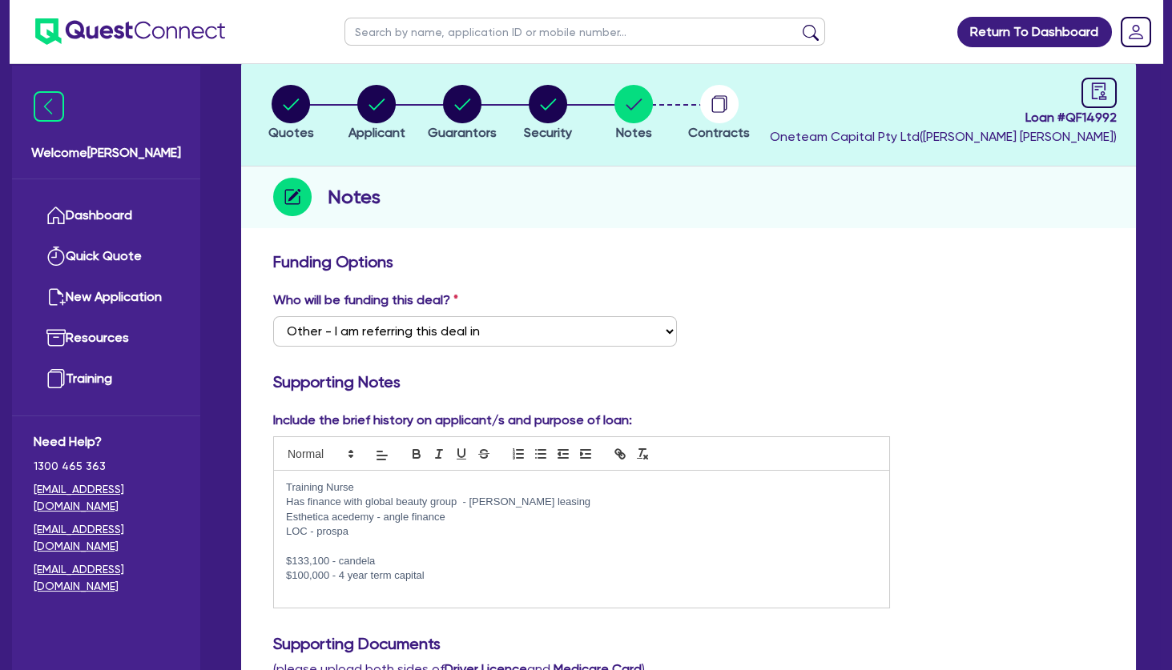
scroll to position [0, 0]
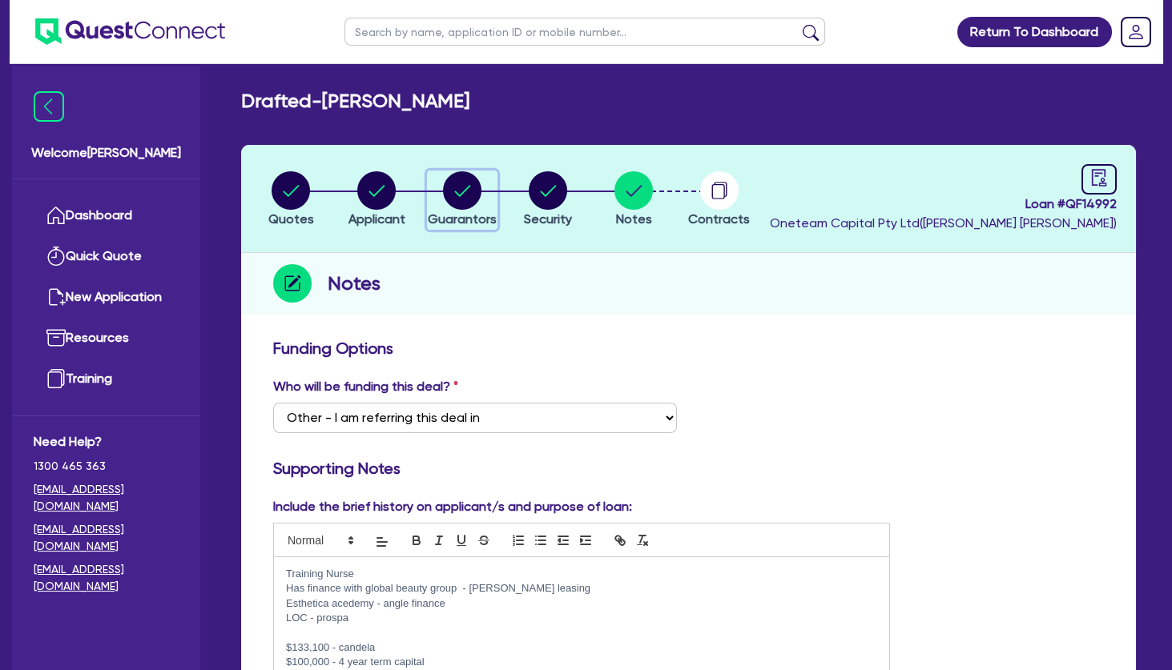
click at [474, 183] on circle "button" at bounding box center [462, 190] width 38 height 38
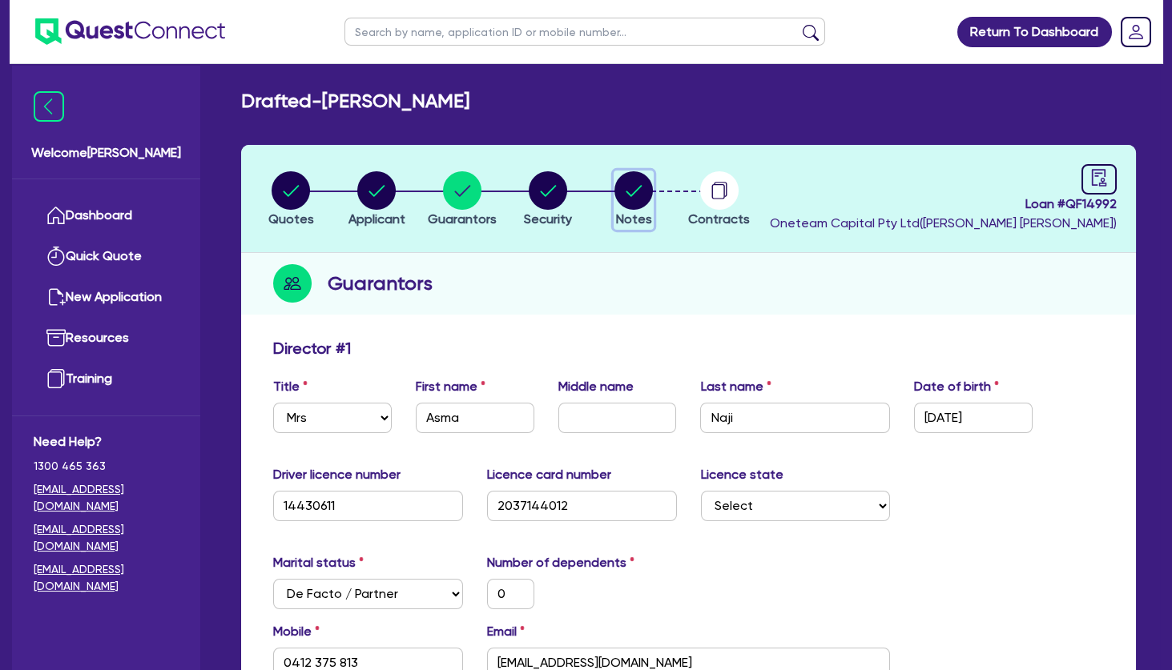
click at [636, 185] on circle "button" at bounding box center [633, 190] width 38 height 38
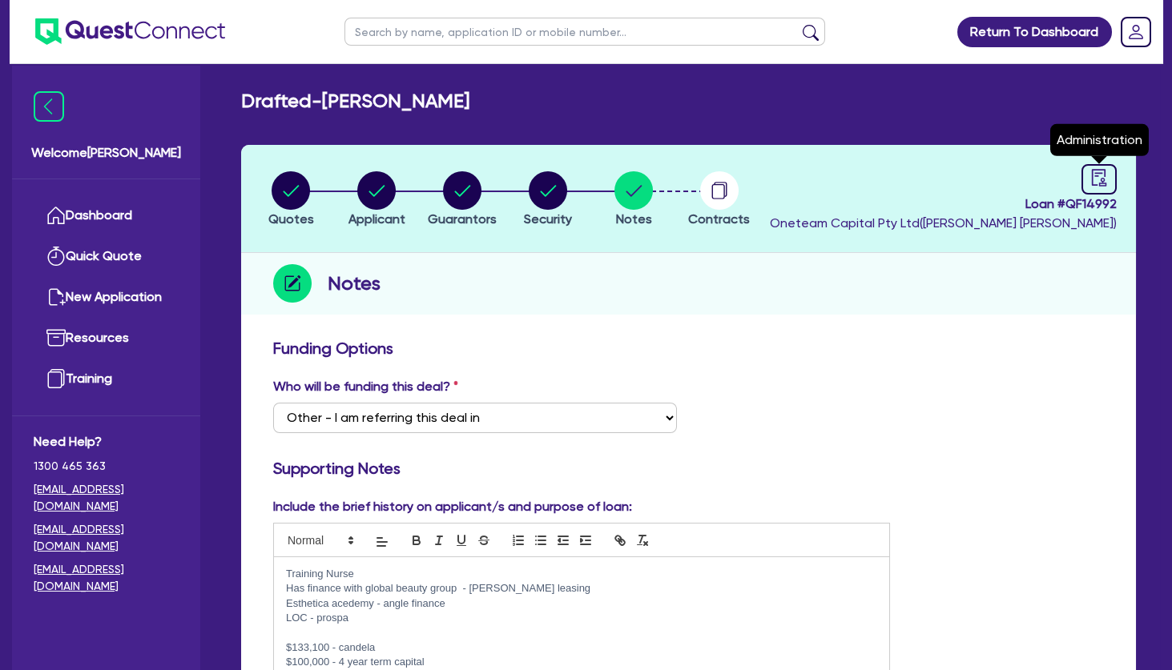
drag, startPoint x: 1098, startPoint y: 181, endPoint x: 975, endPoint y: 303, distance: 172.7
click at [1098, 181] on icon "audit" at bounding box center [1099, 178] width 18 height 18
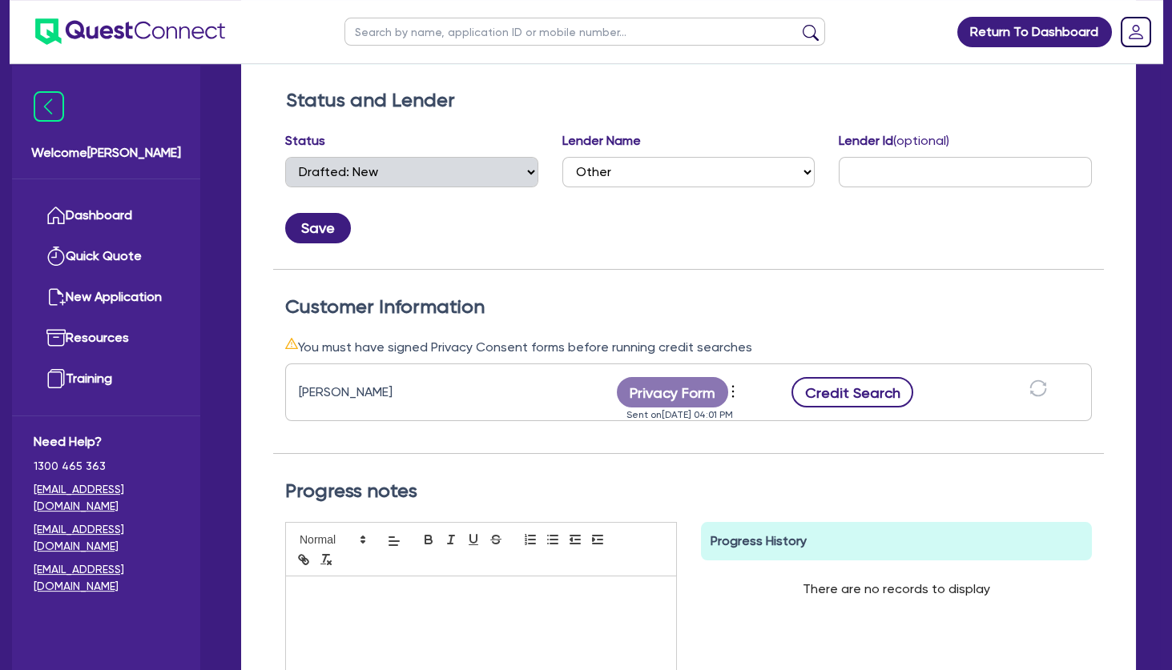
scroll to position [259, 0]
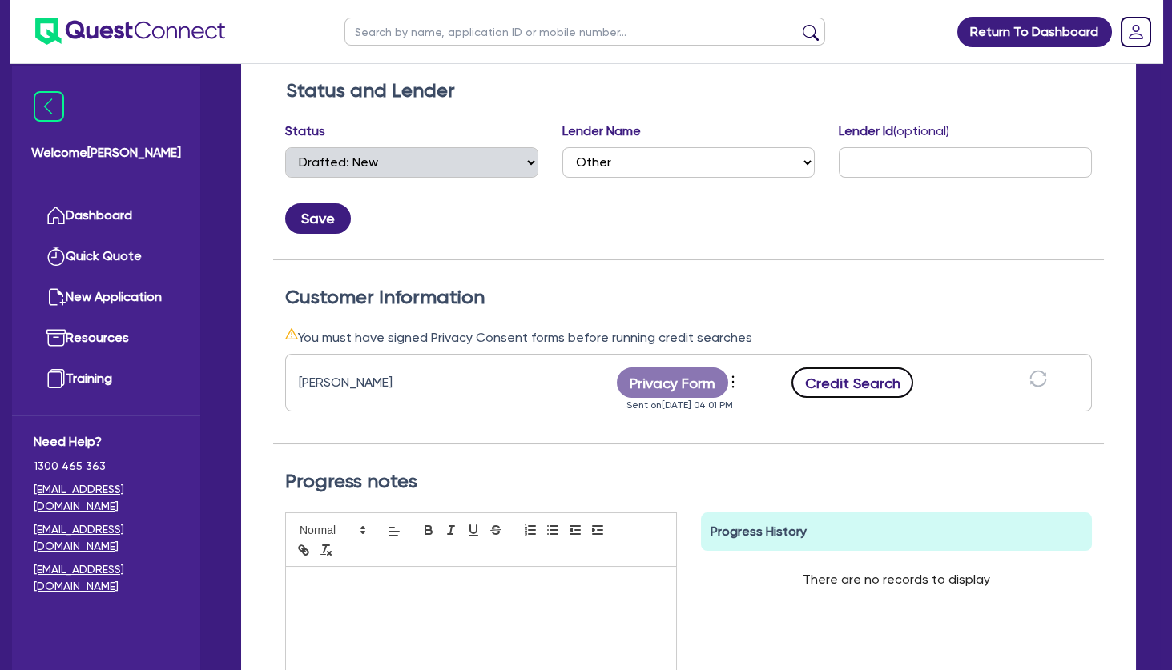
click at [878, 381] on button "Credit Search" at bounding box center [852, 383] width 122 height 30
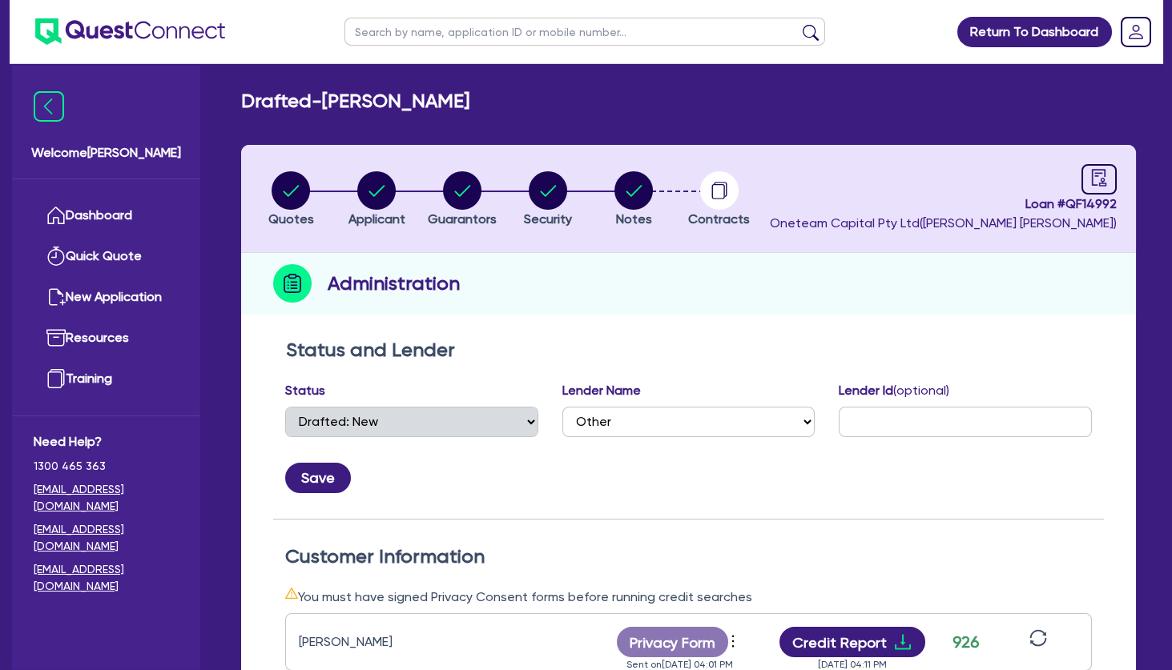
scroll to position [0, 0]
click at [462, 190] on circle "button" at bounding box center [462, 190] width 38 height 38
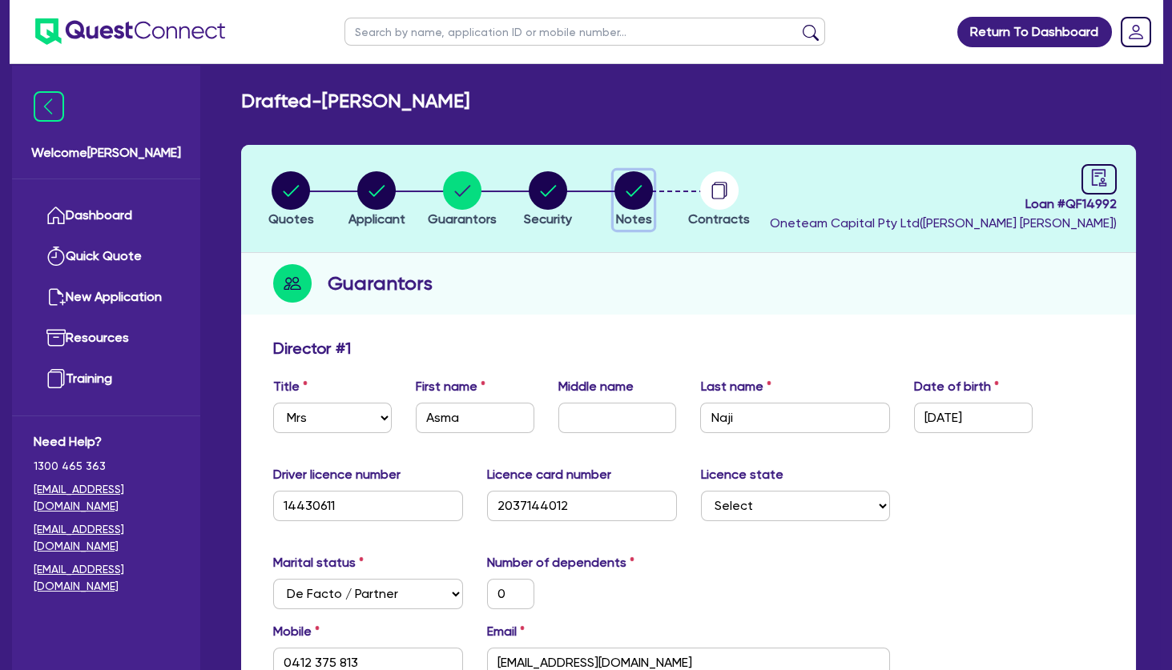
click at [641, 188] on circle "button" at bounding box center [633, 190] width 38 height 38
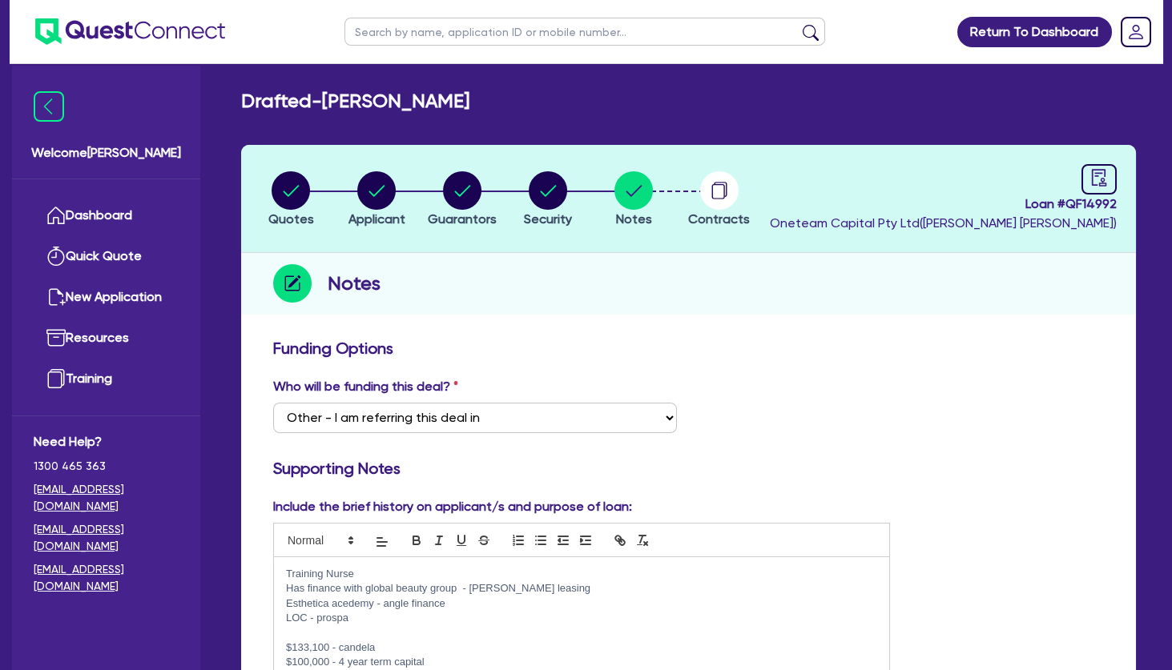
click at [285, 573] on div "Training Nurse Has finance with global beauty group - Grenke leasing Esthetica …" at bounding box center [581, 618] width 615 height 123
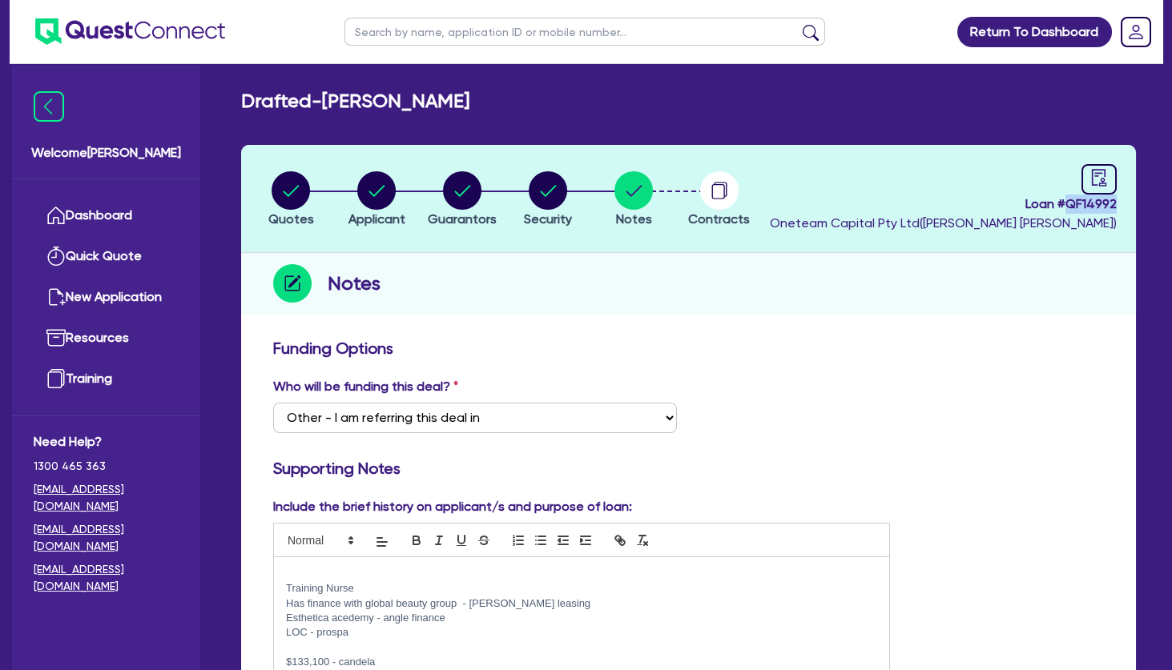
drag, startPoint x: 1119, startPoint y: 203, endPoint x: 1068, endPoint y: 211, distance: 51.0
click at [1068, 211] on header "Quotes Applicant Guarantors Security Notes Contracts Loan # QF14992 Oneteam Cap…" at bounding box center [688, 199] width 895 height 108
copy span "QF14992"
click at [1067, 287] on div "Notes" at bounding box center [688, 284] width 895 height 62
click at [368, 564] on div "Training Nurse Has finance with global beauty group - Grenke leasing Esthetica …" at bounding box center [581, 626] width 615 height 138
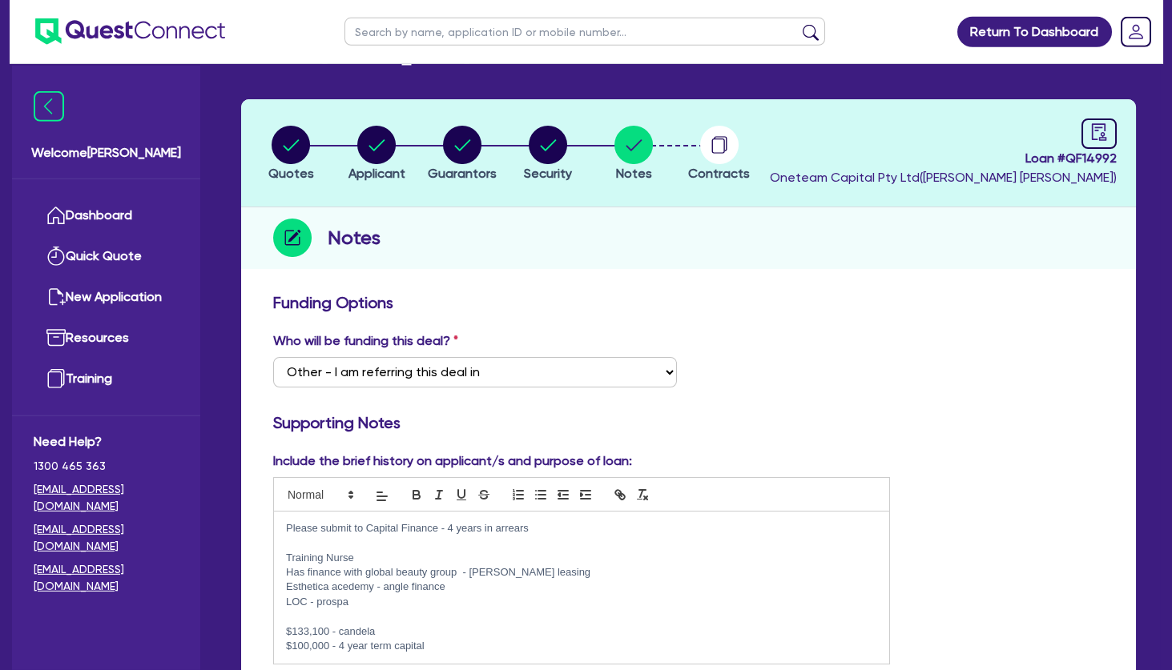
scroll to position [86, 0]
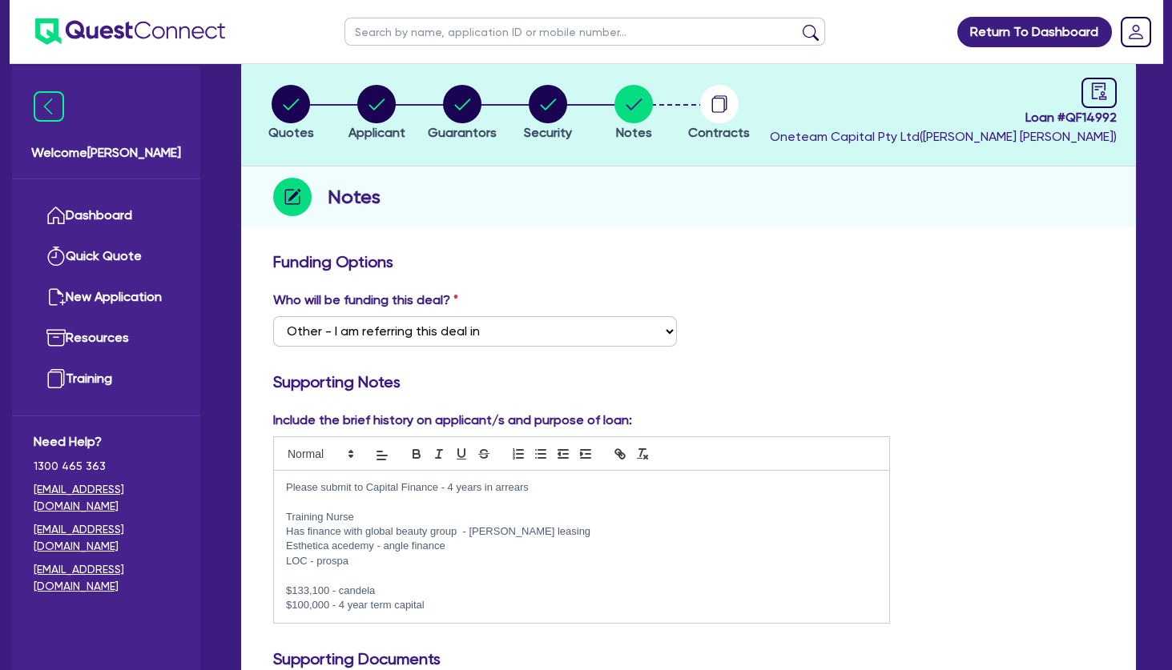
click at [348, 576] on p at bounding box center [581, 576] width 591 height 14
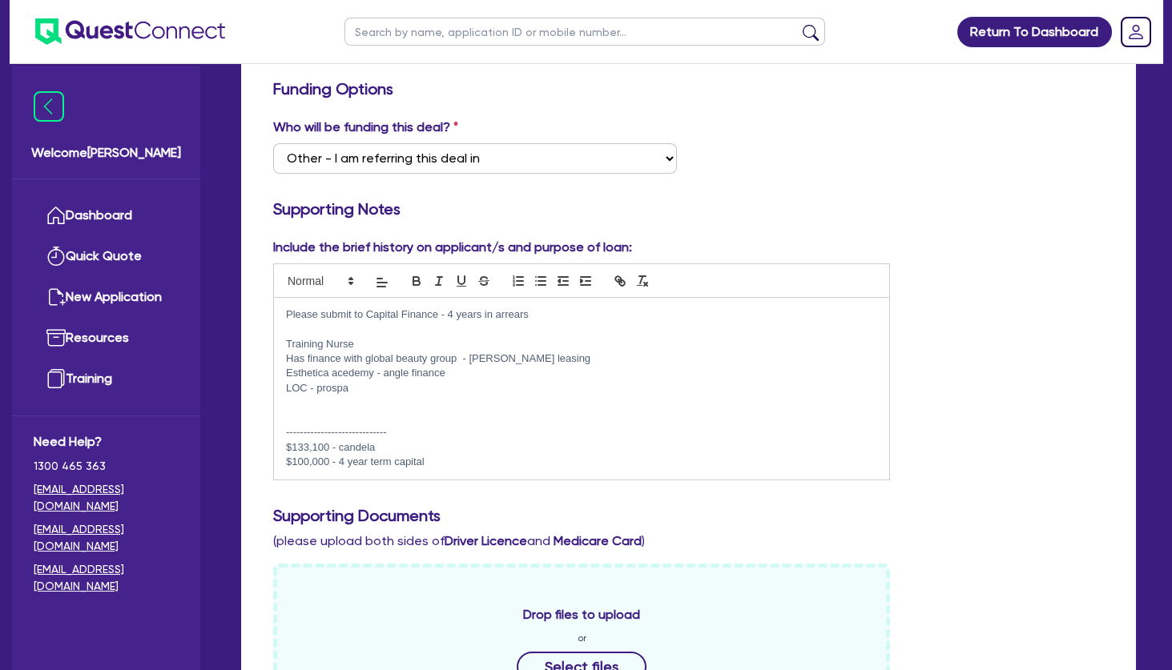
click at [471, 463] on p "$100,000 - 4 year term capital" at bounding box center [581, 462] width 591 height 14
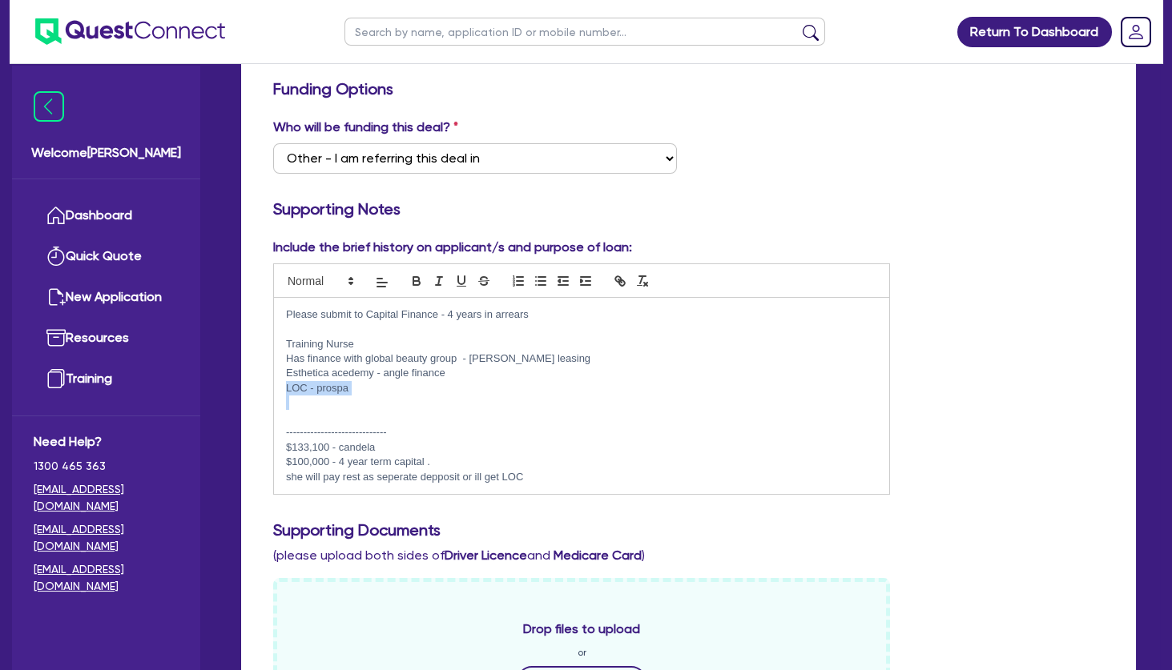
drag, startPoint x: 367, startPoint y: 404, endPoint x: 271, endPoint y: 389, distance: 96.5
click at [274, 389] on div "Please submit to Capital Finance - 4 years in arrears Training Nurse Has financ…" at bounding box center [581, 396] width 615 height 196
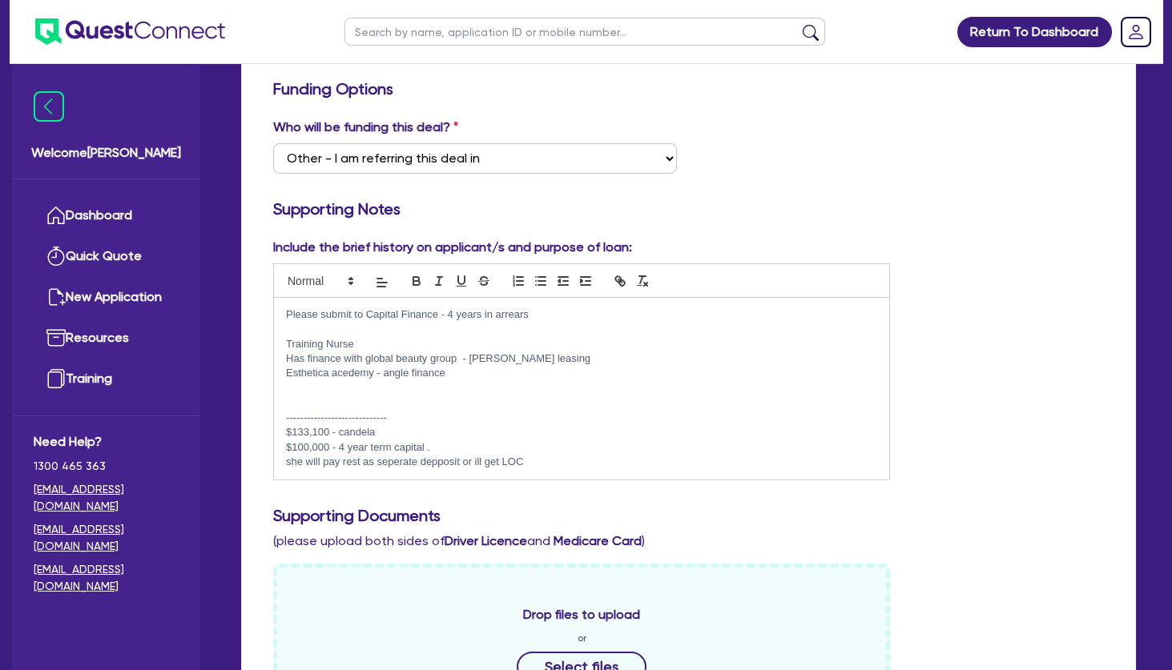
drag, startPoint x: 301, startPoint y: 398, endPoint x: 320, endPoint y: 400, distance: 19.3
click at [303, 398] on p at bounding box center [581, 403] width 591 height 14
click at [576, 453] on p "$100,000 - 4 year term capital ." at bounding box center [581, 447] width 591 height 14
click at [578, 460] on p "she will pay rest as seperate depposit or ill get LOC" at bounding box center [581, 462] width 591 height 14
click at [480, 396] on p at bounding box center [581, 388] width 591 height 14
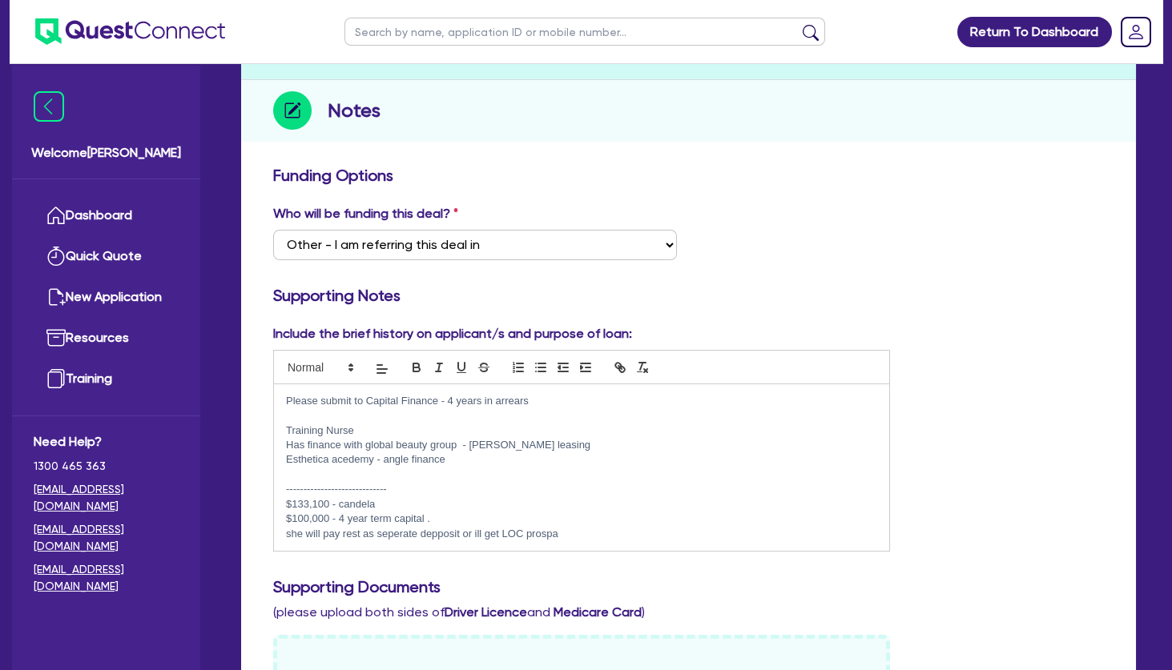
scroll to position [86, 0]
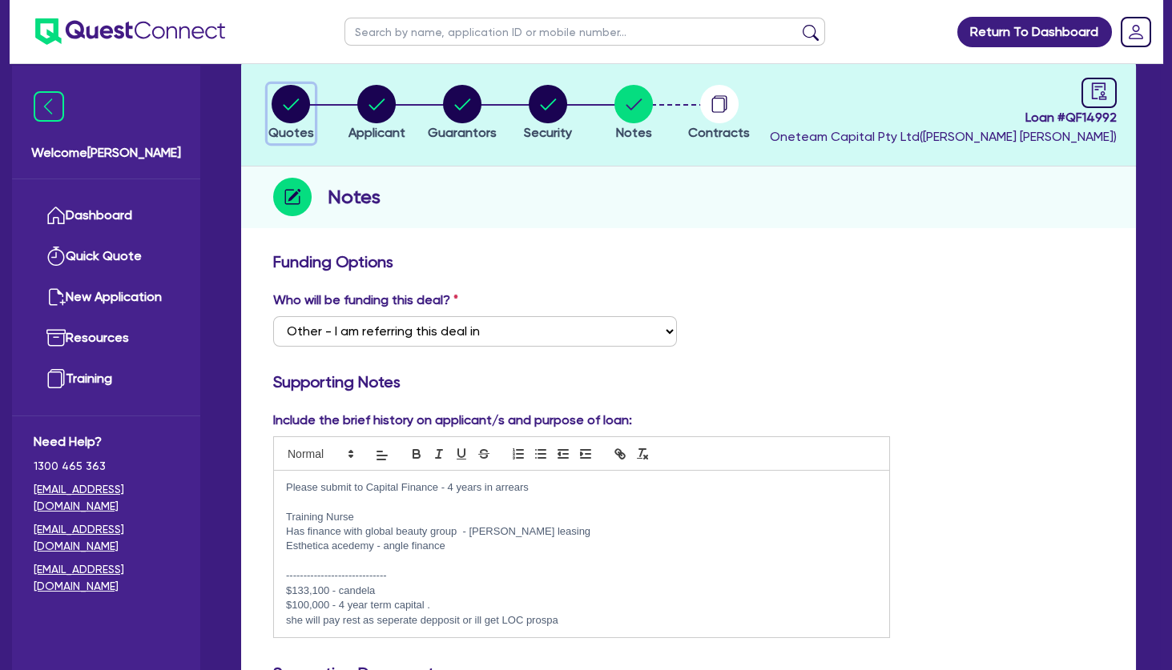
click at [291, 106] on icon "button" at bounding box center [291, 104] width 16 height 11
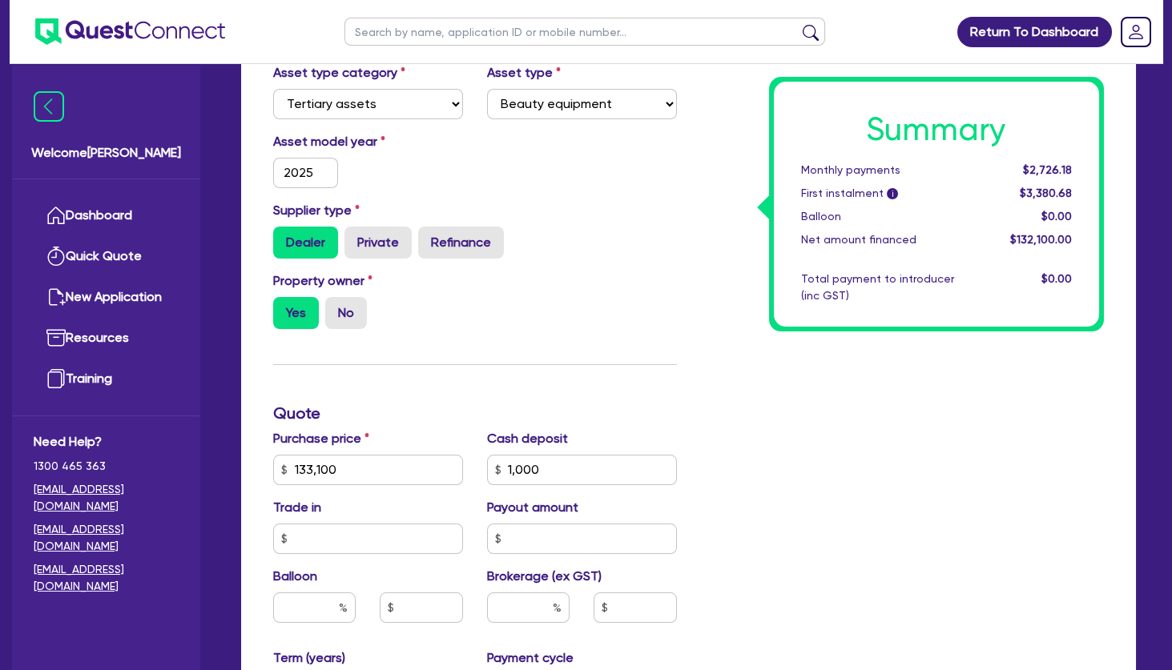
scroll to position [519, 0]
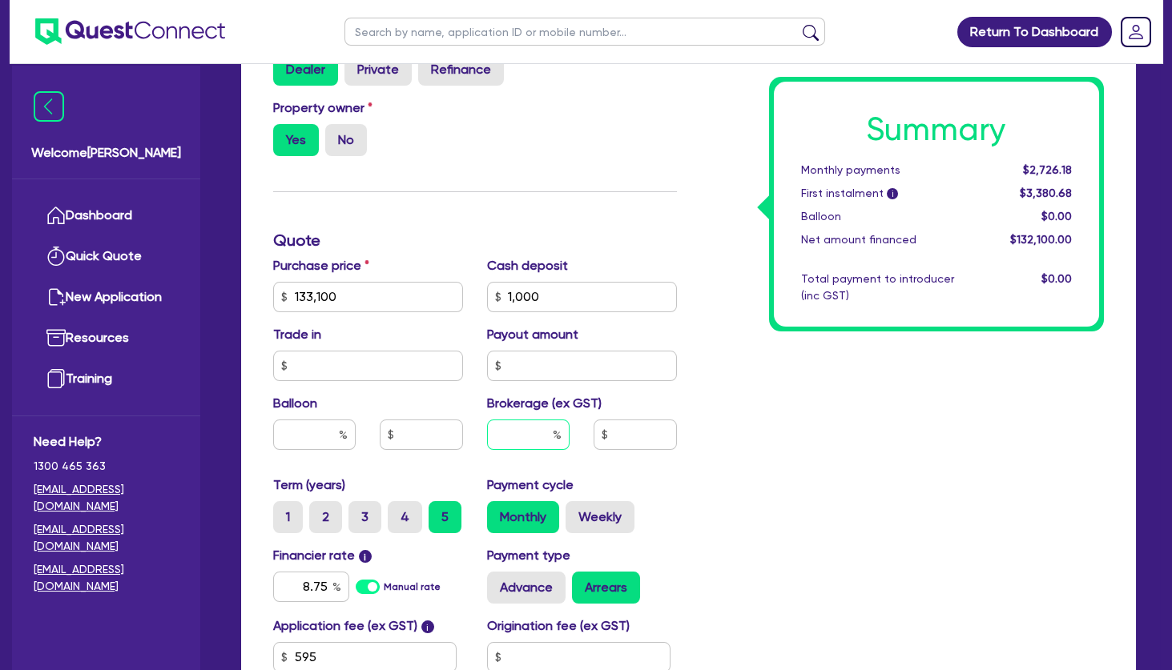
click at [531, 438] on input "text" at bounding box center [528, 435] width 82 height 30
click at [356, 303] on input "133,100" at bounding box center [368, 297] width 190 height 30
click at [273, 293] on input "133,100" at bounding box center [368, 297] width 190 height 30
drag, startPoint x: 560, startPoint y: 295, endPoint x: 444, endPoint y: 291, distance: 115.4
click at [487, 291] on input "1,000" at bounding box center [582, 297] width 190 height 30
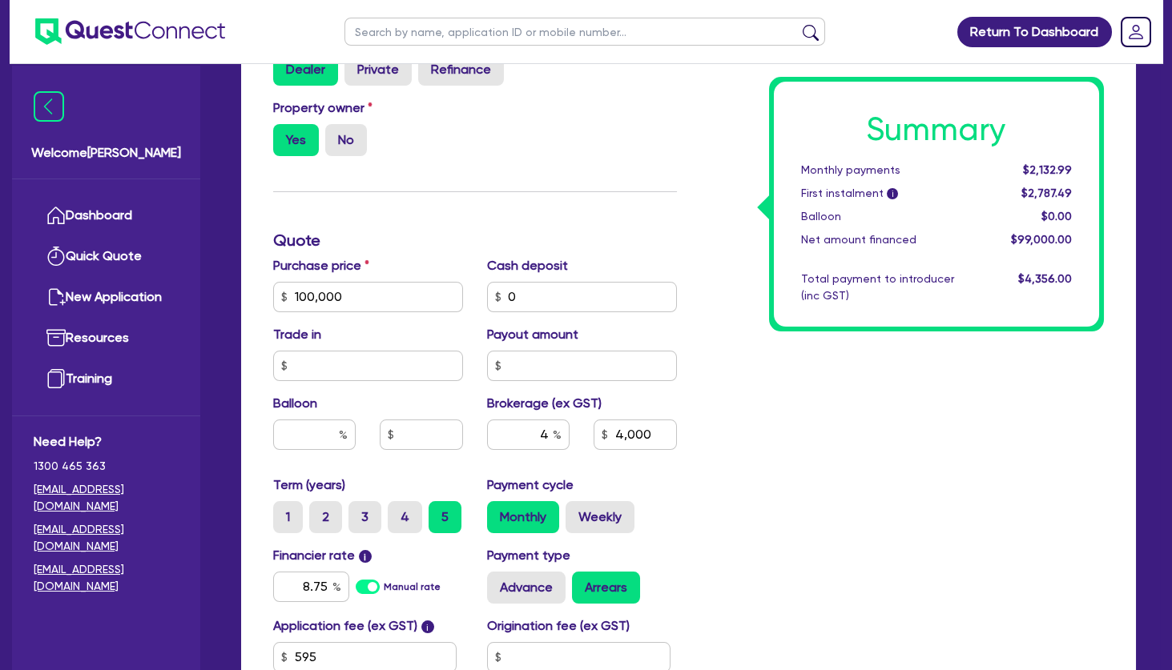
drag, startPoint x: 755, startPoint y: 460, endPoint x: 535, endPoint y: 496, distance: 223.2
click at [749, 460] on div "Summary Monthly payments $2,132.99 First instalment i $2,787.49 Balloon $0.00 N…" at bounding box center [903, 288] width 428 height 936
click at [408, 509] on label "4" at bounding box center [405, 517] width 34 height 32
click at [398, 509] on input "4" at bounding box center [393, 506] width 10 height 10
click at [786, 493] on div "Summary Monthly payments $2,585.63 First instalment i $3,240.13 Balloon $0.00 N…" at bounding box center [903, 288] width 428 height 936
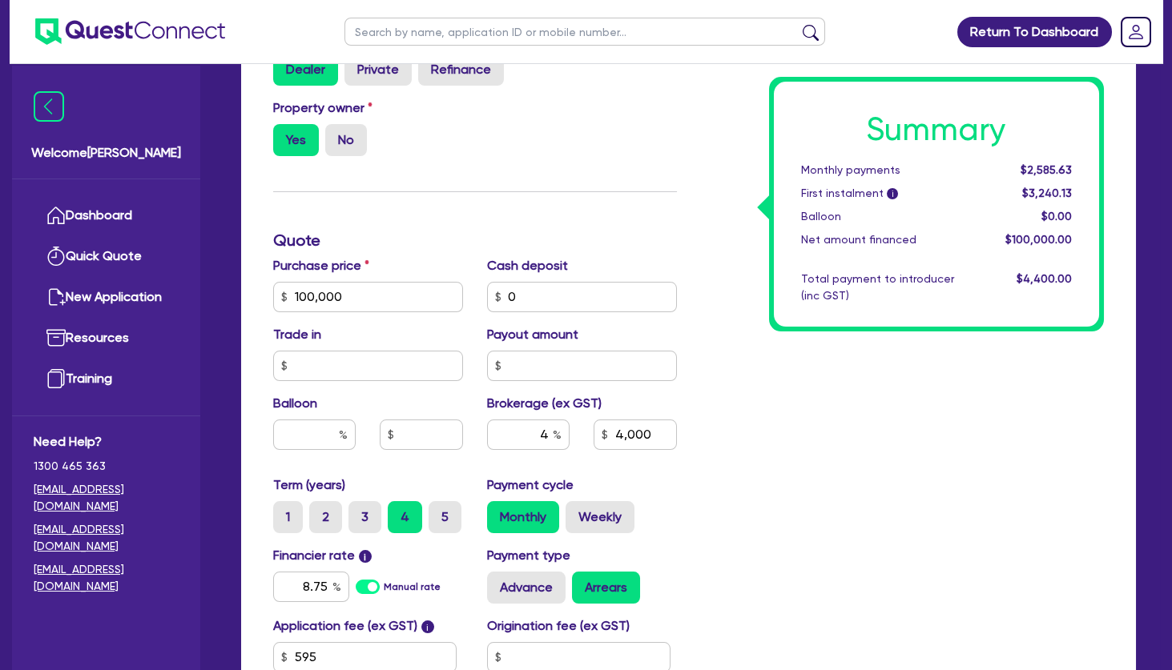
scroll to position [692, 0]
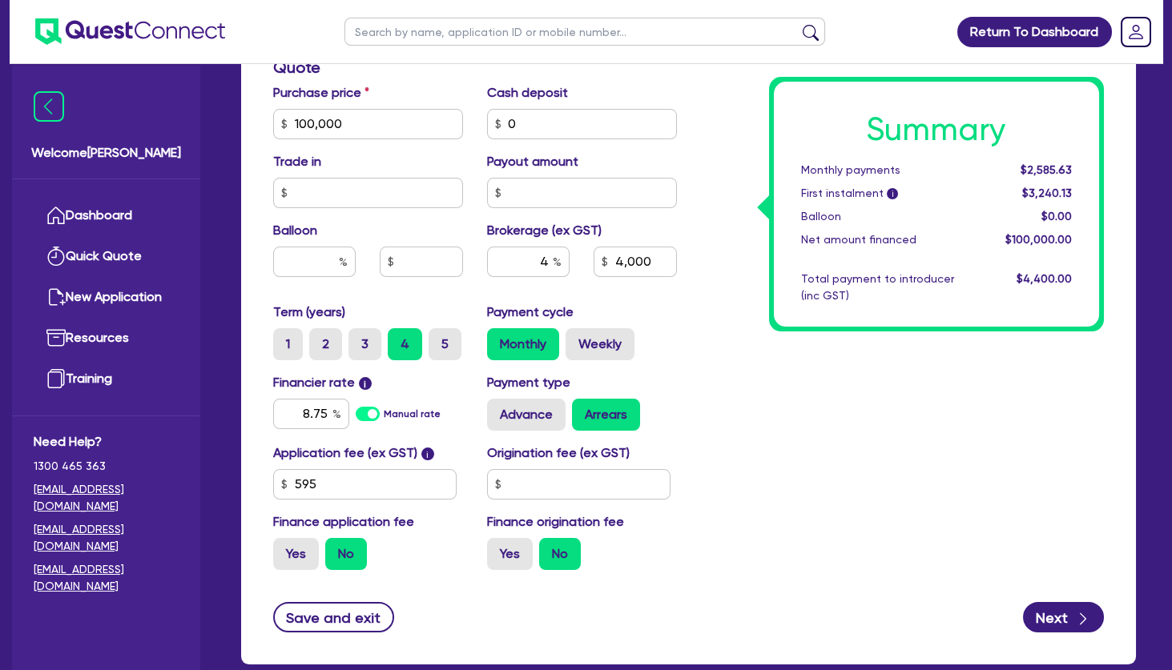
click at [800, 451] on div "Summary Monthly payments $2,585.63 First instalment i $3,240.13 Balloon $0.00 N…" at bounding box center [903, 115] width 428 height 936
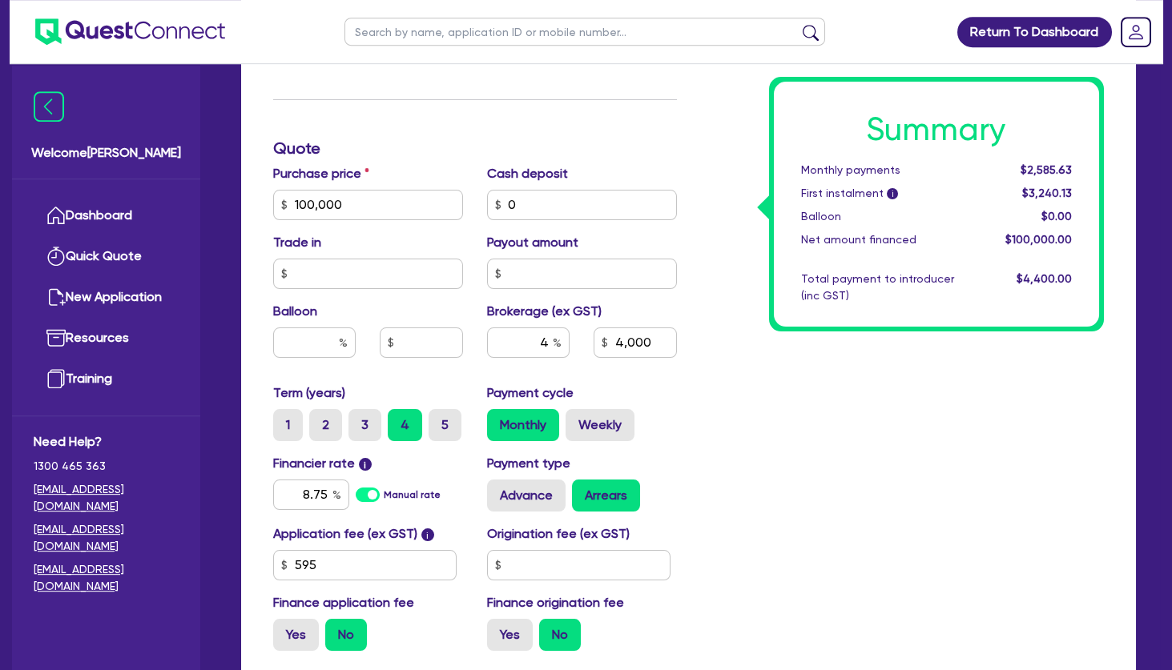
scroll to position [605, 0]
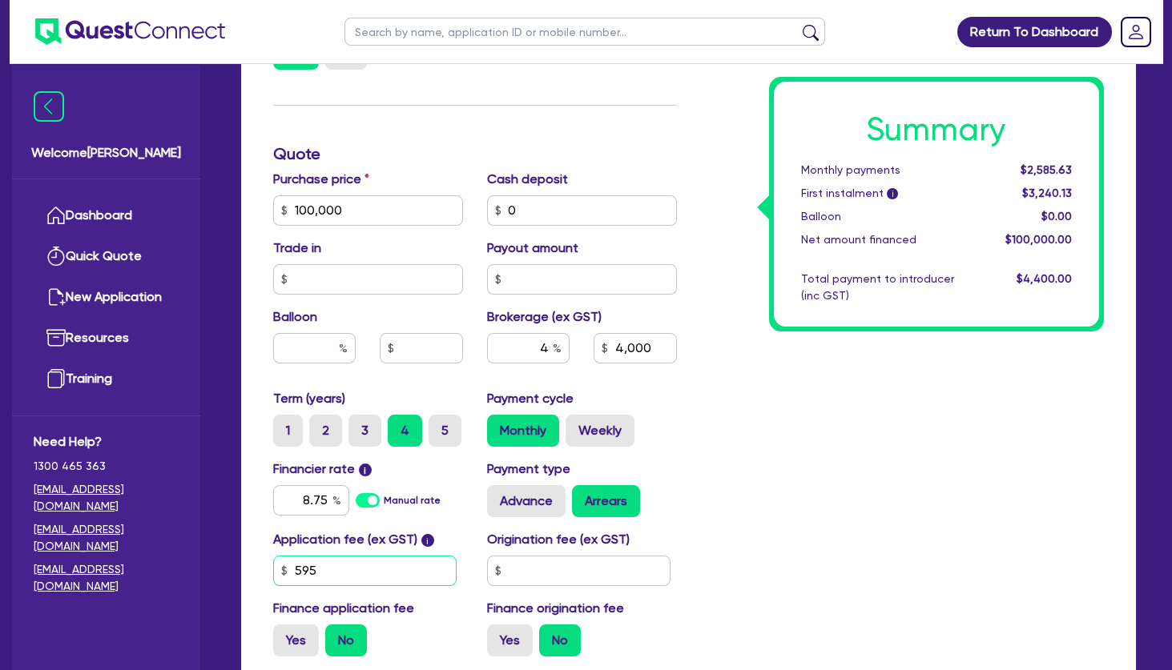
drag, startPoint x: 355, startPoint y: 569, endPoint x: 235, endPoint y: 573, distance: 119.4
click at [273, 573] on input "595" at bounding box center [364, 571] width 183 height 30
click at [820, 440] on div "Summary Monthly payments $2,585.63 First instalment i $3,240.13 Balloon $0.00 N…" at bounding box center [903, 201] width 428 height 936
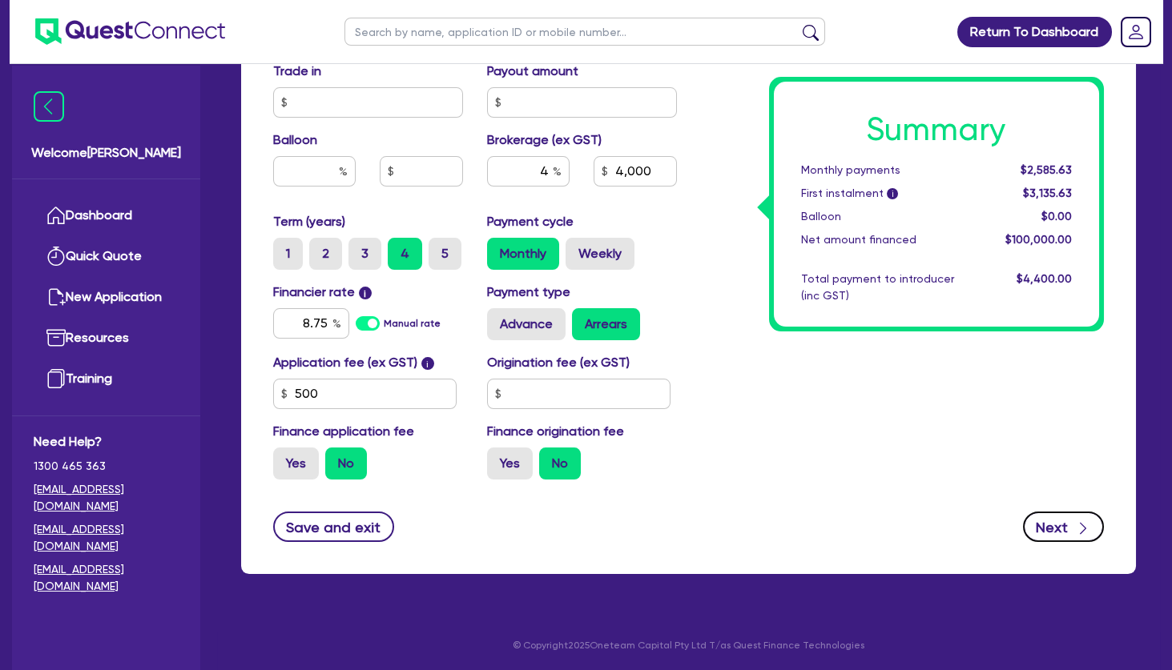
click at [1031, 519] on button "Next" at bounding box center [1063, 527] width 81 height 30
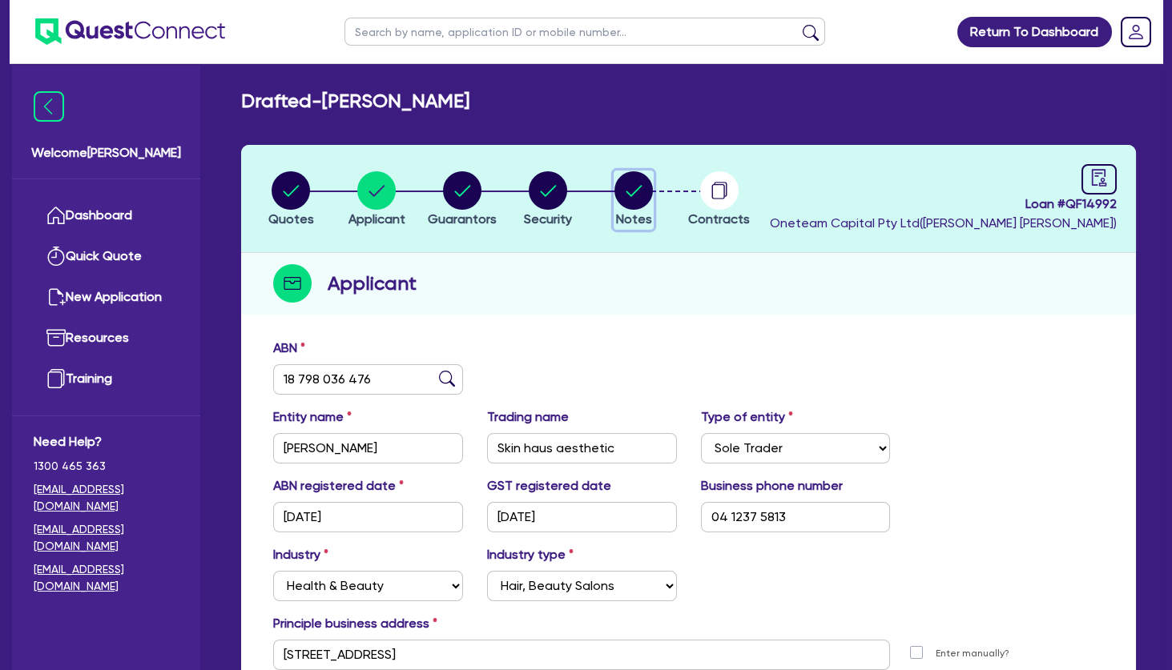
click at [644, 195] on circle "button" at bounding box center [633, 190] width 38 height 38
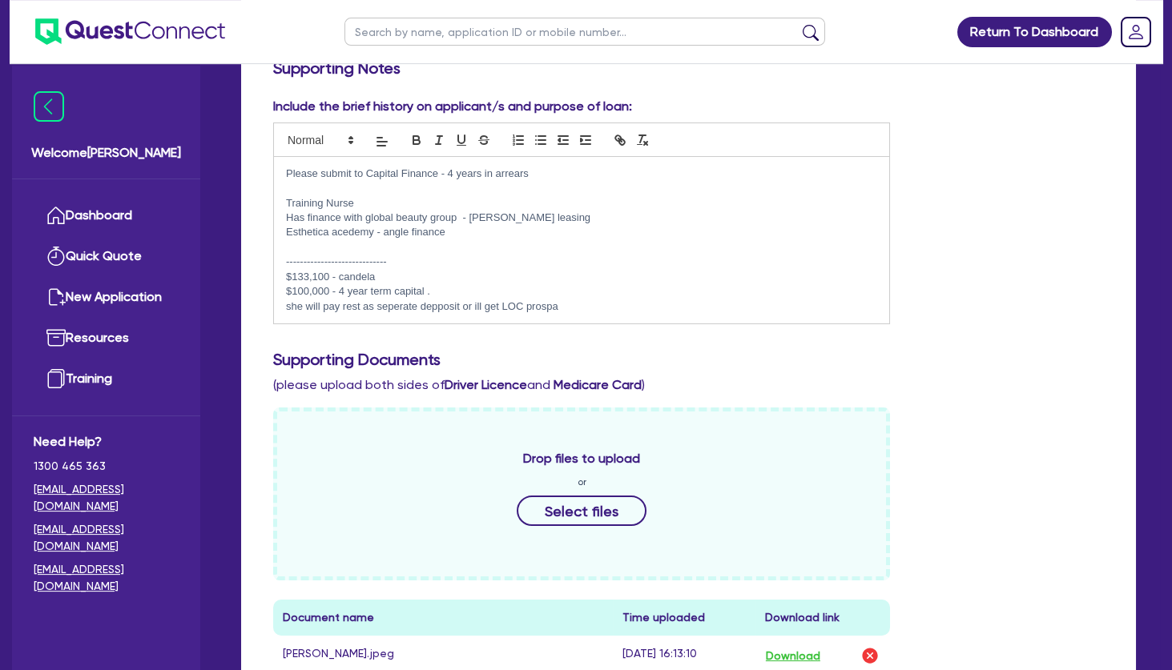
scroll to position [346, 0]
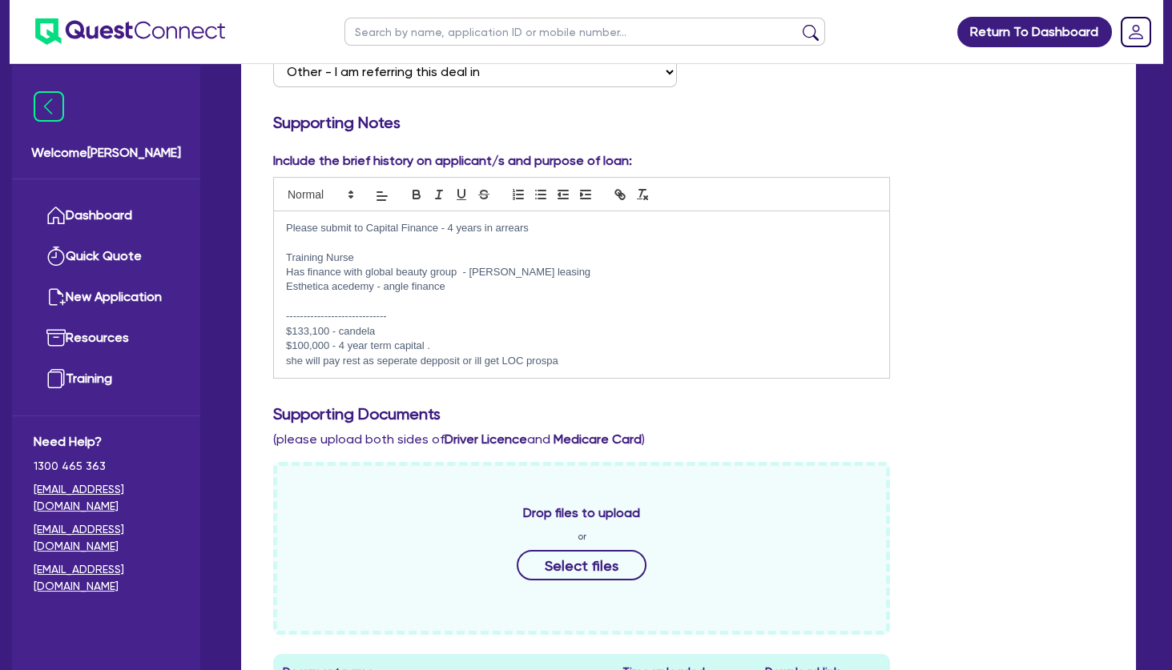
click at [294, 239] on p at bounding box center [581, 242] width 591 height 14
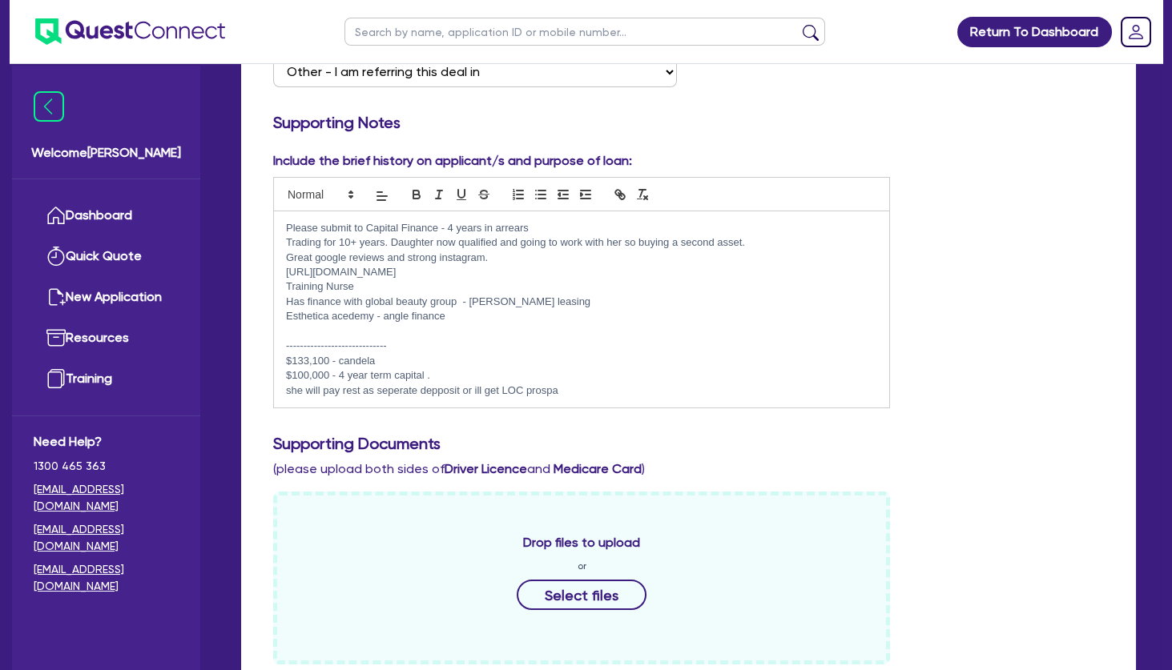
scroll to position [0, 0]
drag, startPoint x: 551, startPoint y: 304, endPoint x: 457, endPoint y: 303, distance: 93.7
click at [457, 303] on p "Has finance with global beauty group - Grenke leasing" at bounding box center [581, 302] width 591 height 14
click at [463, 316] on p "Esthetica acedemy - angle finance" at bounding box center [581, 316] width 591 height 14
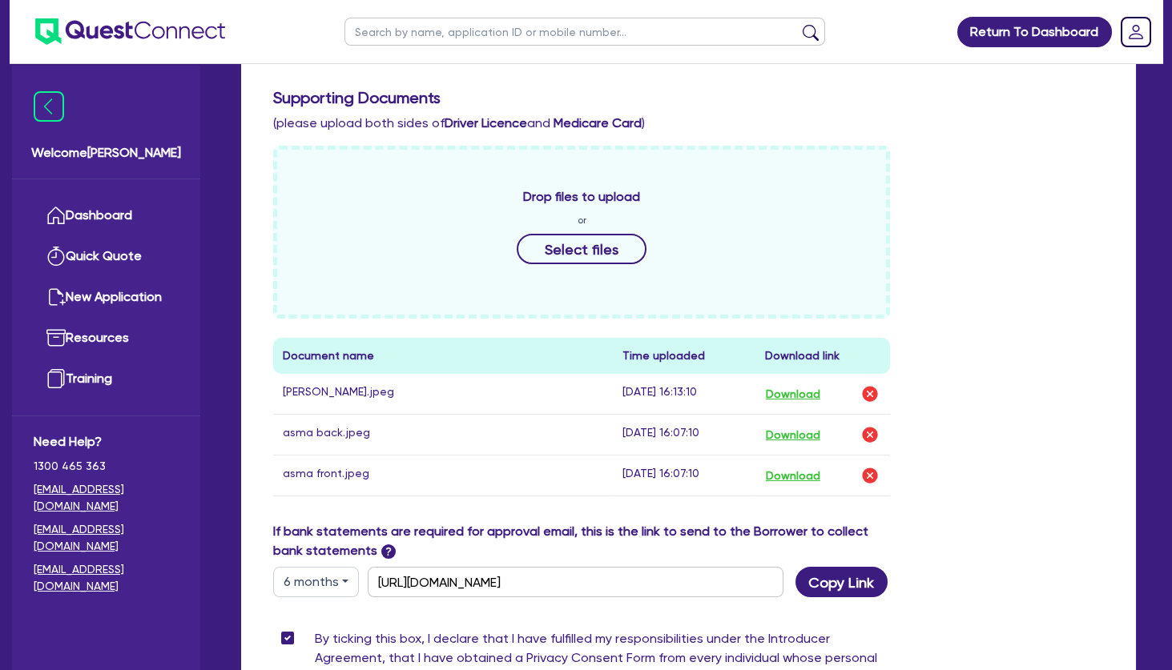
scroll to position [432, 0]
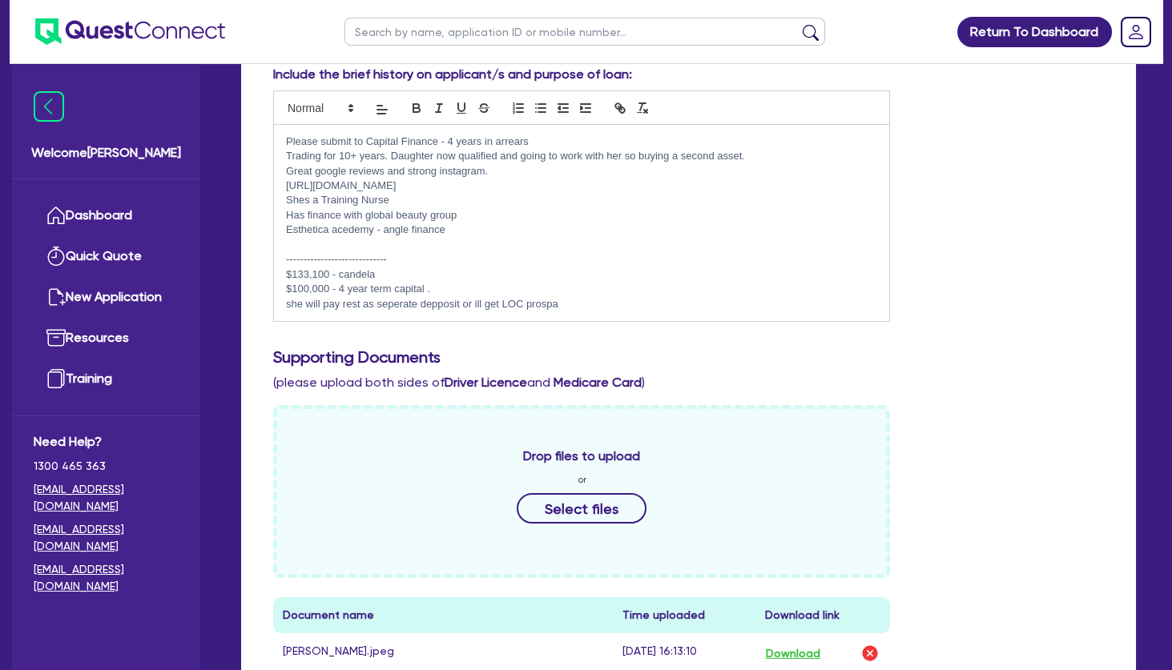
click at [432, 304] on p "she will pay rest as seperate depposit or ill get LOC prospa" at bounding box center [581, 304] width 591 height 14
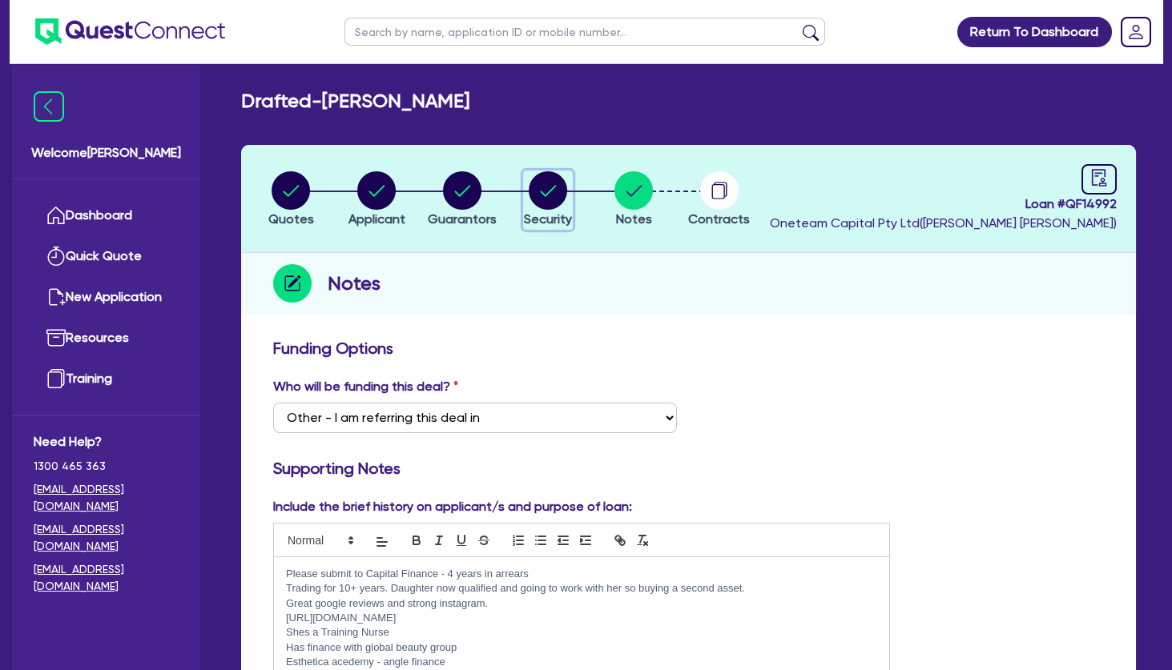
click at [549, 194] on circle "button" at bounding box center [548, 190] width 38 height 38
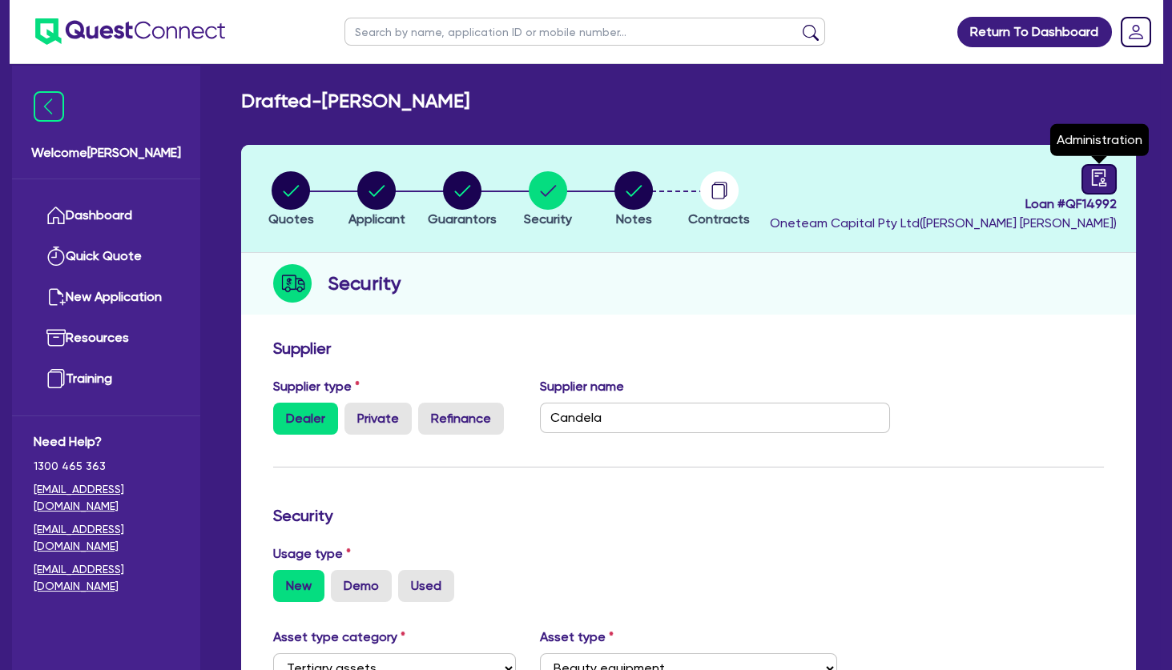
click at [1100, 178] on icon "audit" at bounding box center [1099, 178] width 18 height 18
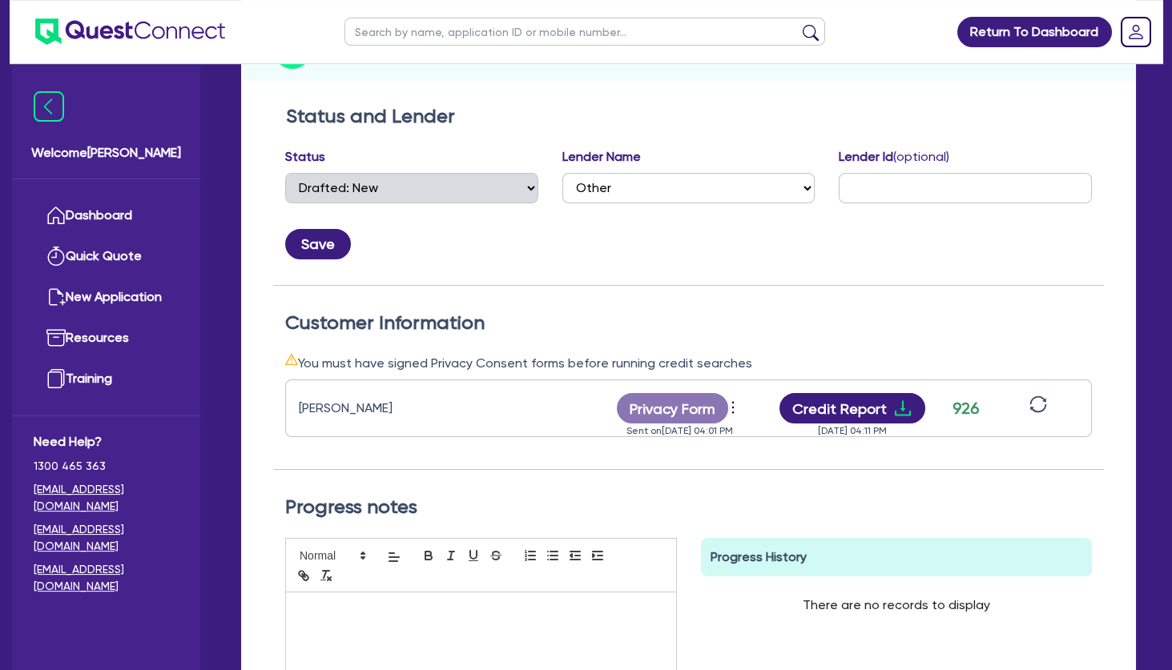
scroll to position [259, 0]
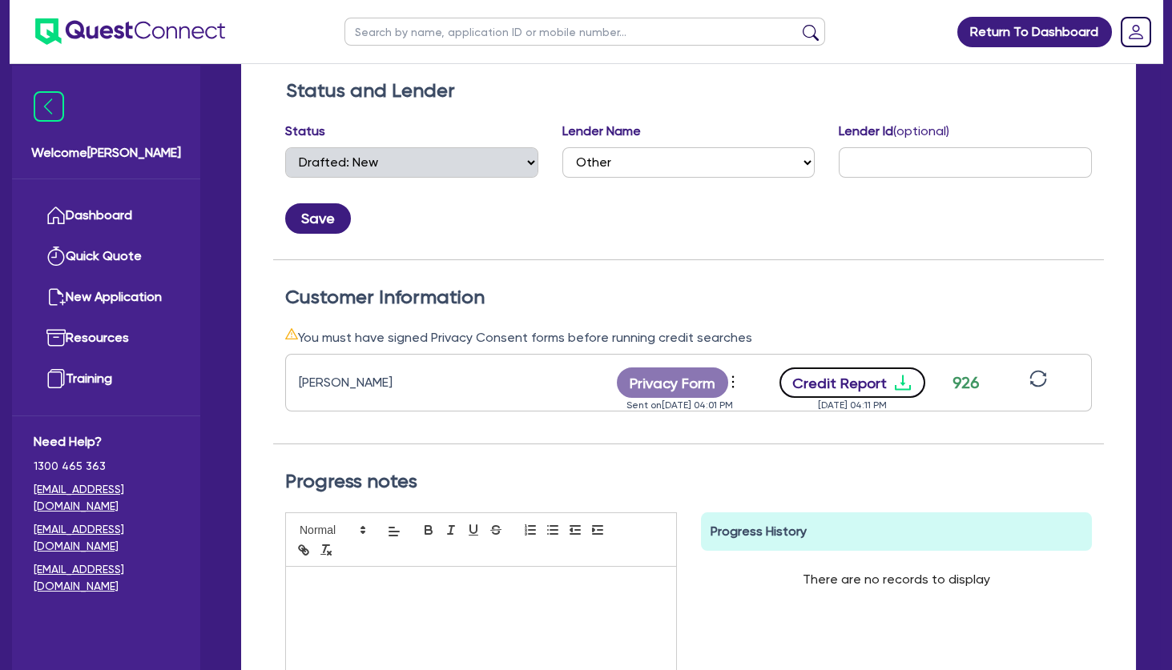
click at [912, 387] on icon "download" at bounding box center [902, 382] width 19 height 19
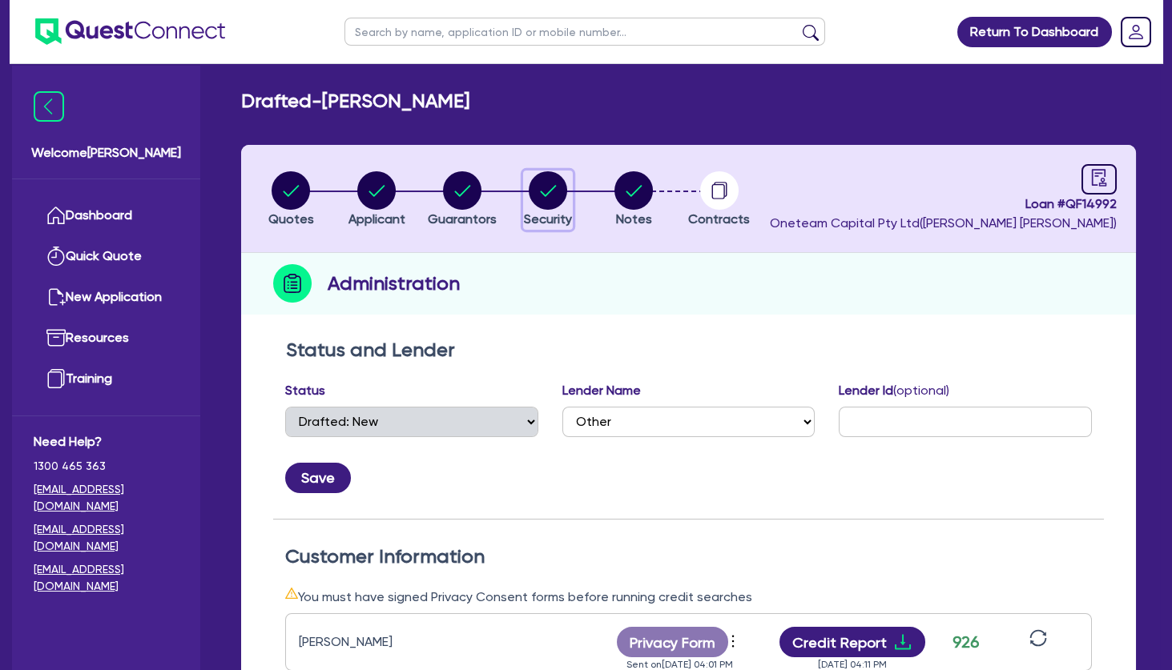
click at [546, 182] on circle "button" at bounding box center [548, 190] width 38 height 38
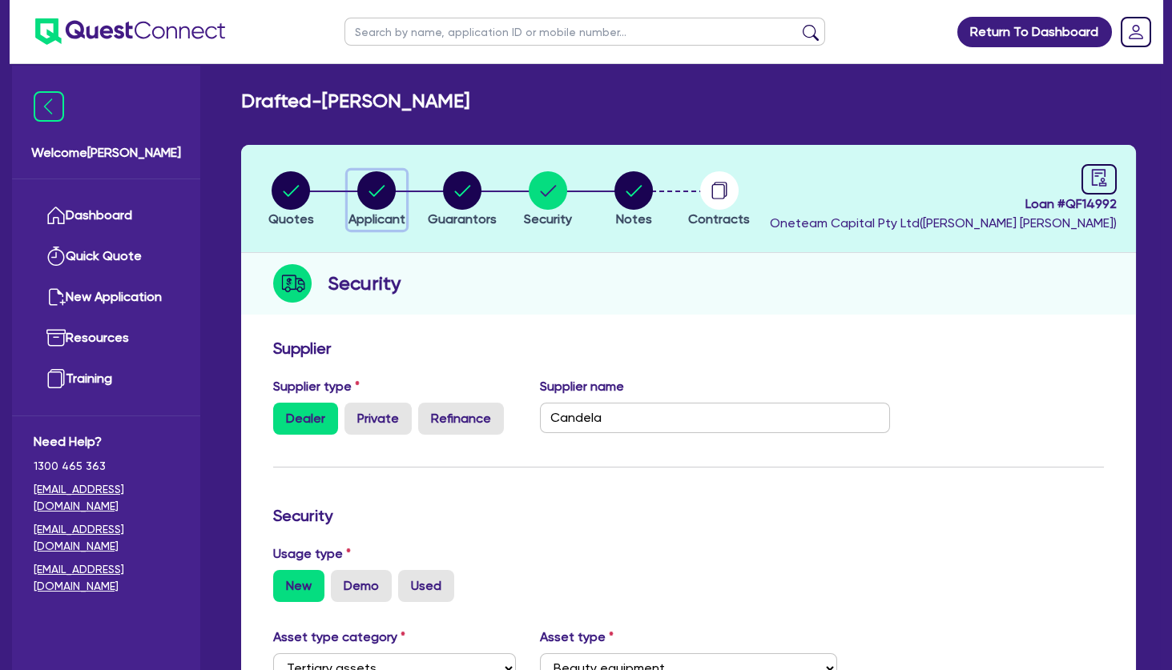
click at [364, 187] on circle "button" at bounding box center [376, 190] width 38 height 38
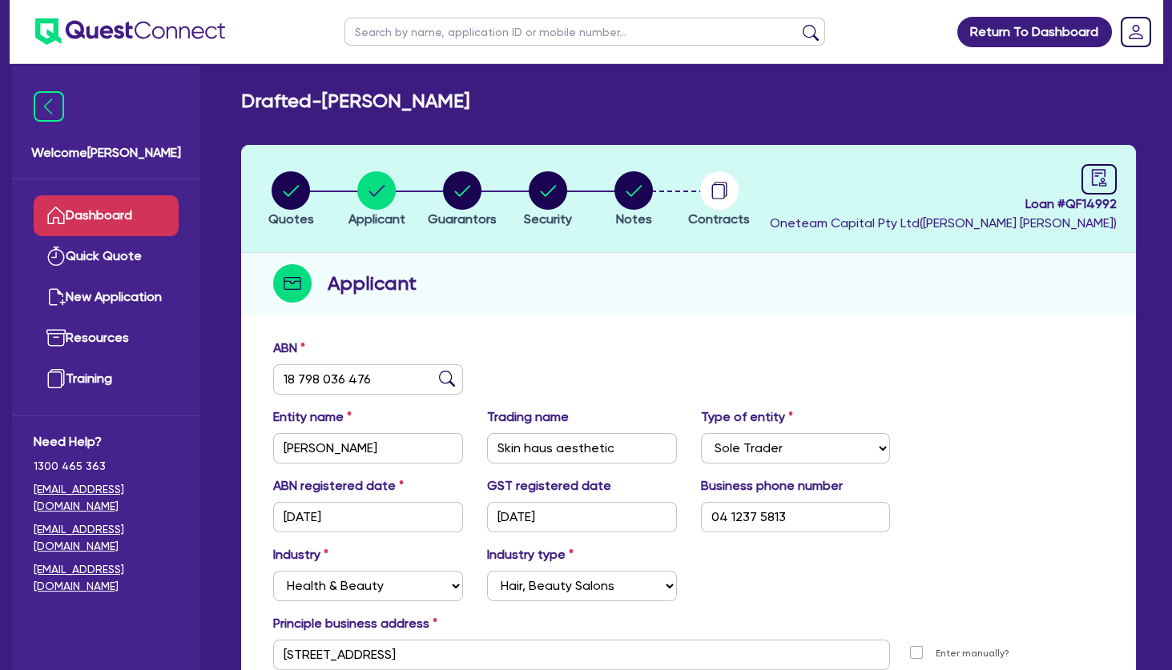
click at [151, 220] on link "Dashboard" at bounding box center [106, 215] width 145 height 41
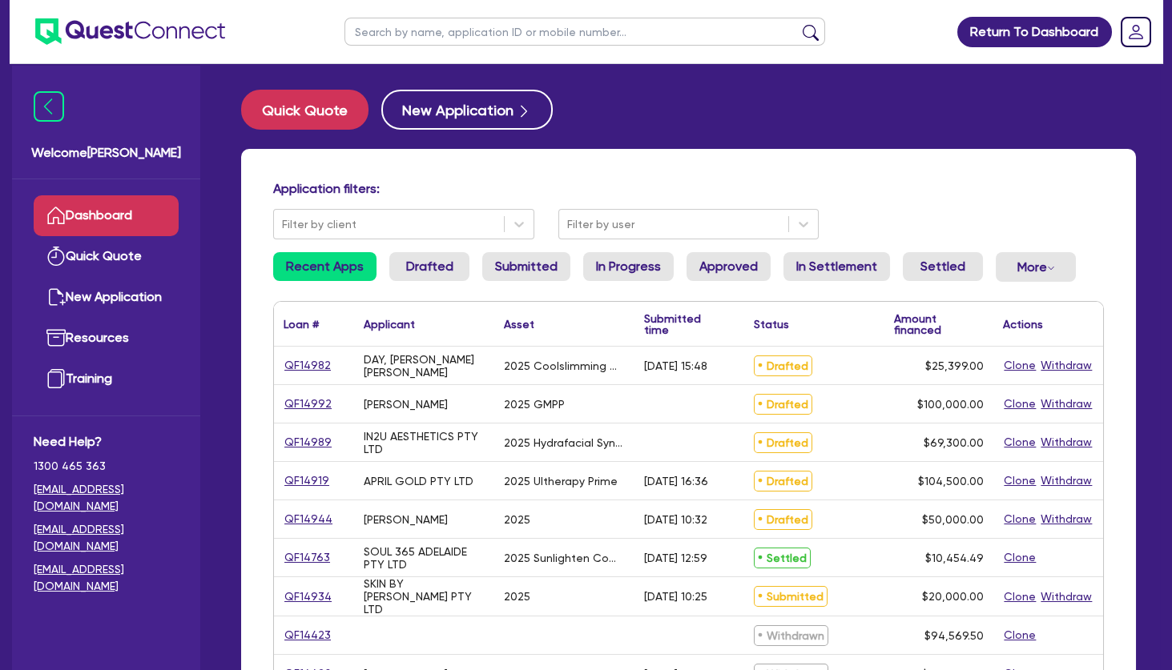
click at [447, 36] on input "text" at bounding box center [584, 32] width 480 height 28
click at [798, 24] on button "submit" at bounding box center [811, 35] width 26 height 22
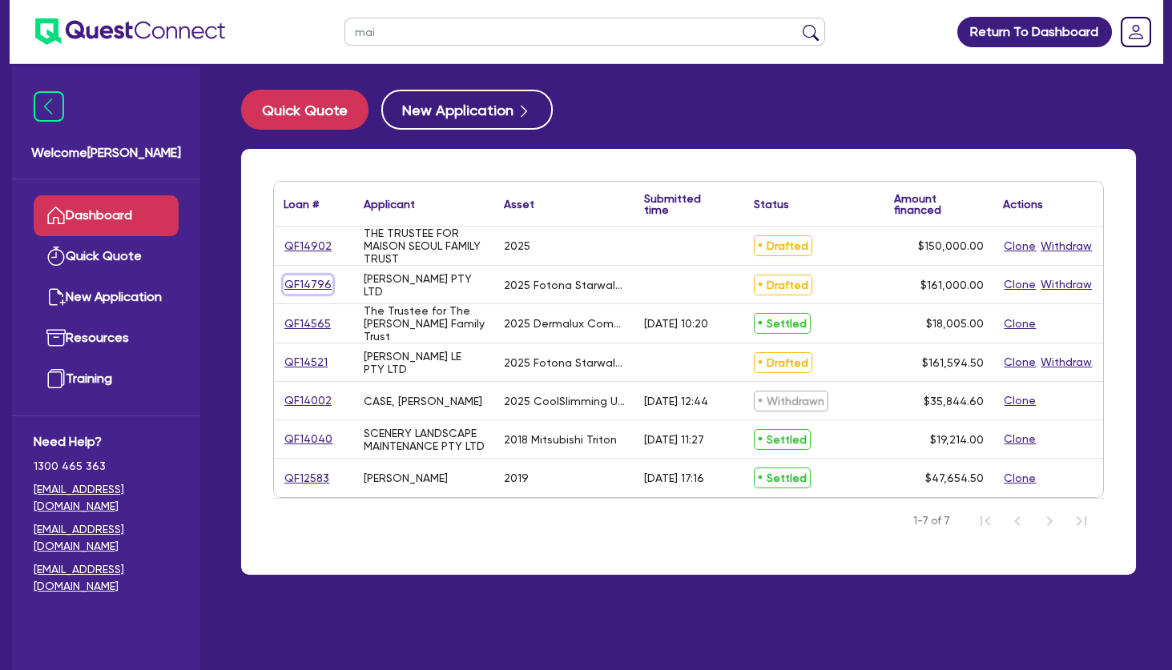
click at [320, 281] on link "QF14796" at bounding box center [307, 284] width 49 height 18
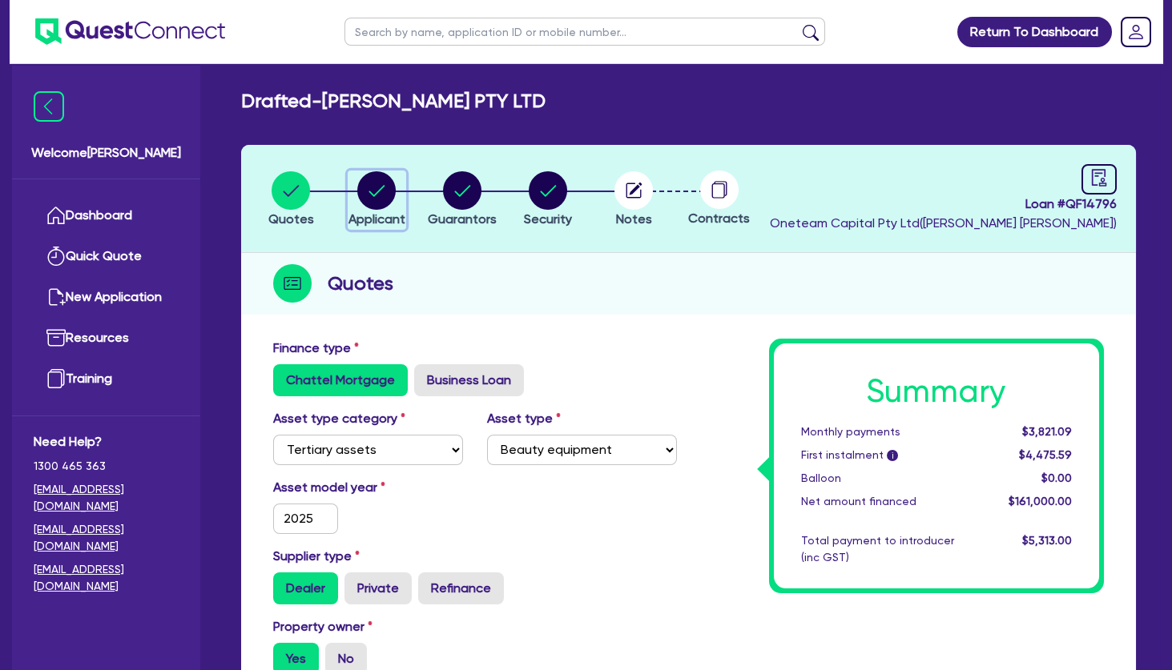
click at [388, 191] on circle "button" at bounding box center [376, 190] width 38 height 38
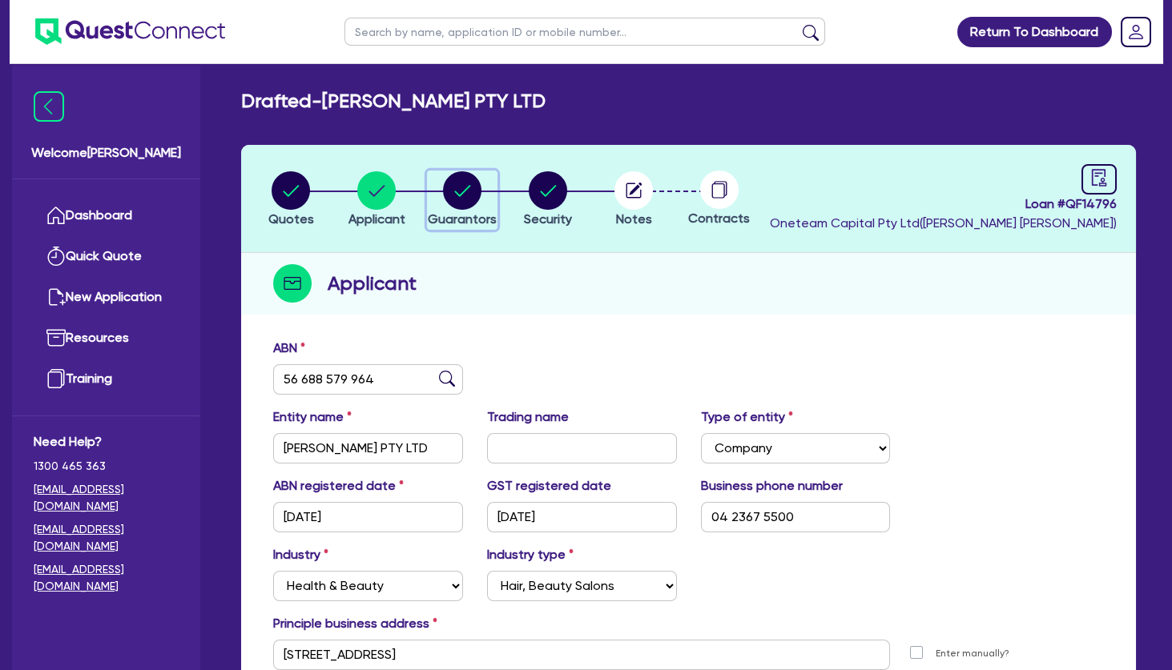
click at [472, 192] on circle "button" at bounding box center [462, 190] width 38 height 38
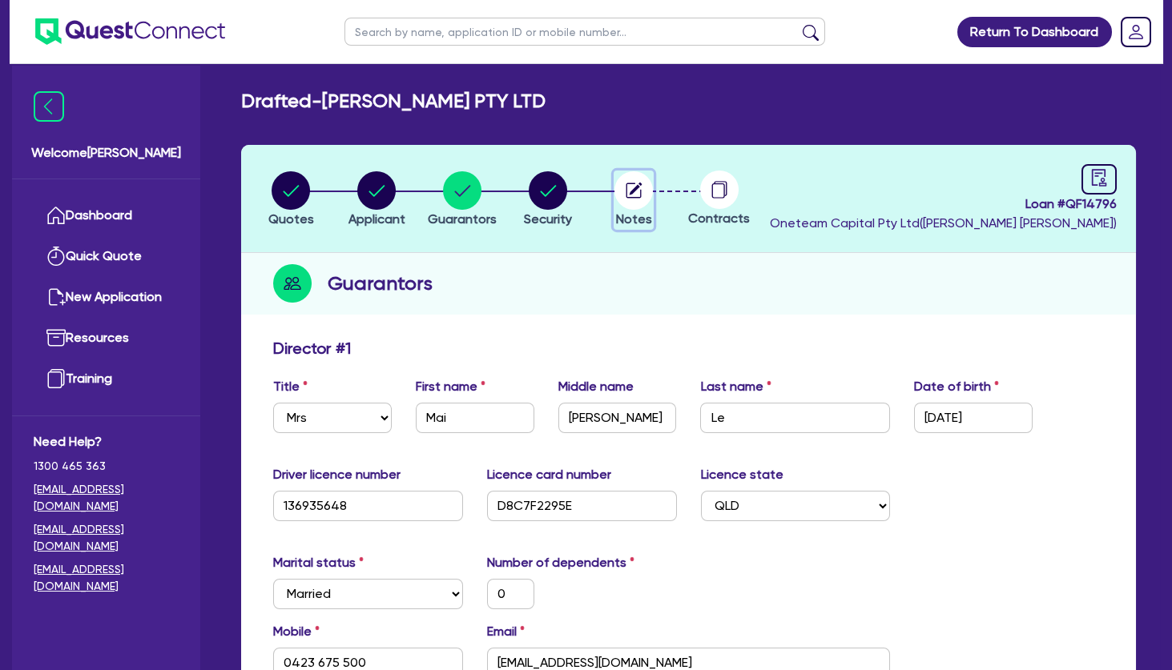
click at [621, 194] on circle "button" at bounding box center [633, 190] width 38 height 38
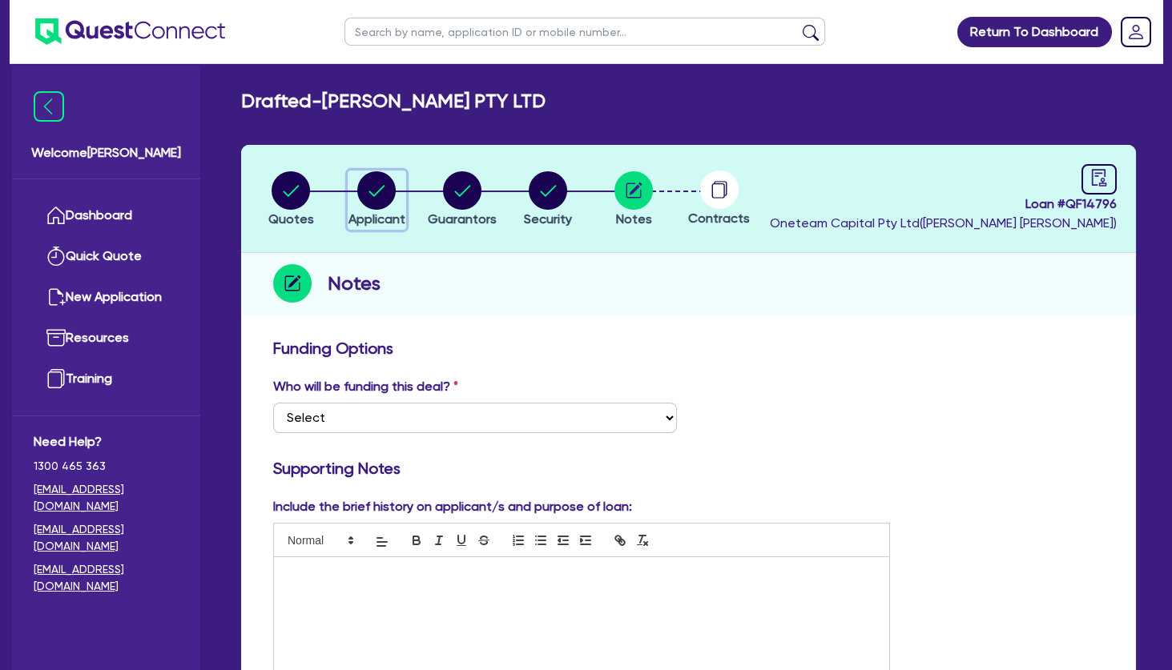
click at [371, 197] on circle "button" at bounding box center [376, 190] width 38 height 38
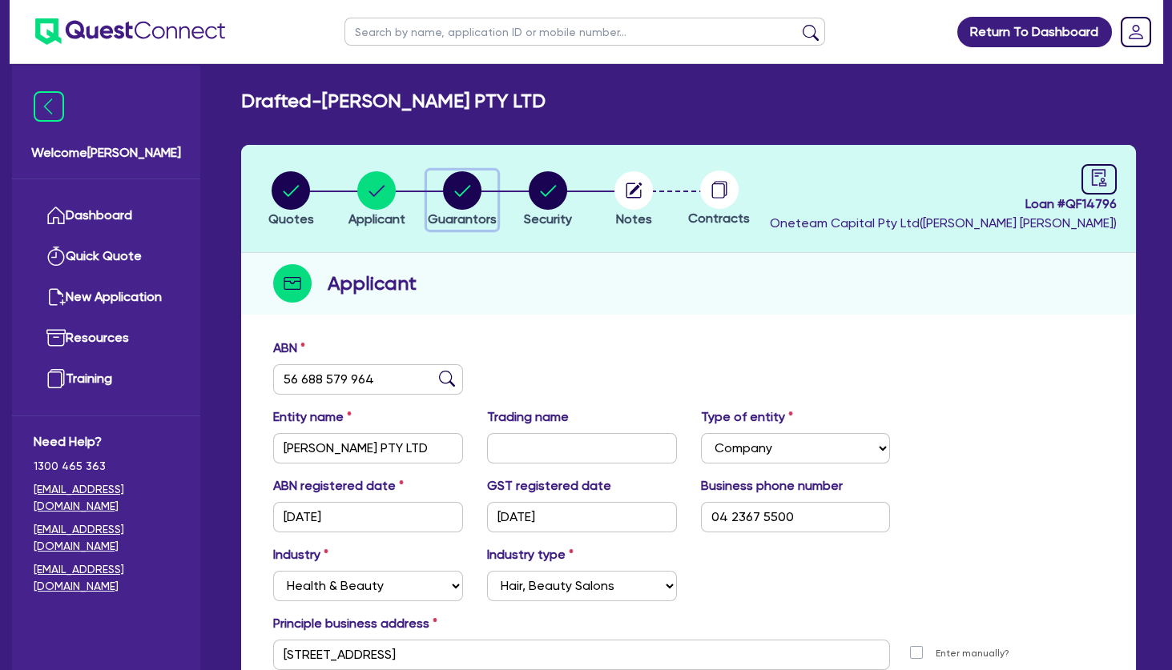
click at [489, 191] on div "button" at bounding box center [462, 190] width 69 height 38
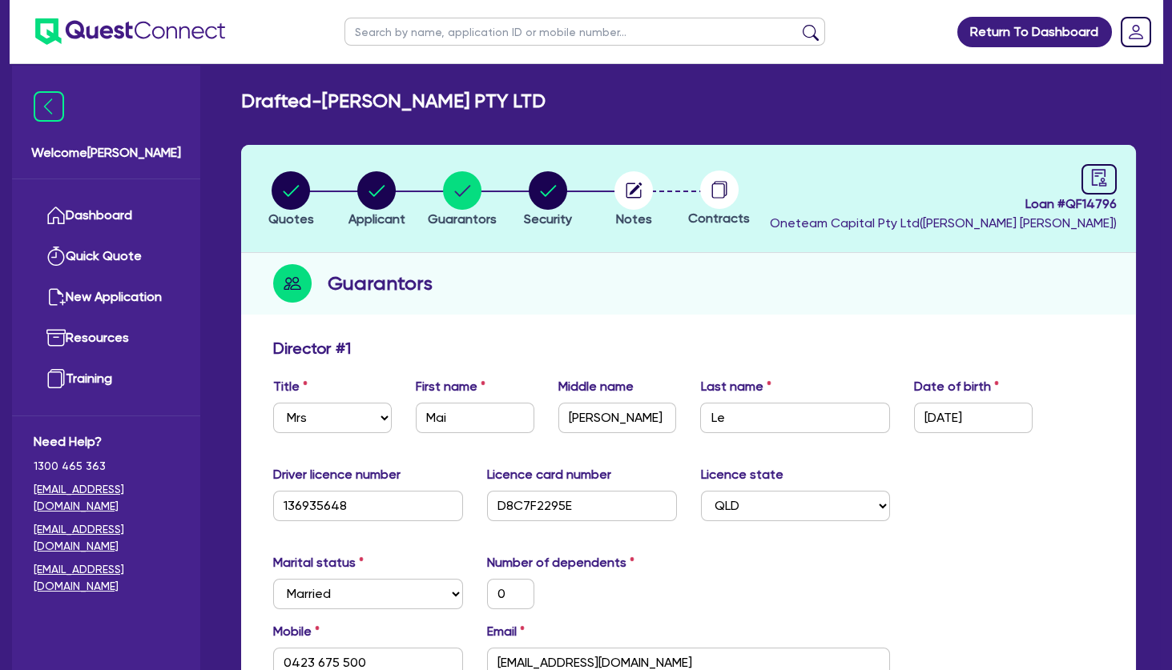
click at [428, 35] on input "text" at bounding box center [584, 32] width 480 height 28
click button "submit" at bounding box center [811, 35] width 26 height 22
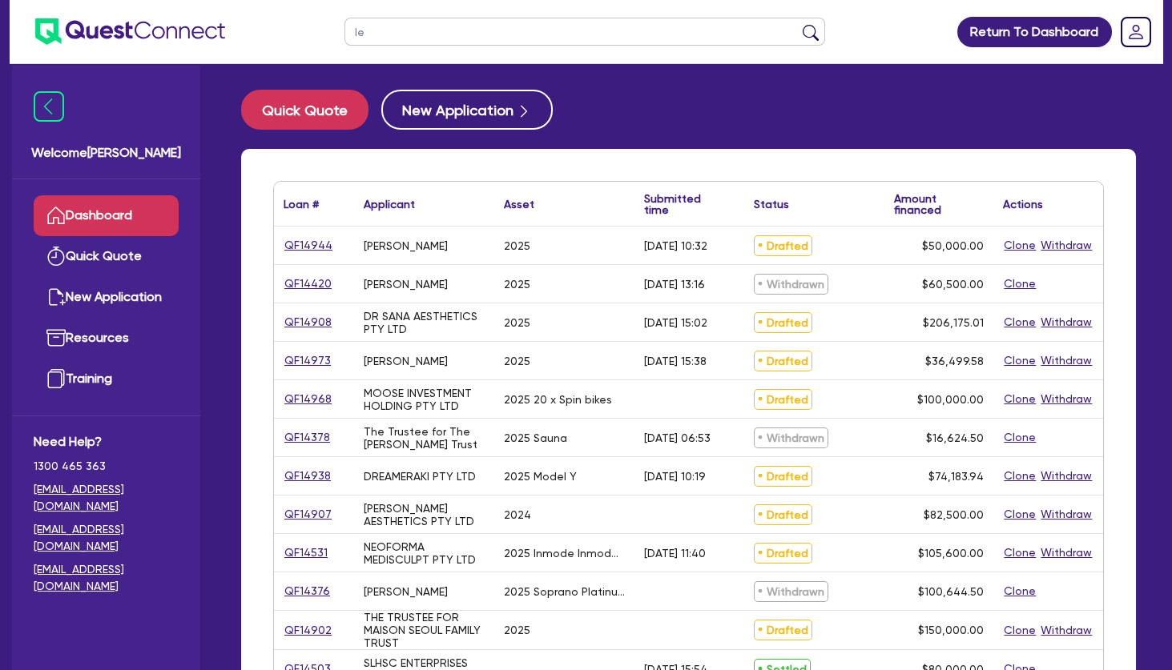
drag, startPoint x: 398, startPoint y: 22, endPoint x: 320, endPoint y: 10, distance: 78.5
click at [344, 18] on input "le" at bounding box center [584, 32] width 480 height 28
click at [798, 24] on button "submit" at bounding box center [811, 35] width 26 height 22
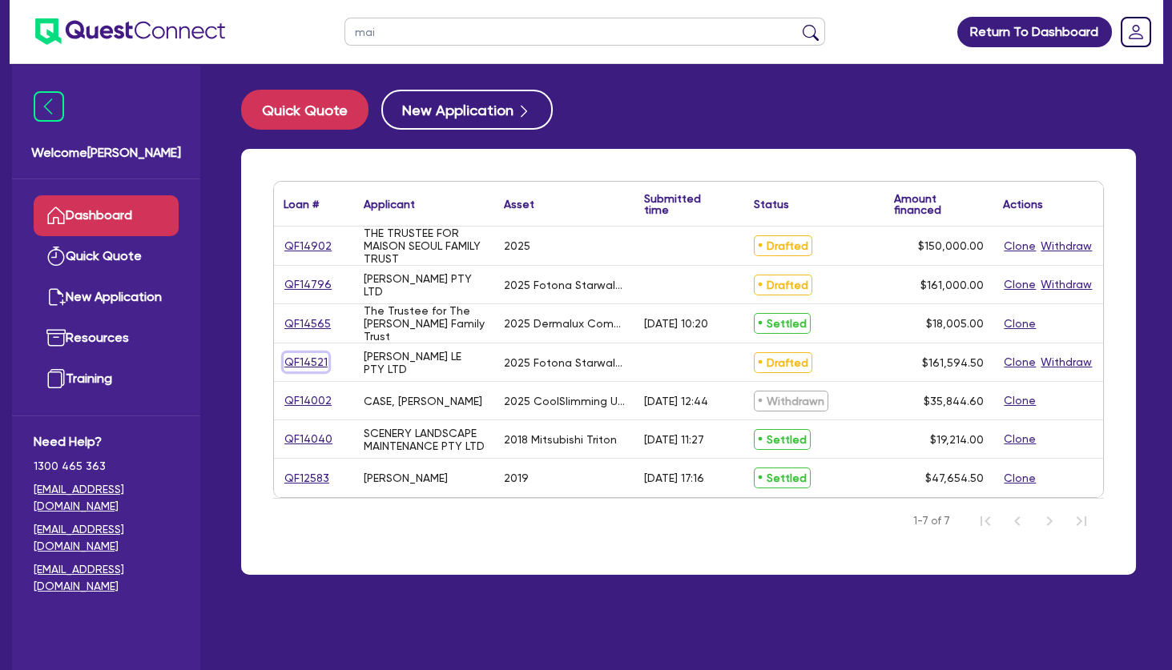
click at [312, 365] on link "QF14521" at bounding box center [305, 362] width 45 height 18
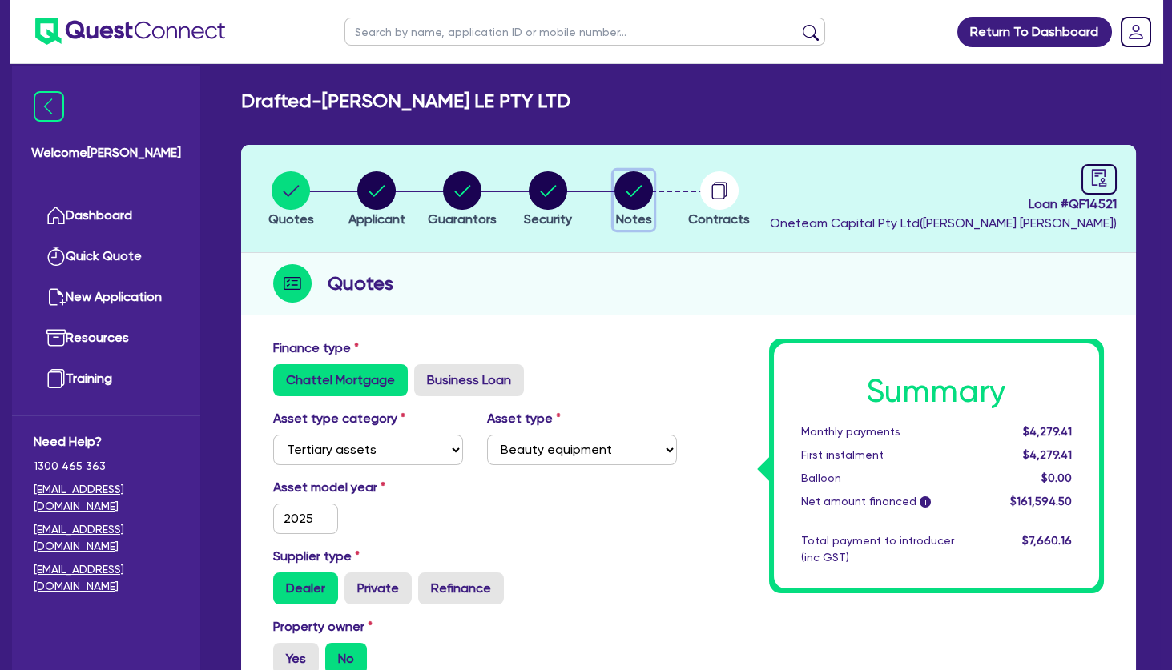
click at [638, 191] on circle "button" at bounding box center [633, 190] width 38 height 38
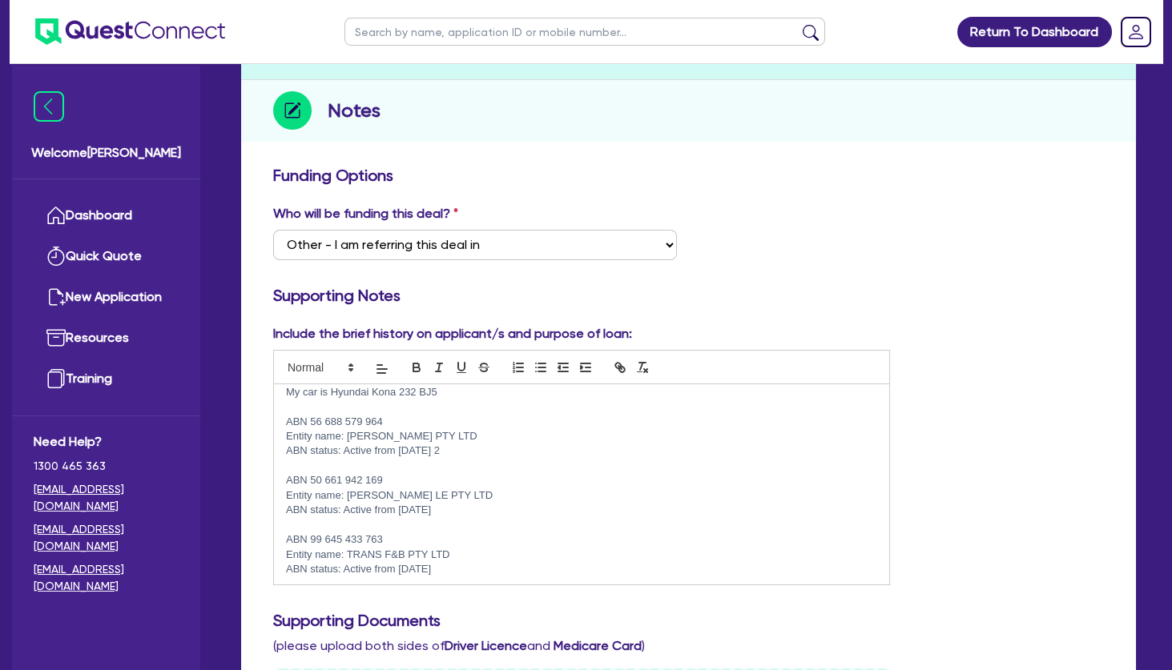
scroll to position [144, 0]
click at [472, 512] on p "ABN status: Active from 24 Aug 2022" at bounding box center [581, 508] width 591 height 14
click at [475, 526] on p at bounding box center [581, 523] width 591 height 14
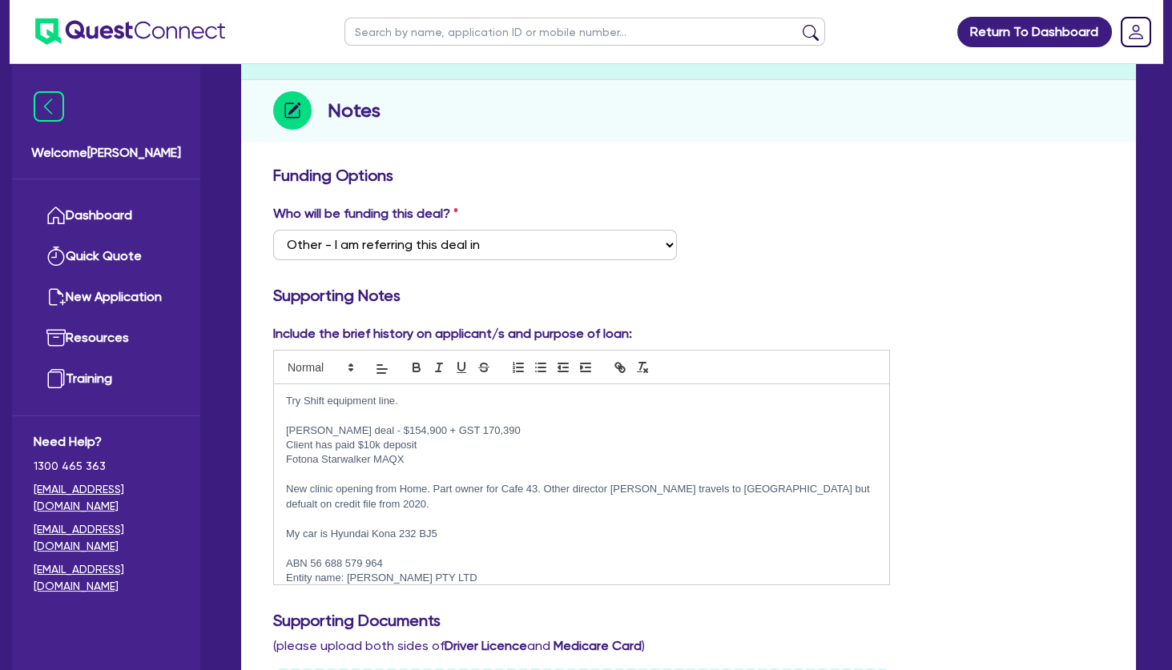
scroll to position [0, 0]
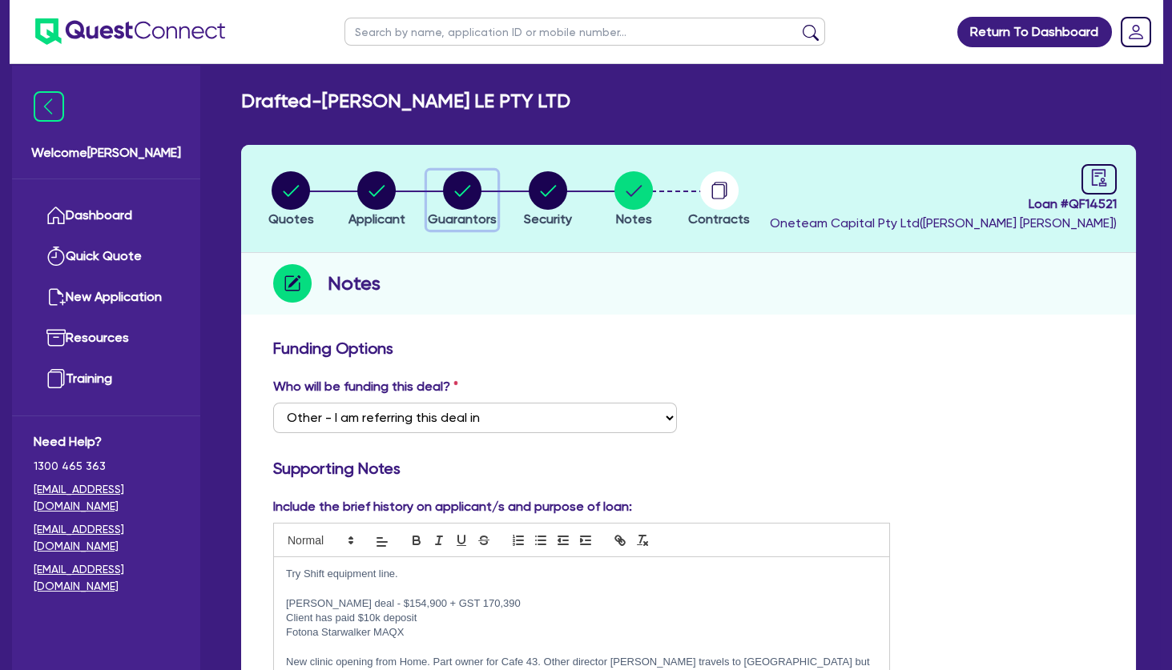
click at [471, 188] on circle "button" at bounding box center [462, 190] width 38 height 38
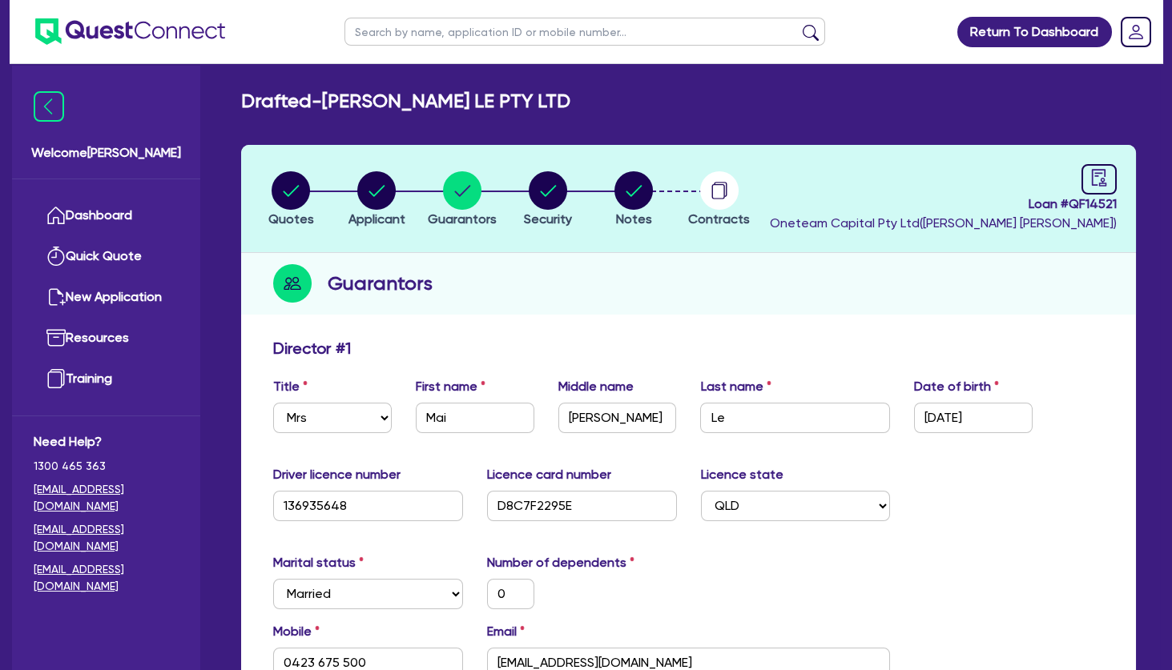
drag, startPoint x: 446, startPoint y: 113, endPoint x: 467, endPoint y: 113, distance: 20.8
drag, startPoint x: 490, startPoint y: 110, endPoint x: 245, endPoint y: 99, distance: 245.3
click at [245, 99] on h2 "Drafted - TRINH LE PTY LTD" at bounding box center [405, 101] width 329 height 23
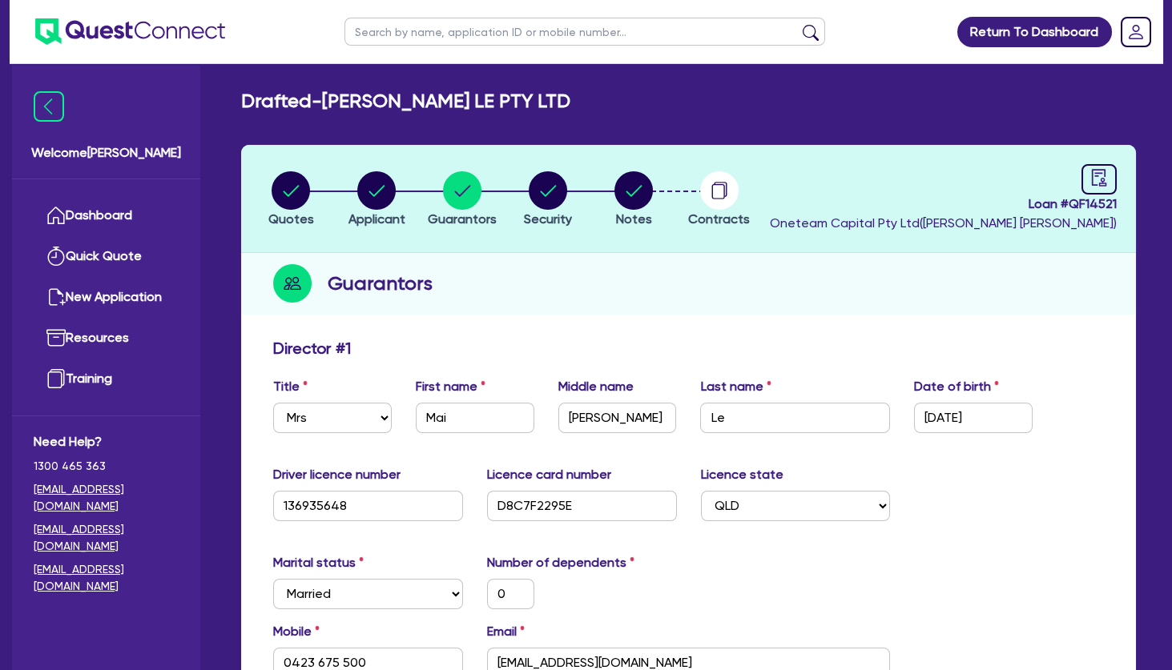
click at [245, 99] on h2 "Drafted - TRINH LE PTY LTD" at bounding box center [405, 101] width 329 height 23
click at [123, 210] on link "Dashboard" at bounding box center [106, 215] width 145 height 41
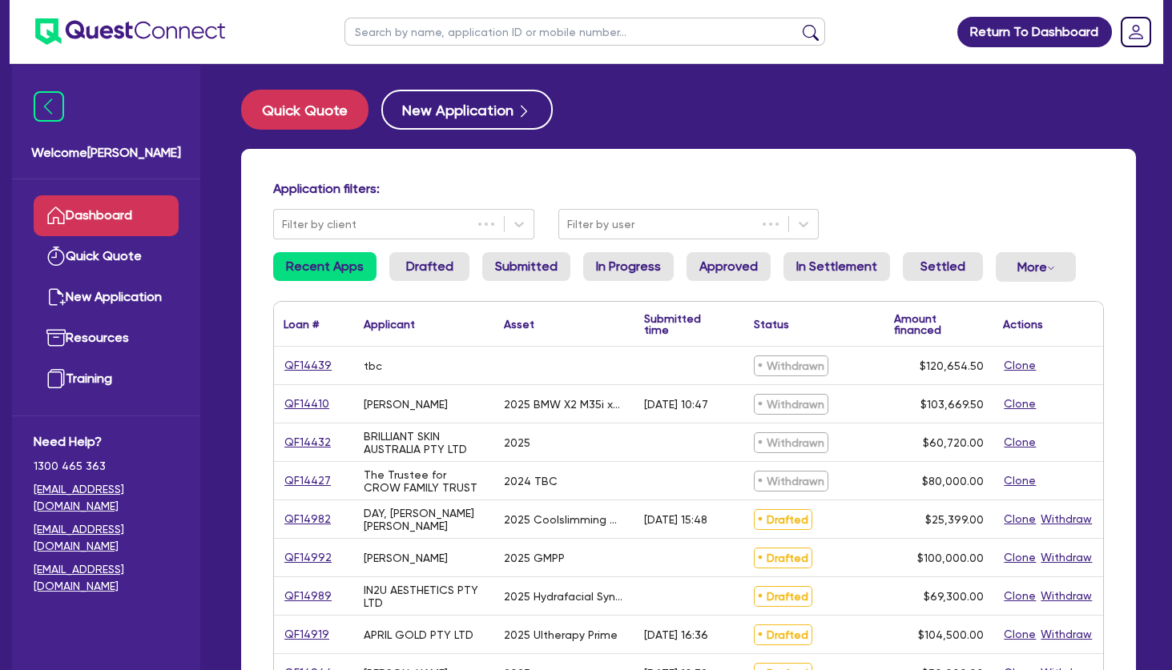
click at [480, 29] on input "text" at bounding box center [584, 32] width 480 height 28
click at [798, 24] on button "submit" at bounding box center [811, 35] width 26 height 22
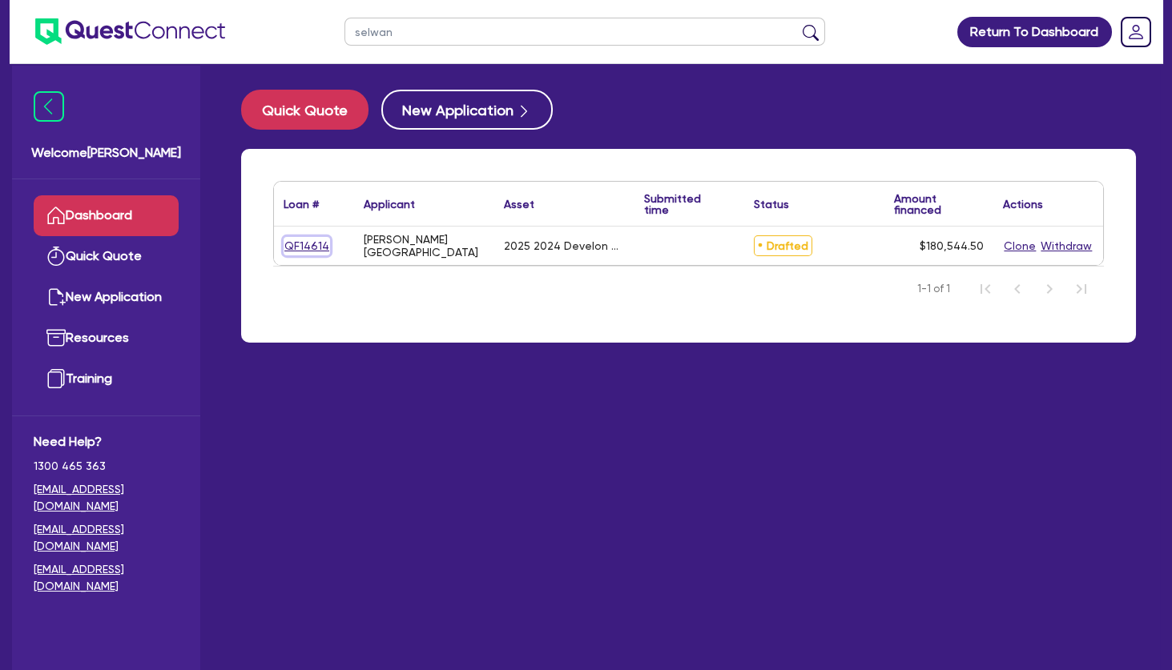
click at [320, 246] on link "QF14614" at bounding box center [306, 246] width 46 height 18
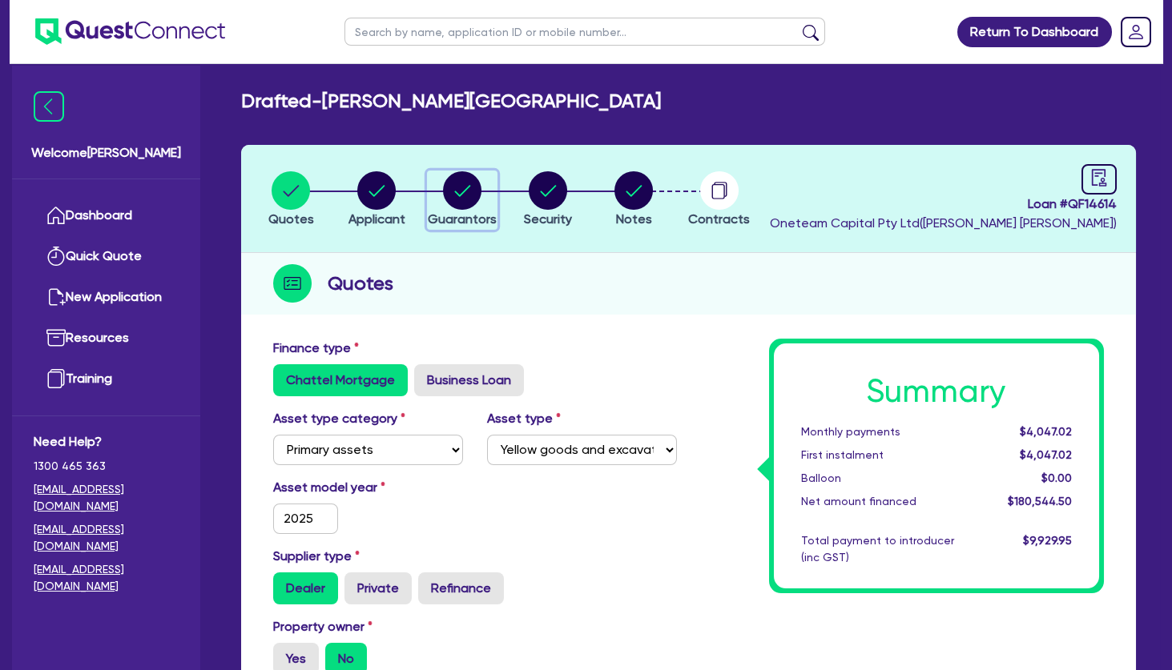
click at [473, 190] on circle "button" at bounding box center [462, 190] width 38 height 38
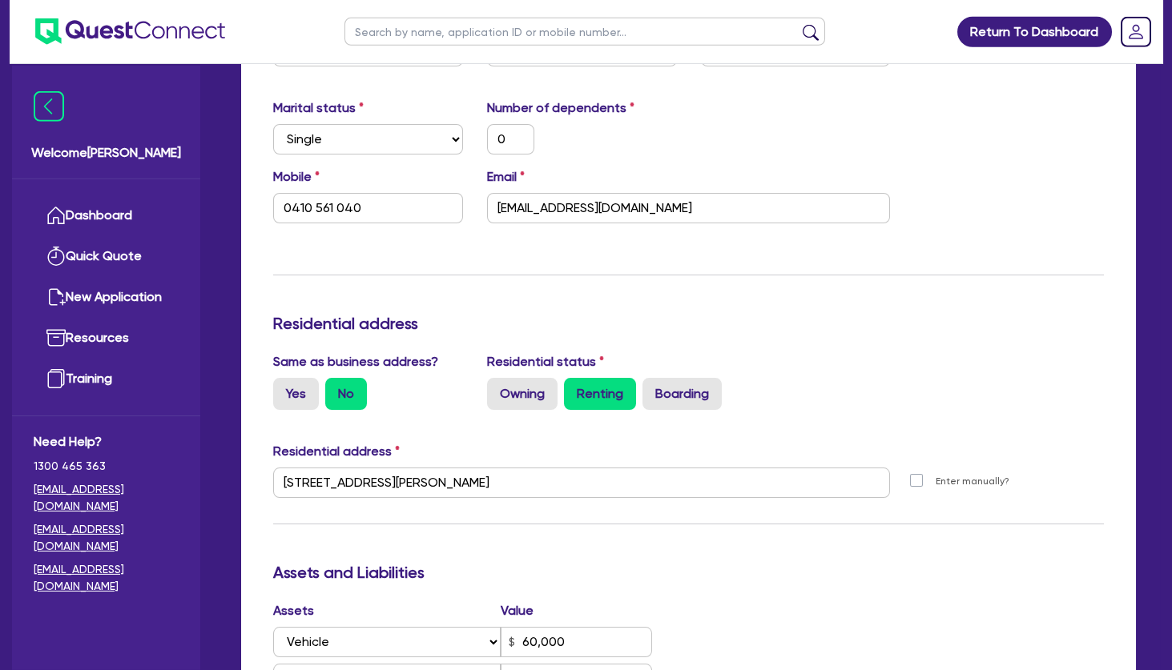
scroll to position [519, 0]
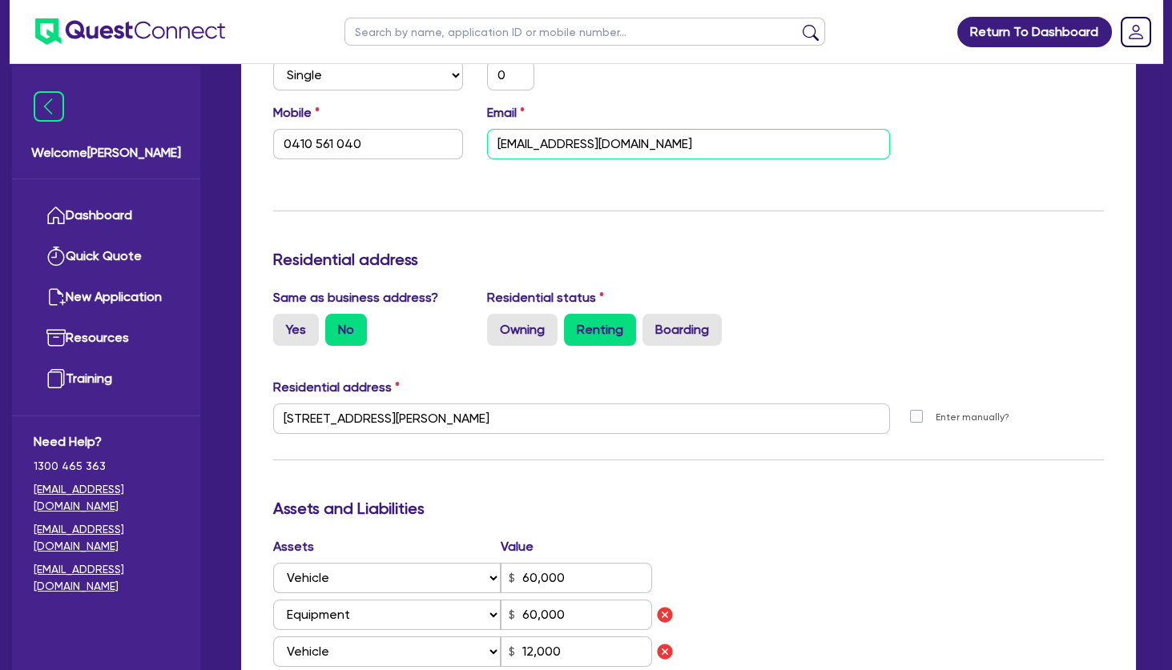
click at [581, 137] on input "Selwanhammou@gmail.com" at bounding box center [689, 144] width 404 height 30
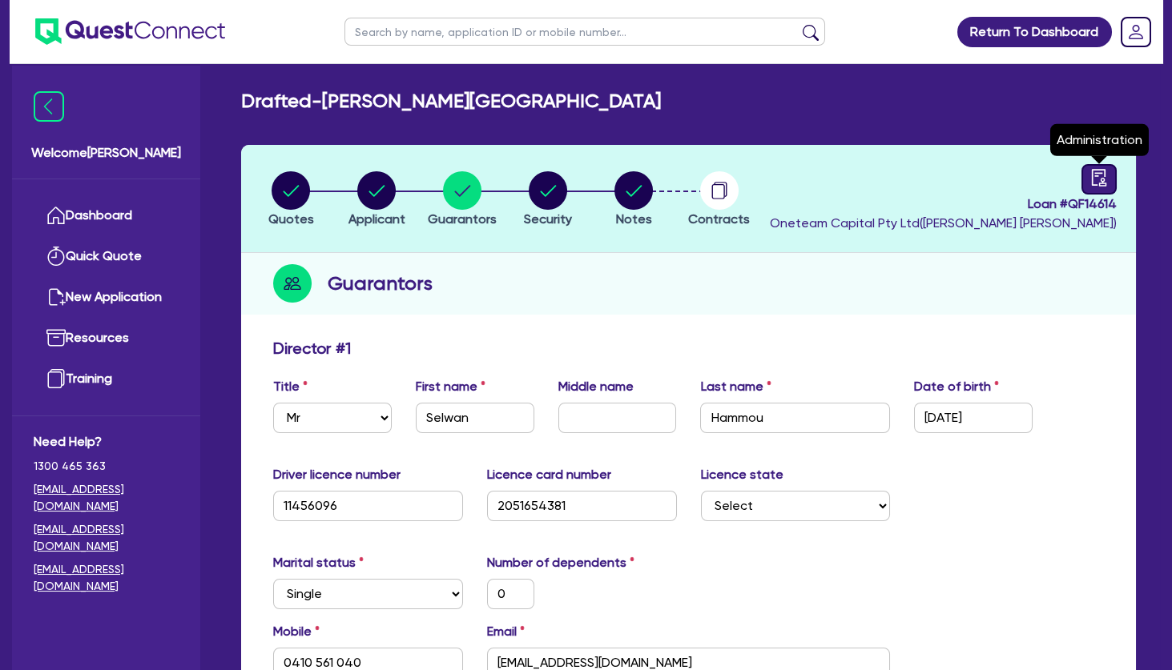
click at [1098, 180] on icon "audit" at bounding box center [1099, 178] width 18 height 18
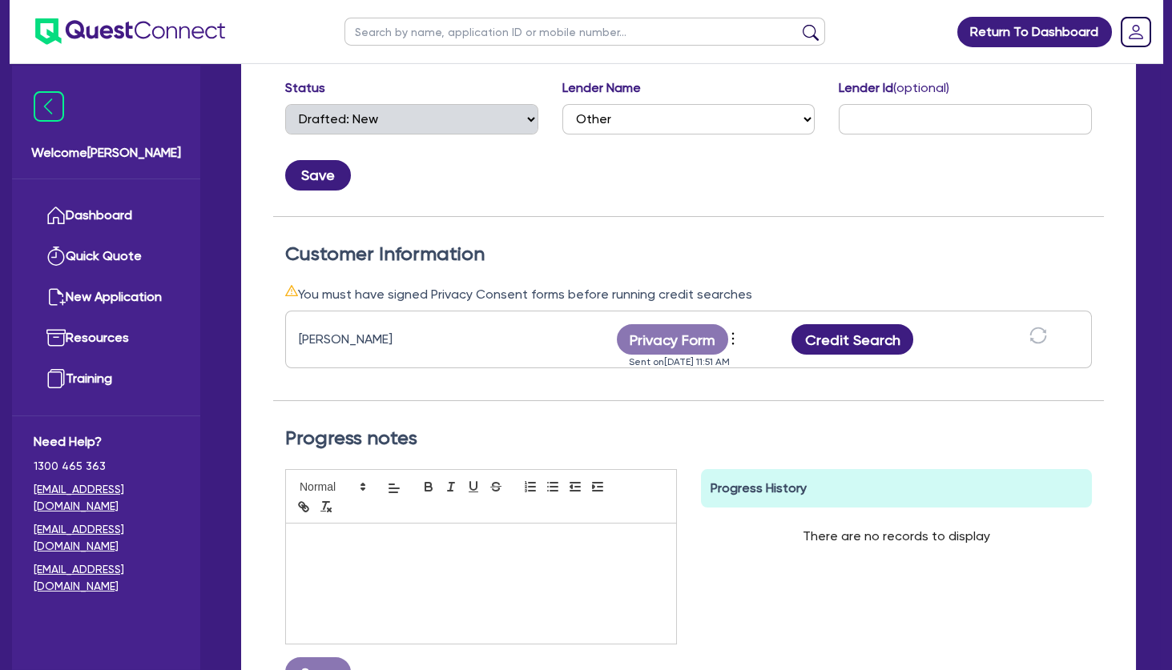
scroll to position [346, 0]
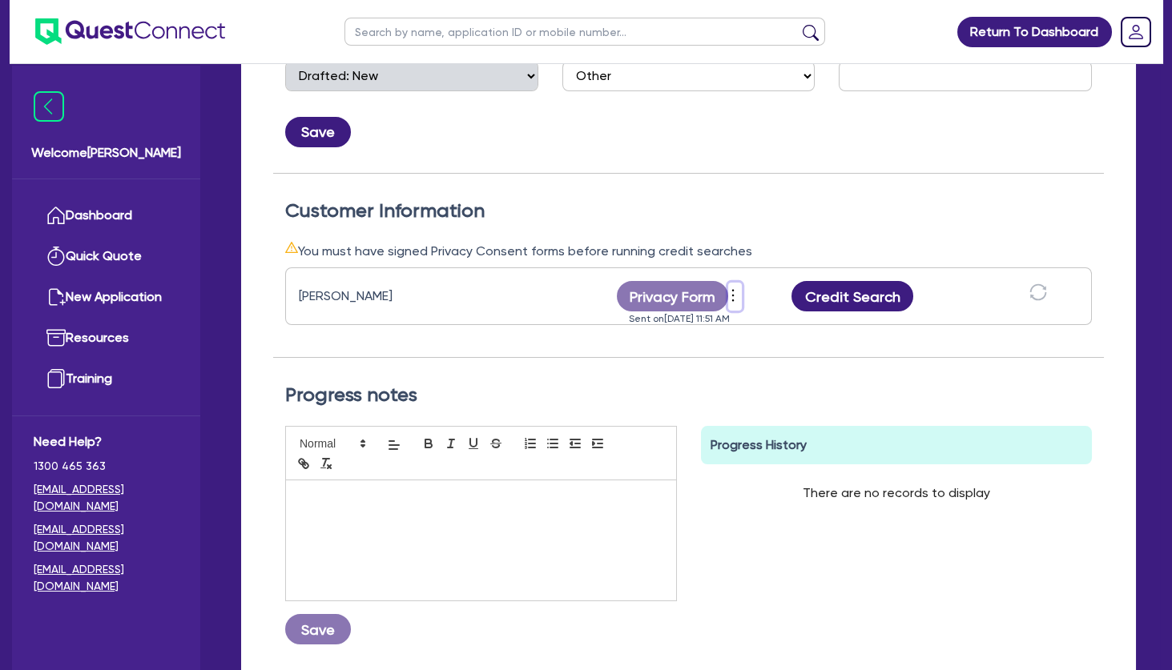
click at [737, 294] on icon "more" at bounding box center [733, 295] width 16 height 24
click at [807, 323] on link "Send new privacy form" at bounding box center [819, 323] width 154 height 23
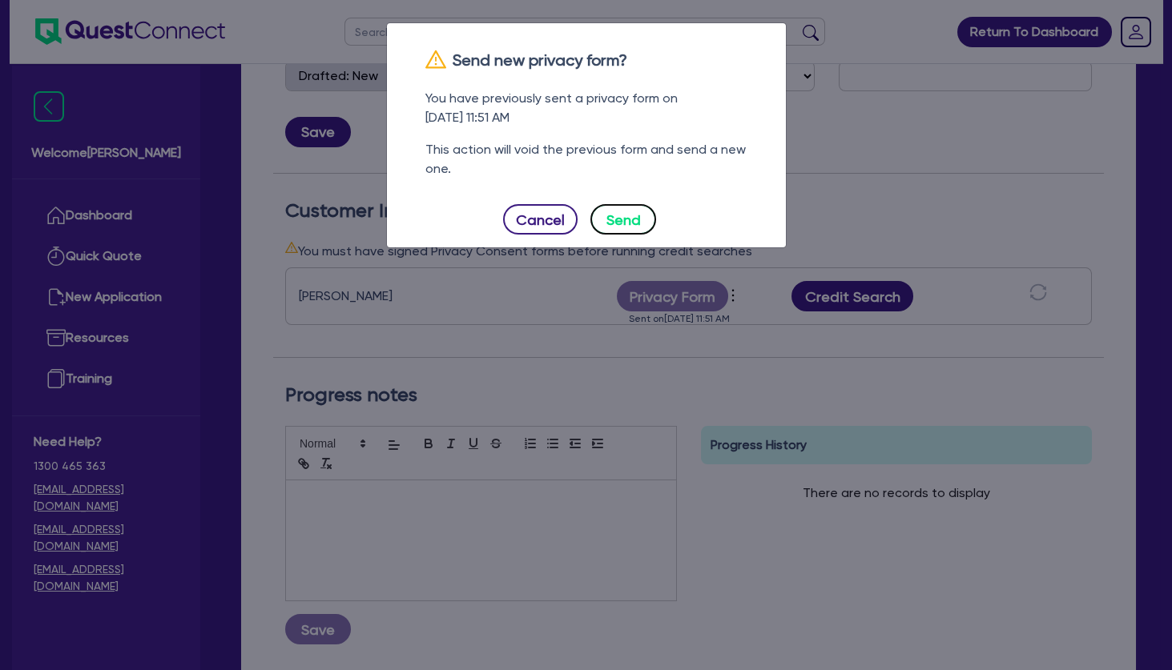
click at [621, 213] on button "Send" at bounding box center [623, 219] width 66 height 30
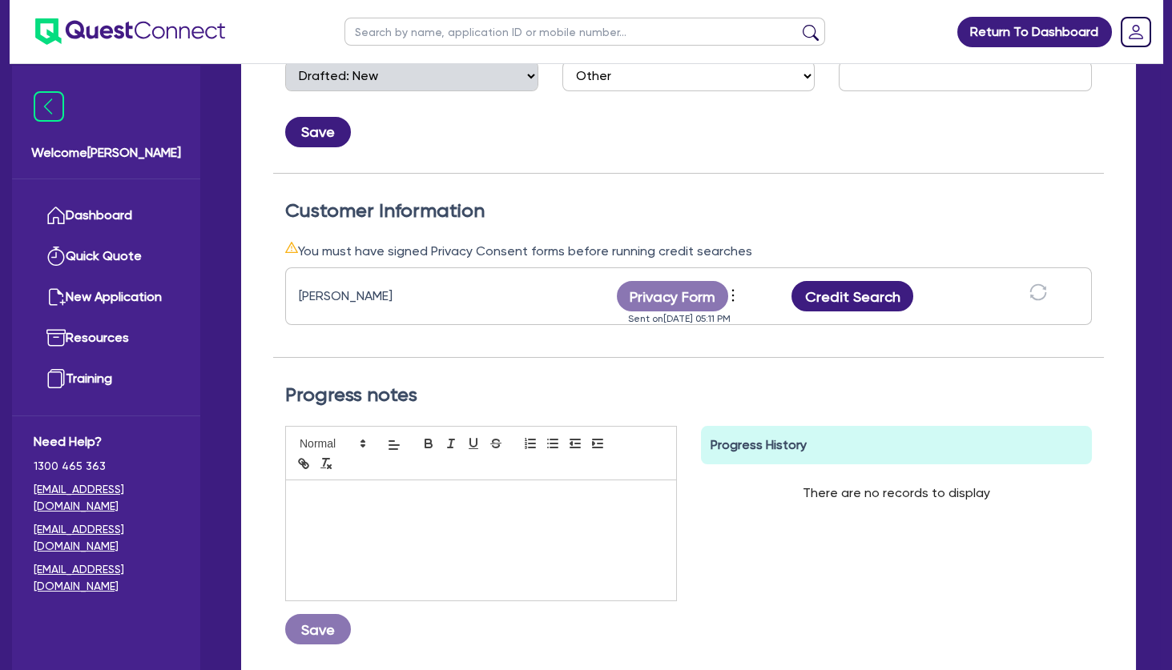
scroll to position [0, 0]
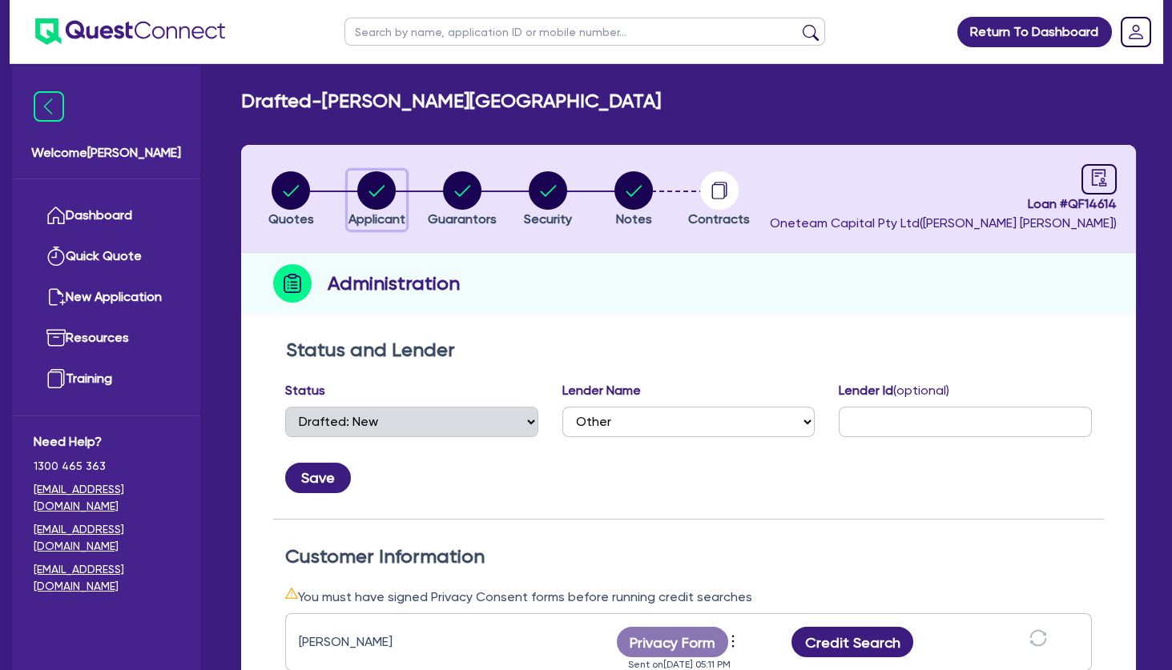
click at [386, 188] on circle "button" at bounding box center [376, 190] width 38 height 38
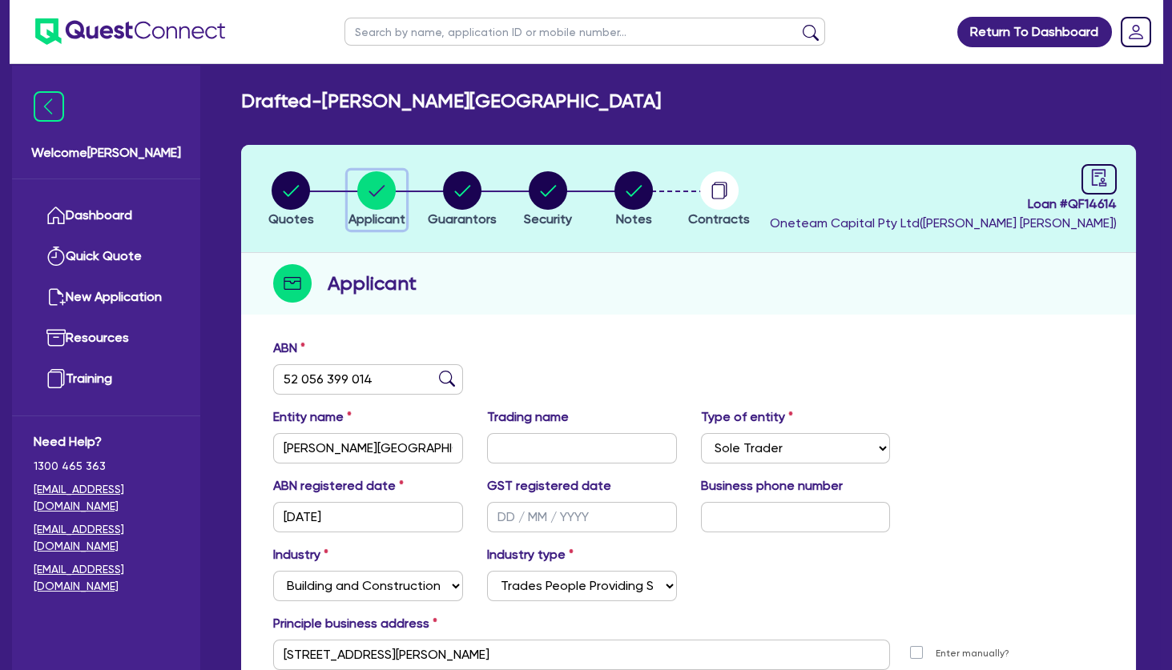
scroll to position [173, 0]
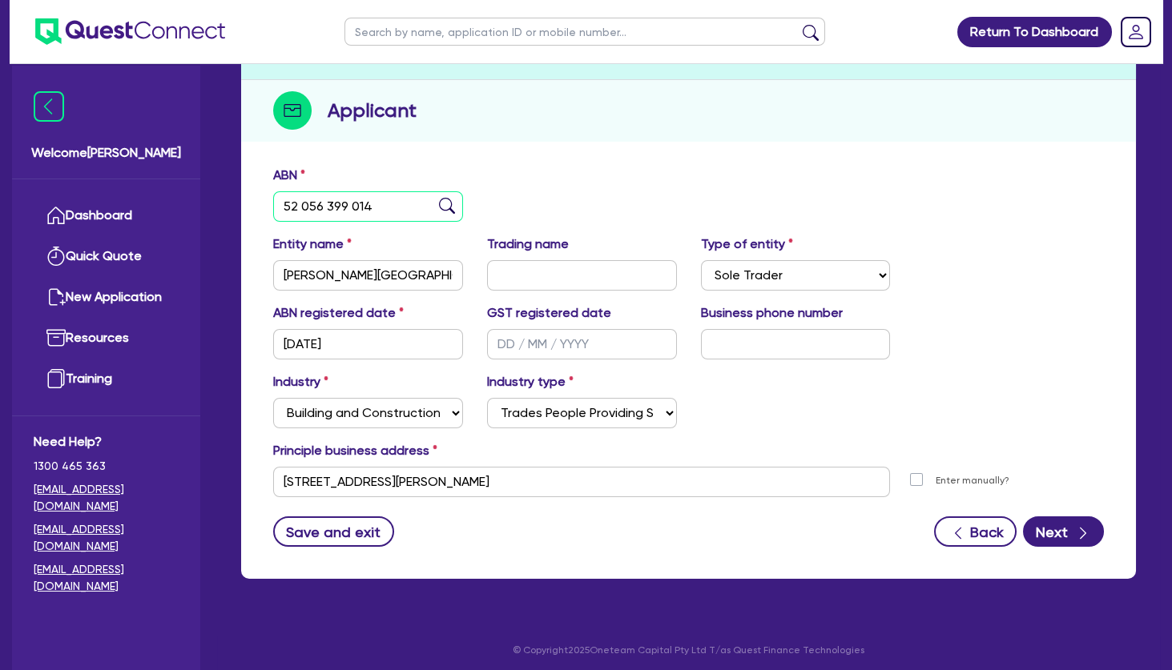
drag, startPoint x: 396, startPoint y: 208, endPoint x: 251, endPoint y: 210, distance: 144.2
click at [273, 210] on input "52 056 399 014" at bounding box center [368, 206] width 190 height 30
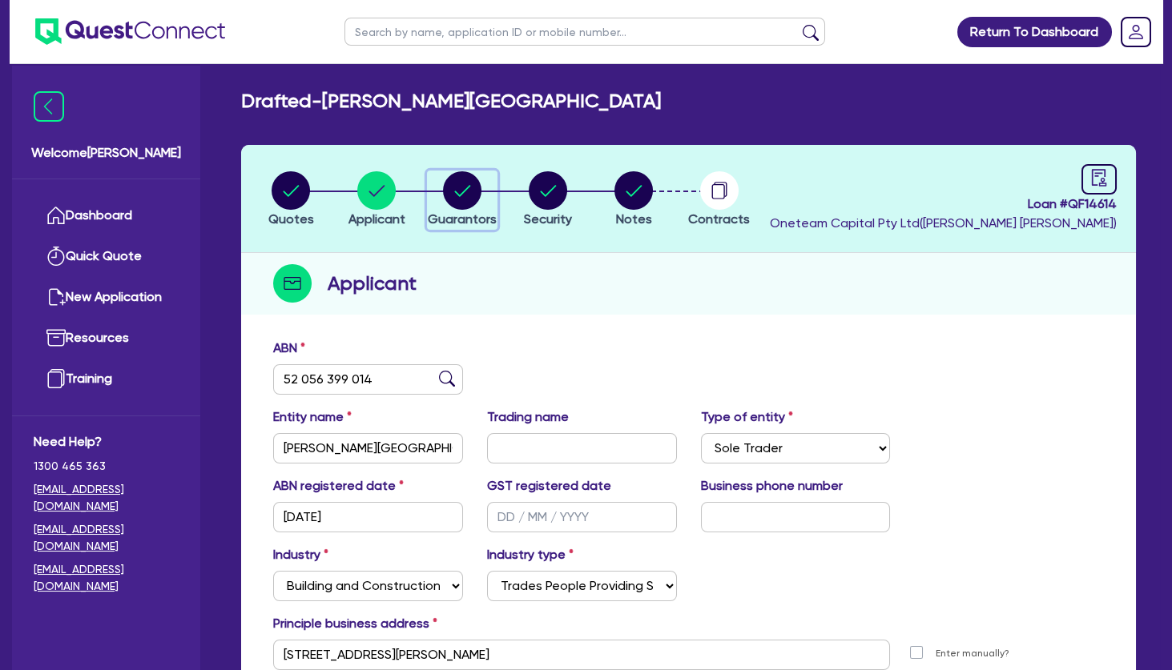
click at [458, 184] on circle "button" at bounding box center [462, 190] width 38 height 38
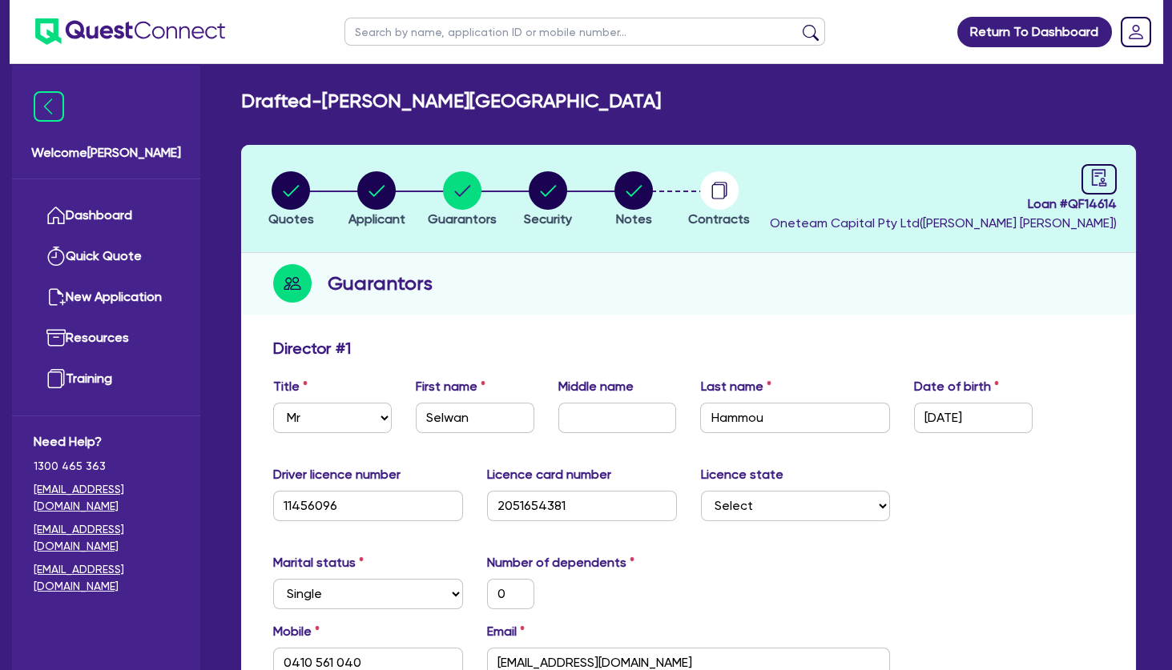
click at [478, 40] on input "text" at bounding box center [584, 32] width 480 height 28
click button "submit" at bounding box center [811, 35] width 26 height 22
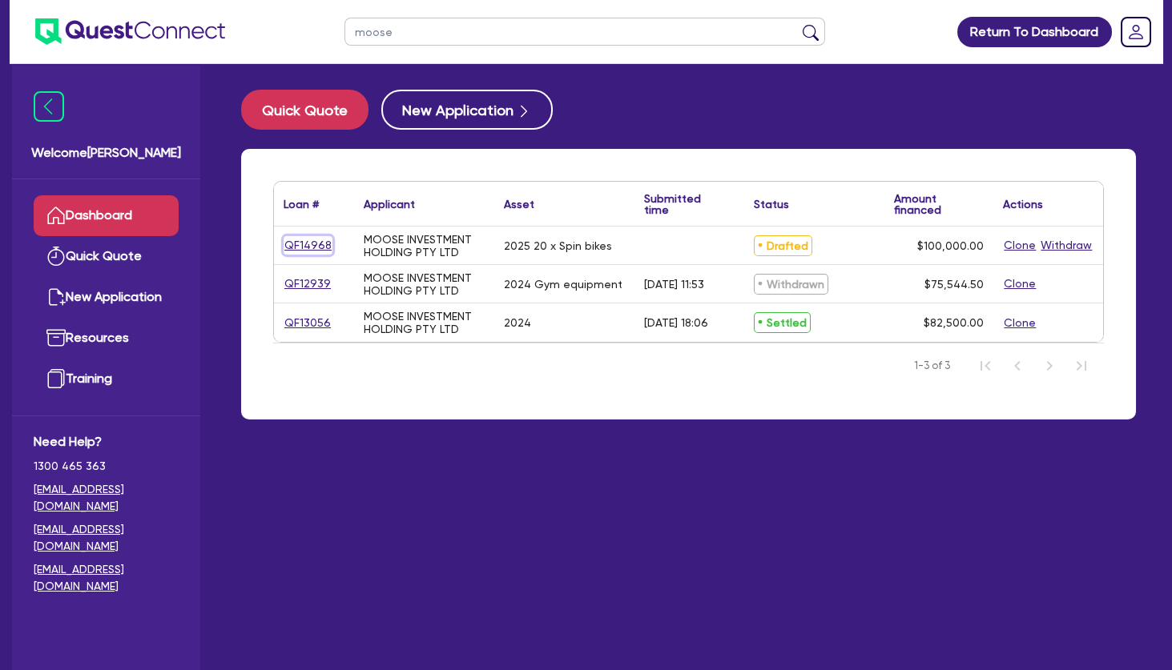
click at [312, 243] on link "QF14968" at bounding box center [307, 245] width 49 height 18
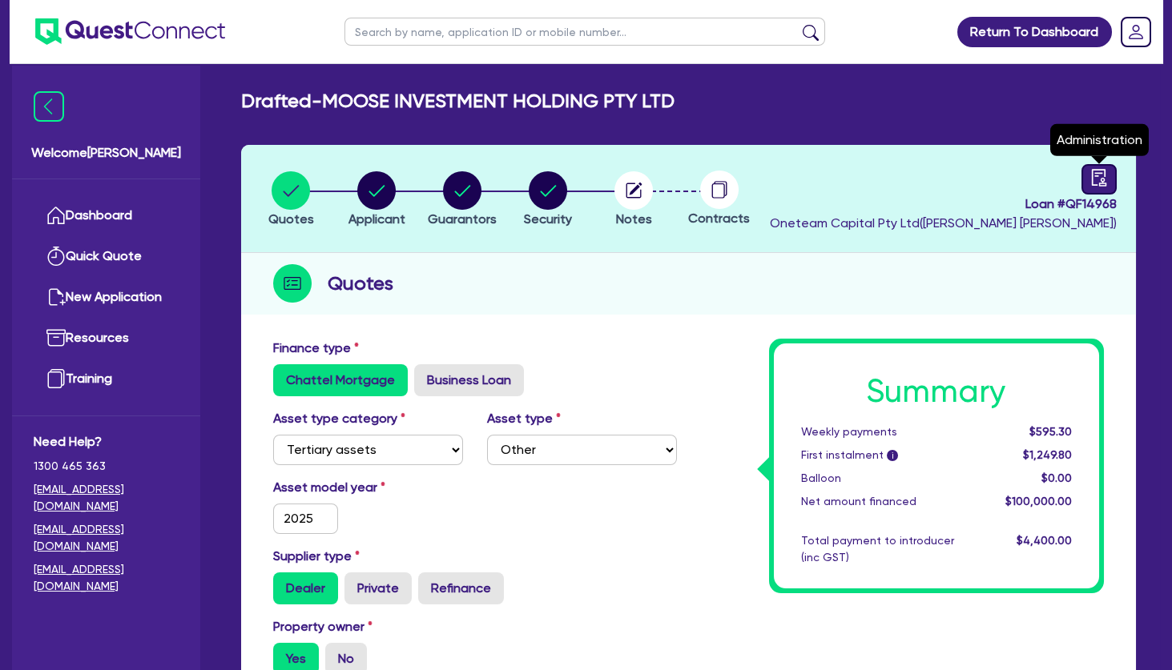
click at [1089, 169] on link at bounding box center [1098, 179] width 35 height 30
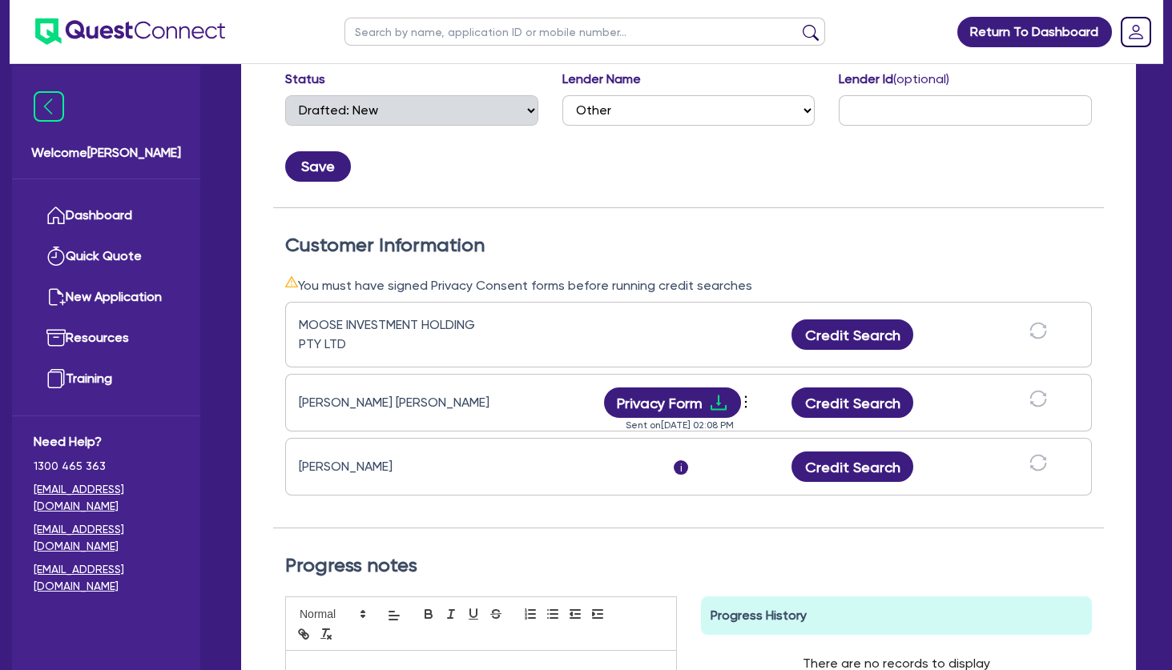
scroll to position [346, 0]
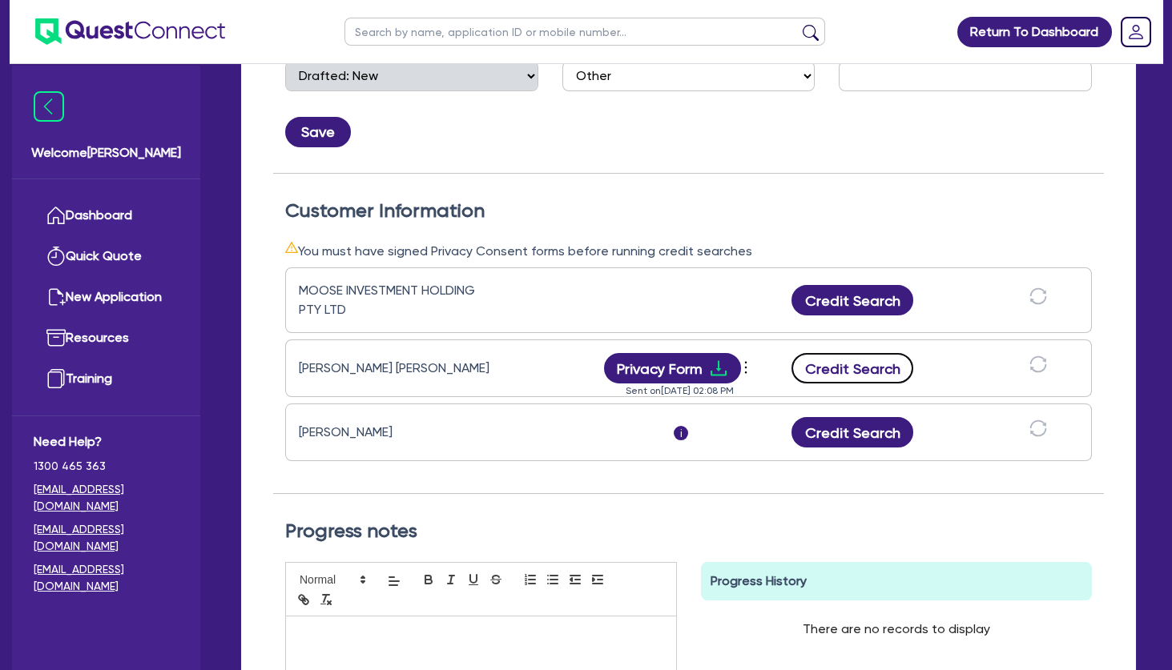
click at [862, 368] on button "Credit Search" at bounding box center [852, 368] width 122 height 30
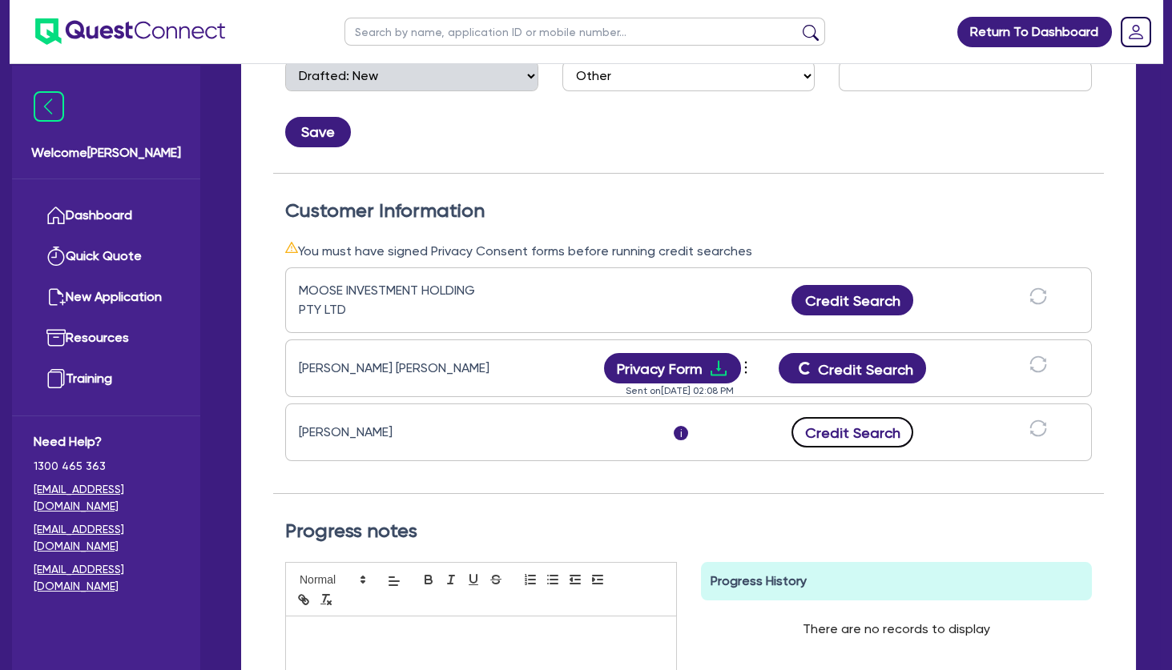
click at [863, 428] on button "Credit Search" at bounding box center [852, 432] width 122 height 30
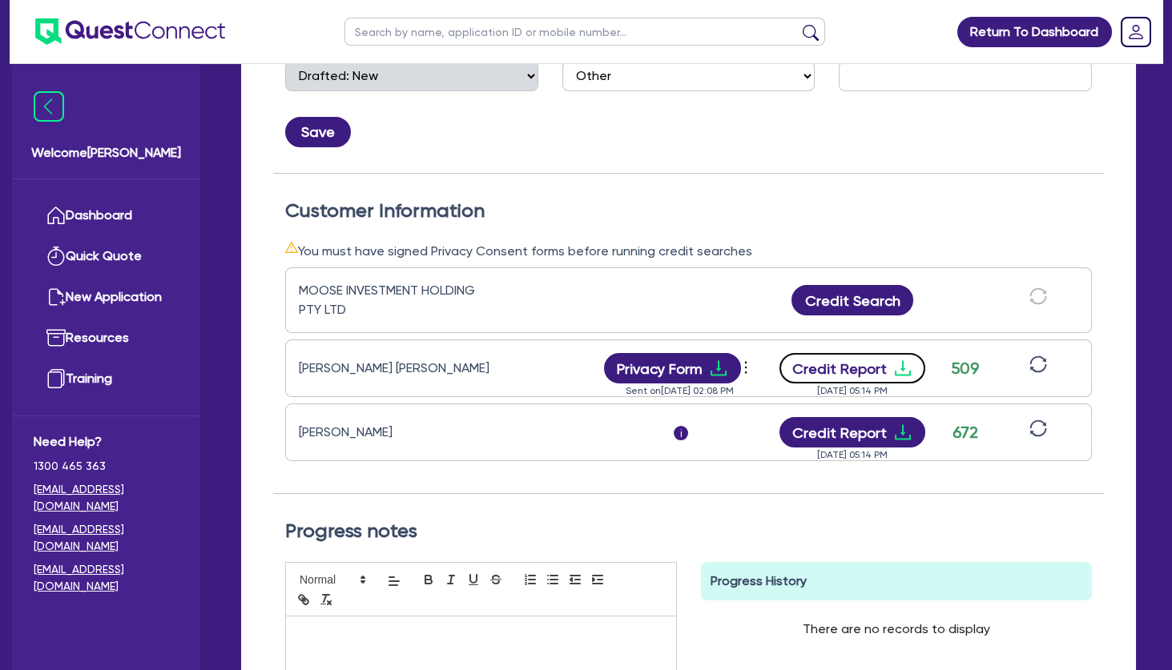
click at [903, 368] on icon "download" at bounding box center [903, 368] width 16 height 15
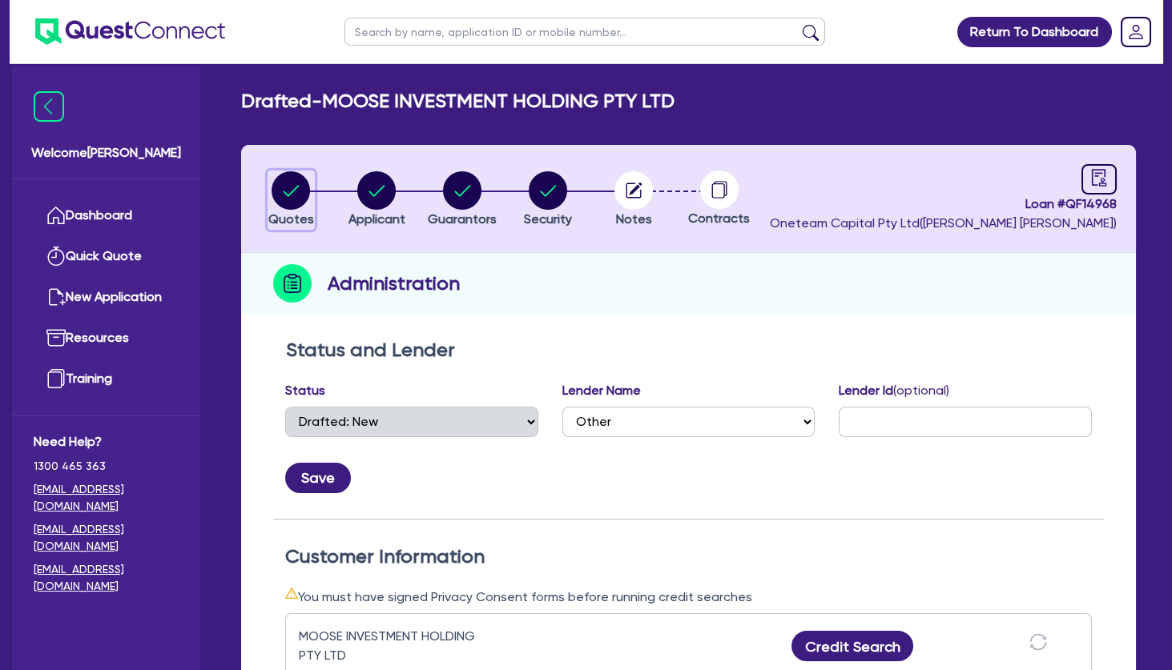
click at [298, 199] on circle "button" at bounding box center [290, 190] width 38 height 38
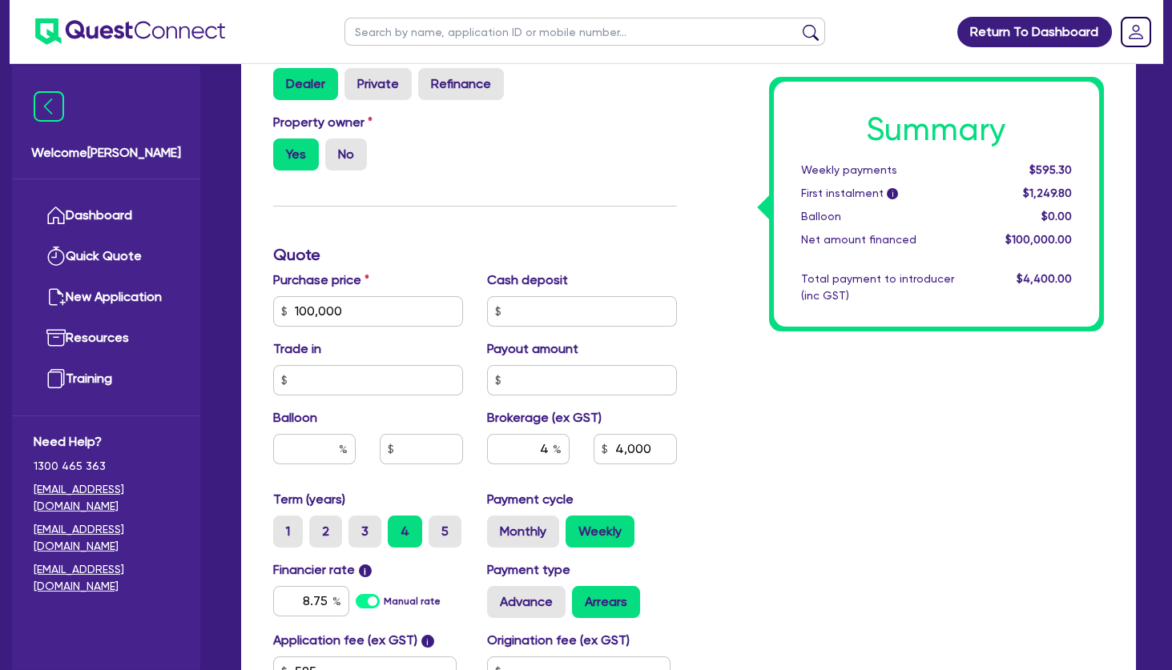
scroll to position [605, 0]
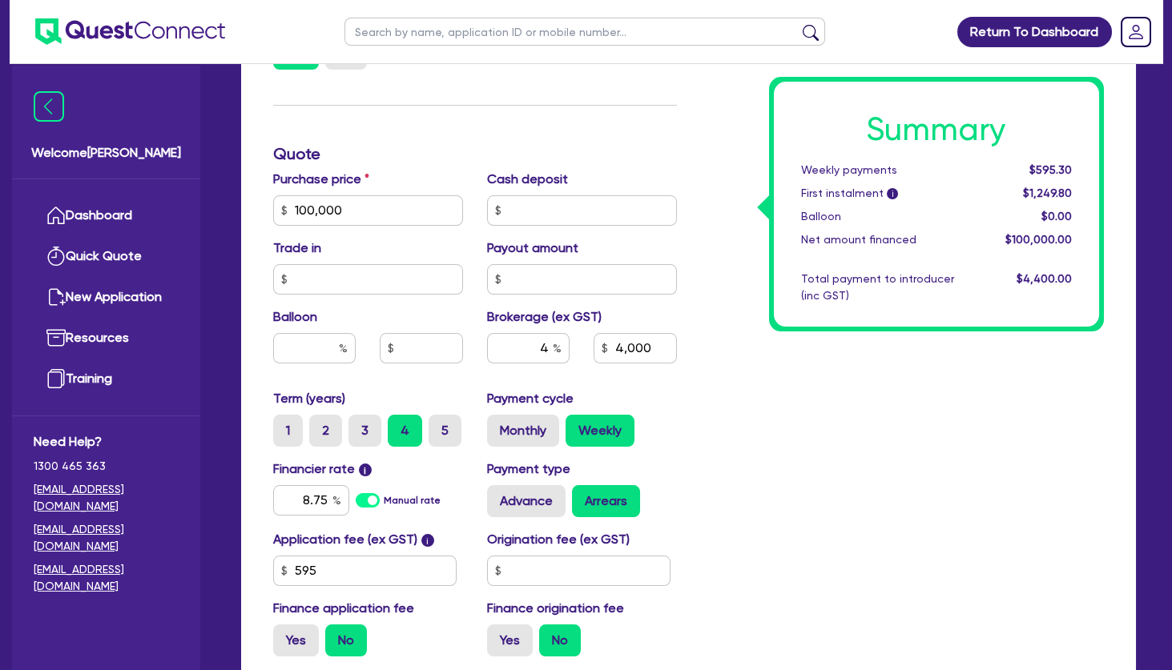
click at [734, 408] on div "Summary Weekly payments $595.30 First instalment i $1,249.80 Balloon $0.00 Net …" at bounding box center [903, 201] width 428 height 936
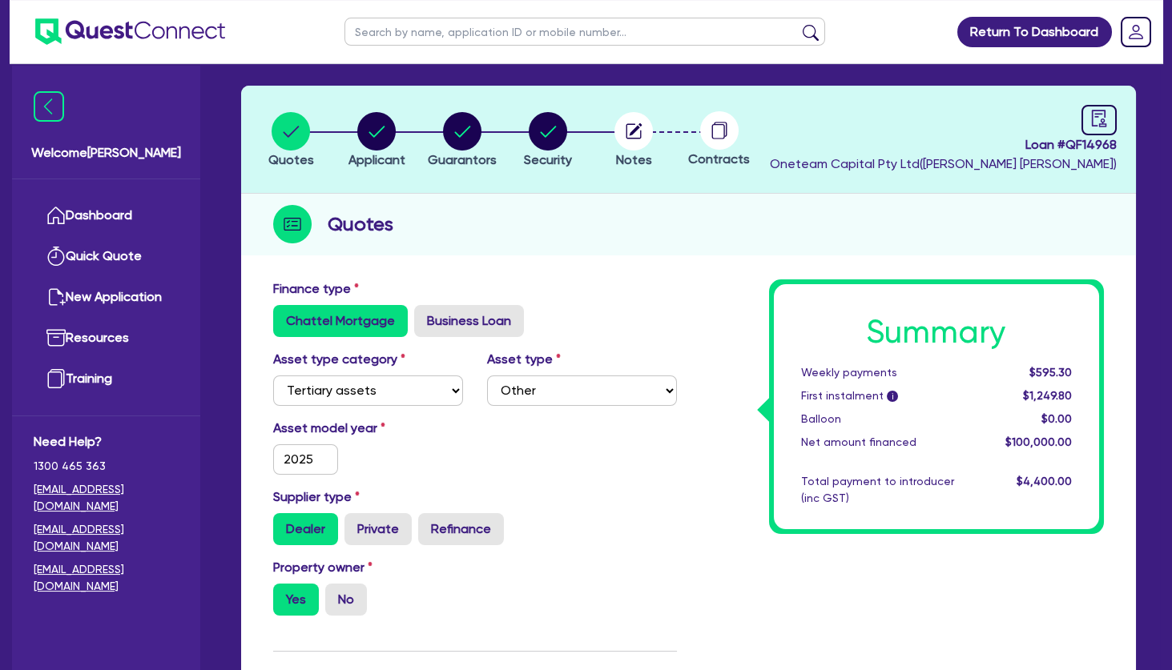
scroll to position [0, 0]
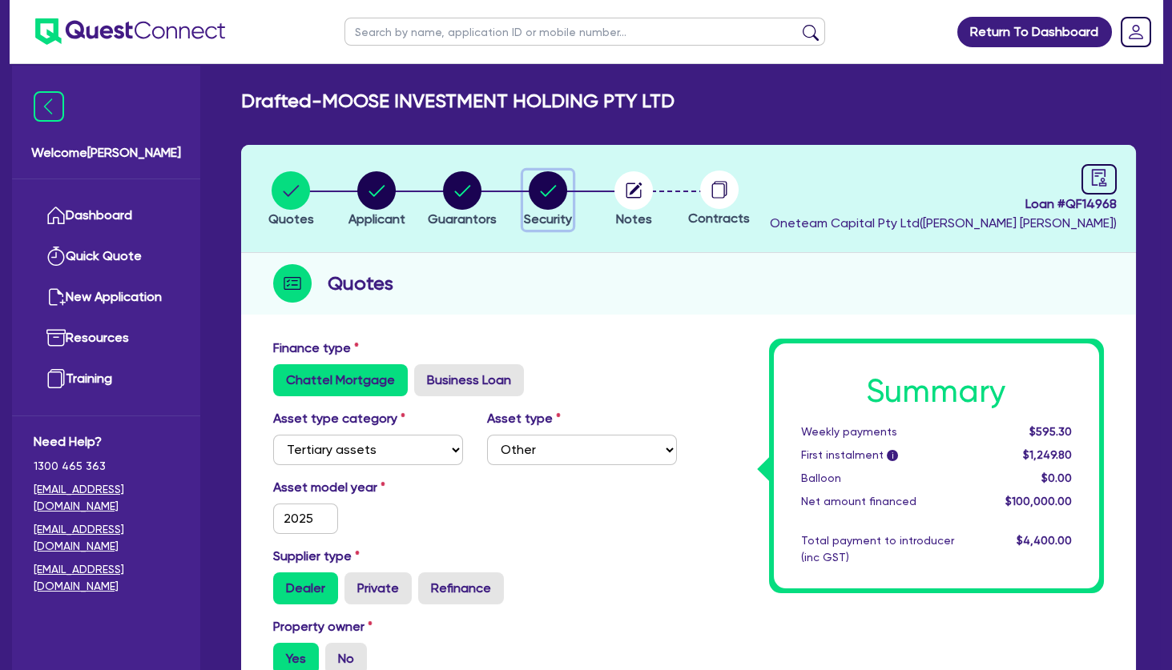
click at [553, 190] on circle "button" at bounding box center [548, 190] width 38 height 38
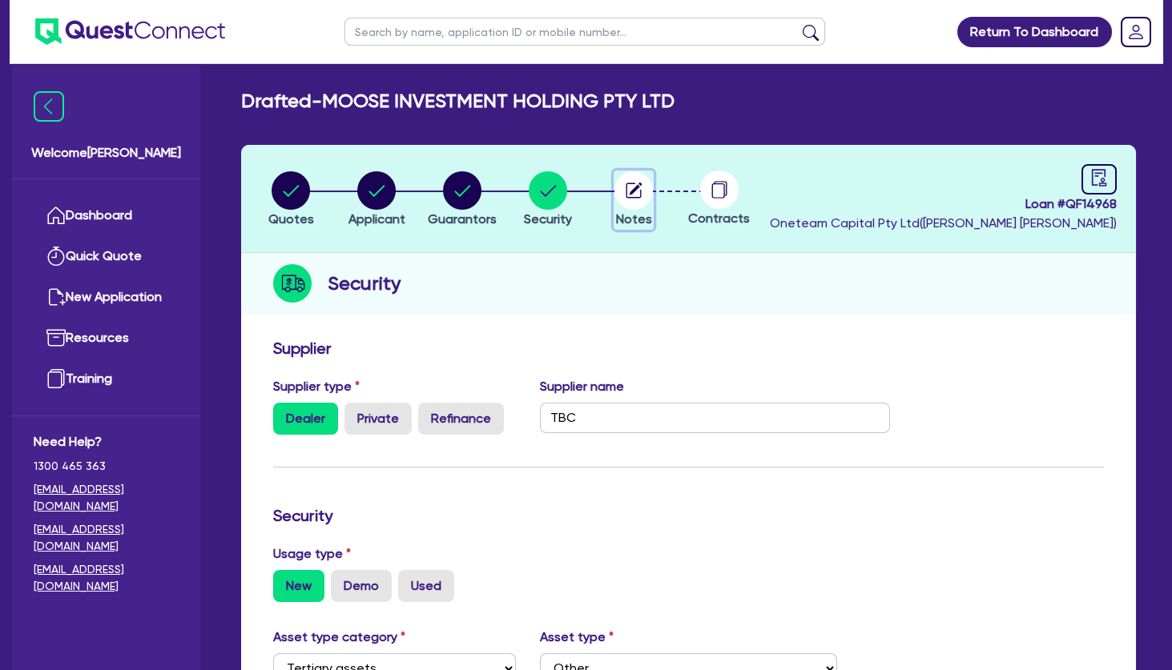
click at [640, 191] on circle "button" at bounding box center [633, 190] width 38 height 38
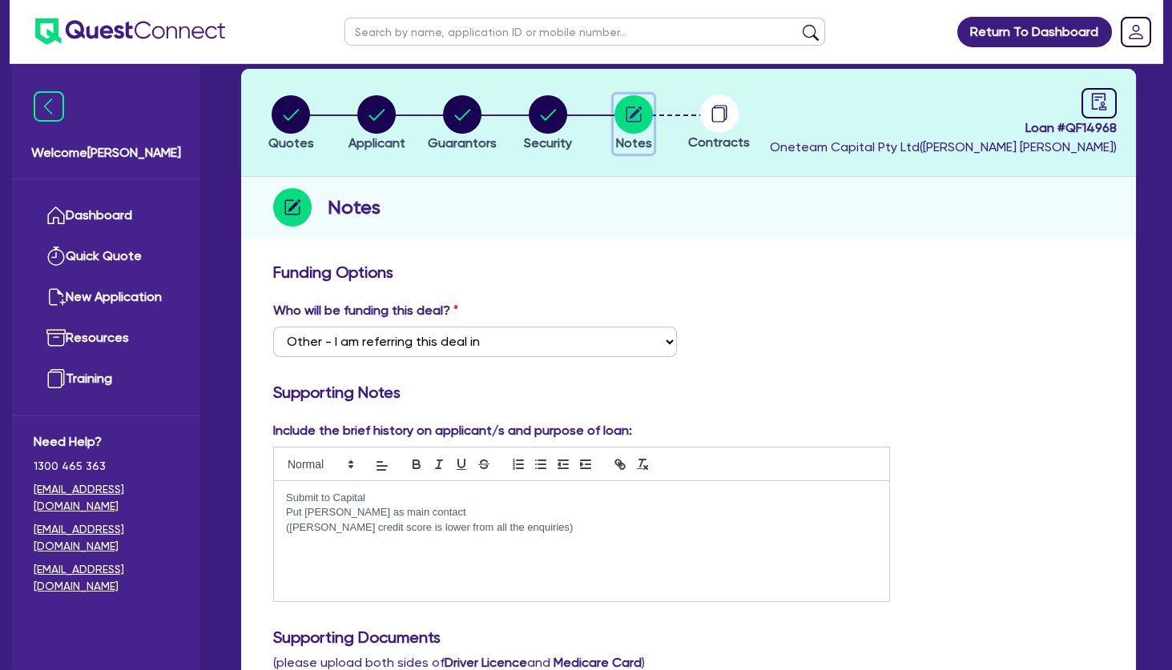
scroll to position [173, 0]
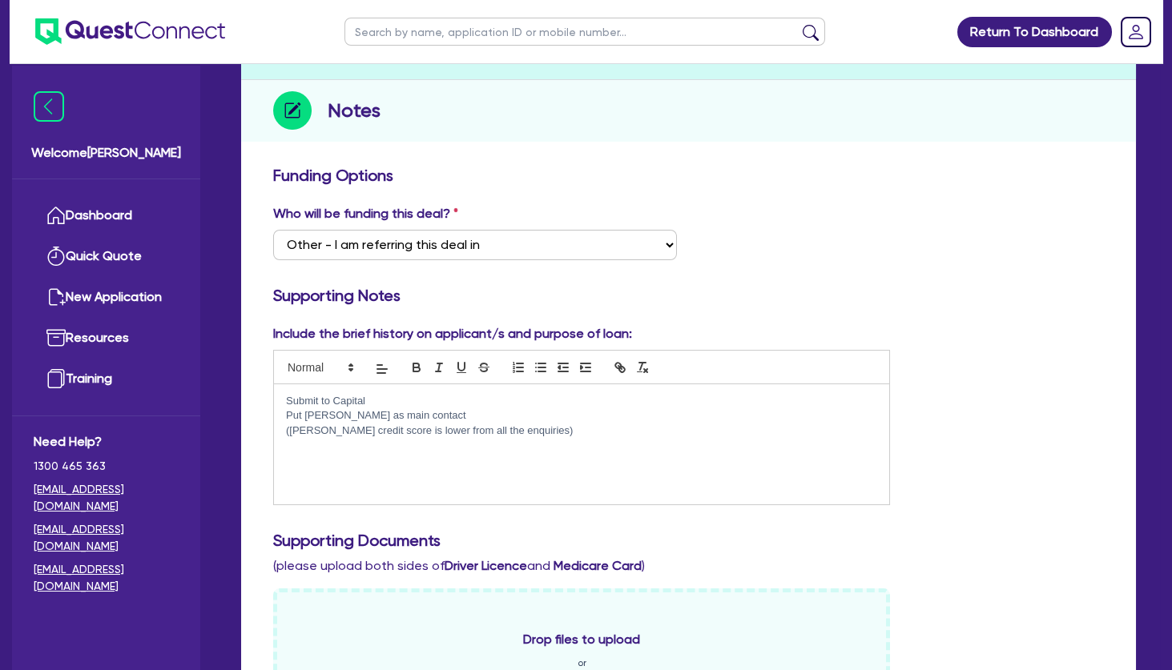
click at [539, 428] on p "(dan credit score is lower from all the enquiries)" at bounding box center [581, 431] width 591 height 14
drag, startPoint x: 550, startPoint y: 428, endPoint x: 283, endPoint y: 426, distance: 266.7
click at [283, 426] on div "Submit to Capital Put Jas as main contact (dan credit score is lower from all t…" at bounding box center [581, 444] width 615 height 120
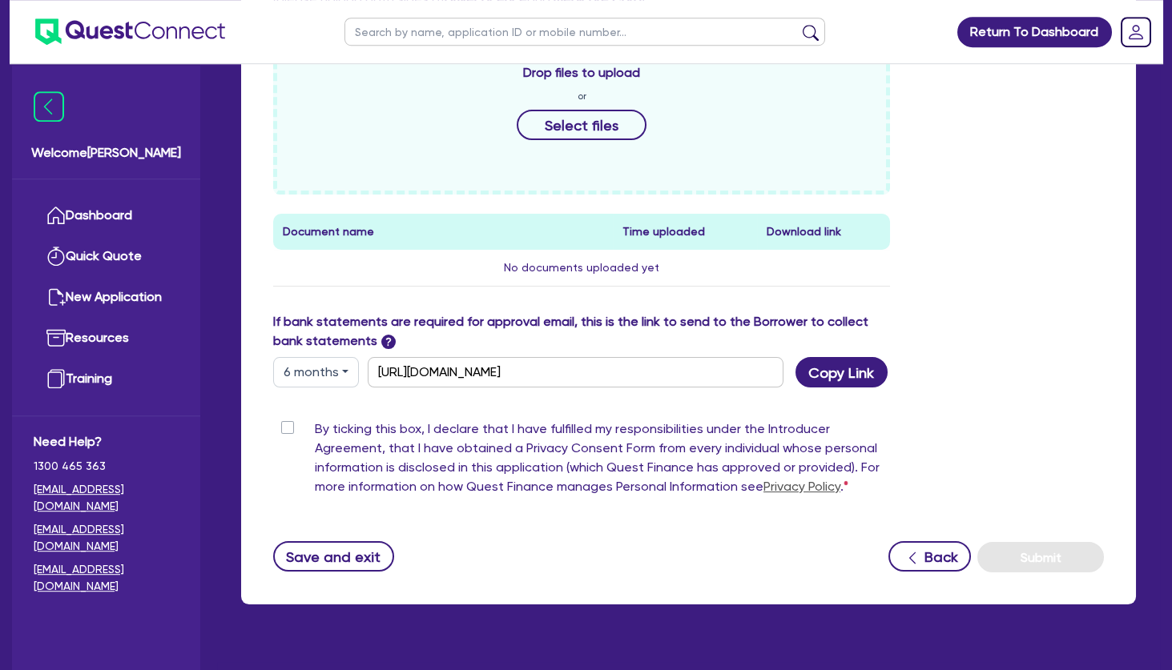
scroll to position [773, 0]
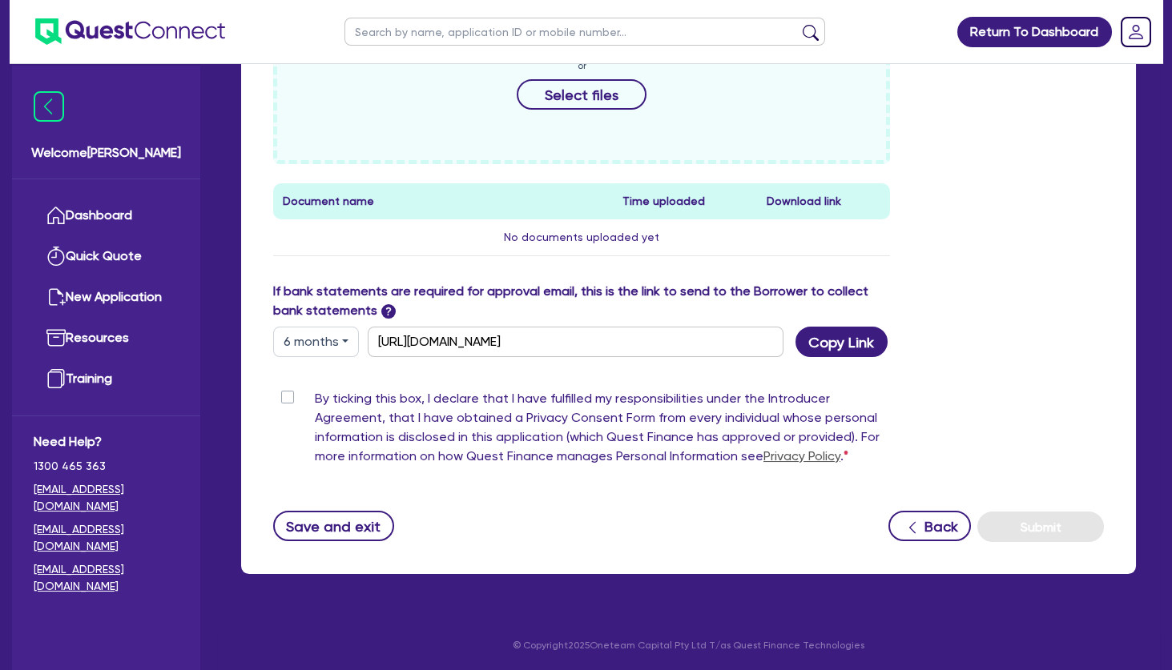
click at [315, 398] on label "By ticking this box, I declare that I have fulfilled my responsibilities under …" at bounding box center [602, 430] width 575 height 83
click at [286, 398] on input "By ticking this box, I declare that I have fulfilled my responsibilities under …" at bounding box center [279, 396] width 13 height 15
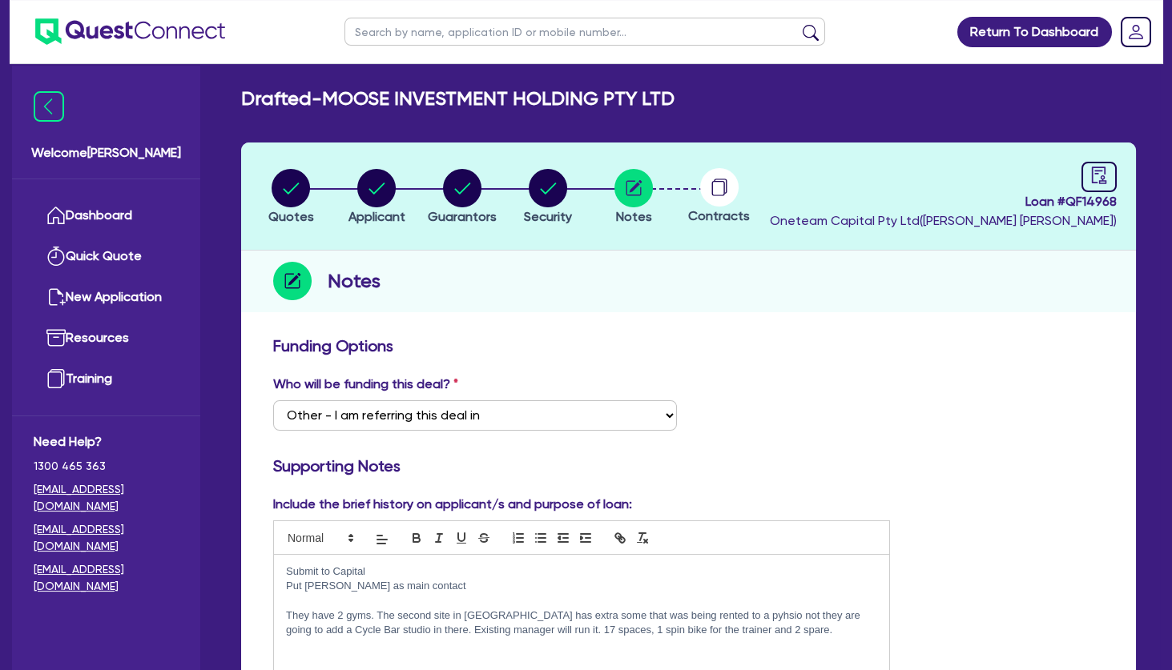
scroll to position [0, 0]
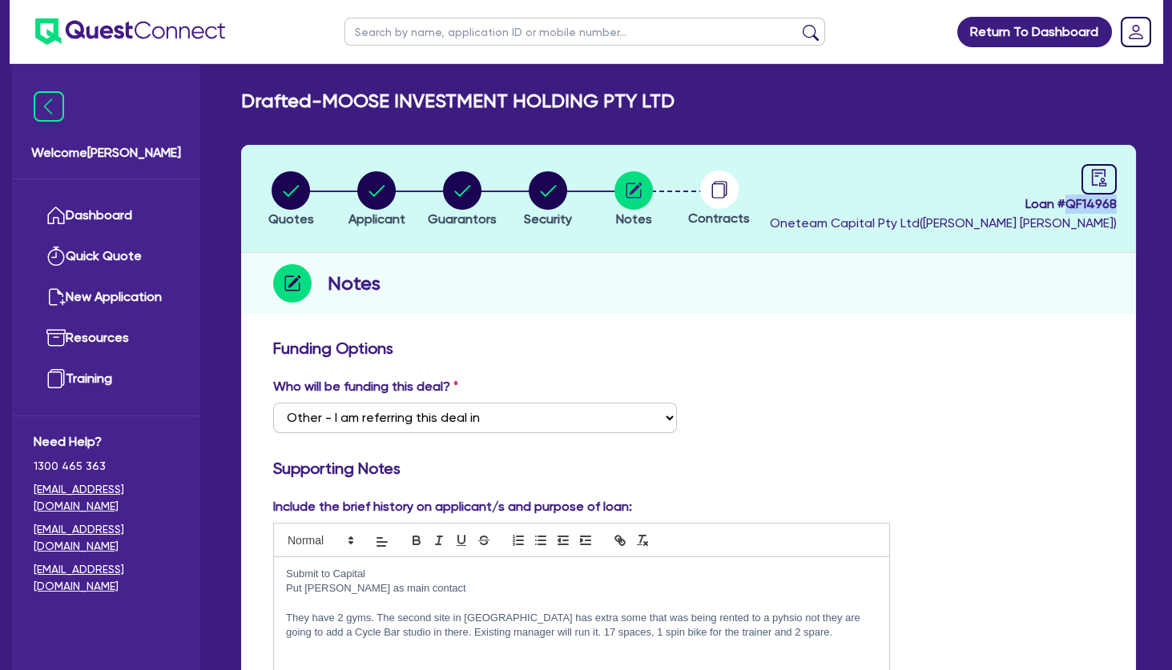
drag, startPoint x: 1118, startPoint y: 205, endPoint x: 1068, endPoint y: 206, distance: 49.7
click at [1068, 206] on header "Quotes Applicant Guarantors Security Notes Contracts Loan # QF14968 Oneteam Cap…" at bounding box center [688, 199] width 895 height 108
copy span "QF14968"
click at [1107, 211] on span "Loan # QF14968" at bounding box center [943, 204] width 347 height 19
drag, startPoint x: 1089, startPoint y: 203, endPoint x: 1068, endPoint y: 206, distance: 21.0
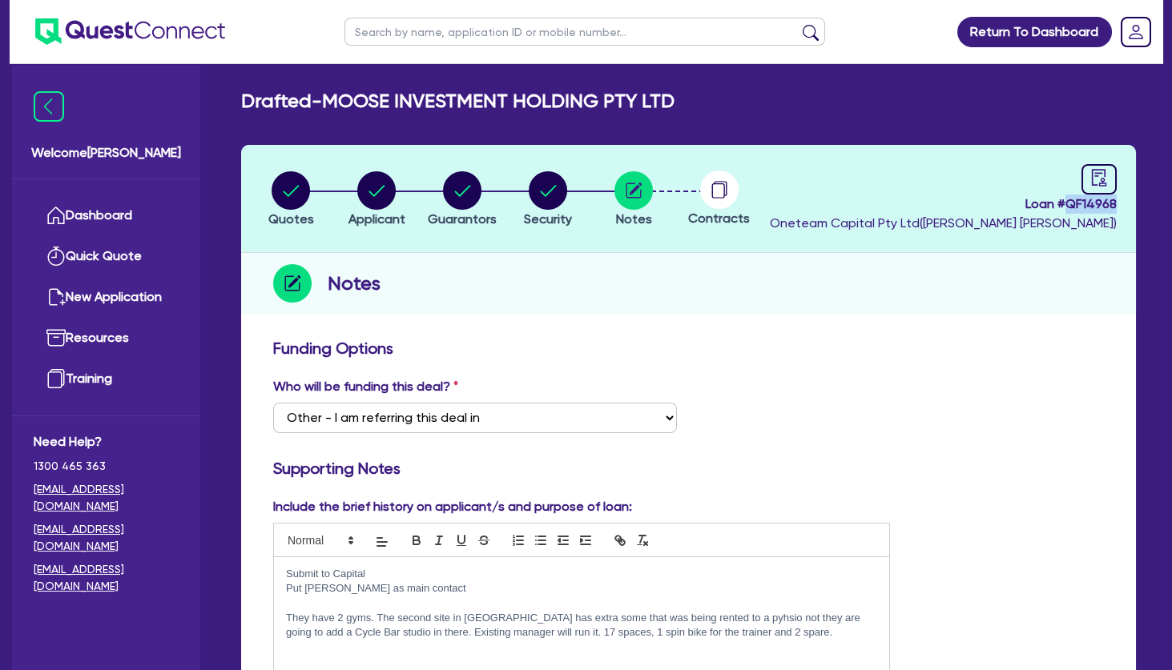
click at [1068, 206] on header "Quotes Applicant Guarantors Security Notes Contracts Loan # QF14968 Oneteam Cap…" at bounding box center [688, 199] width 895 height 108
copy span "QF14968"
click at [859, 313] on div "Notes" at bounding box center [688, 284] width 895 height 62
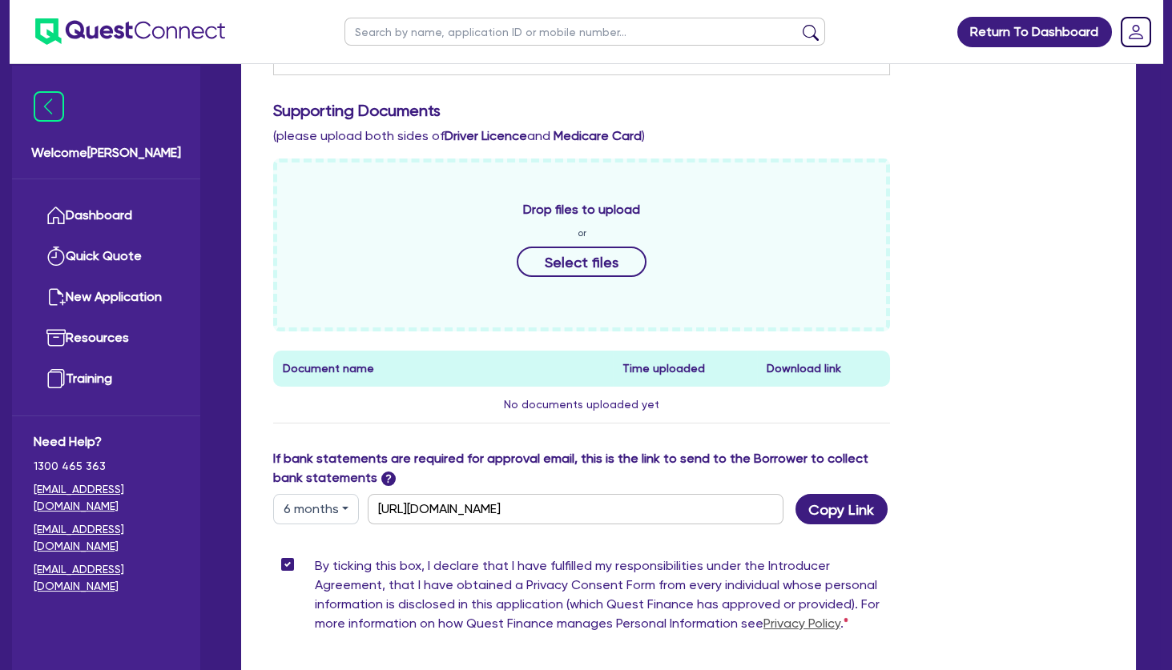
scroll to position [773, 0]
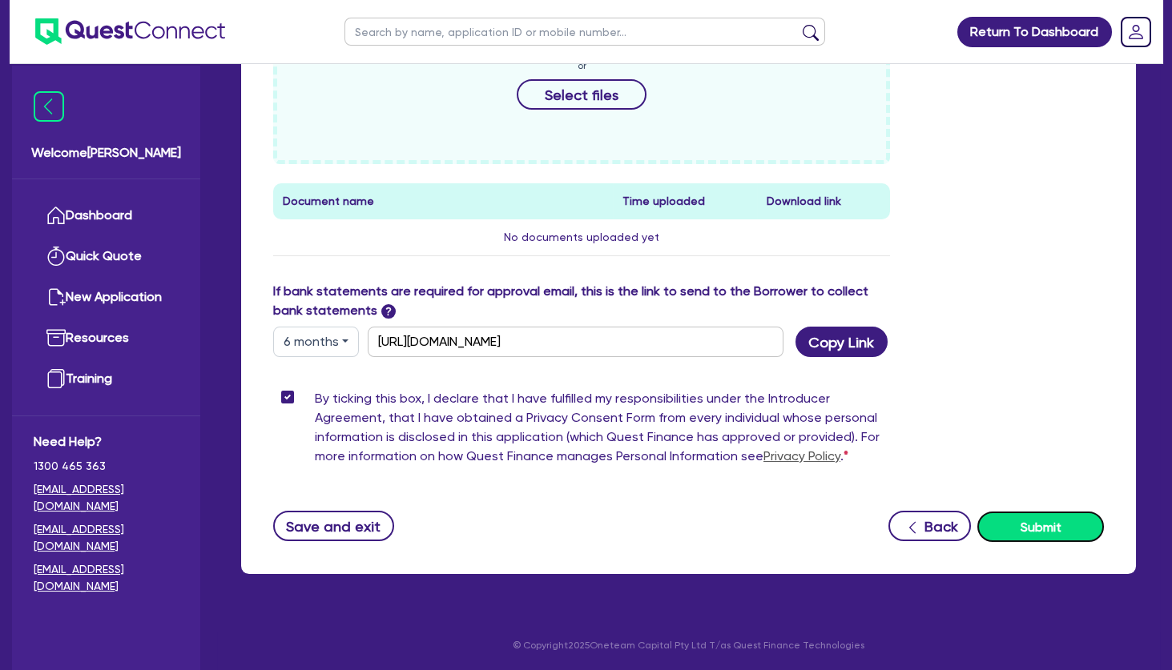
click at [1054, 516] on button "Submit" at bounding box center [1040, 527] width 127 height 30
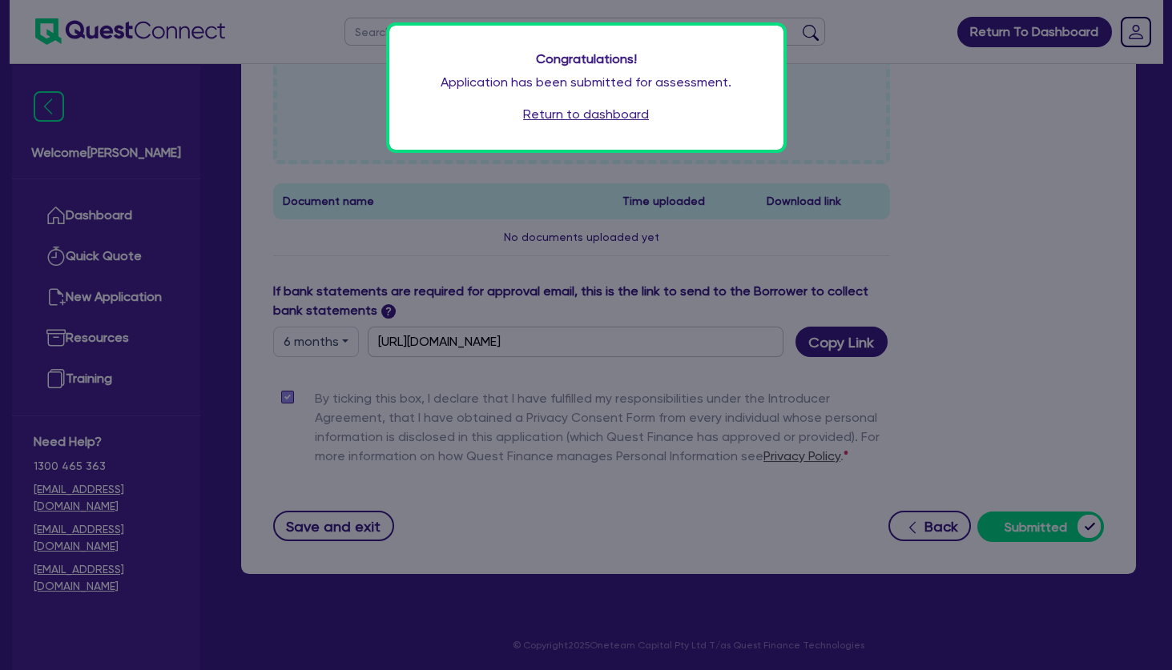
click at [556, 115] on link "Return to dashboard" at bounding box center [586, 114] width 126 height 19
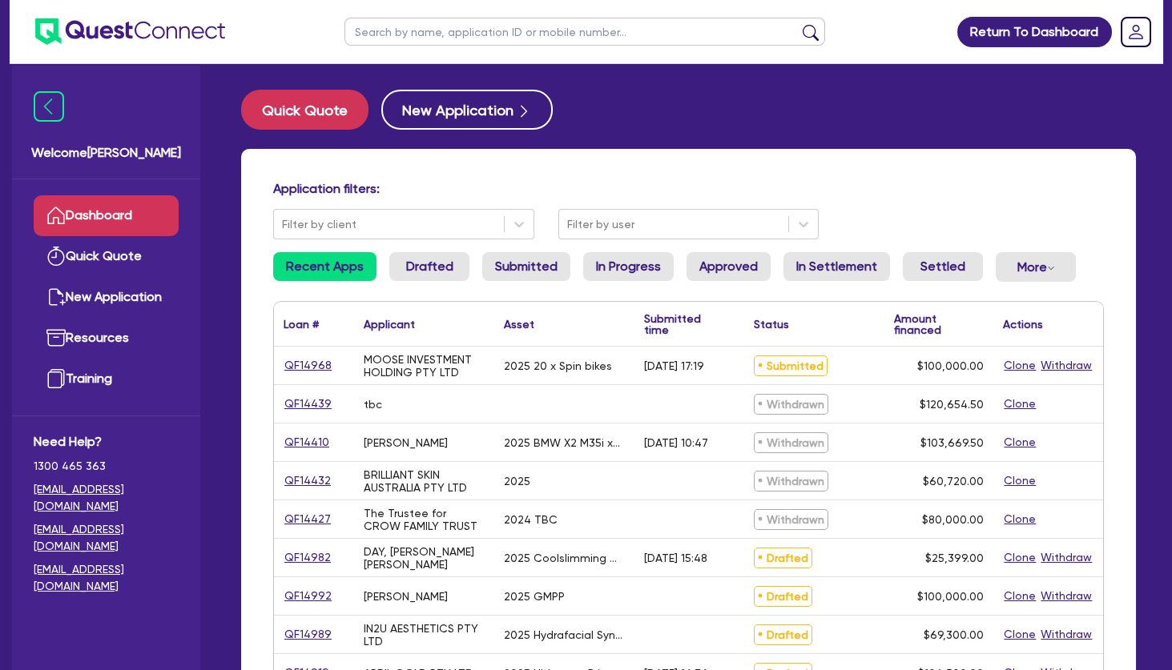
scroll to position [173, 0]
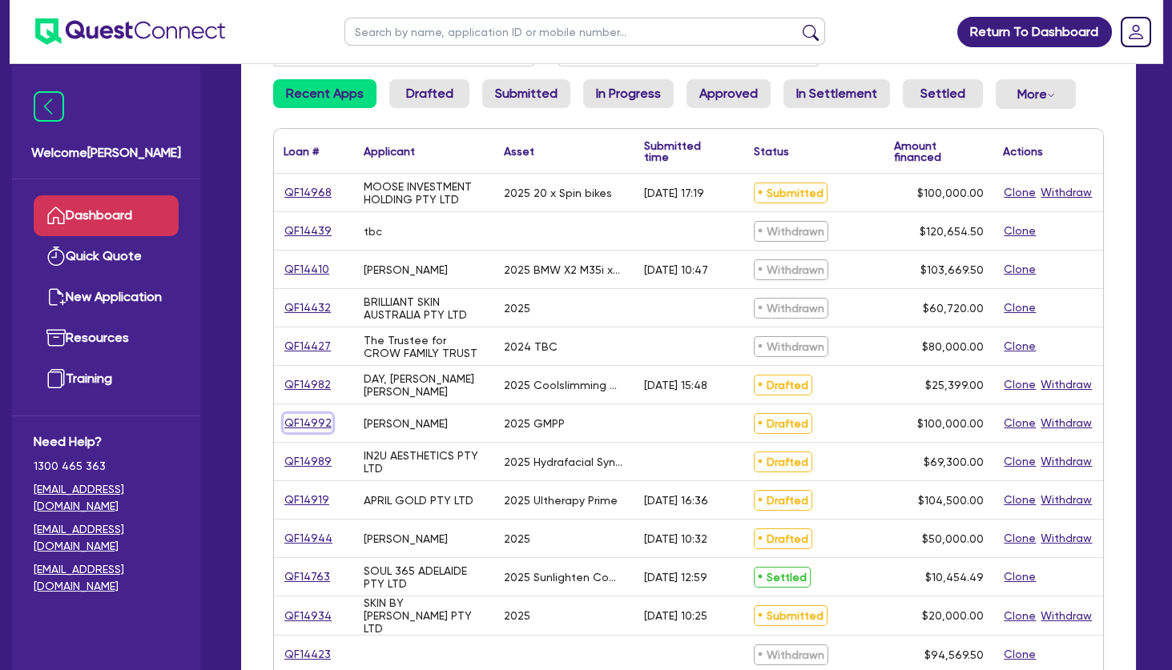
click at [312, 419] on link "QF14992" at bounding box center [307, 423] width 49 height 18
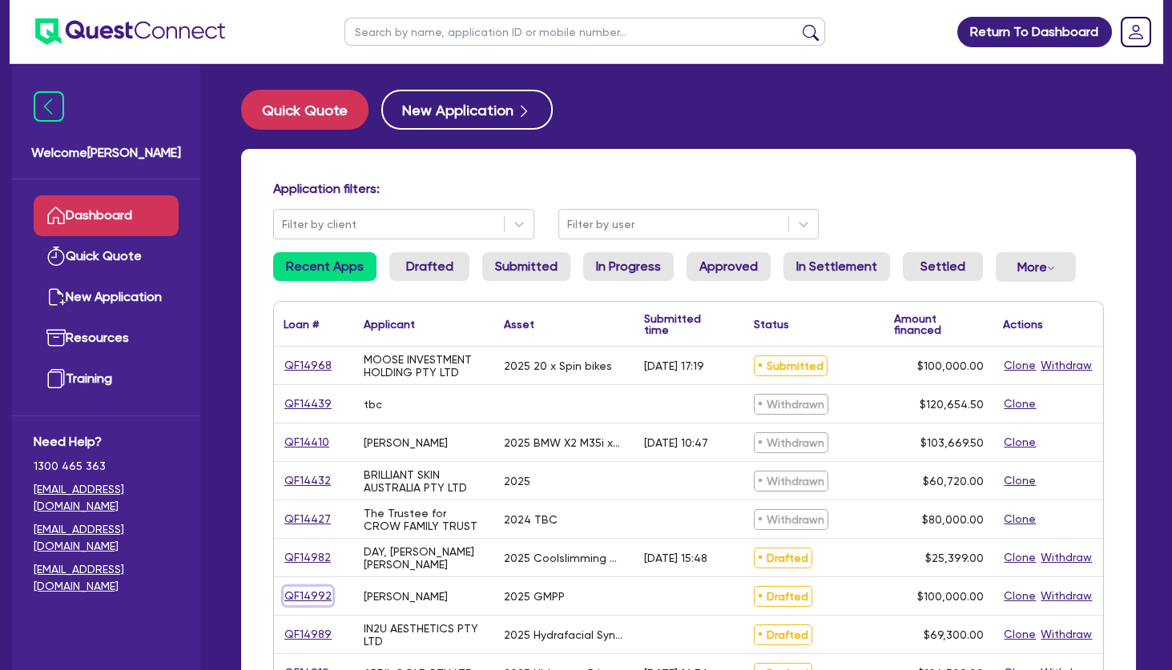
select select "TERTIARY_ASSETS"
select select "BEAUTY_EQUIPMENT"
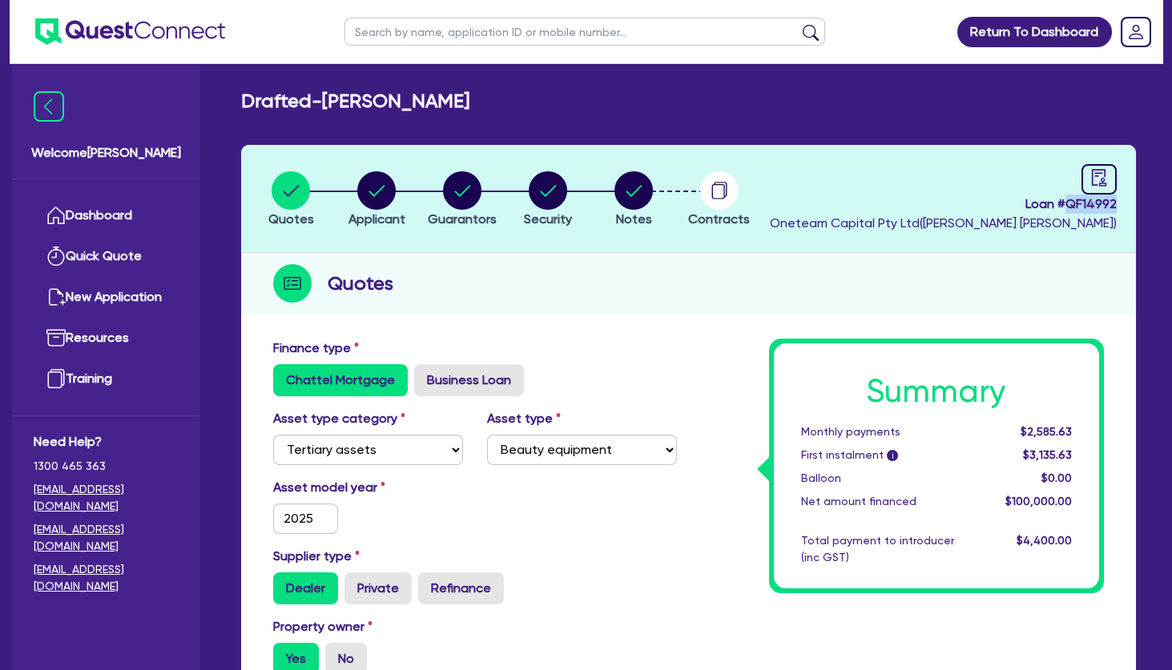
drag, startPoint x: 1116, startPoint y: 199, endPoint x: 1068, endPoint y: 202, distance: 47.3
click at [1068, 202] on header "Quotes Applicant Guarantors Security Notes Contracts Loan # QF14992 Oneteam Cap…" at bounding box center [688, 199] width 895 height 108
copy span "QF14992"
click at [1119, 200] on header "Quotes Applicant Guarantors Security Notes Contracts Loan # QF14992 Oneteam Cap…" at bounding box center [688, 199] width 895 height 108
drag, startPoint x: 1123, startPoint y: 201, endPoint x: 1066, endPoint y: 201, distance: 56.9
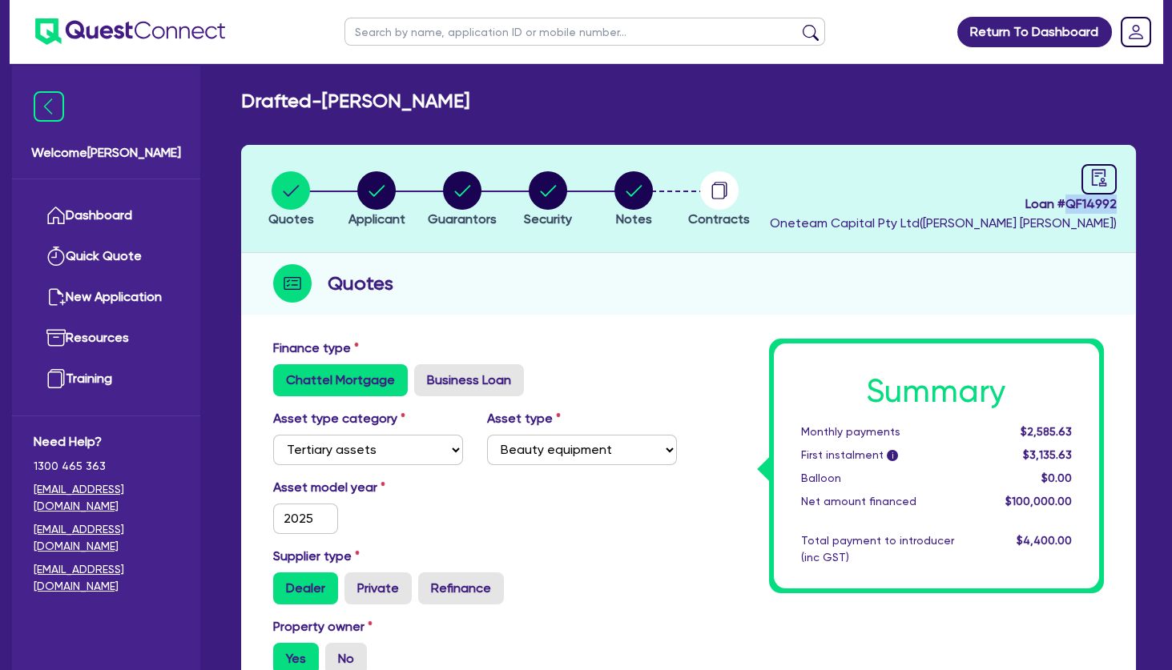
click at [1066, 201] on header "Quotes Applicant Guarantors Security Notes Contracts Loan # QF14992 Oneteam Cap…" at bounding box center [688, 199] width 895 height 108
copy span "QF14992"
click at [1096, 179] on icon "audit" at bounding box center [1099, 178] width 18 height 18
select select "DRAFTED_NEW"
select select "Other"
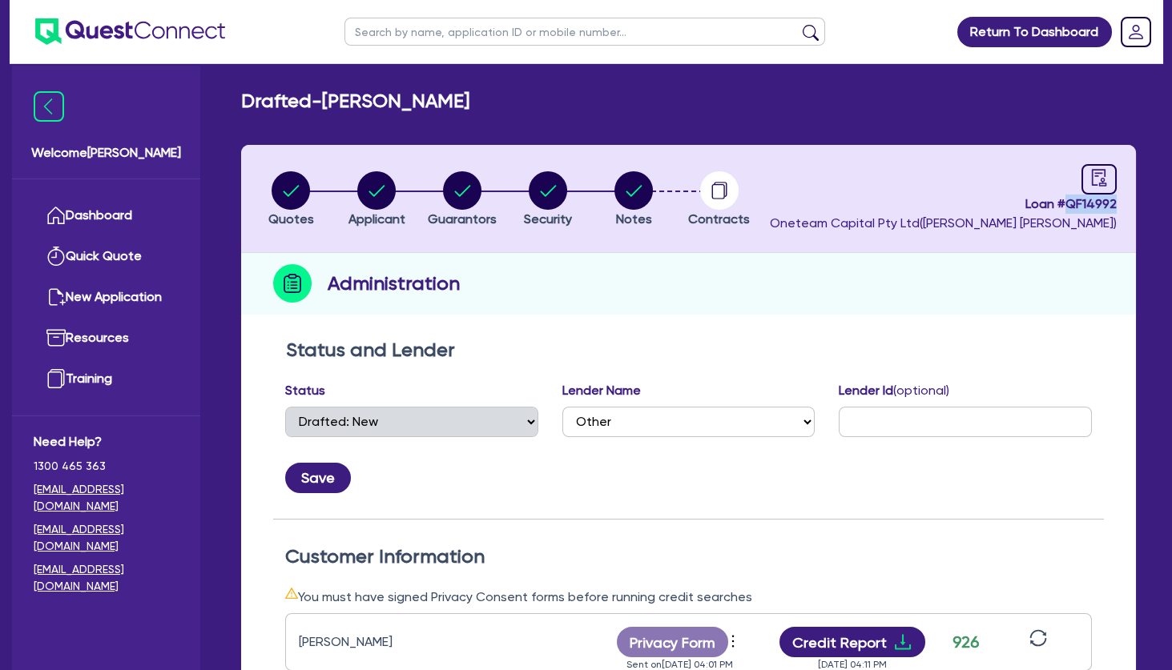
click at [904, 304] on div "Administration" at bounding box center [688, 284] width 895 height 62
click at [624, 187] on circle "button" at bounding box center [633, 190] width 38 height 38
select select "Other"
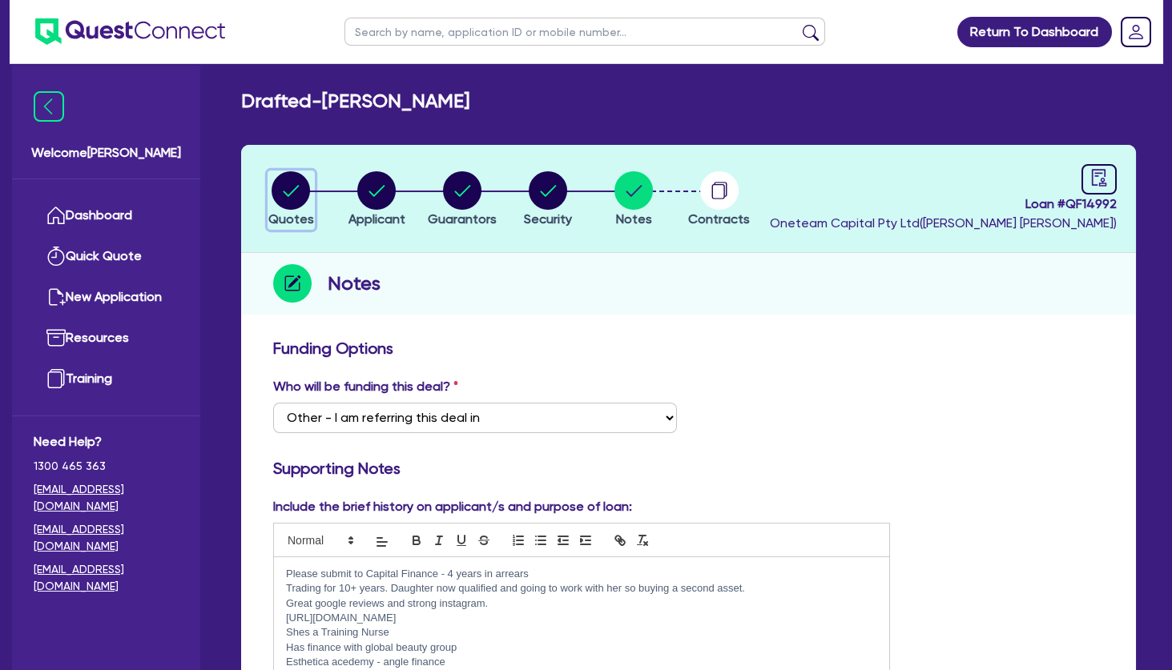
click at [285, 187] on circle "button" at bounding box center [290, 190] width 38 height 38
select select "TERTIARY_ASSETS"
select select "BEAUTY_EQUIPMENT"
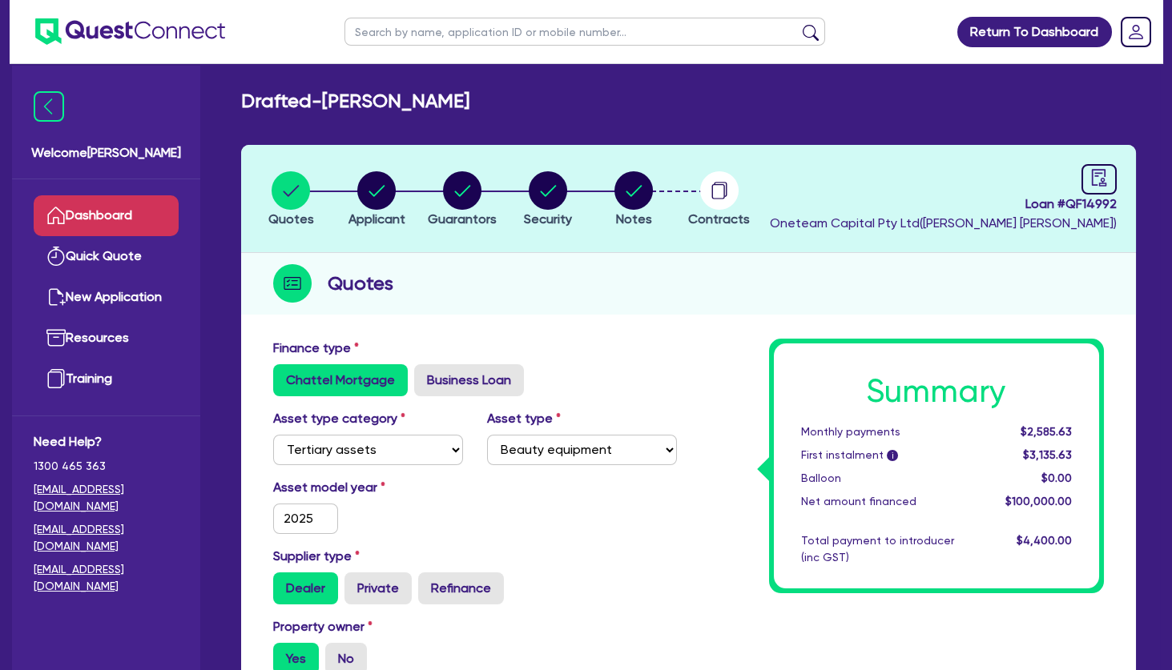
click at [141, 213] on link "Dashboard" at bounding box center [106, 215] width 145 height 41
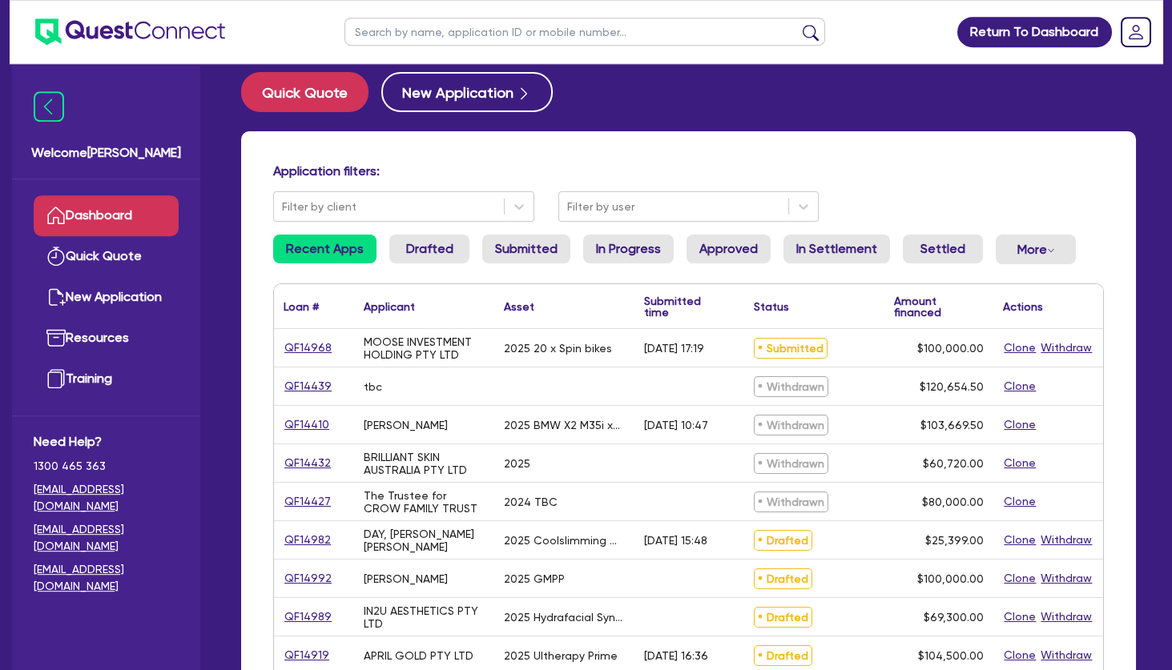
scroll to position [86, 0]
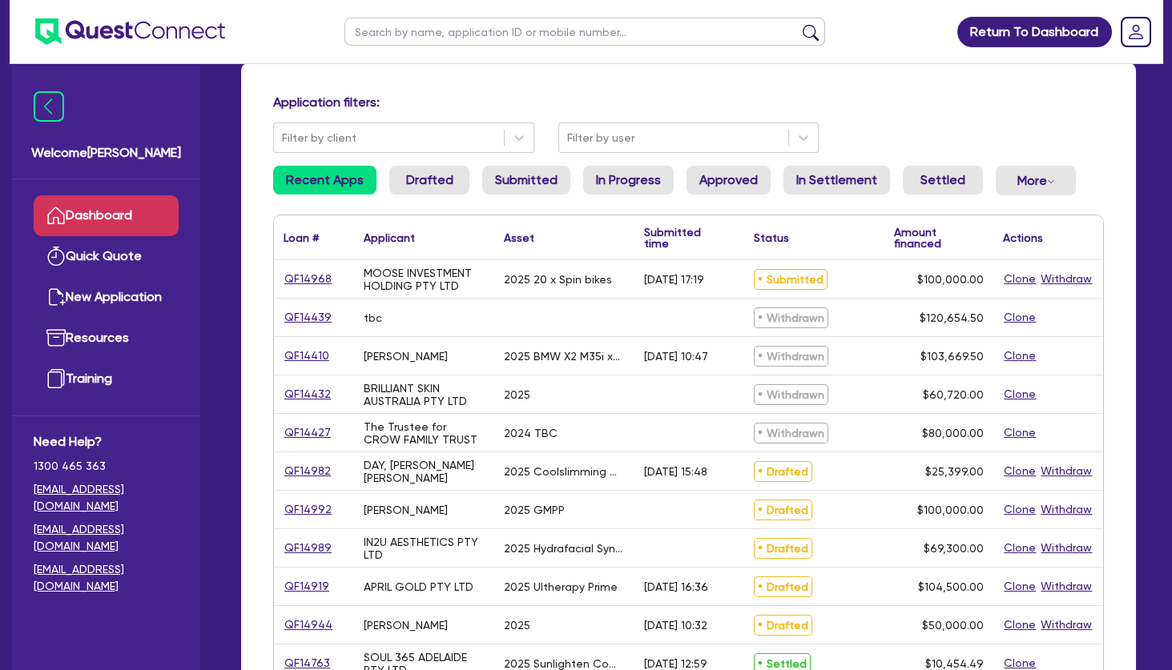
click at [408, 36] on input "text" at bounding box center [584, 32] width 480 height 28
type input "bioglow"
click at [798, 24] on button "submit" at bounding box center [811, 35] width 26 height 22
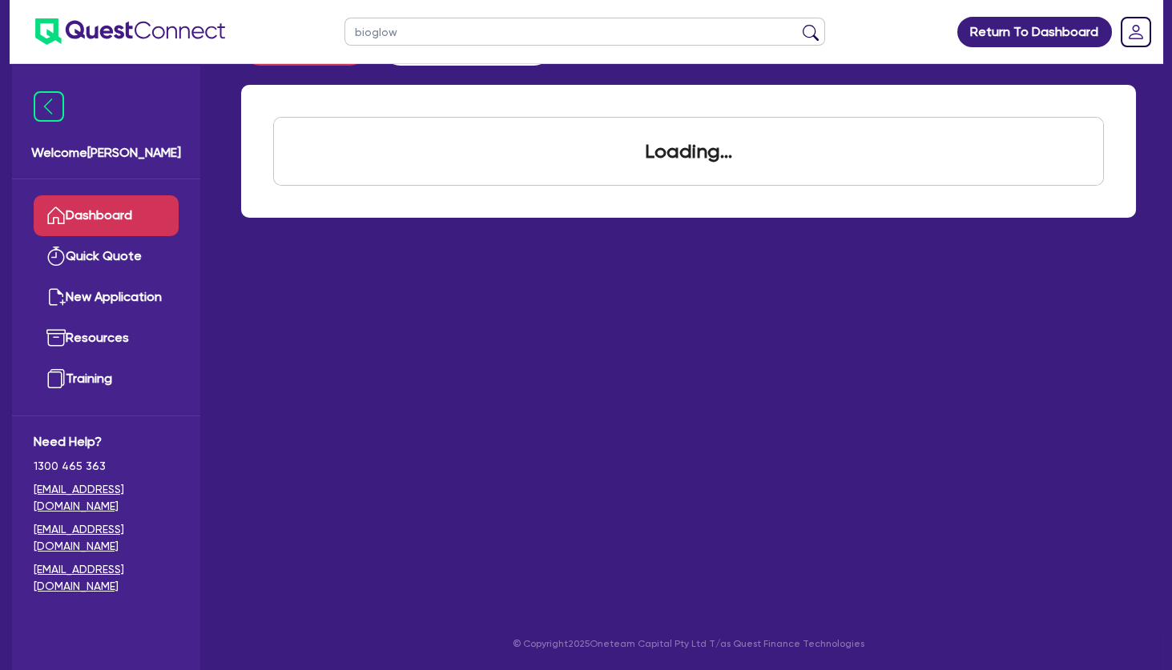
scroll to position [64, 0]
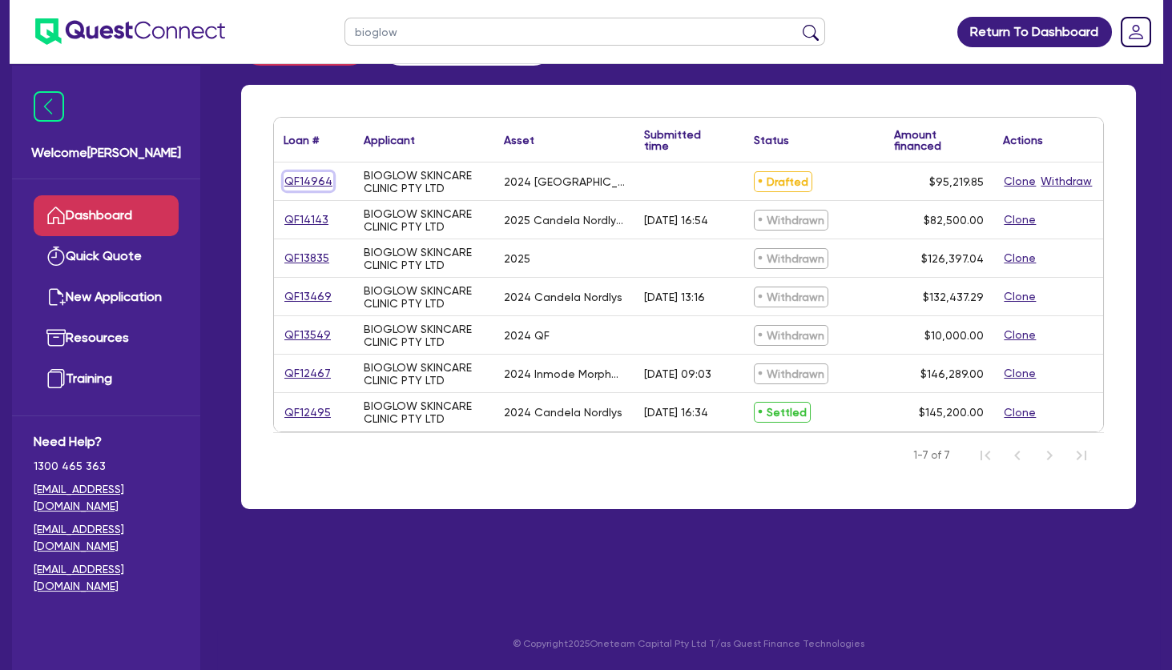
click at [312, 181] on link "QF14964" at bounding box center [308, 181] width 50 height 18
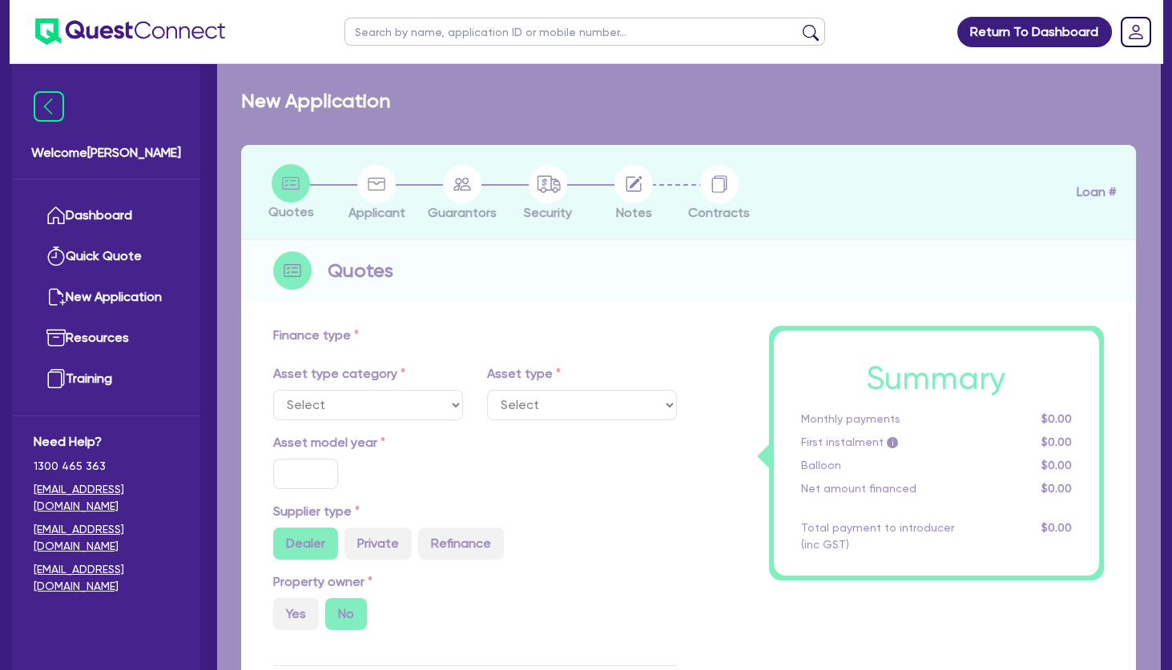
select select "TERTIARY_ASSETS"
type input "2024"
radio input "true"
type input "181,500"
type input "86,280.15"
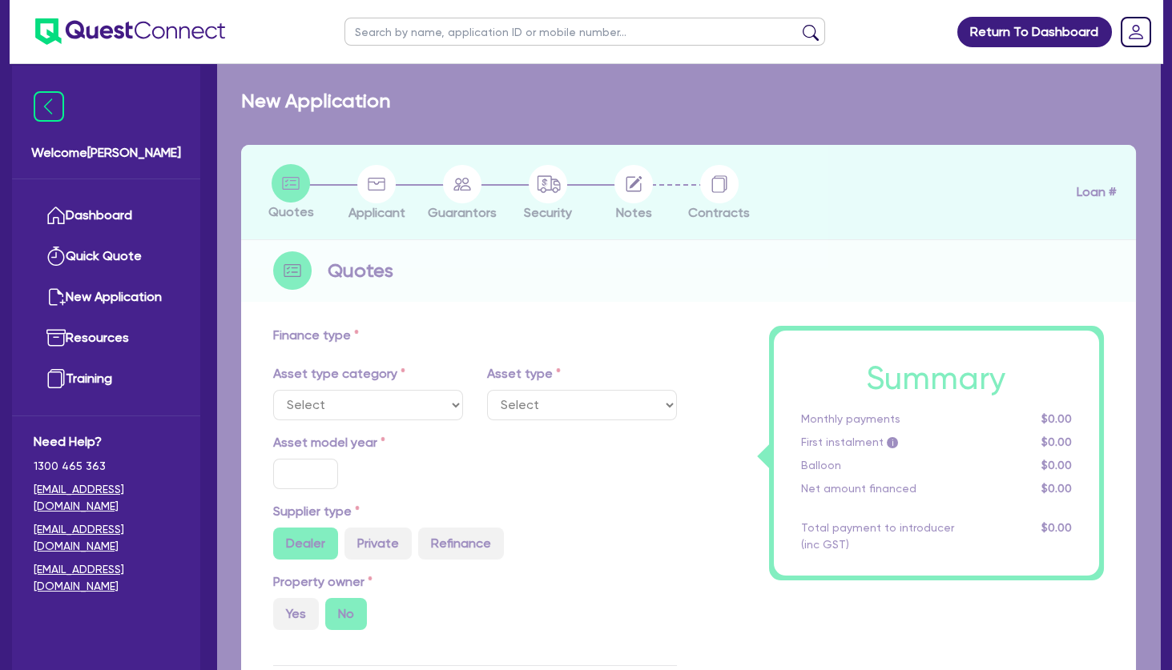
type input "2"
type input "1,904.4"
type input "17.95"
select select "BEAUTY_EQUIPMENT"
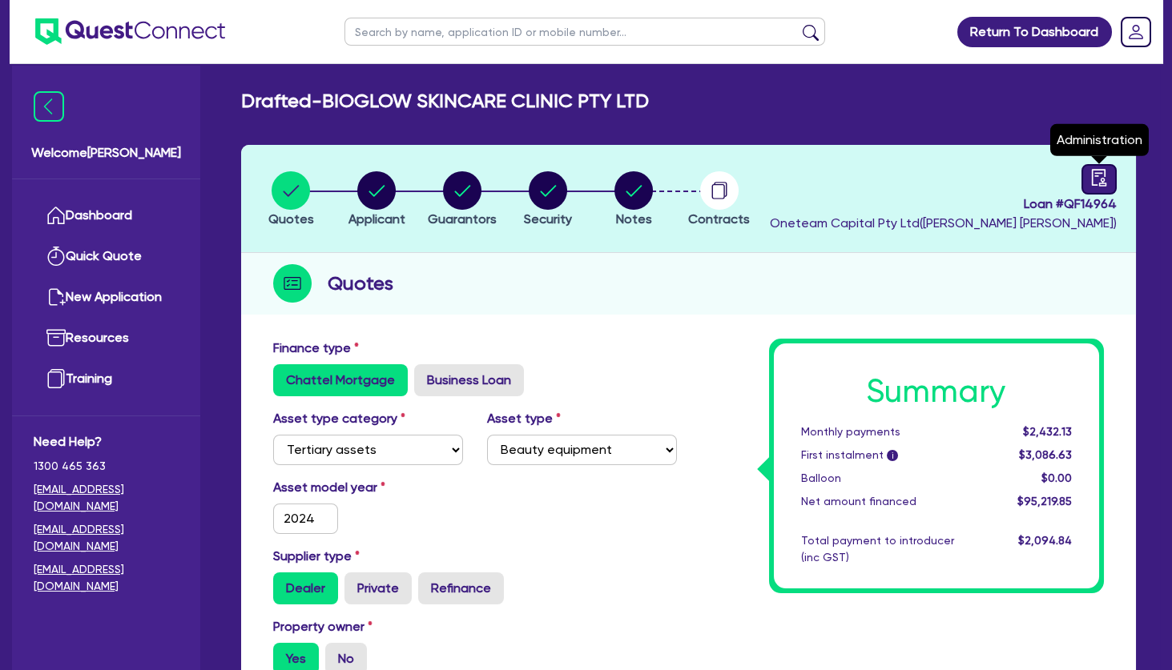
click at [1116, 177] on link at bounding box center [1098, 179] width 35 height 30
select select "DRAFTED_NEW"
select select "Other"
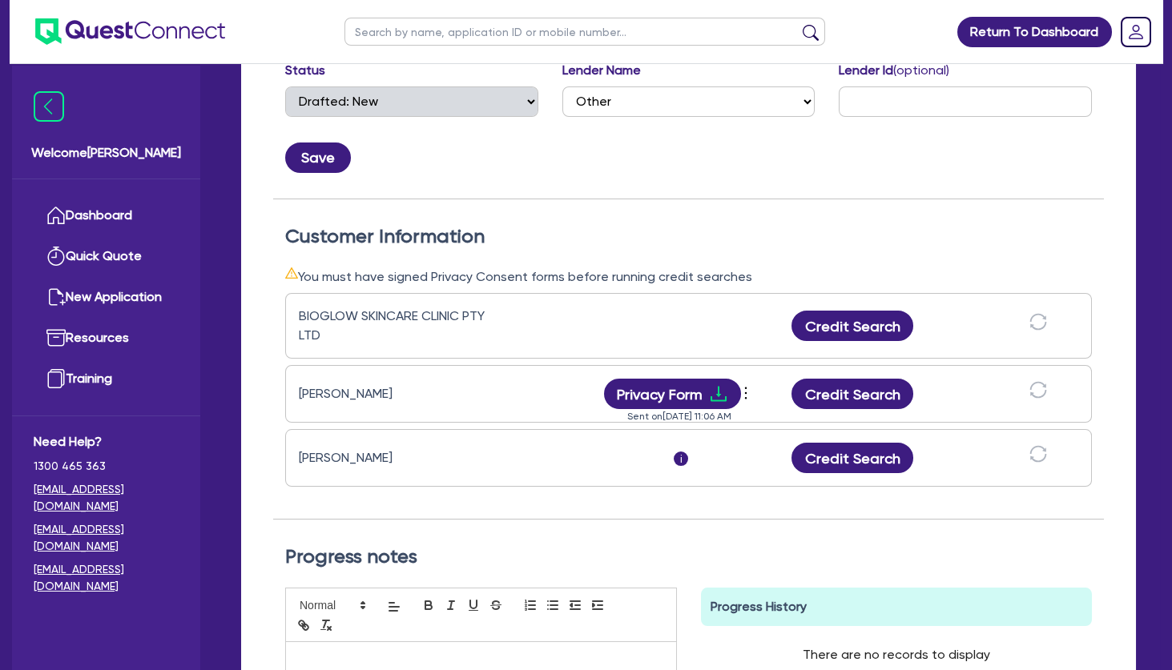
scroll to position [346, 0]
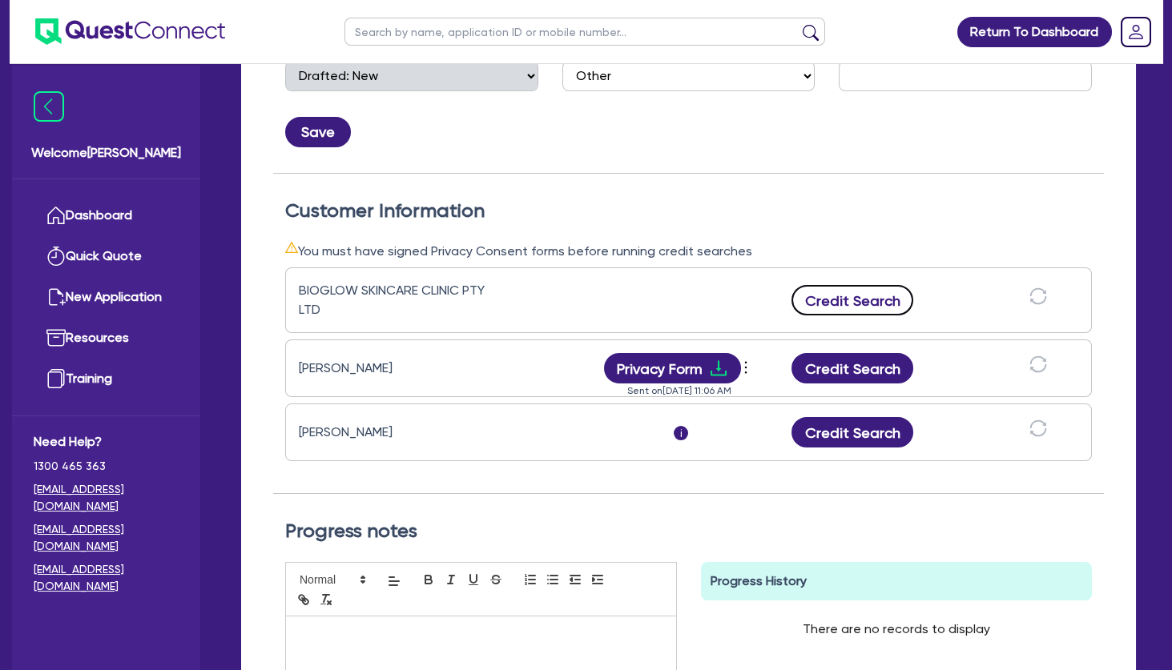
click at [871, 303] on button "Credit Search" at bounding box center [852, 300] width 122 height 30
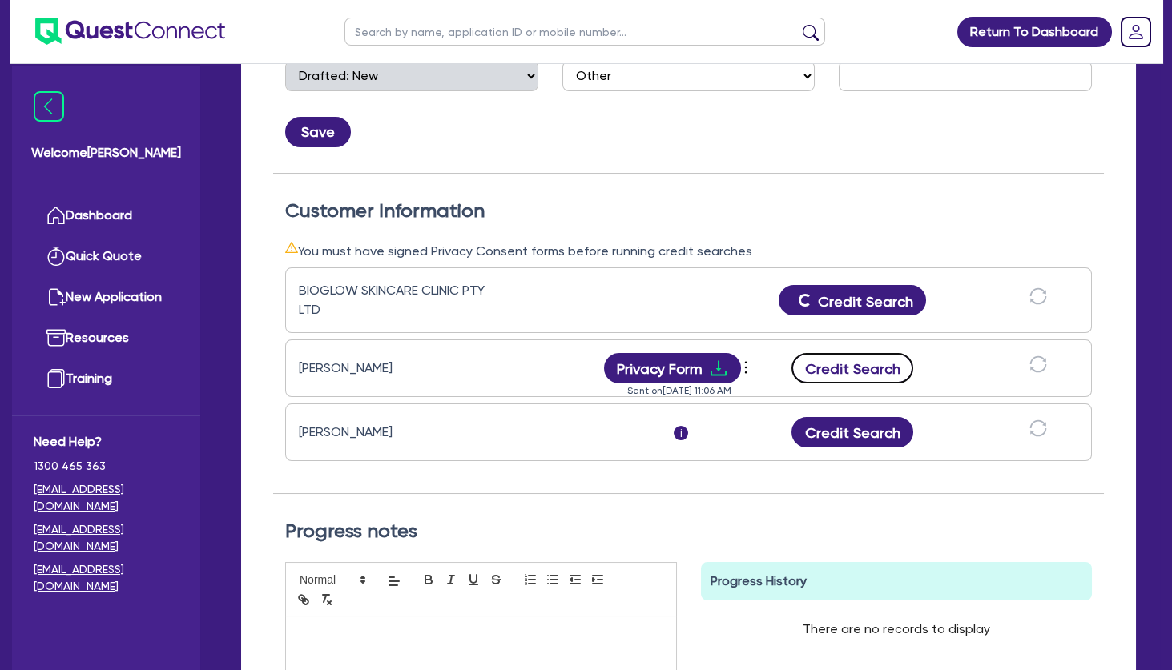
click at [876, 368] on button "Credit Search" at bounding box center [852, 368] width 122 height 30
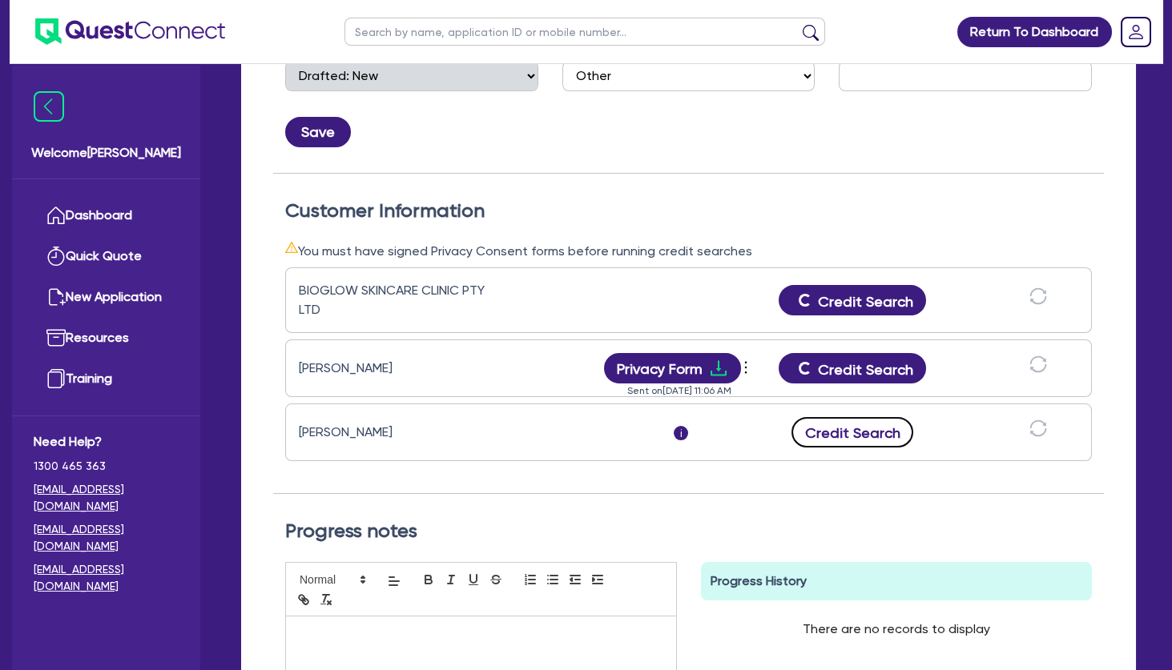
click at [875, 436] on button "Credit Search" at bounding box center [852, 432] width 122 height 30
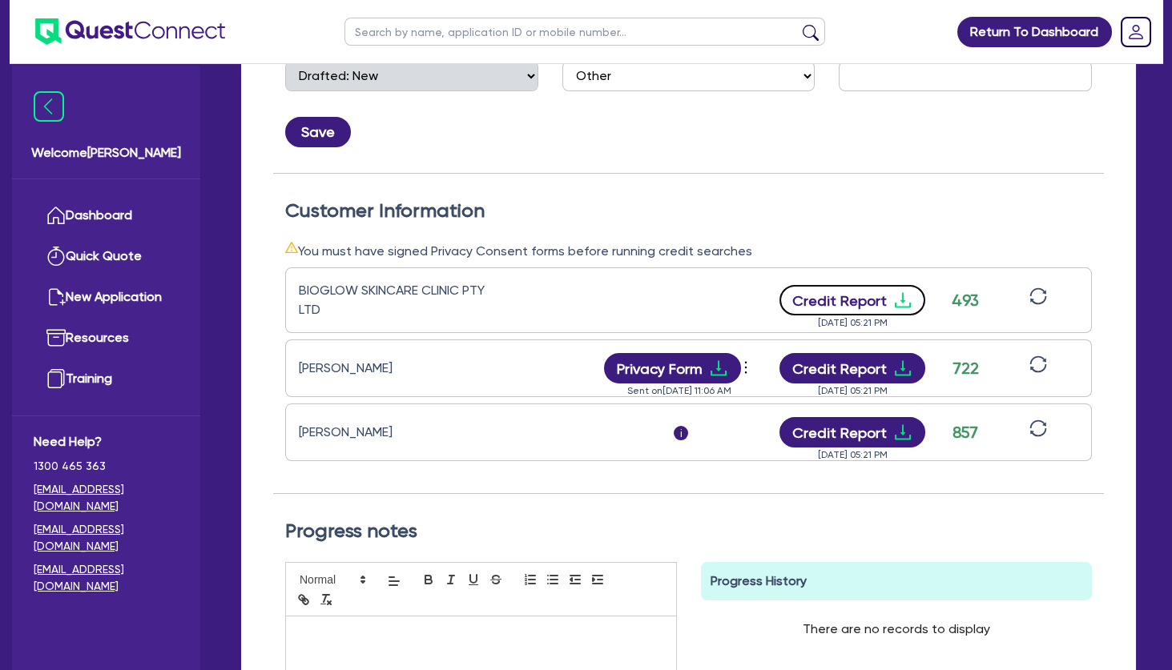
click at [888, 300] on button "Credit Report" at bounding box center [852, 300] width 147 height 30
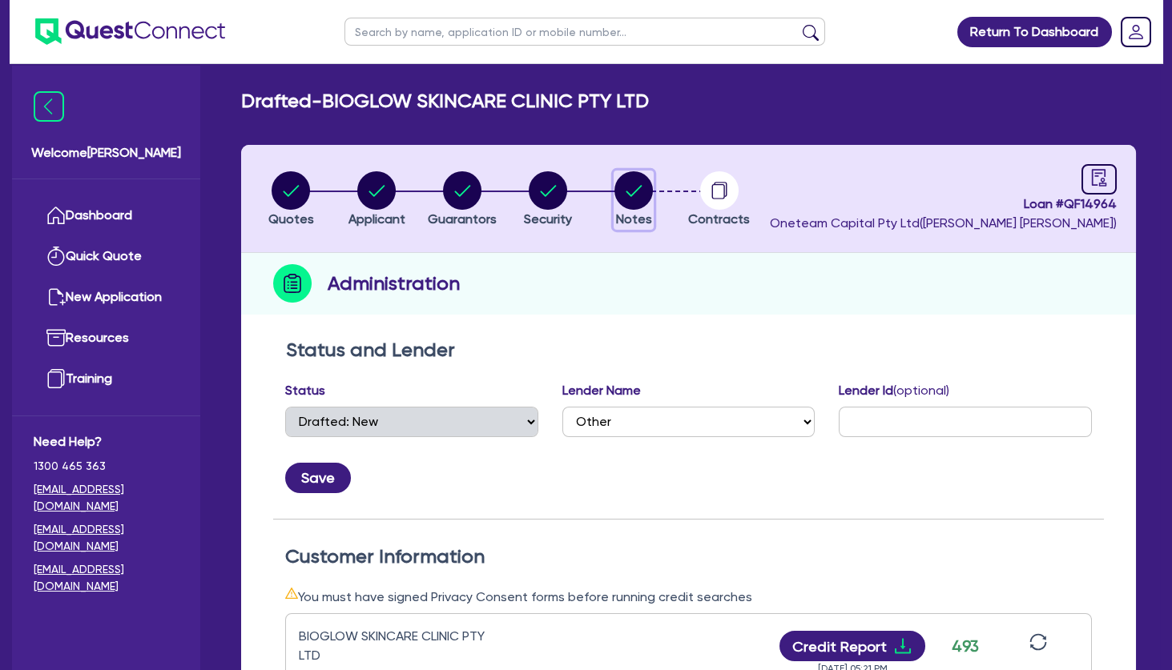
click at [626, 188] on circle "button" at bounding box center [633, 190] width 38 height 38
select select "Other"
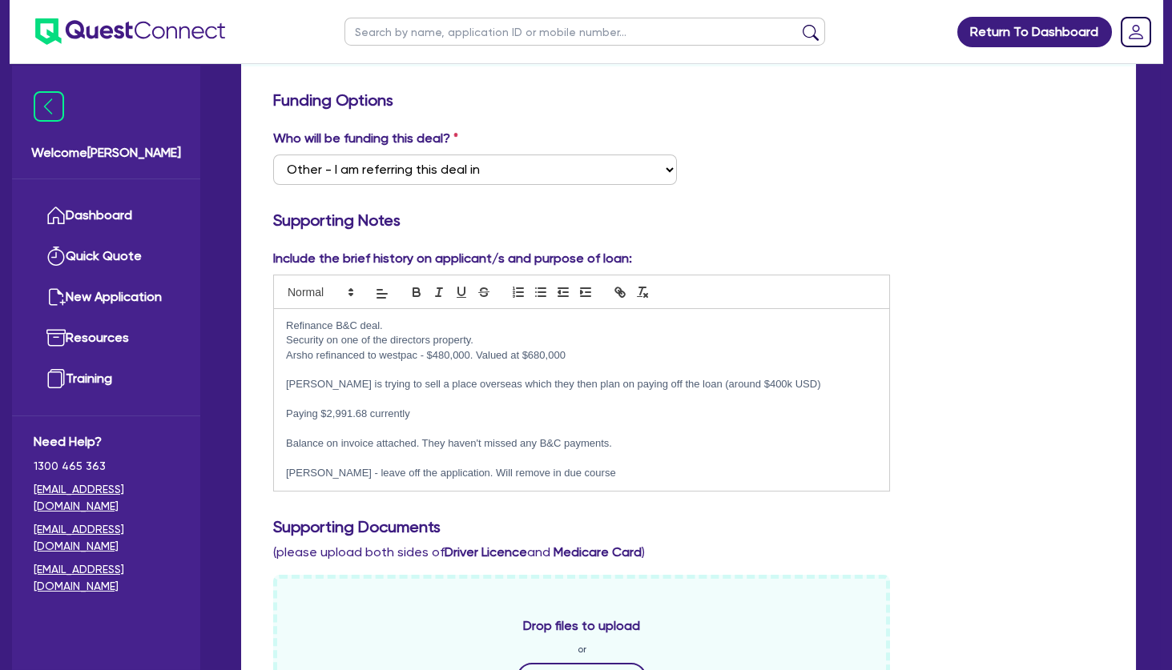
scroll to position [259, 0]
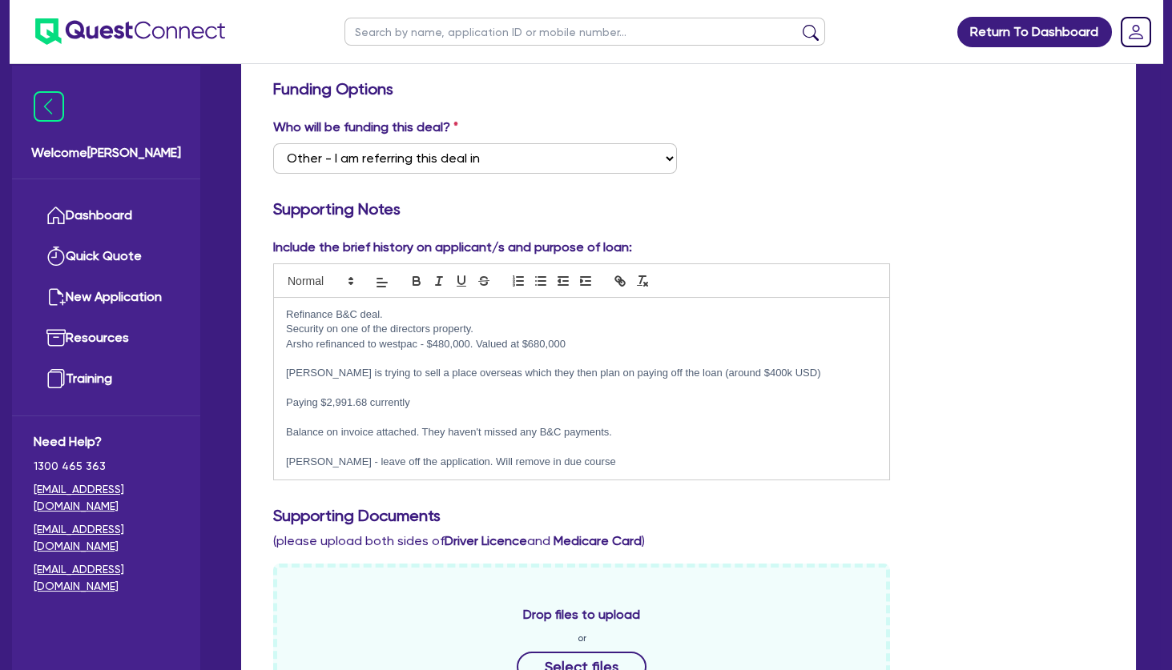
click at [395, 312] on p "Refinance B&C deal." at bounding box center [581, 315] width 591 height 14
click at [287, 316] on p "Refinance B&C deal." at bounding box center [581, 315] width 591 height 14
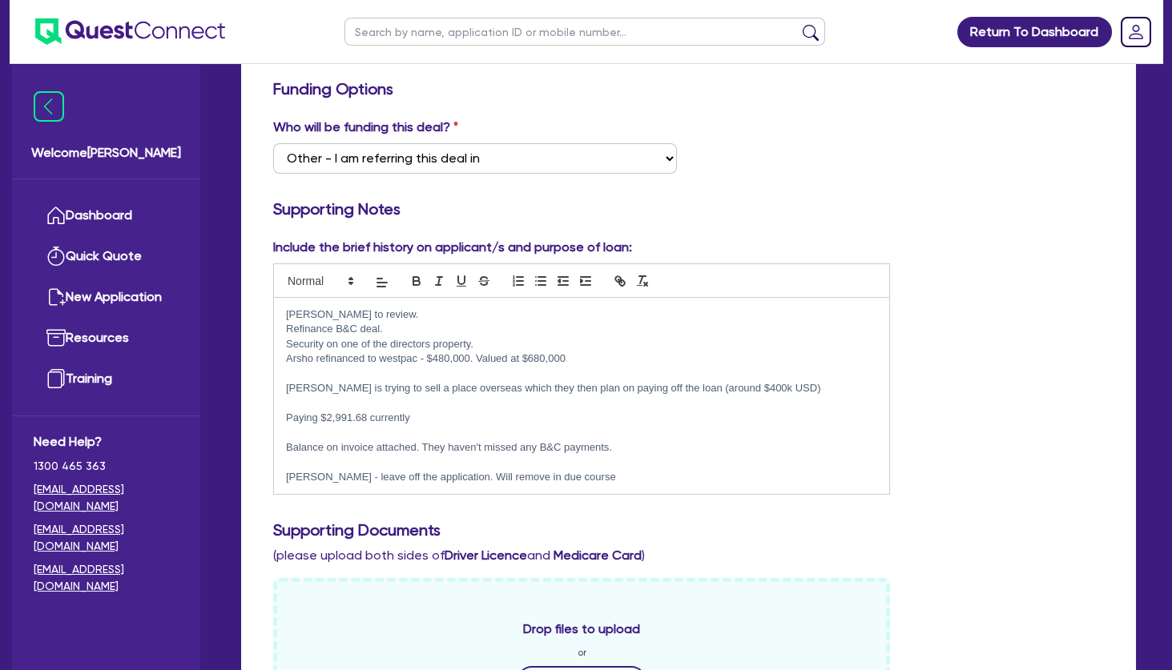
click at [508, 344] on p "Security on one of the directors property." at bounding box center [581, 344] width 591 height 14
click at [382, 404] on p at bounding box center [581, 403] width 591 height 14
click at [639, 447] on p "Balance on invoice attached. They haven't missed any B&C payments." at bounding box center [581, 447] width 591 height 14
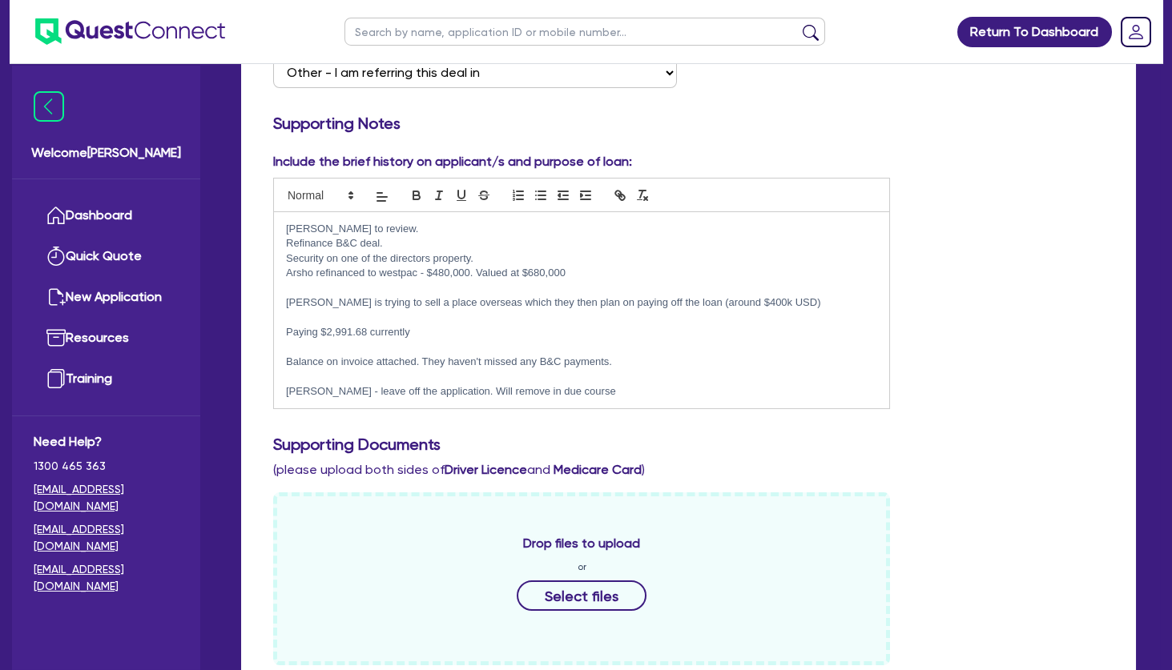
scroll to position [346, 0]
click at [601, 389] on p "Edward - leave off the application. Will remove in due course" at bounding box center [581, 391] width 591 height 14
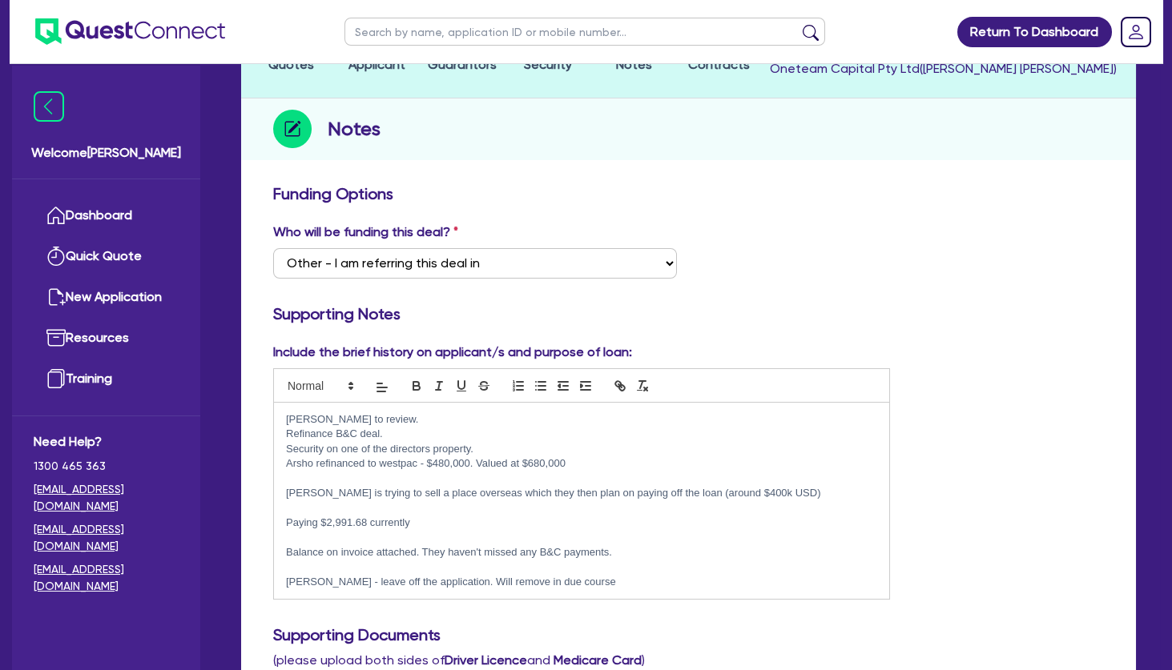
scroll to position [0, 0]
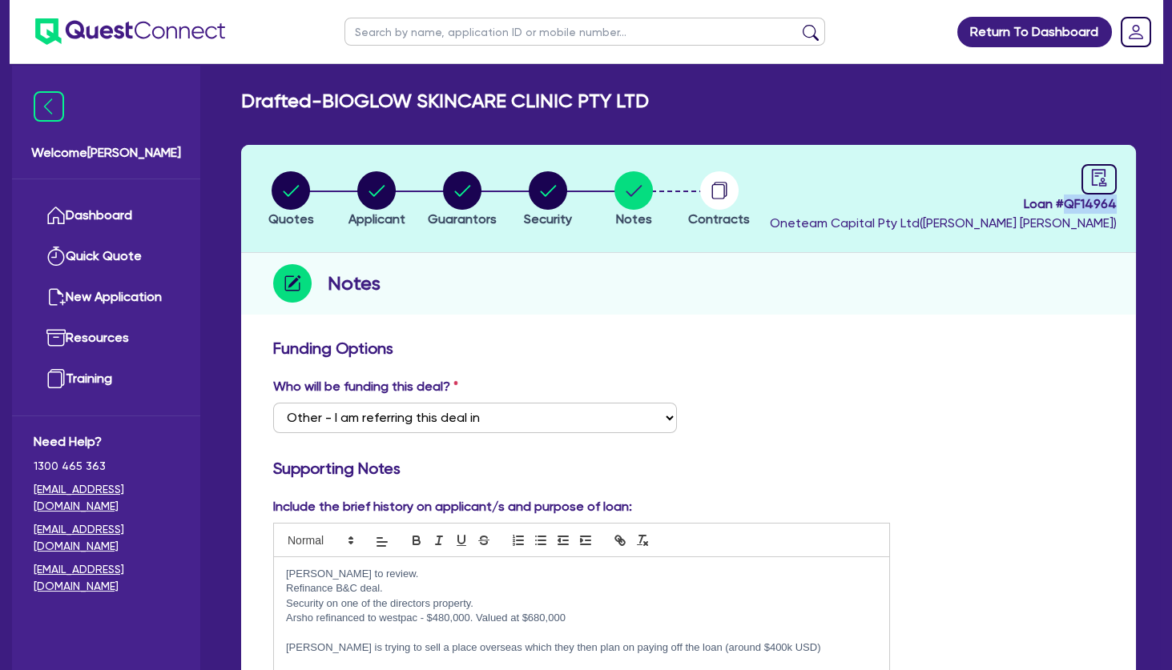
drag, startPoint x: 1113, startPoint y: 201, endPoint x: 1067, endPoint y: 201, distance: 45.6
click at [1067, 201] on header "Quotes Applicant Guarantors Security Notes Contracts Loan # QF14964 Oneteam Cap…" at bounding box center [688, 199] width 895 height 108
copy span "QF14964"
drag, startPoint x: 1127, startPoint y: 217, endPoint x: 1128, endPoint y: 206, distance: 11.2
click at [1127, 215] on header "Quotes Applicant Guarantors Security Notes Contracts Loan # QF14964 Oneteam Cap…" at bounding box center [688, 199] width 895 height 108
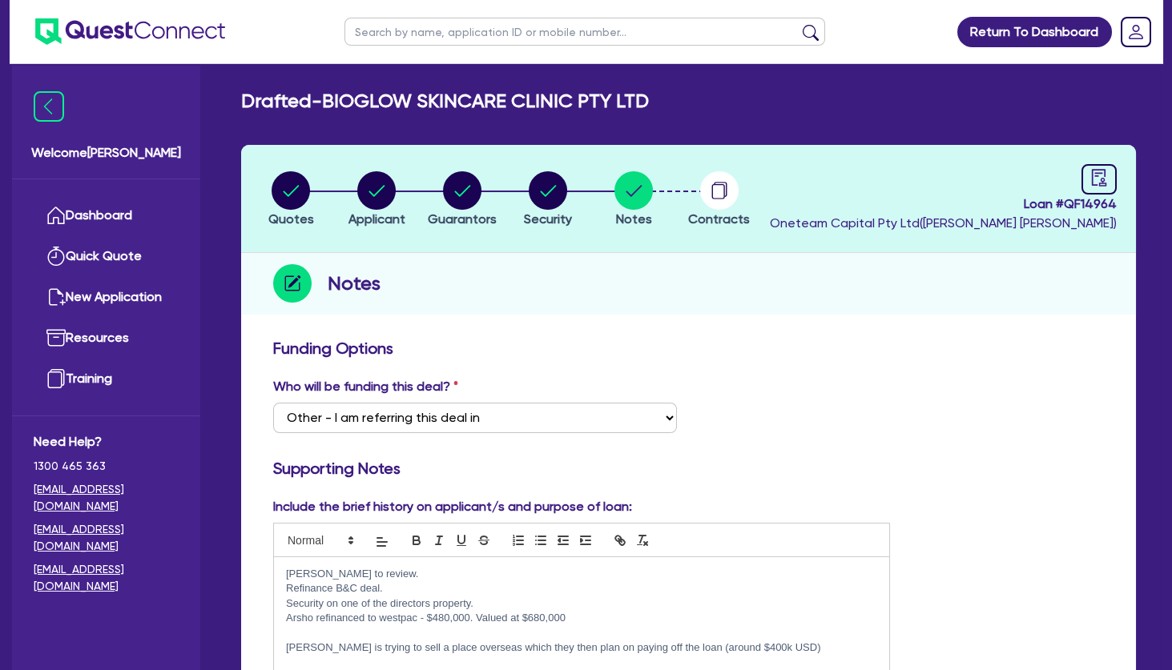
drag, startPoint x: 1127, startPoint y: 193, endPoint x: 1076, endPoint y: 197, distance: 50.6
click at [1076, 197] on header "Quotes Applicant Guarantors Security Notes Contracts Loan # QF14964 Oneteam Cap…" at bounding box center [688, 199] width 895 height 108
drag, startPoint x: 1120, startPoint y: 203, endPoint x: 1067, endPoint y: 206, distance: 52.2
click at [1067, 206] on header "Quotes Applicant Guarantors Security Notes Contracts Loan # QF14964 Oneteam Cap…" at bounding box center [688, 199] width 895 height 108
copy span "QF14964"
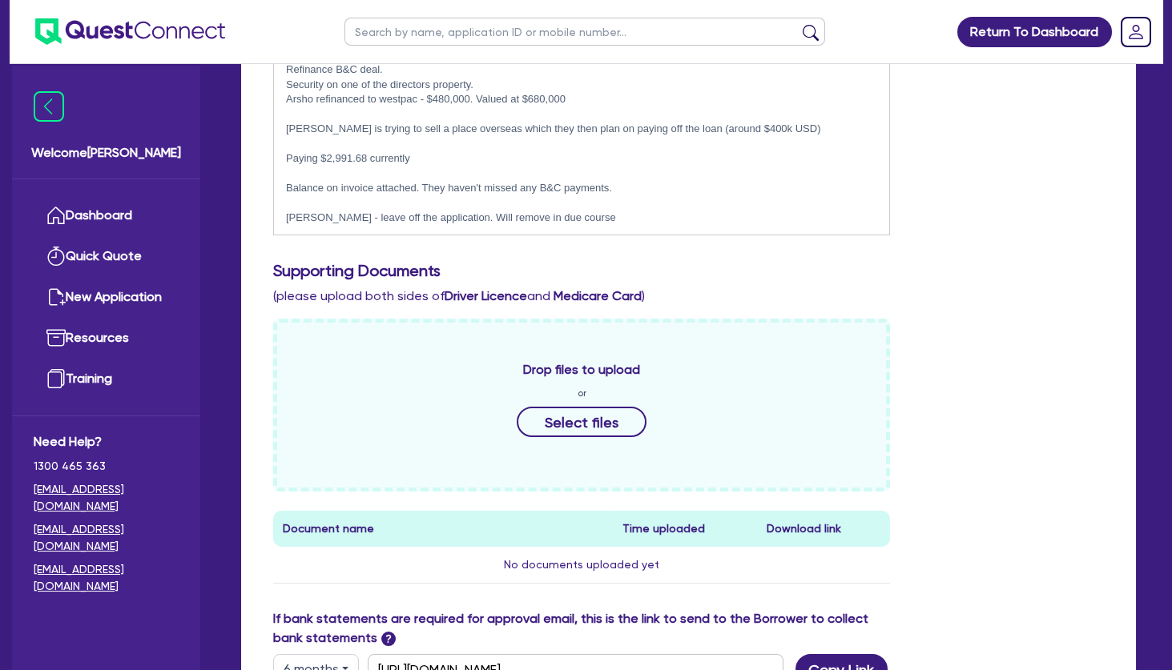
scroll to position [846, 0]
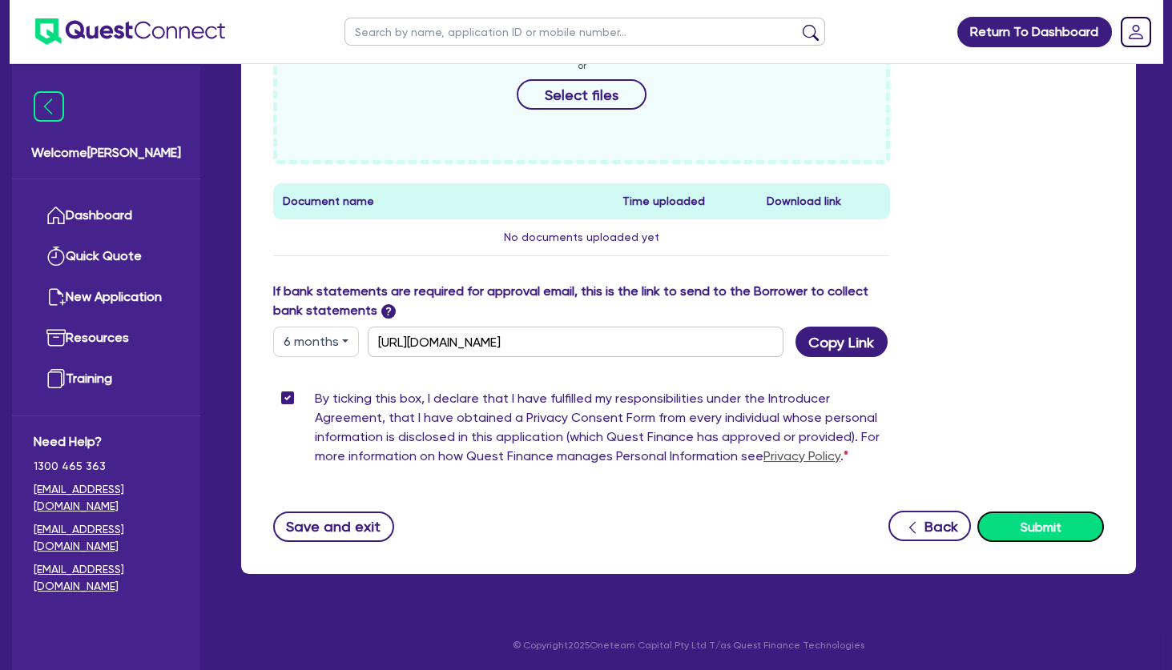
click at [1052, 527] on button "Submit" at bounding box center [1040, 527] width 127 height 30
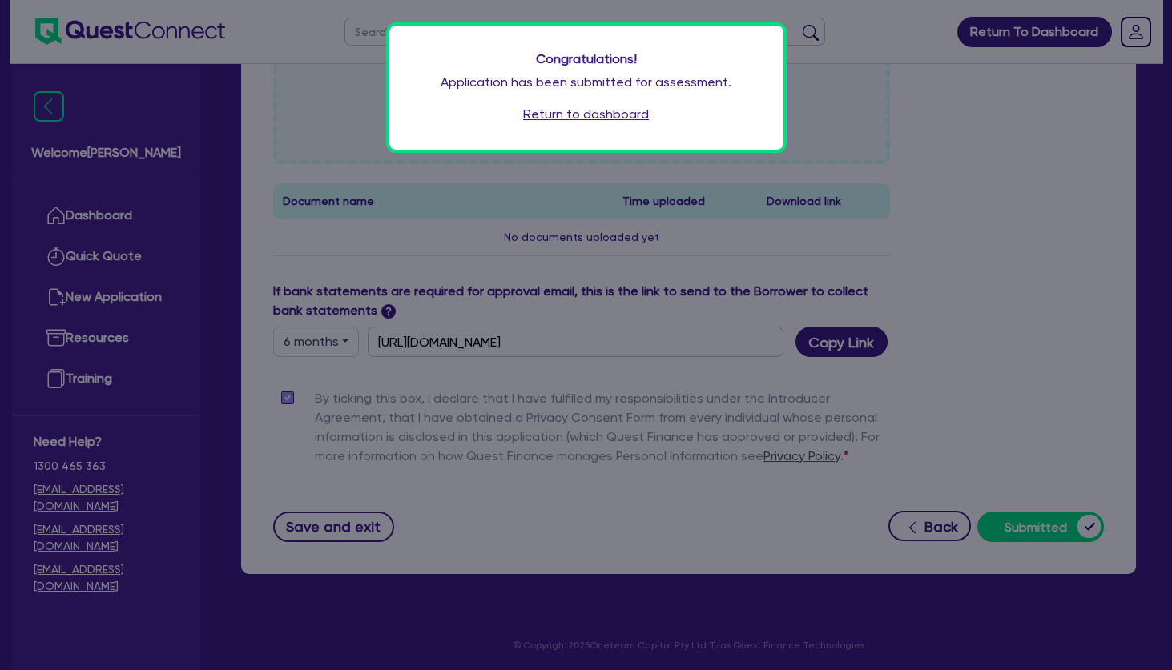
click at [612, 112] on link "Return to dashboard" at bounding box center [586, 114] width 126 height 19
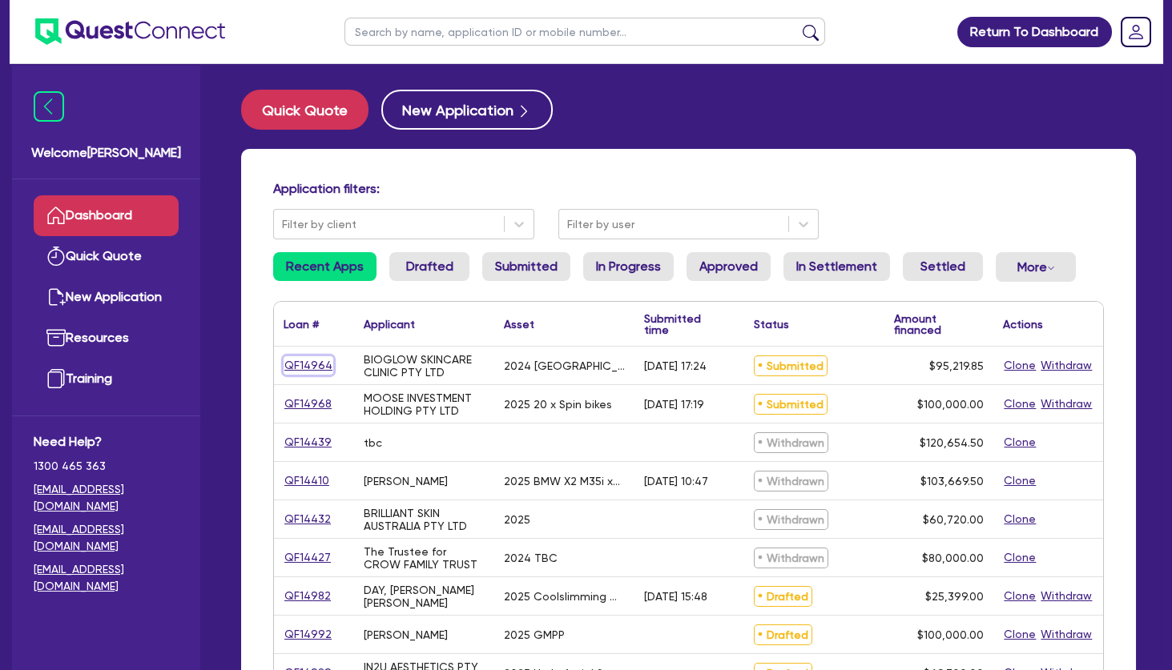
click at [310, 365] on link "QF14964" at bounding box center [308, 365] width 50 height 18
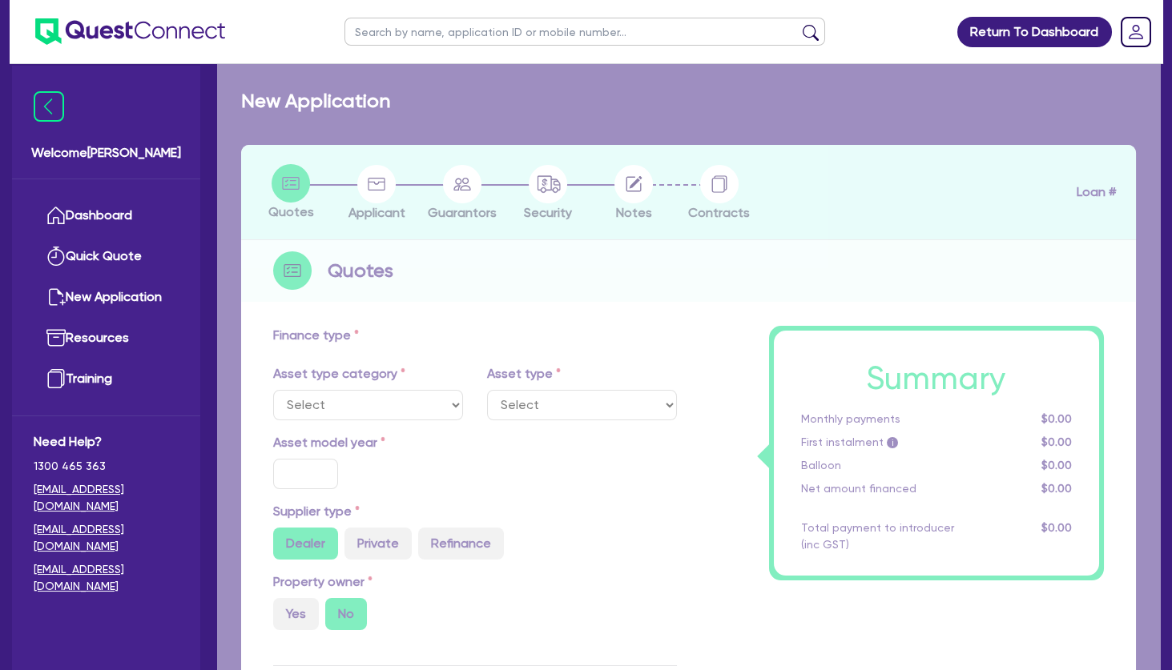
select select "TERTIARY_ASSETS"
type input "2024"
radio input "true"
type input "181,500"
type input "86,280.15"
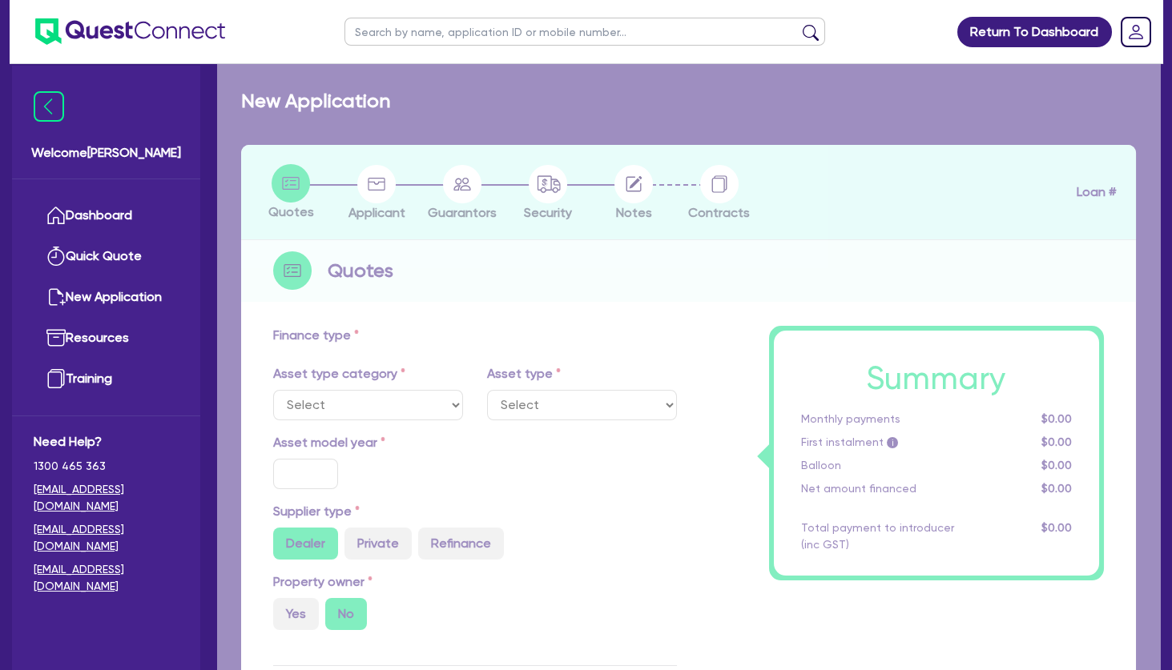
type input "2"
type input "1,904.4"
type input "17.95"
select select "BEAUTY_EQUIPMENT"
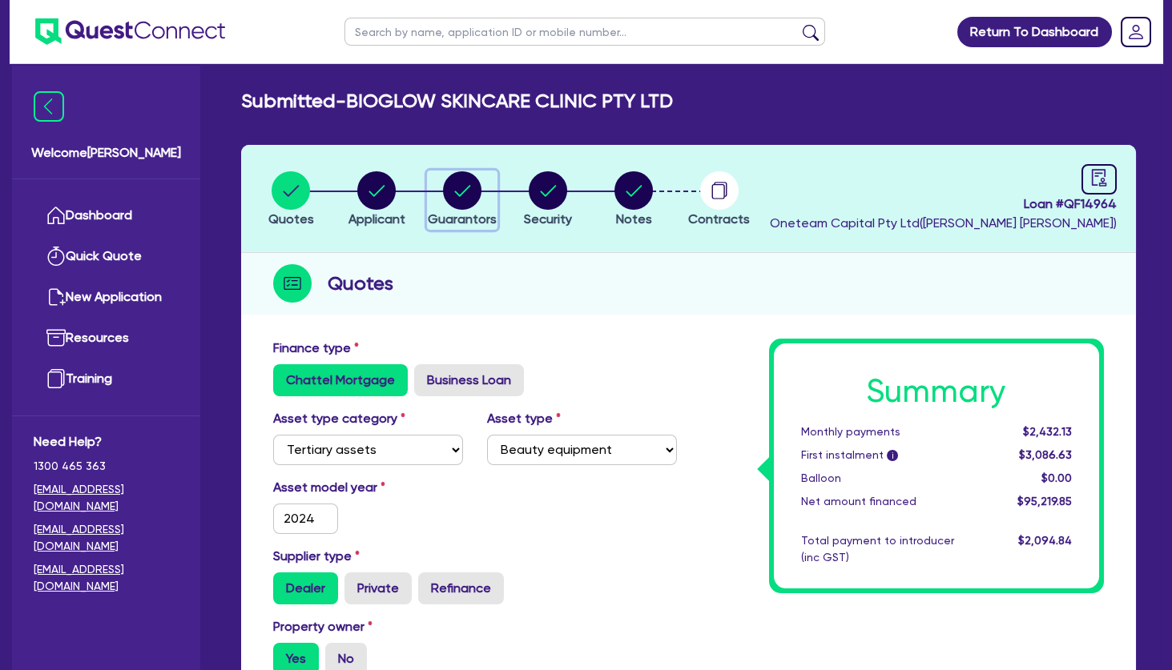
click at [463, 195] on circle "button" at bounding box center [462, 190] width 38 height 38
select select "MRS"
select select "[GEOGRAPHIC_DATA]"
select select "MARRIED"
select select "PROPERTY"
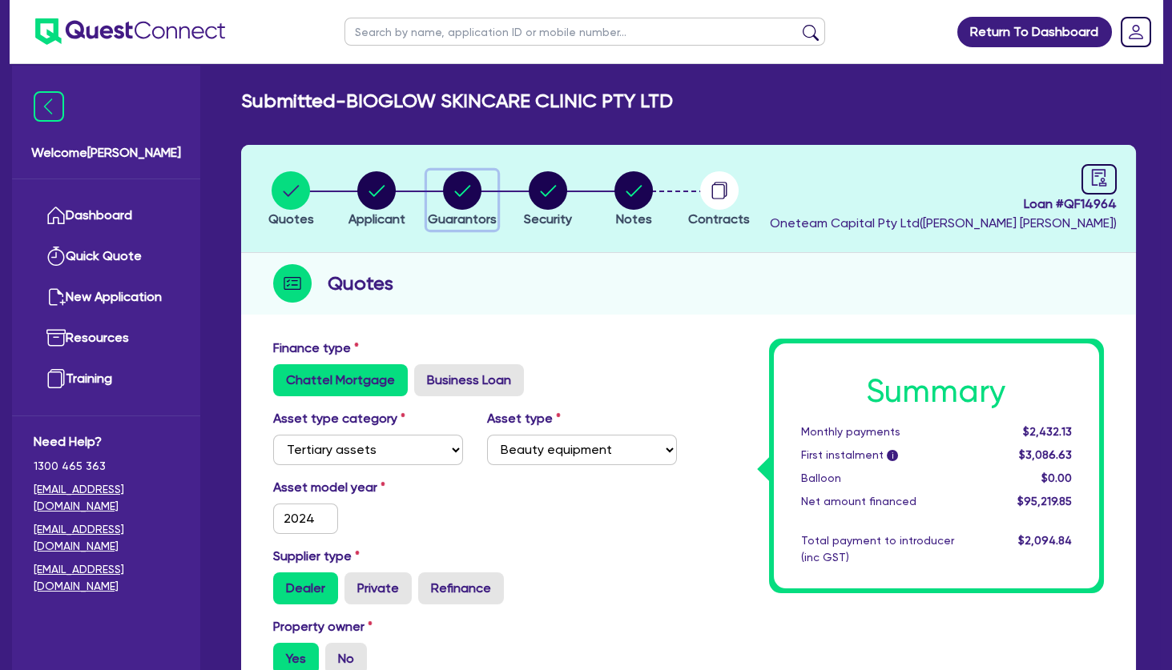
select select "CASH"
select select "OTHER"
select select "VEHICLE"
select select "HOUSEHOLD_PERSONAL"
select select "MORTGAGE"
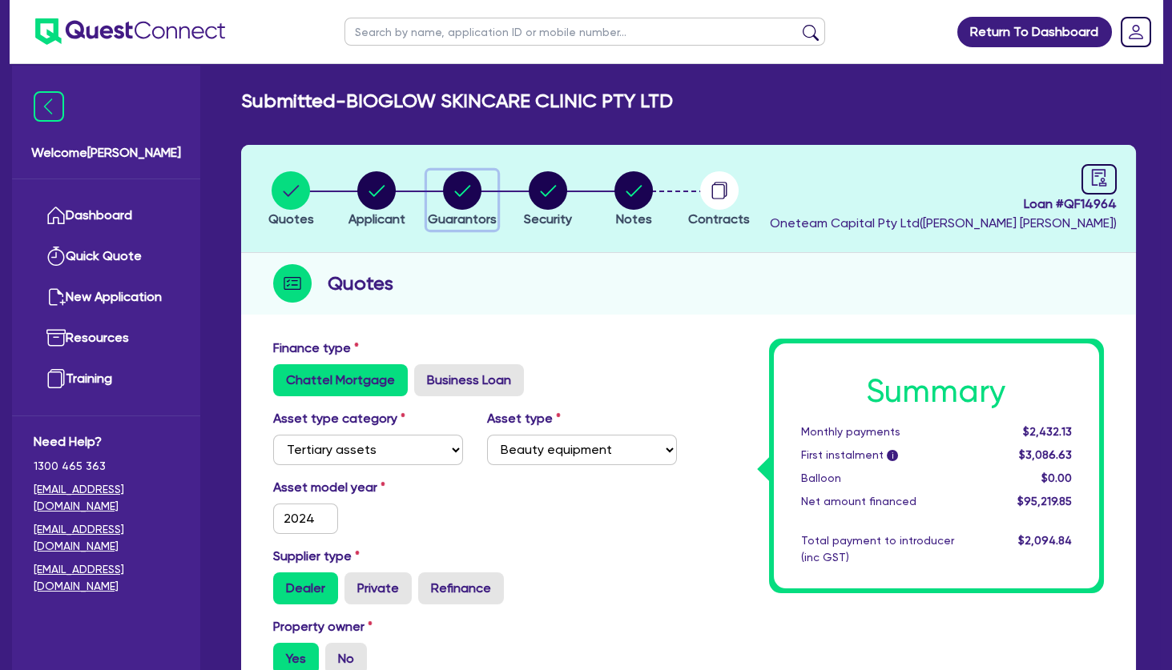
select select "PERSONAL_LOAN"
select select "MRS"
select select "[GEOGRAPHIC_DATA]"
select select "SINGLE"
select select "PROPERTY"
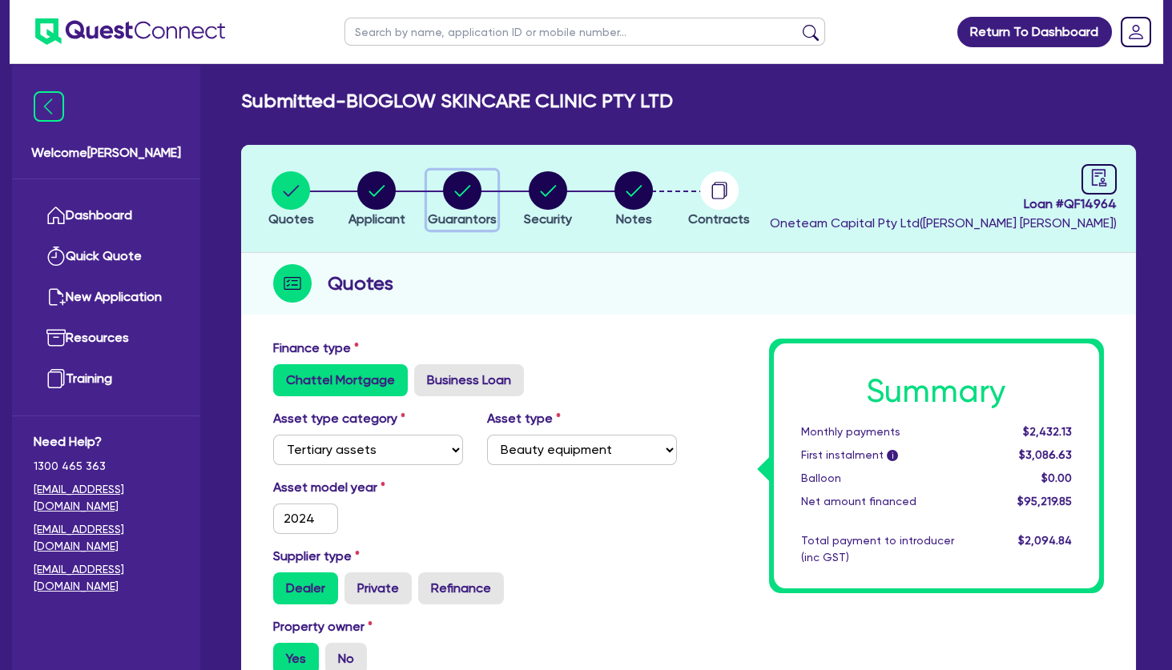
select select "VEHICLE"
select select "HOUSEHOLD_PERSONAL"
select select "MORTGAGE"
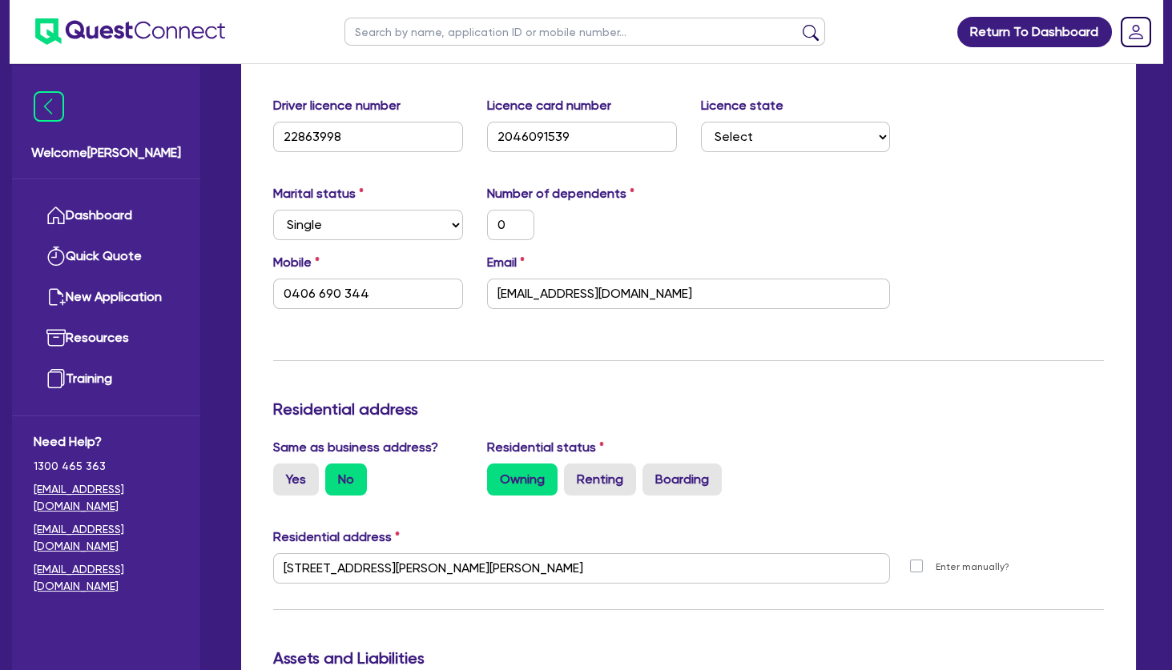
scroll to position [2076, 0]
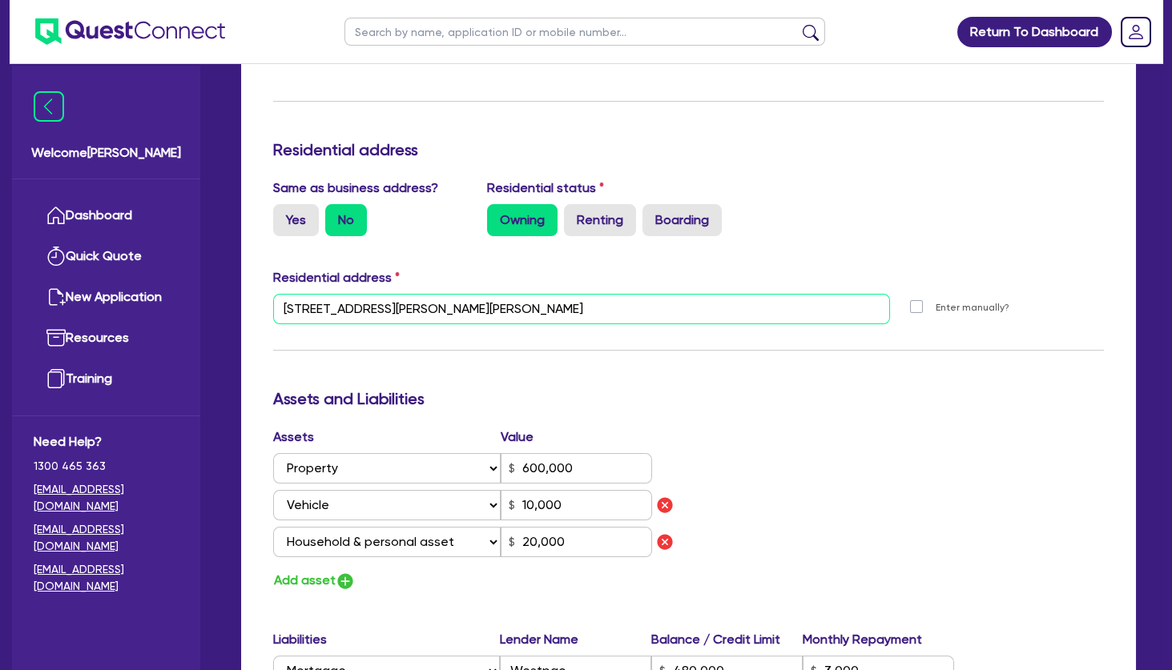
click at [424, 308] on input "[STREET_ADDRESS][PERSON_NAME][PERSON_NAME]" at bounding box center [581, 309] width 617 height 30
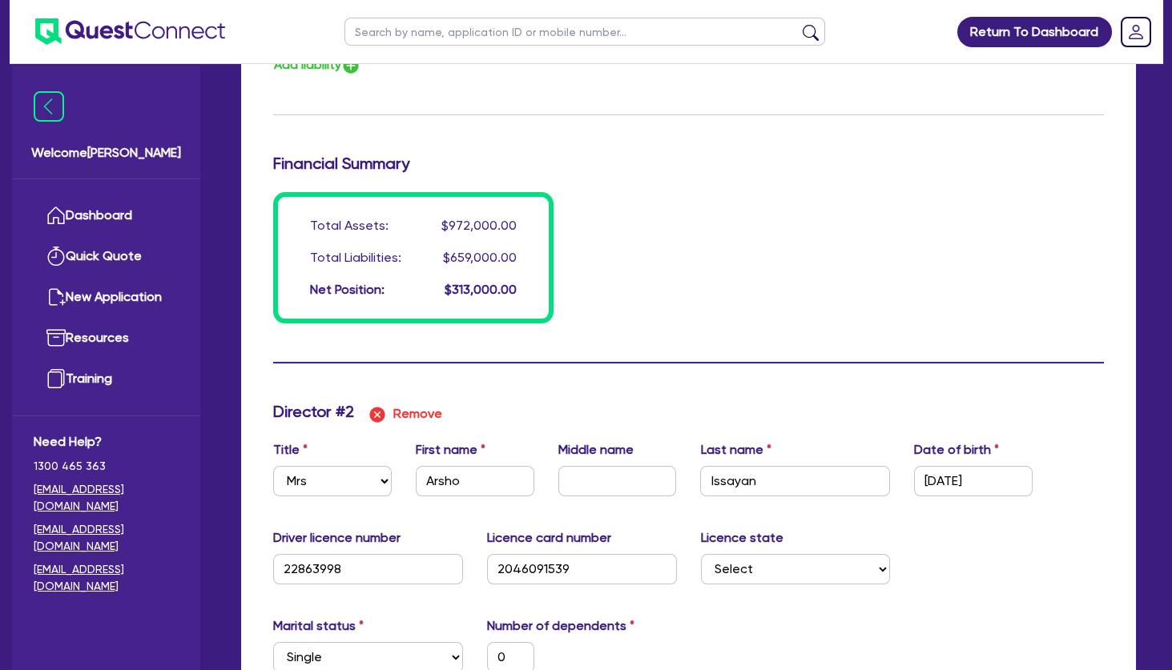
scroll to position [1557, 0]
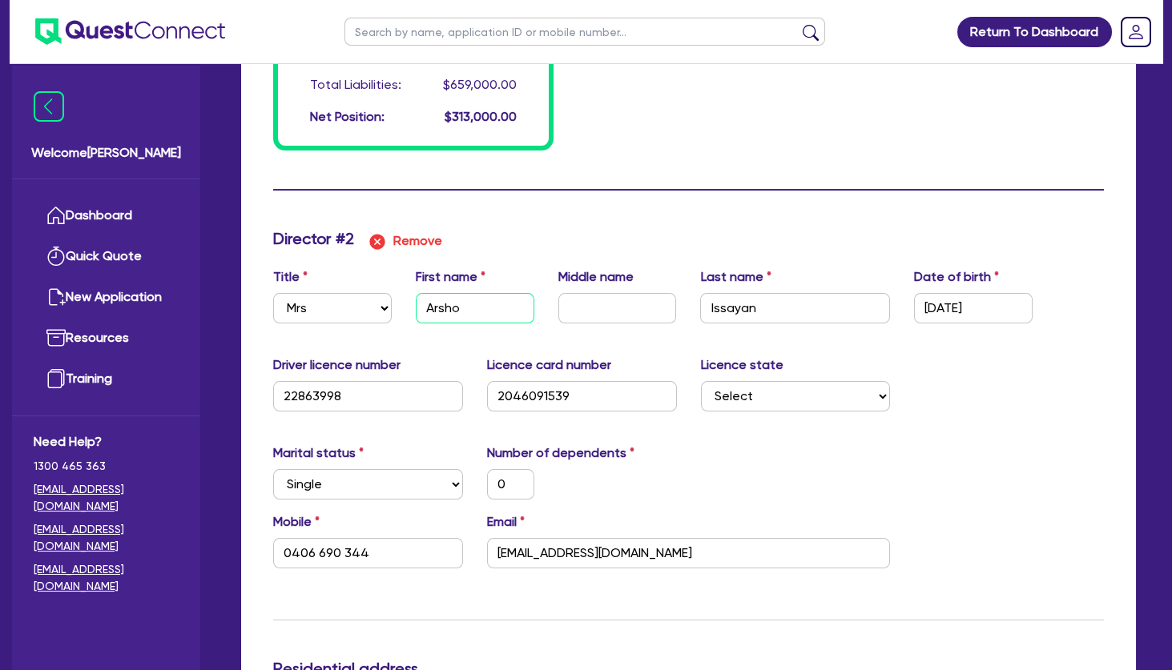
click at [455, 308] on input "Arsho" at bounding box center [475, 308] width 119 height 30
click at [343, 548] on input "0406 690 344" at bounding box center [368, 553] width 190 height 30
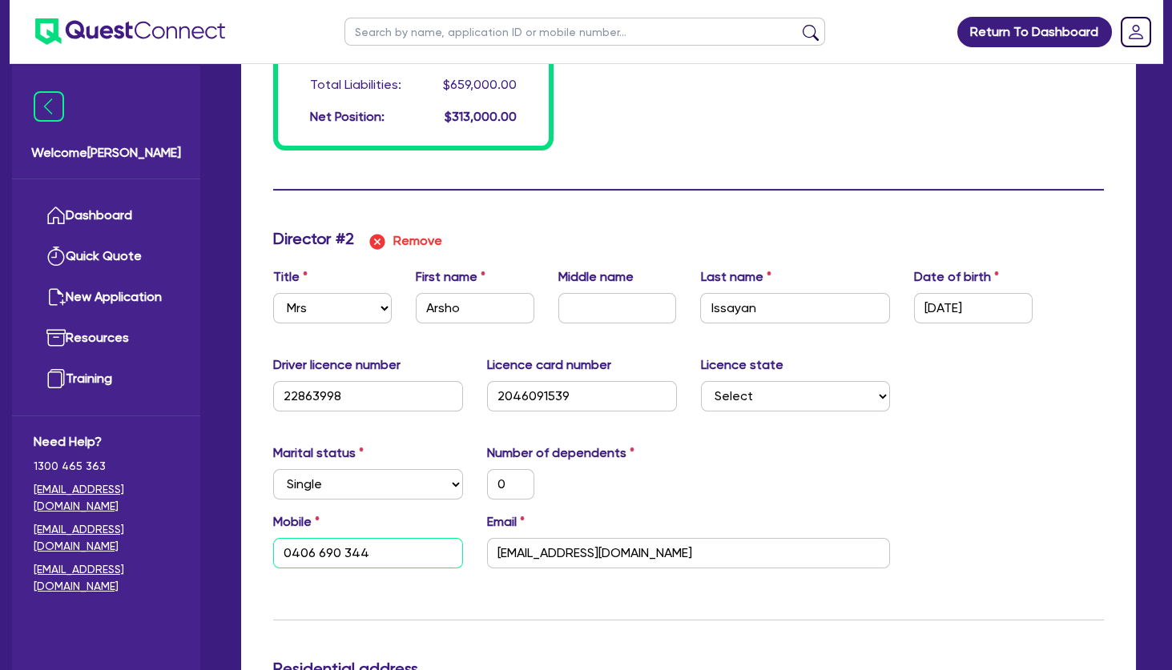
click at [343, 548] on input "0406 690 344" at bounding box center [368, 553] width 190 height 30
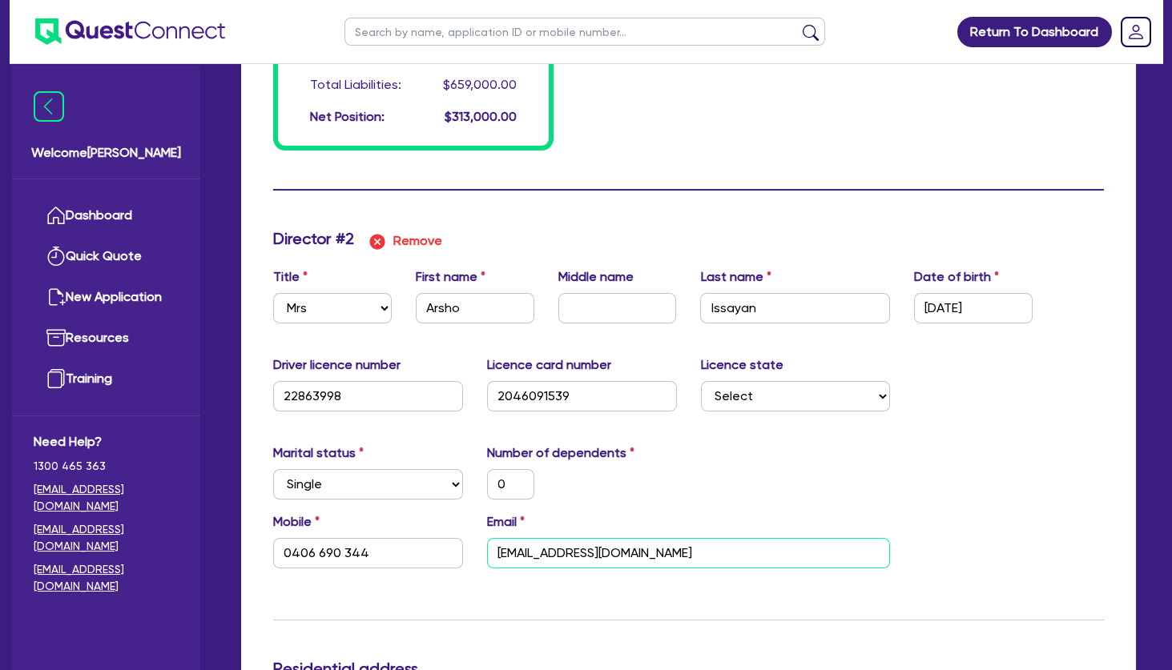
drag, startPoint x: 561, startPoint y: 542, endPoint x: 562, endPoint y: 551, distance: 9.0
click at [561, 544] on input "[EMAIL_ADDRESS][DOMAIN_NAME]" at bounding box center [689, 553] width 404 height 30
click at [562, 552] on input "[EMAIL_ADDRESS][DOMAIN_NAME]" at bounding box center [689, 553] width 404 height 30
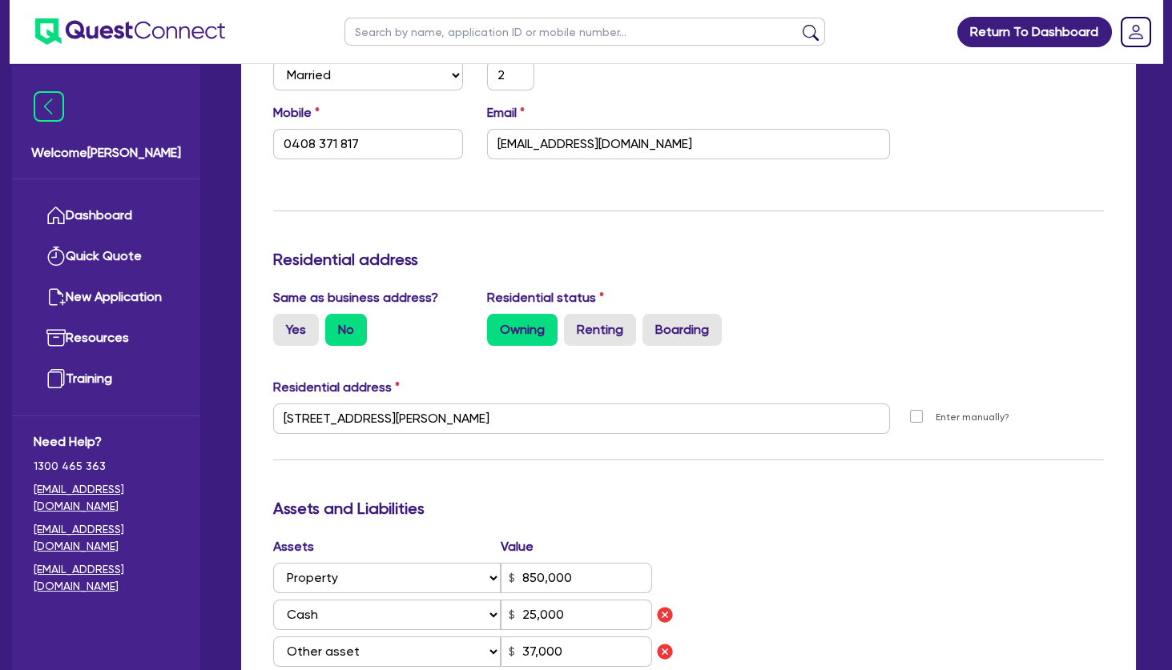
scroll to position [0, 0]
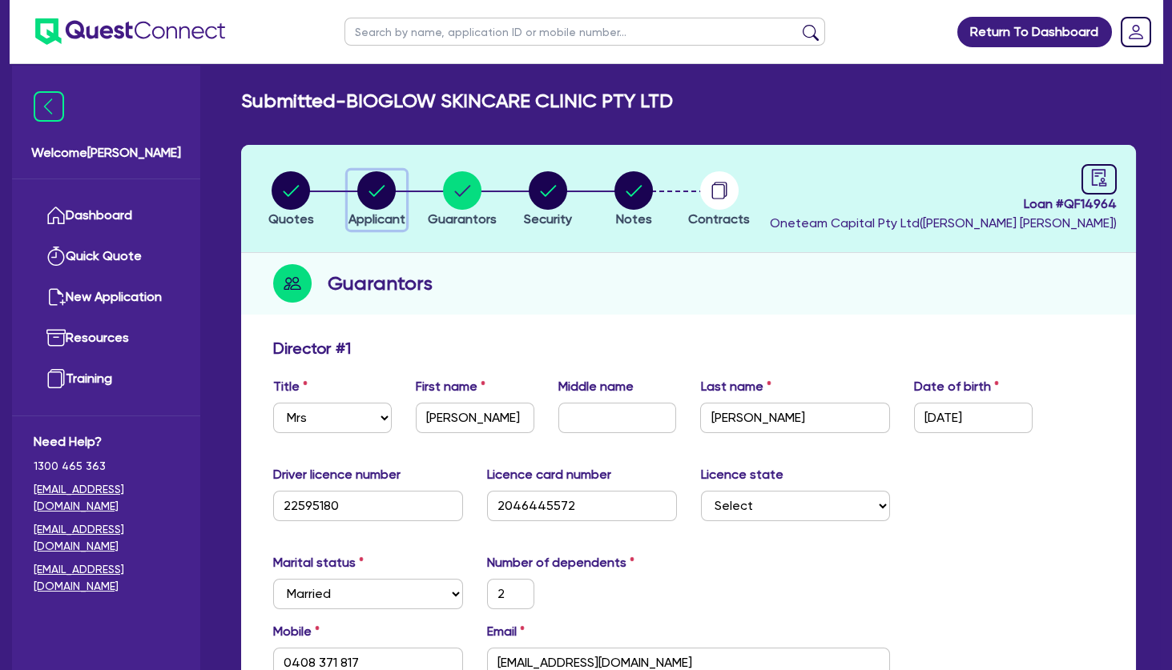
click at [375, 181] on circle "button" at bounding box center [376, 190] width 38 height 38
select select "COMPANY"
select select "HEALTH_BEAUTY"
select select "HAIR_BEAUTY_SALONS"
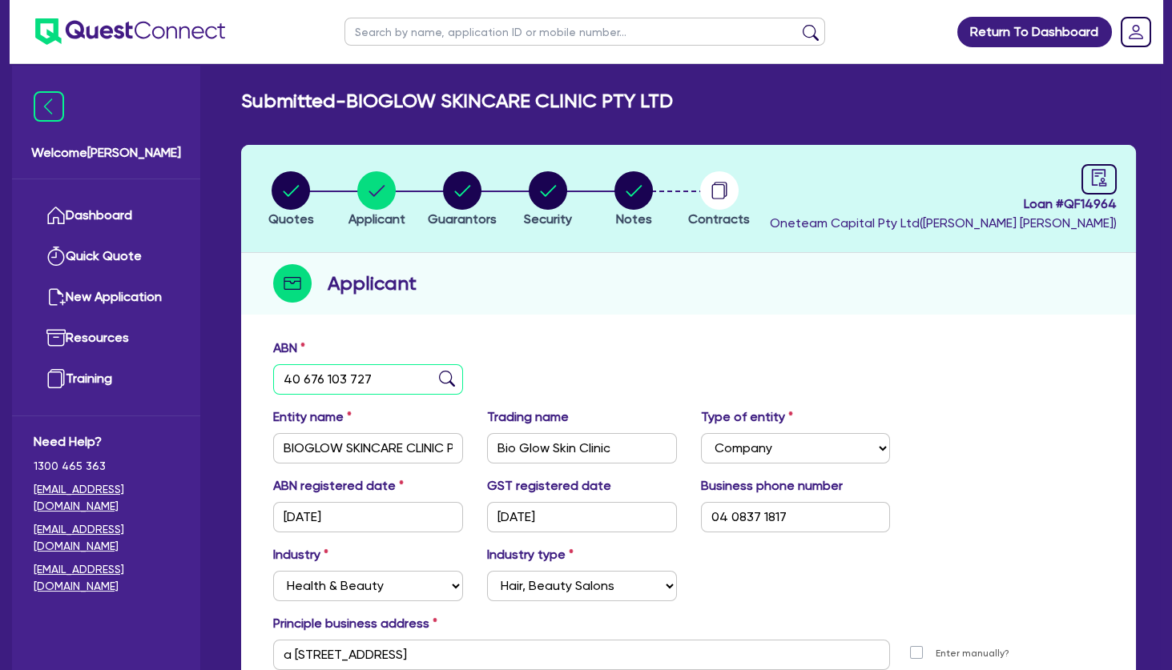
click at [328, 380] on input "40 676 103 727" at bounding box center [368, 379] width 190 height 30
click at [346, 448] on input "BIOGLOW SKINCARE CLINIC PTY LTD" at bounding box center [368, 448] width 190 height 30
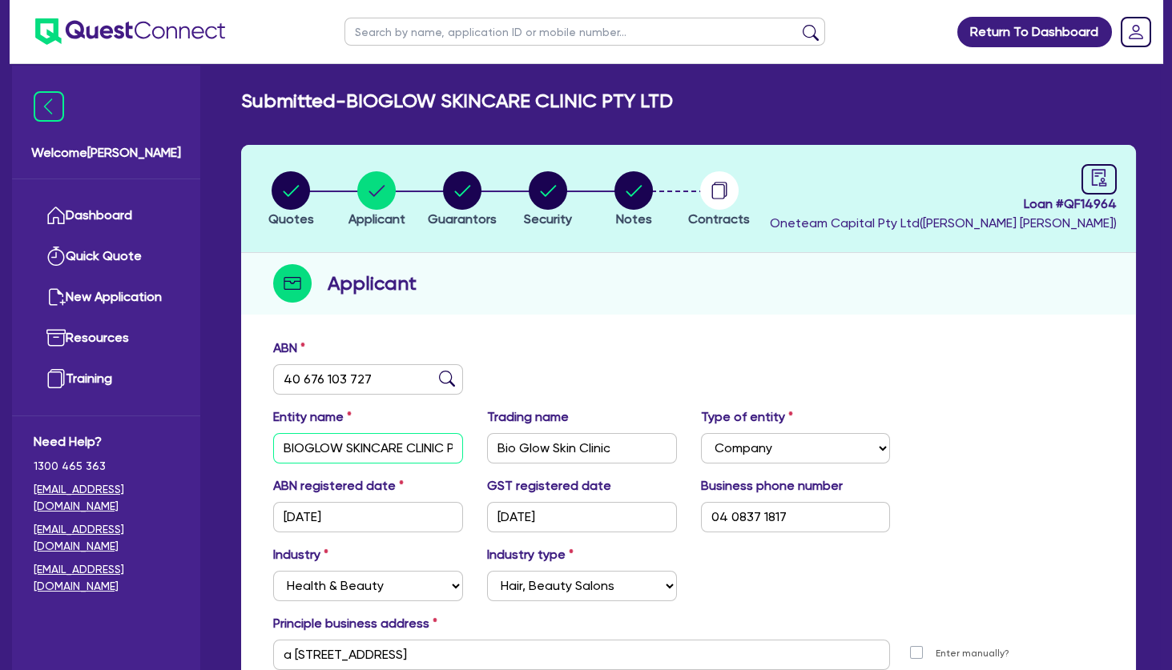
click at [346, 448] on input "BIOGLOW SKINCARE CLINIC PTY LTD" at bounding box center [368, 448] width 190 height 30
